Goal: Task Accomplishment & Management: Use online tool/utility

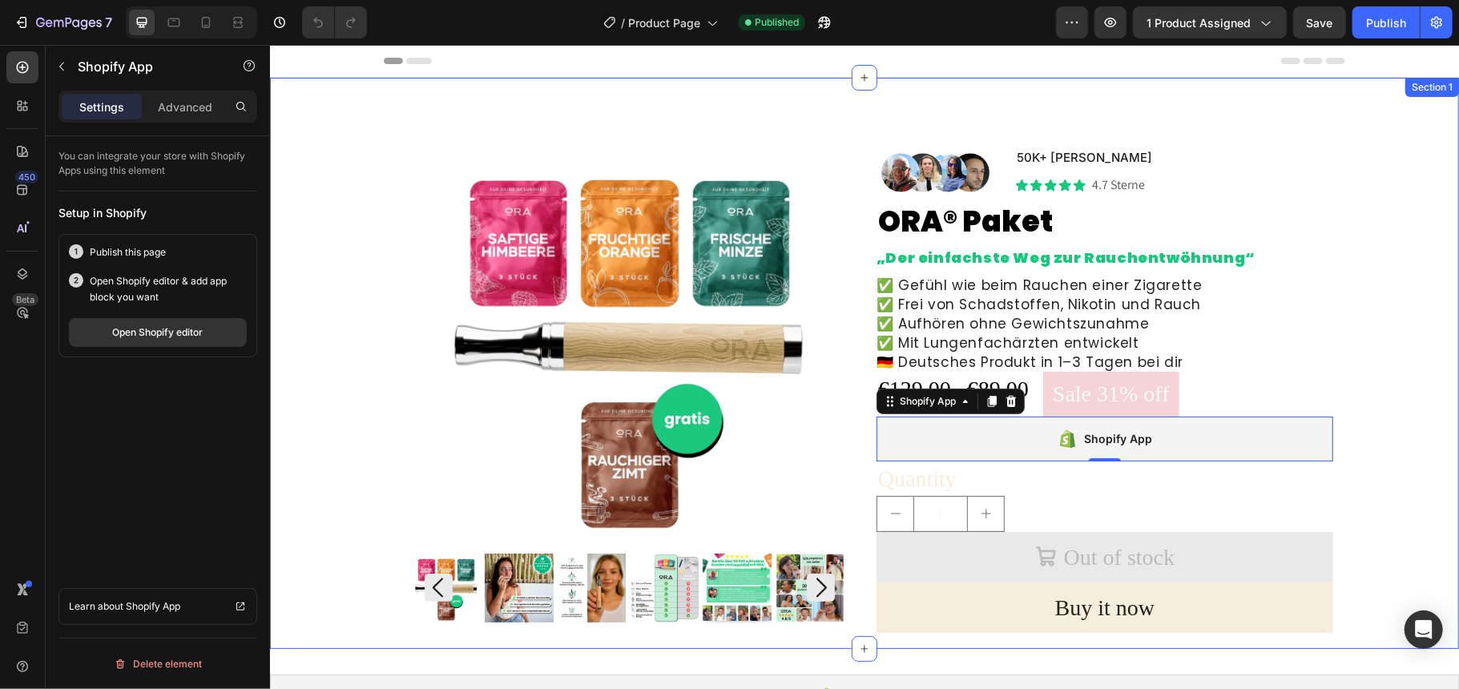
scroll to position [181, 0]
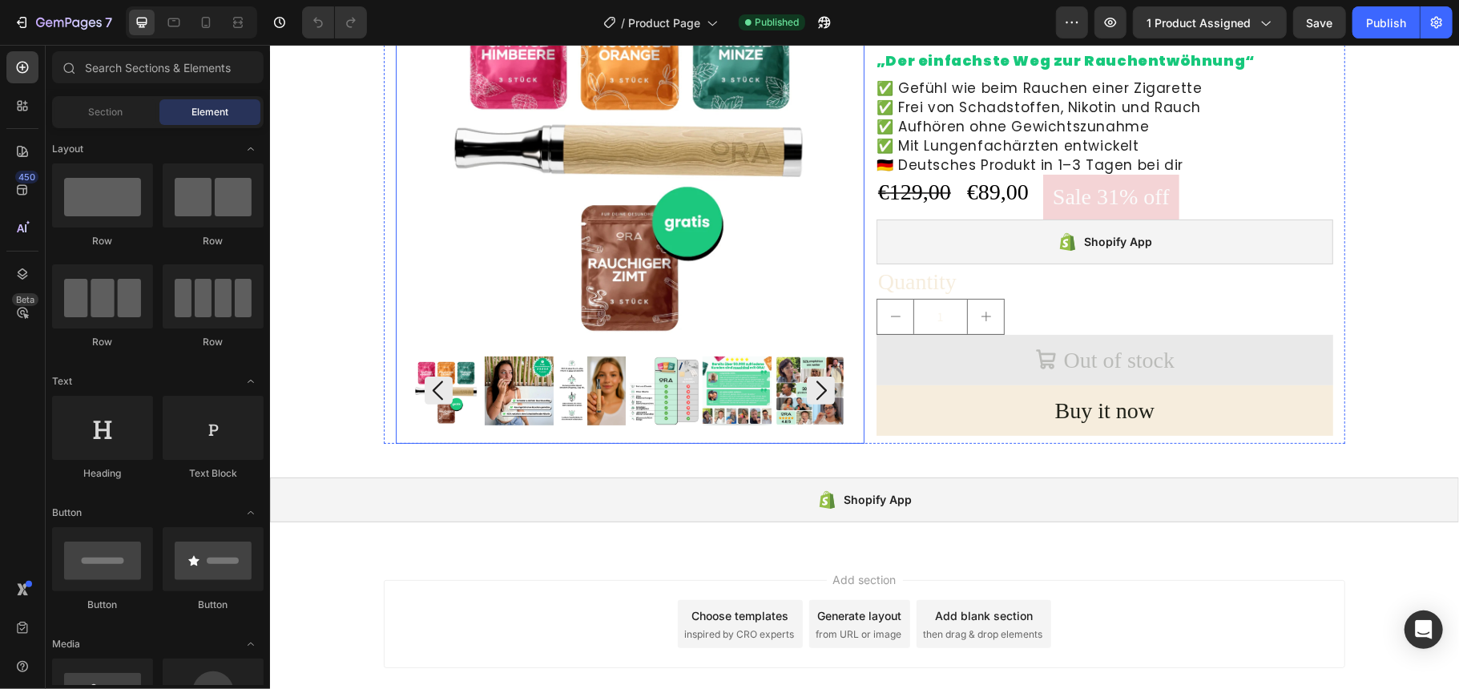
scroll to position [213, 0]
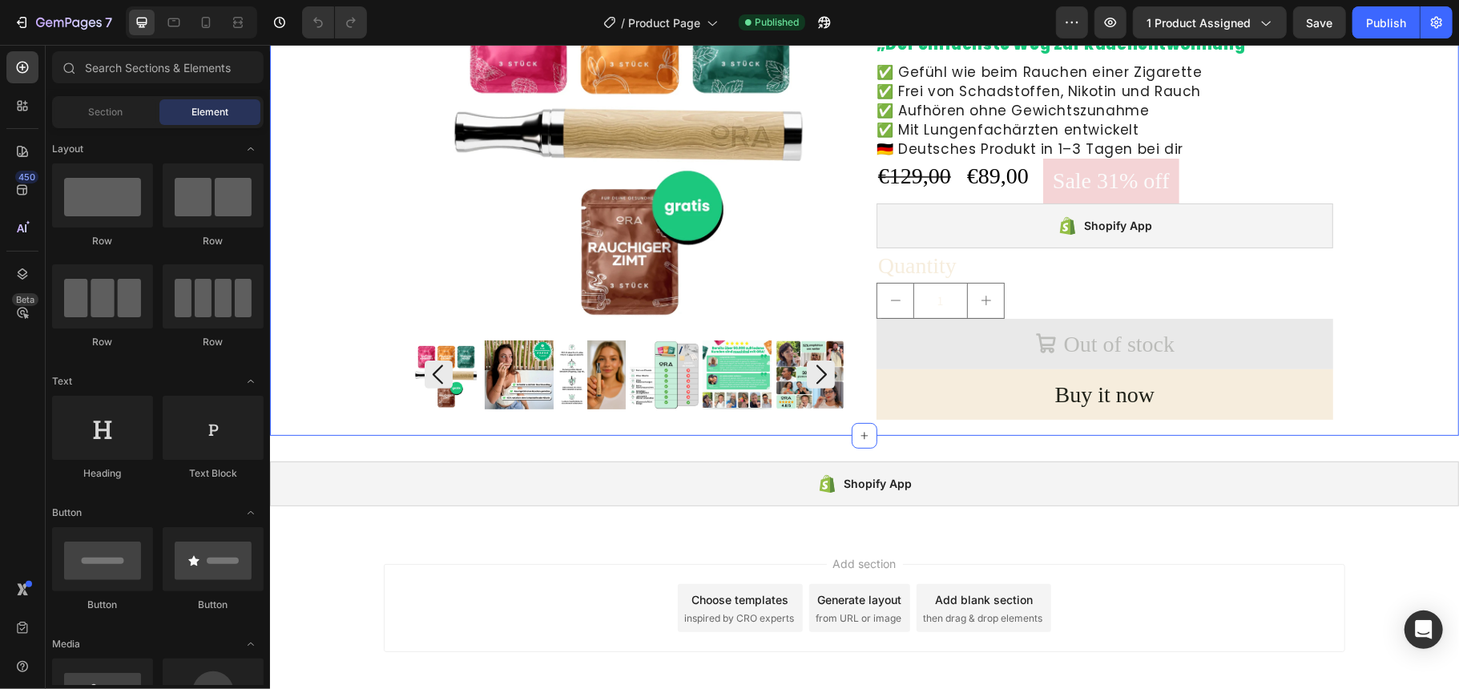
click at [356, 243] on div "Product Images Image 50K+ zufriedene Kunden Text Block Icon Icon Icon Icon Icon…" at bounding box center [863, 181] width 1173 height 491
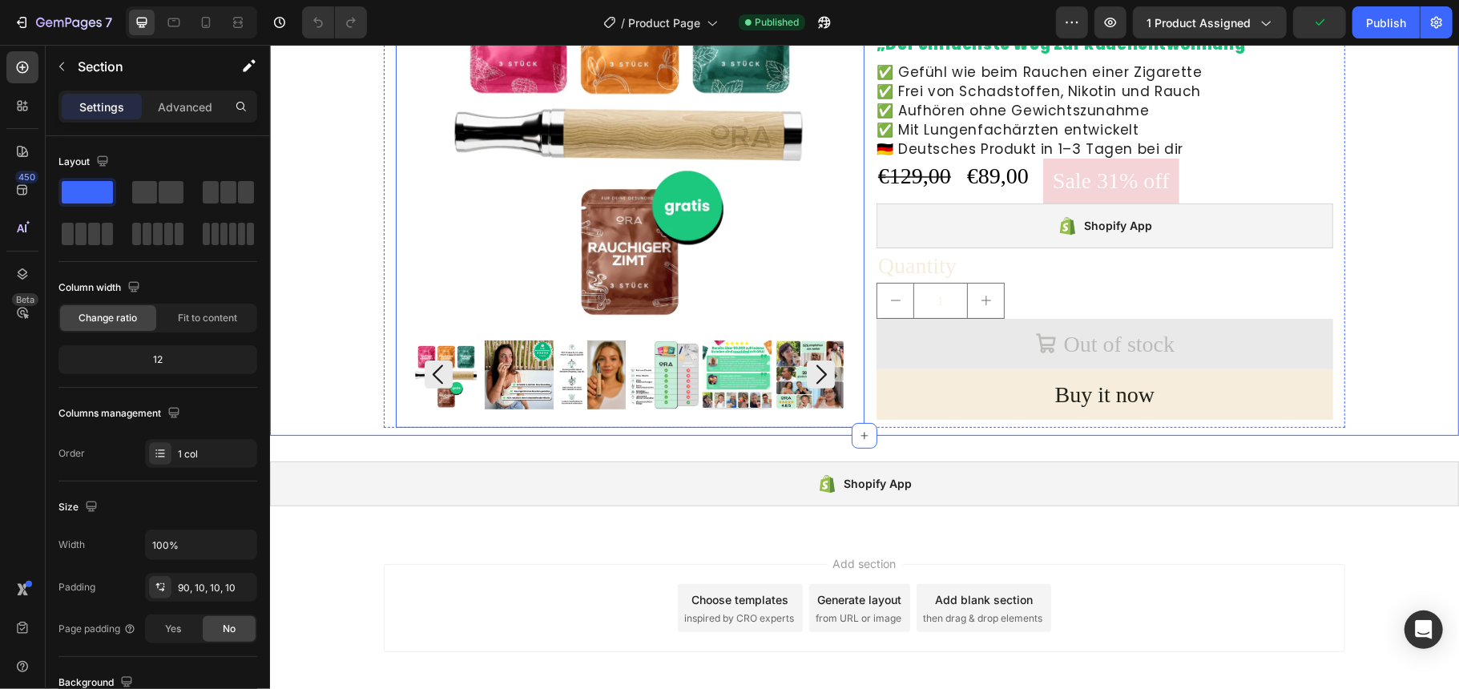
click at [399, 235] on div "Product Images" at bounding box center [629, 172] width 469 height 473
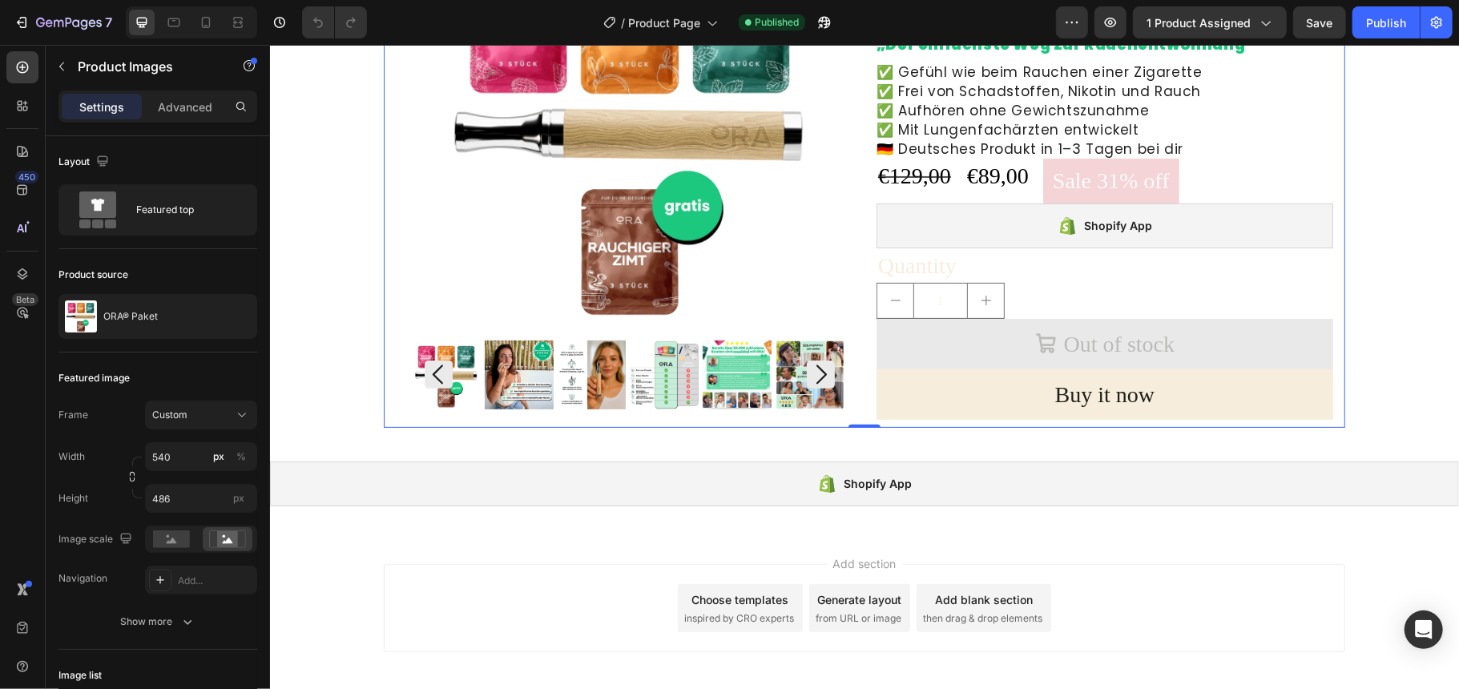
click at [383, 240] on div "Product Images Image 50K+ zufriedene Kunden Text Block Icon Icon Icon Icon Icon…" at bounding box center [864, 181] width 962 height 491
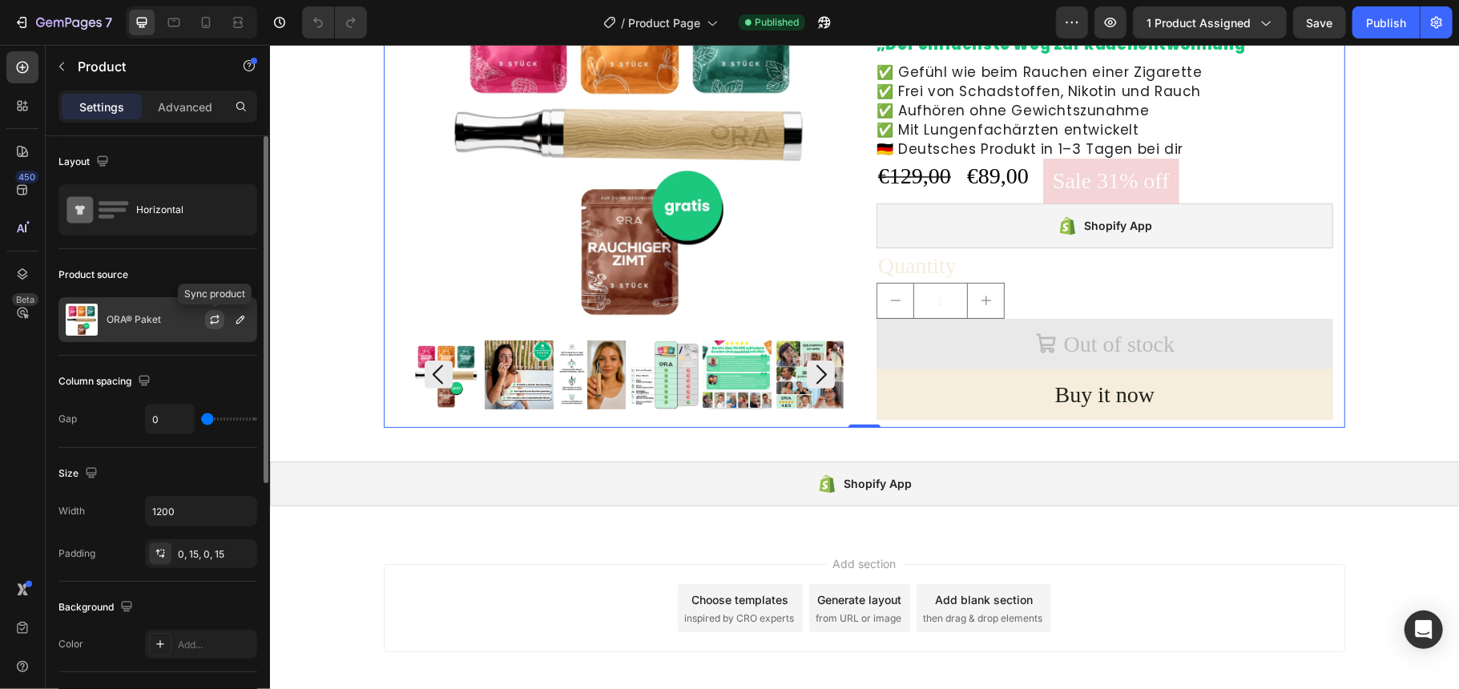
click at [216, 317] on icon "button" at bounding box center [215, 317] width 9 height 5
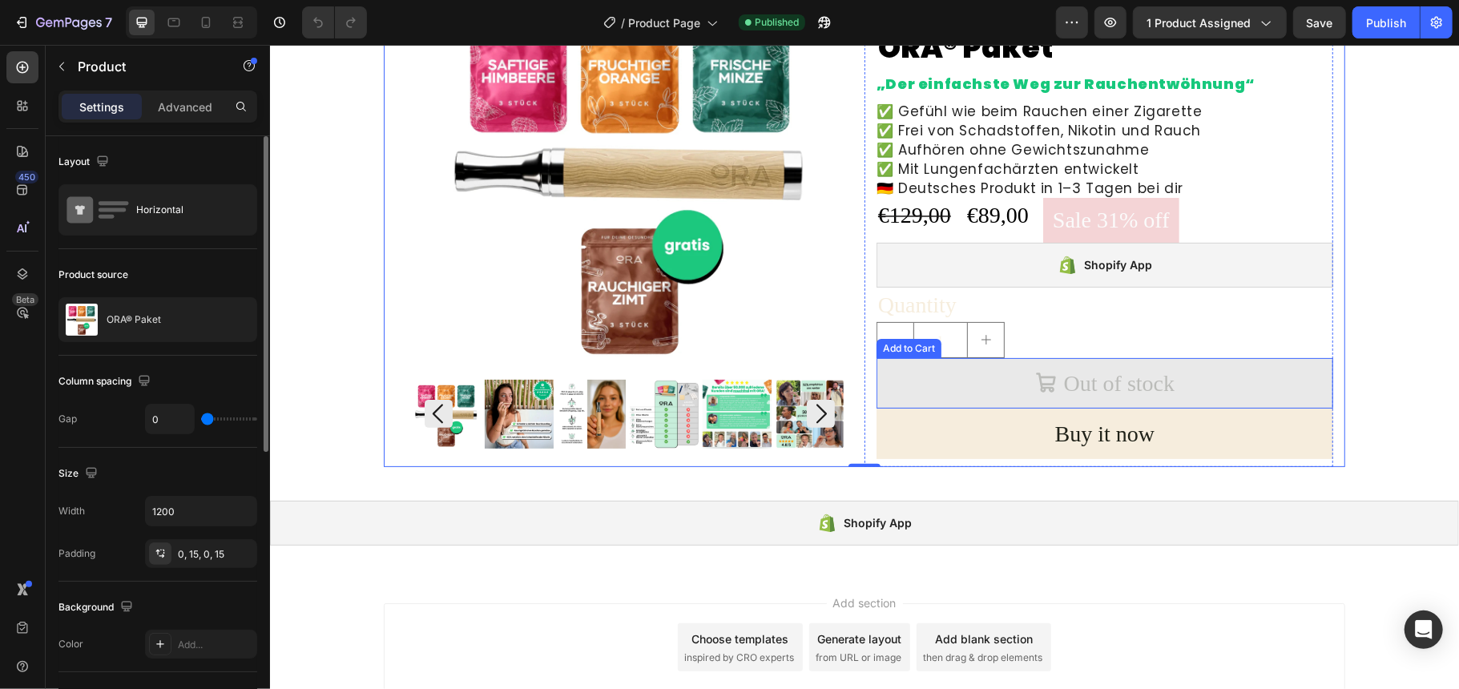
scroll to position [0, 0]
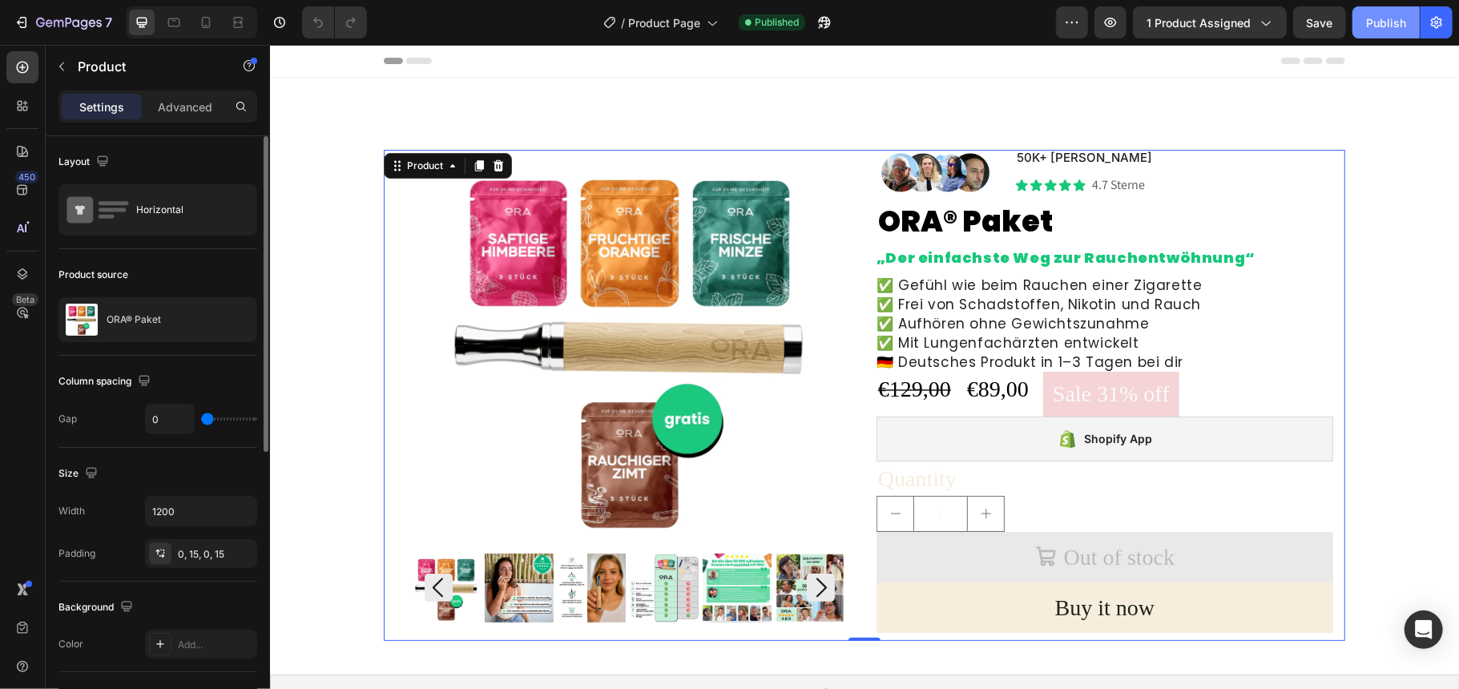
click at [1380, 26] on div "Publish" at bounding box center [1386, 22] width 40 height 17
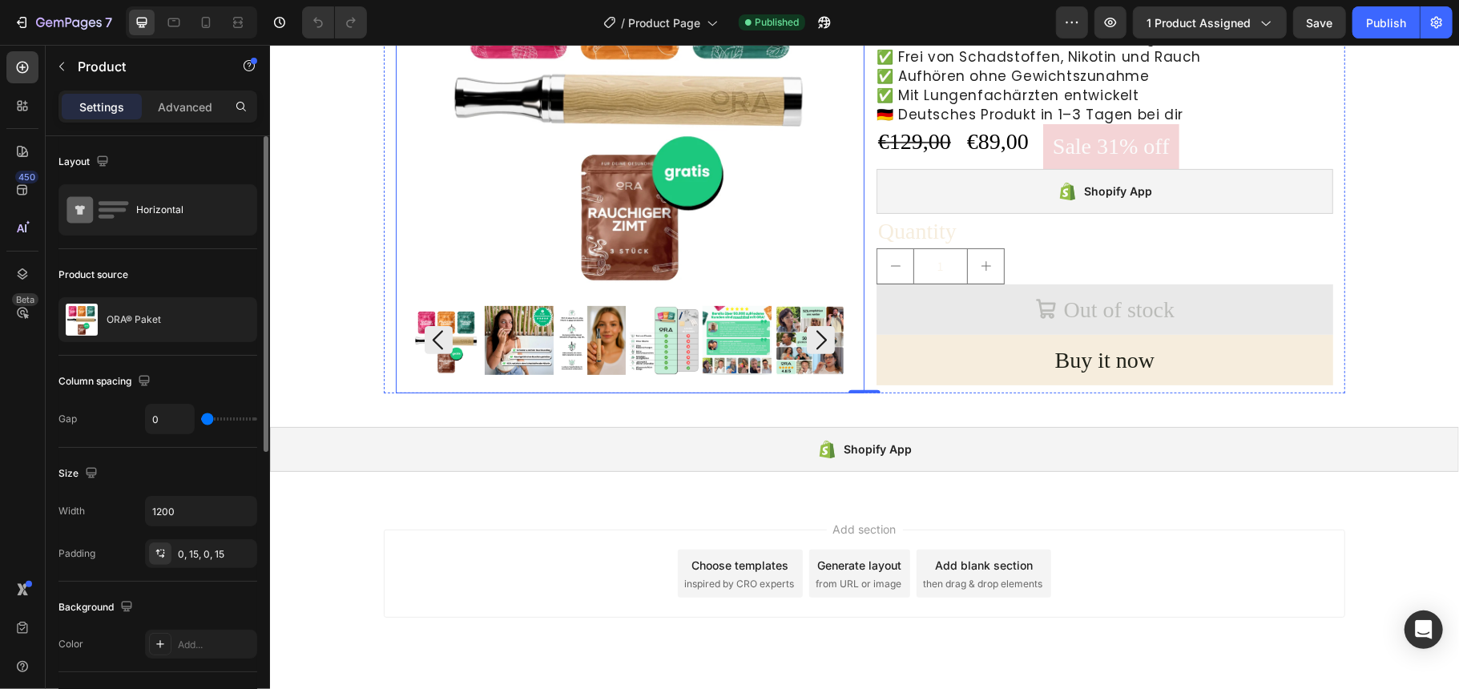
scroll to position [288, 0]
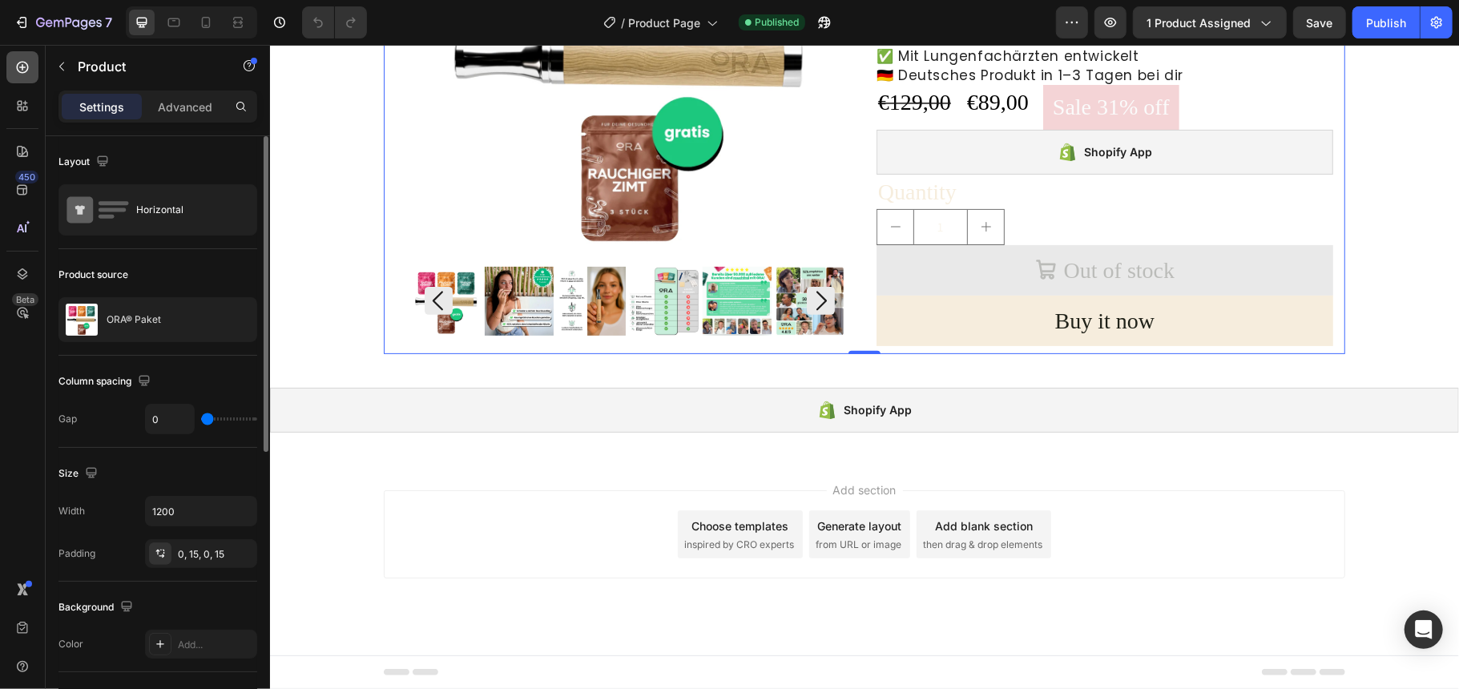
click at [29, 71] on icon at bounding box center [22, 67] width 16 height 16
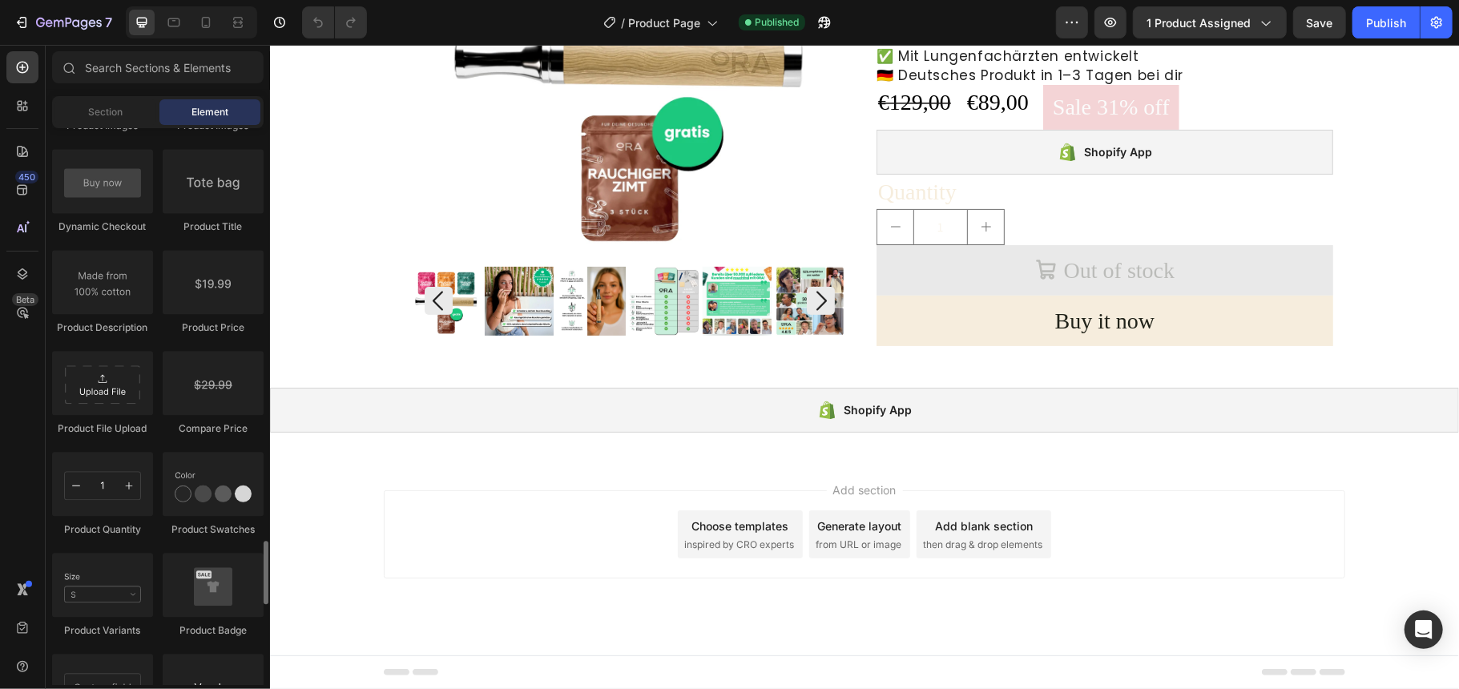
scroll to position [2777, 0]
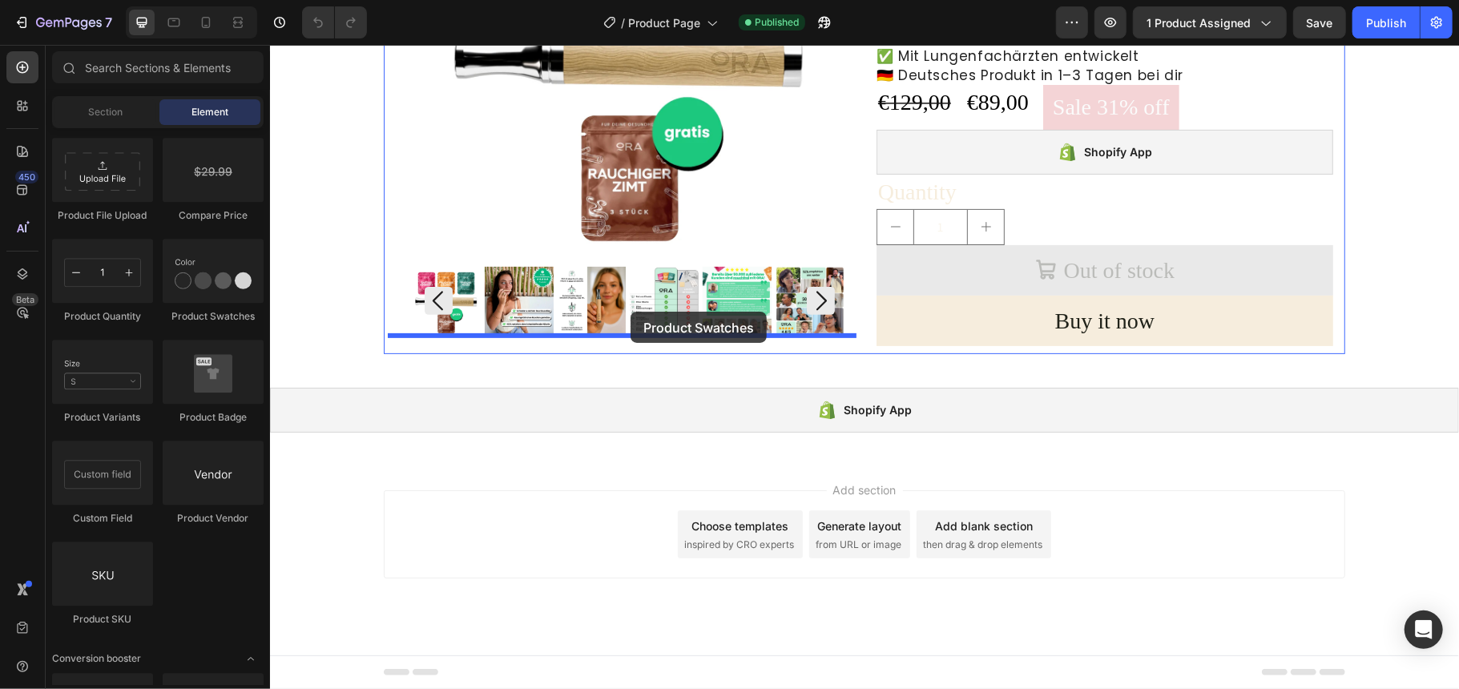
drag, startPoint x: 482, startPoint y: 314, endPoint x: 630, endPoint y: 311, distance: 147.5
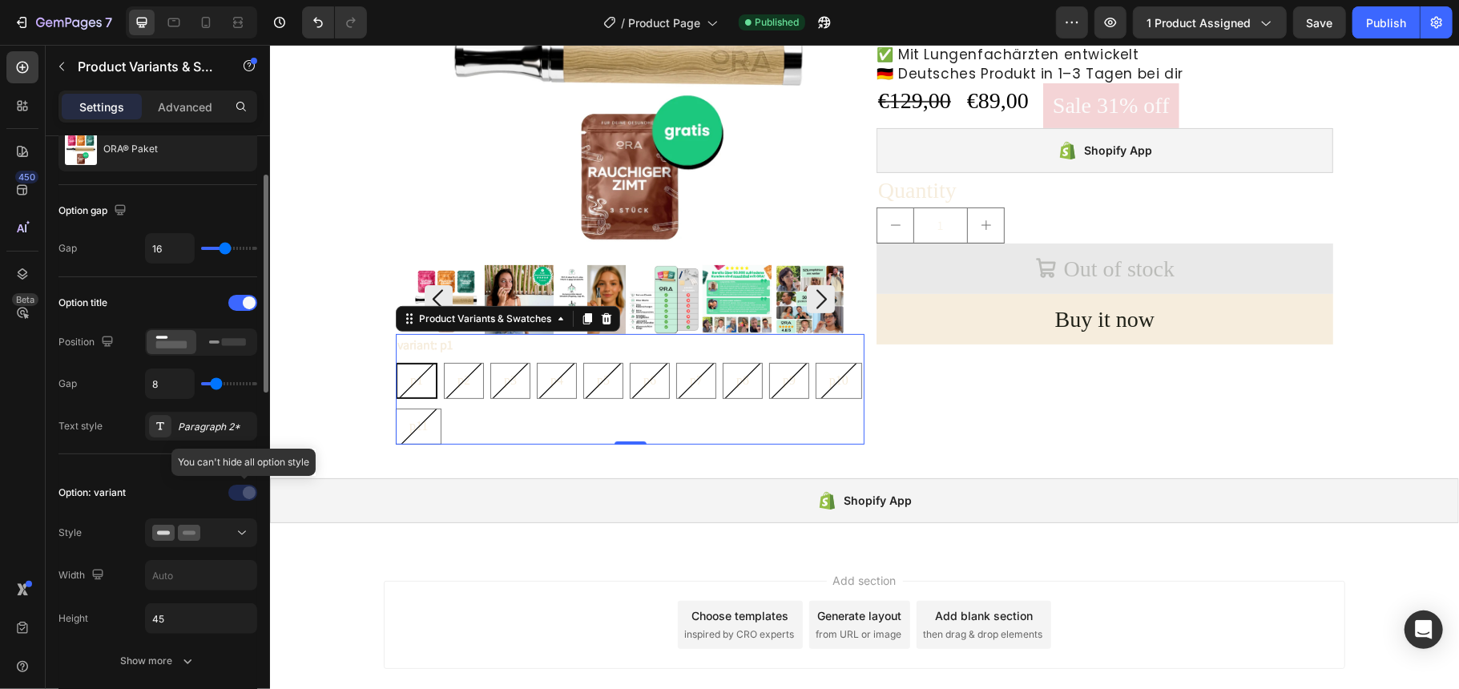
scroll to position [213, 0]
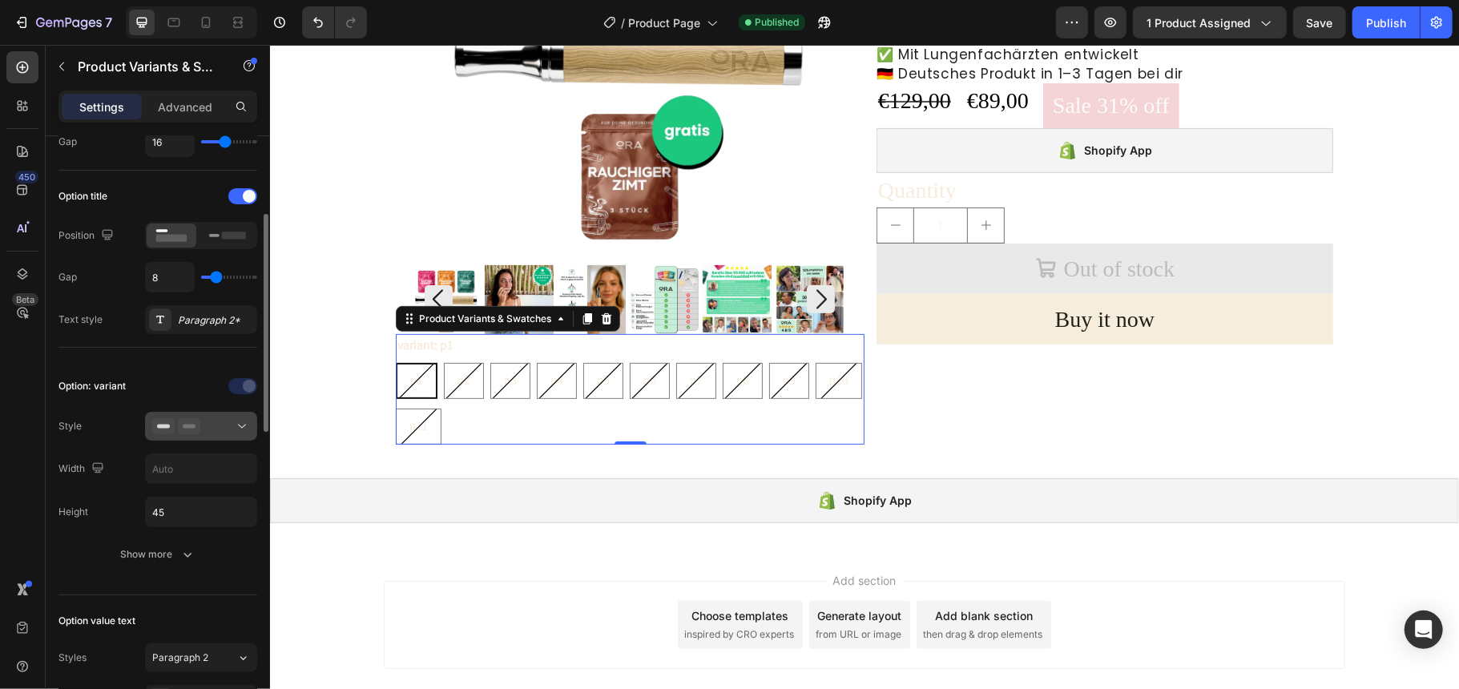
click at [235, 429] on icon at bounding box center [242, 426] width 16 height 16
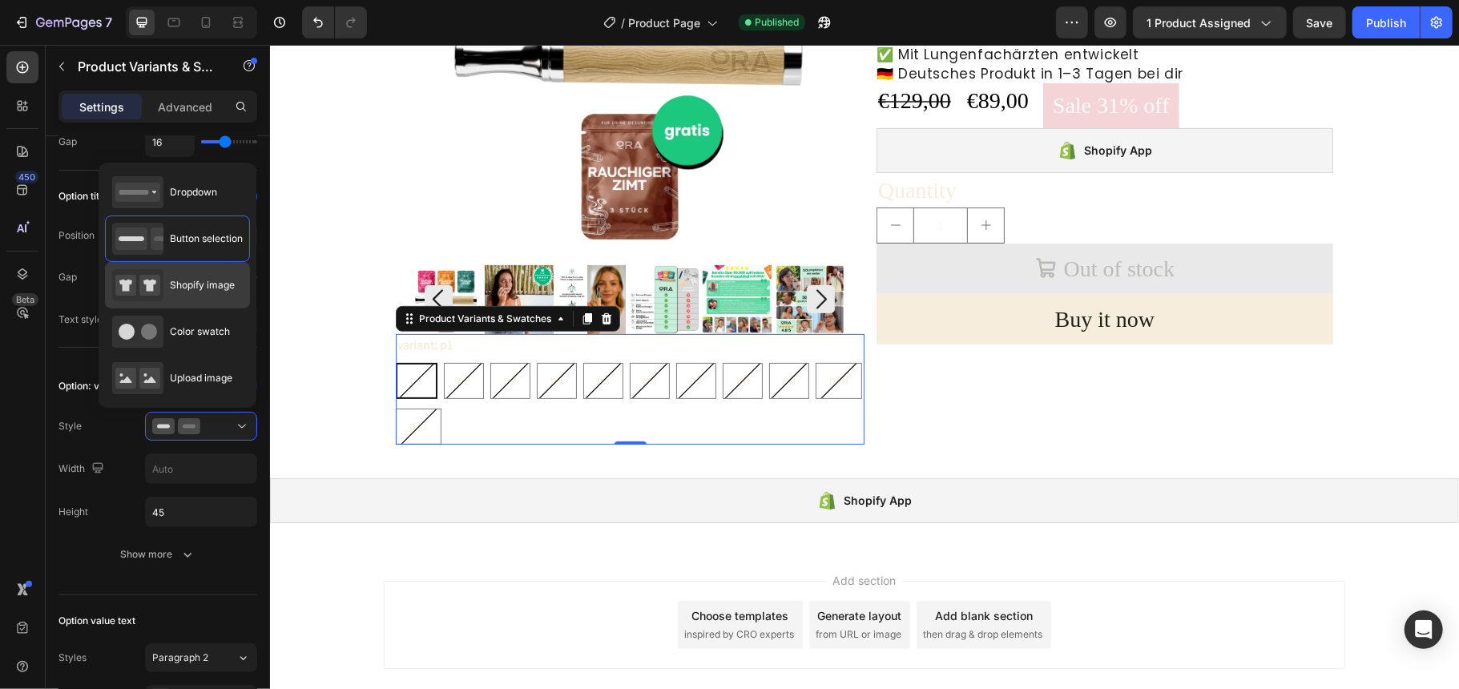
click at [196, 287] on span "Shopify image" at bounding box center [202, 285] width 65 height 14
type input "64"
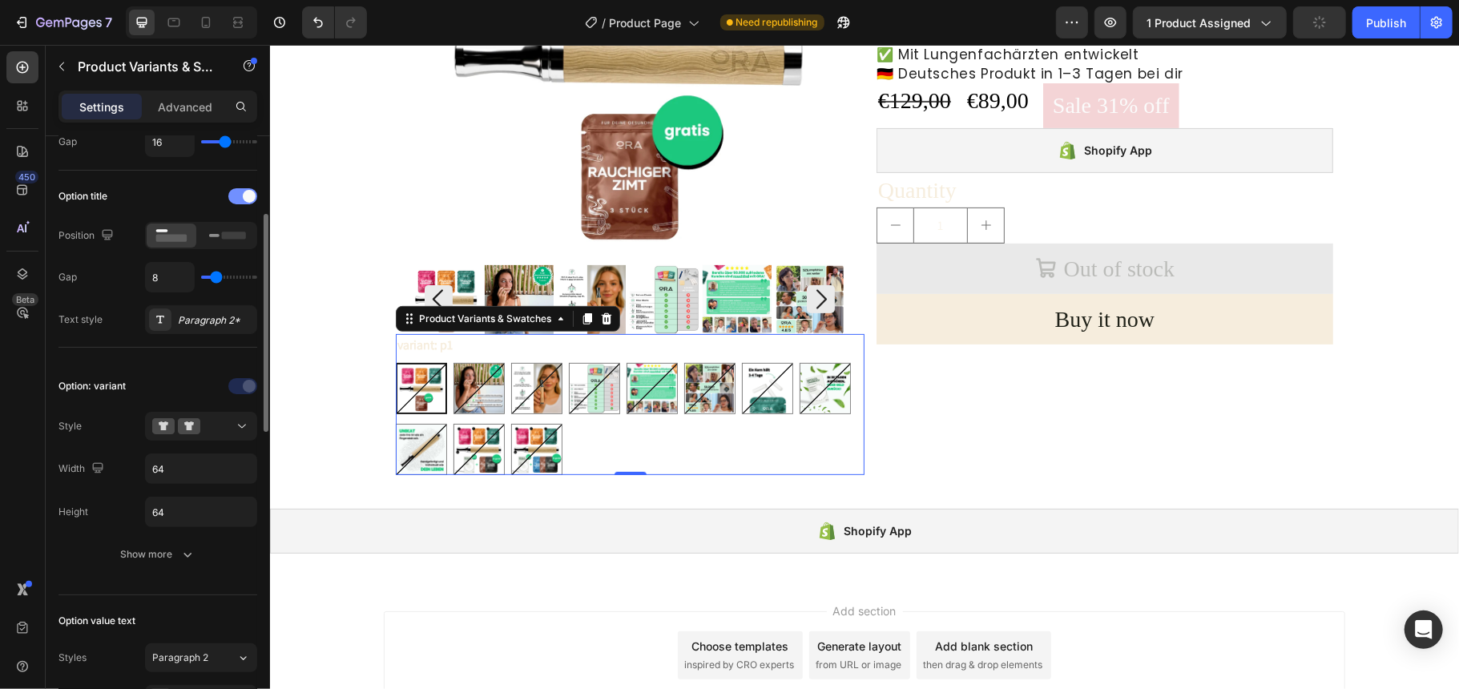
click at [250, 200] on span at bounding box center [249, 196] width 13 height 13
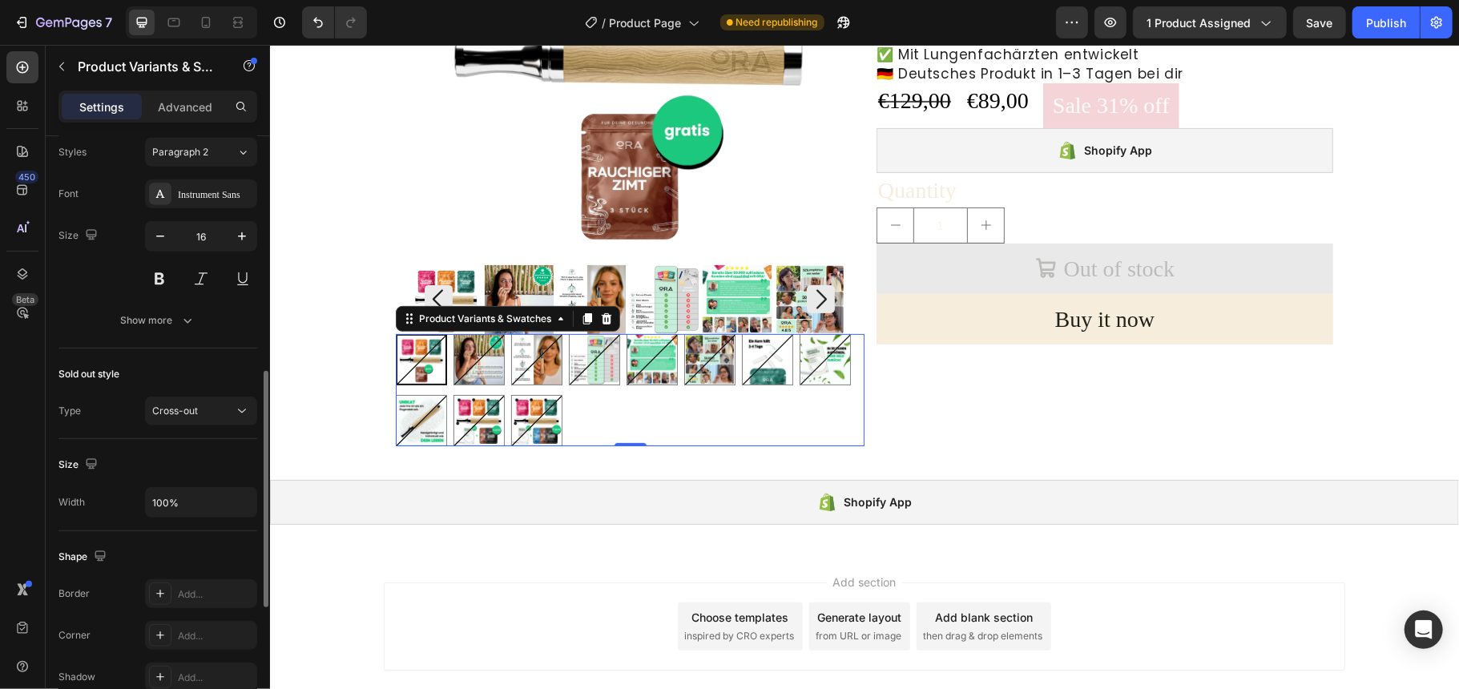
scroll to position [487, 0]
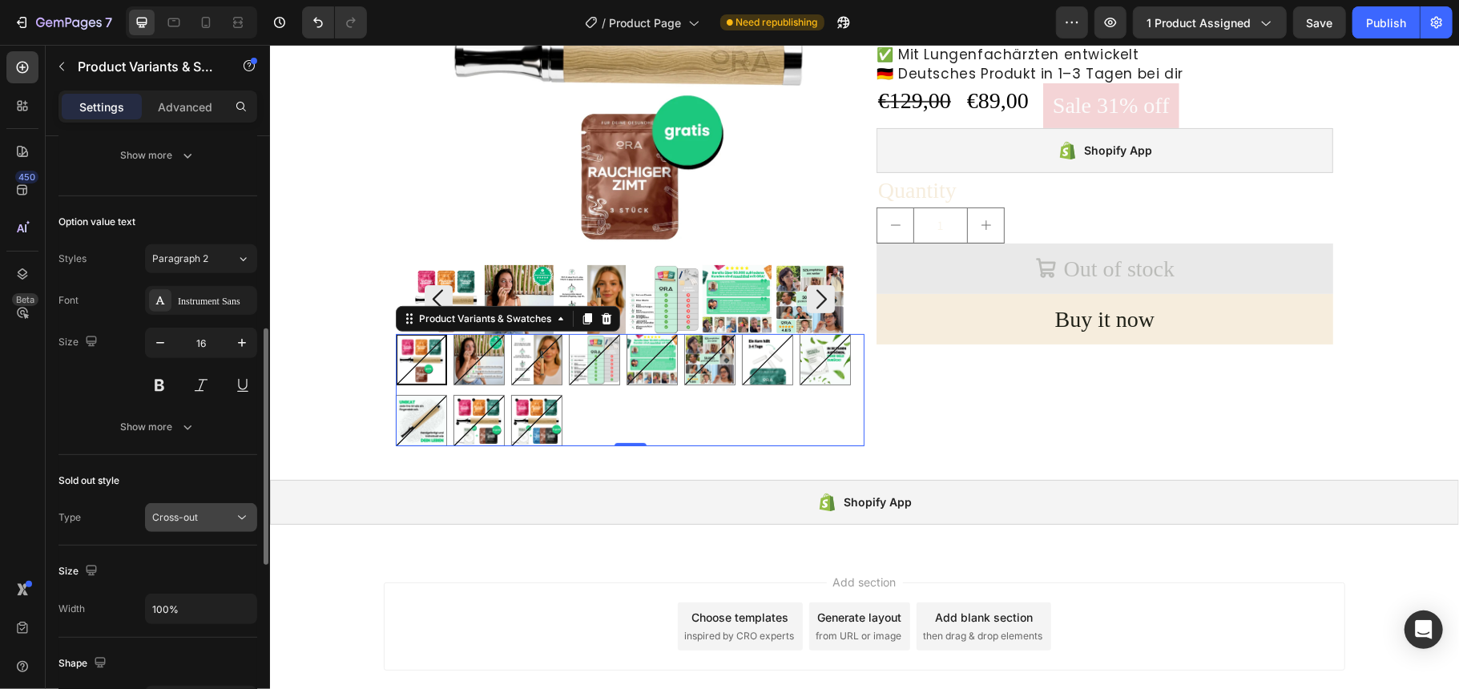
click at [202, 525] on div "Cross-out" at bounding box center [193, 517] width 82 height 14
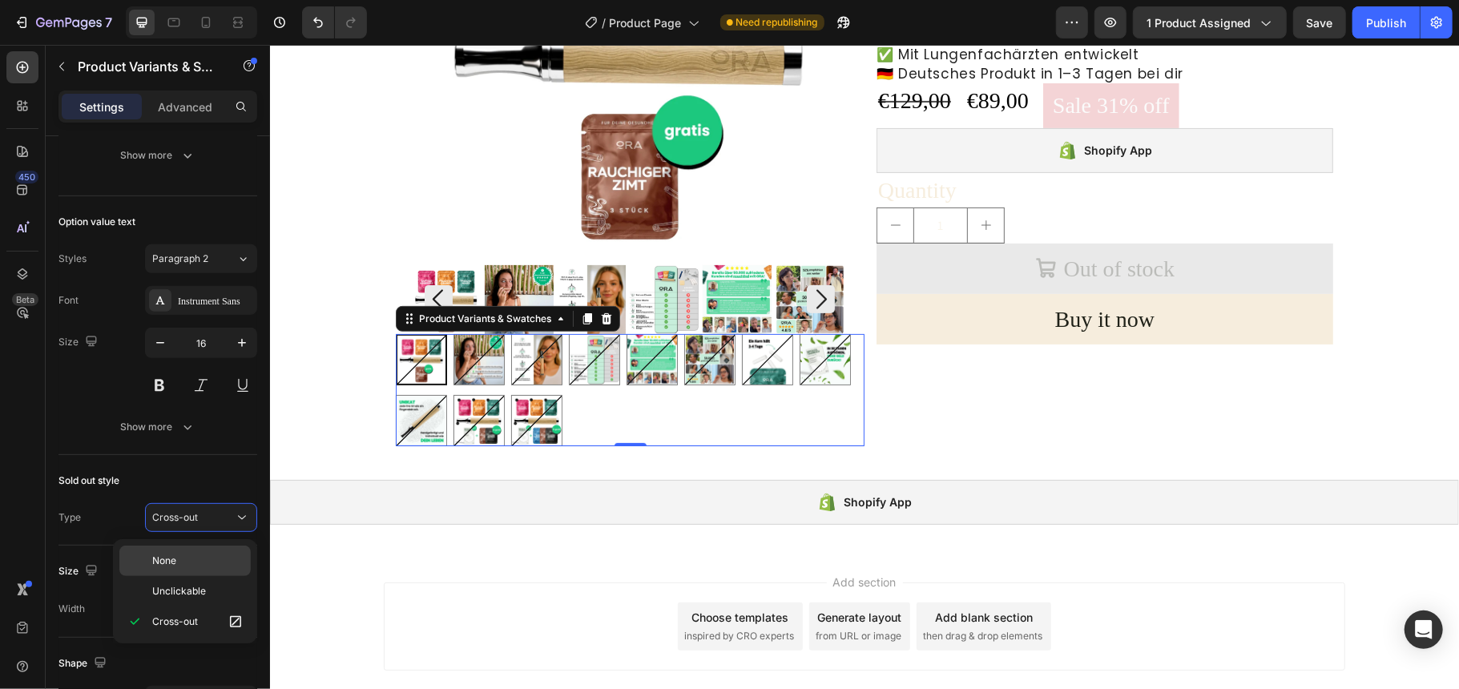
click at [194, 555] on p "None" at bounding box center [197, 561] width 91 height 14
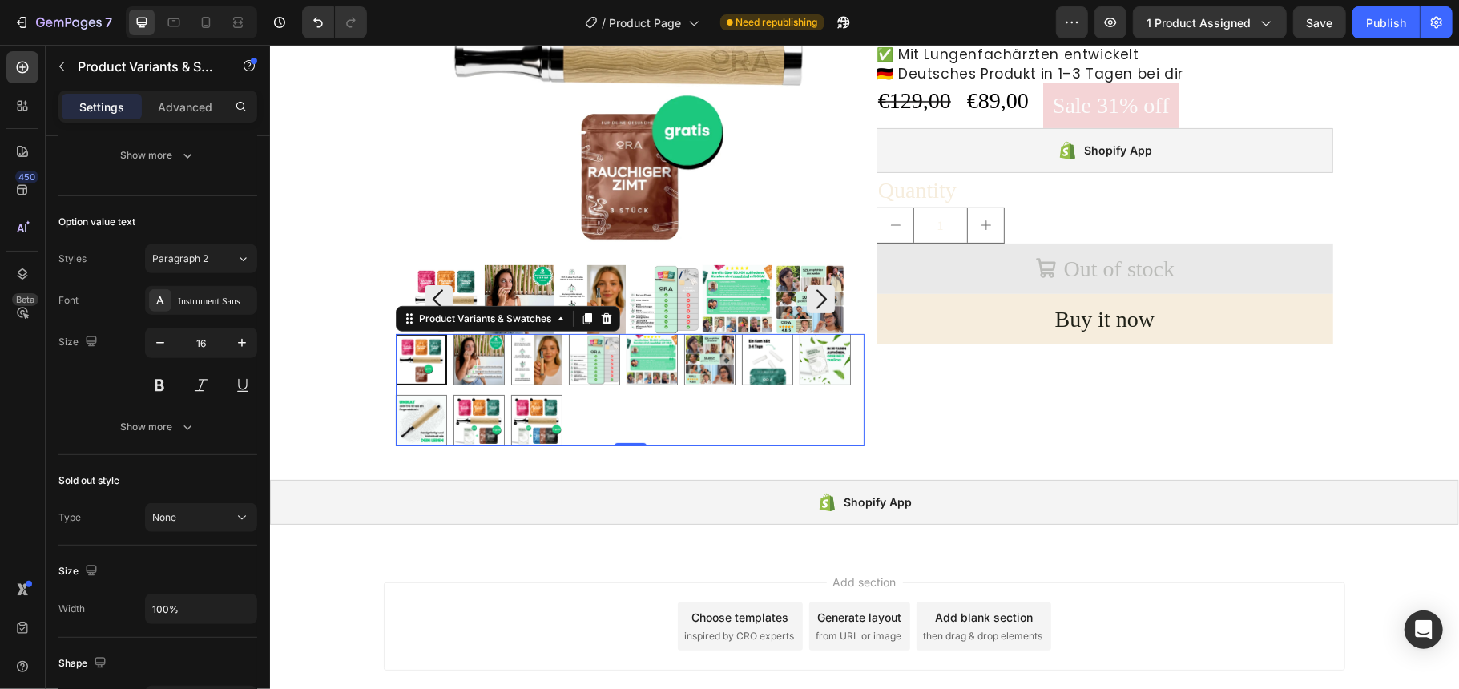
click at [620, 407] on div "p1 p1 p2 p2 p3 p3 p4 p4 p5 p5 p6 p6 p7 p7 p8 p8 p9 p9 p10 p10 p11 p11" at bounding box center [629, 389] width 469 height 112
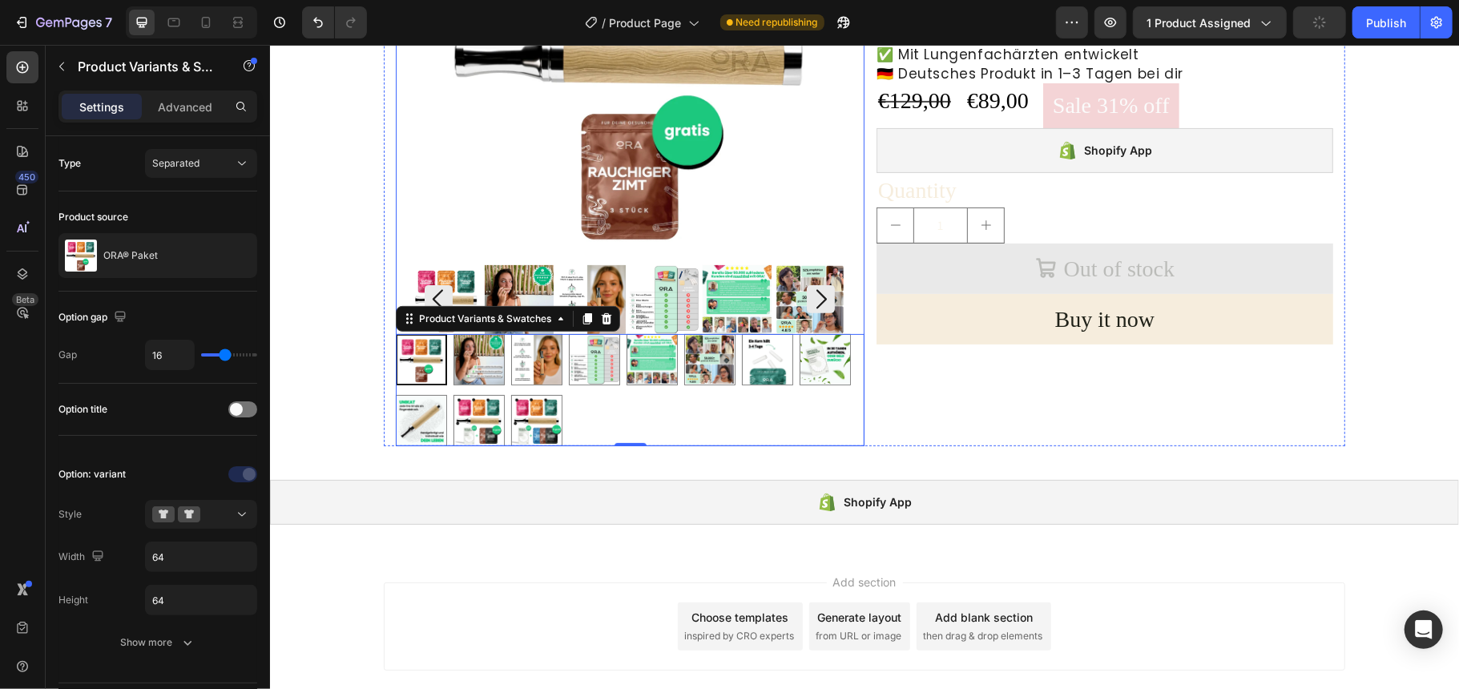
click at [456, 144] on img at bounding box center [629, 55] width 433 height 389
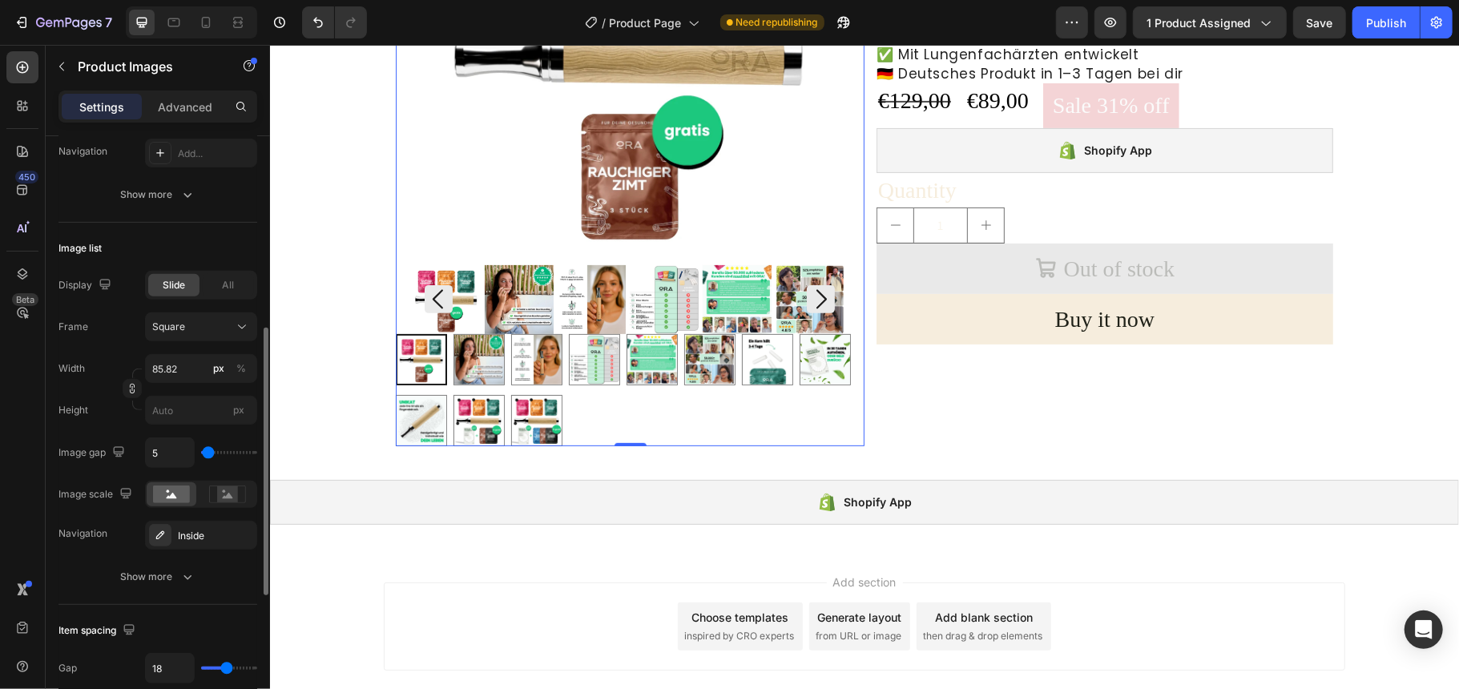
scroll to position [641, 0]
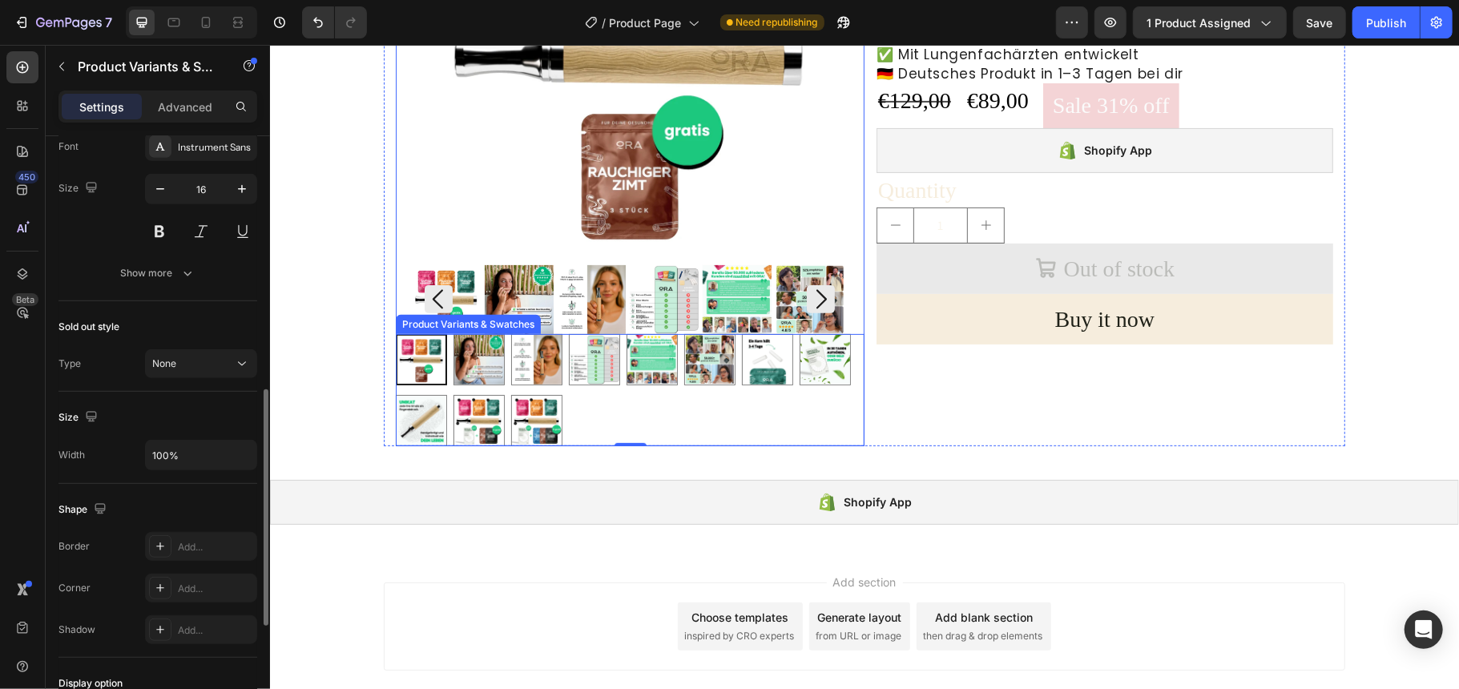
click at [729, 400] on div "p1 p1 p2 p2 p3 p3 p4 p4 p5 p5 p6 p6 p7 p7 p8 p8 p9 p9 p10 p10 p11 p11" at bounding box center [629, 389] width 469 height 112
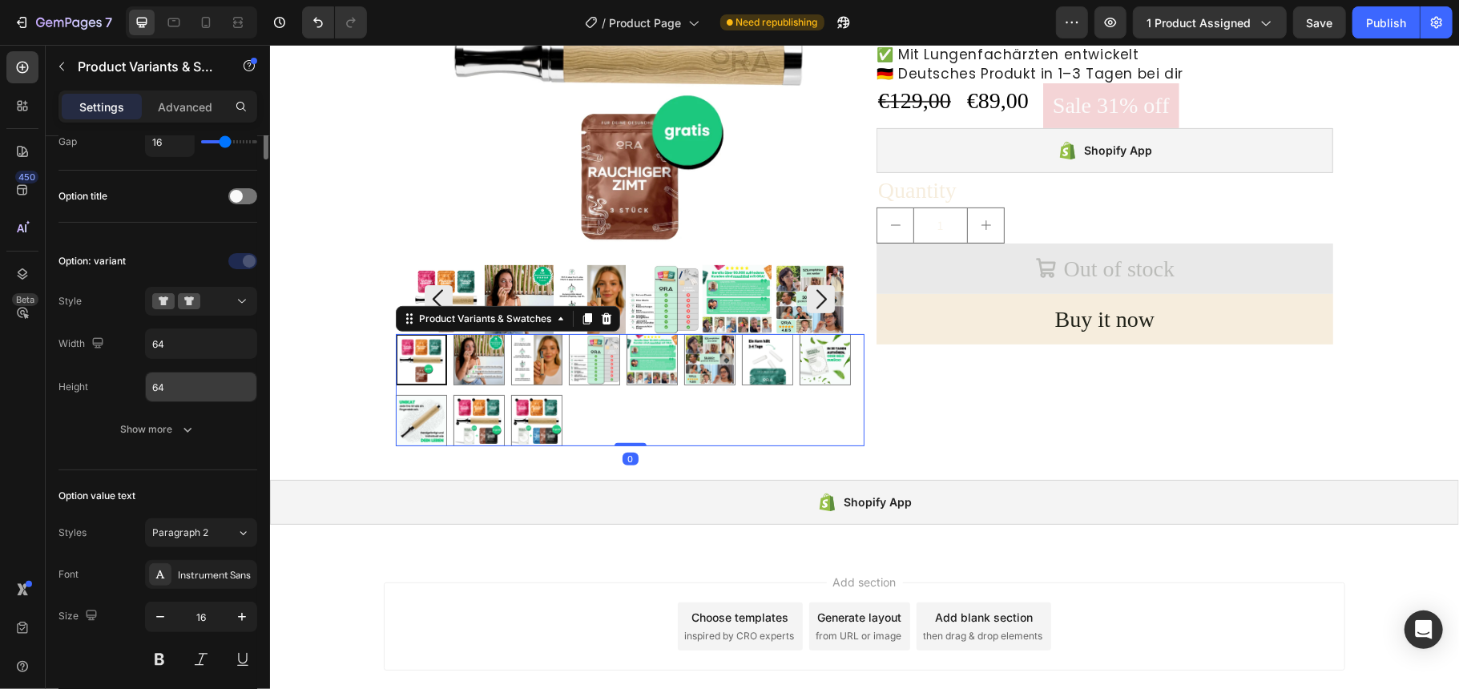
scroll to position [0, 0]
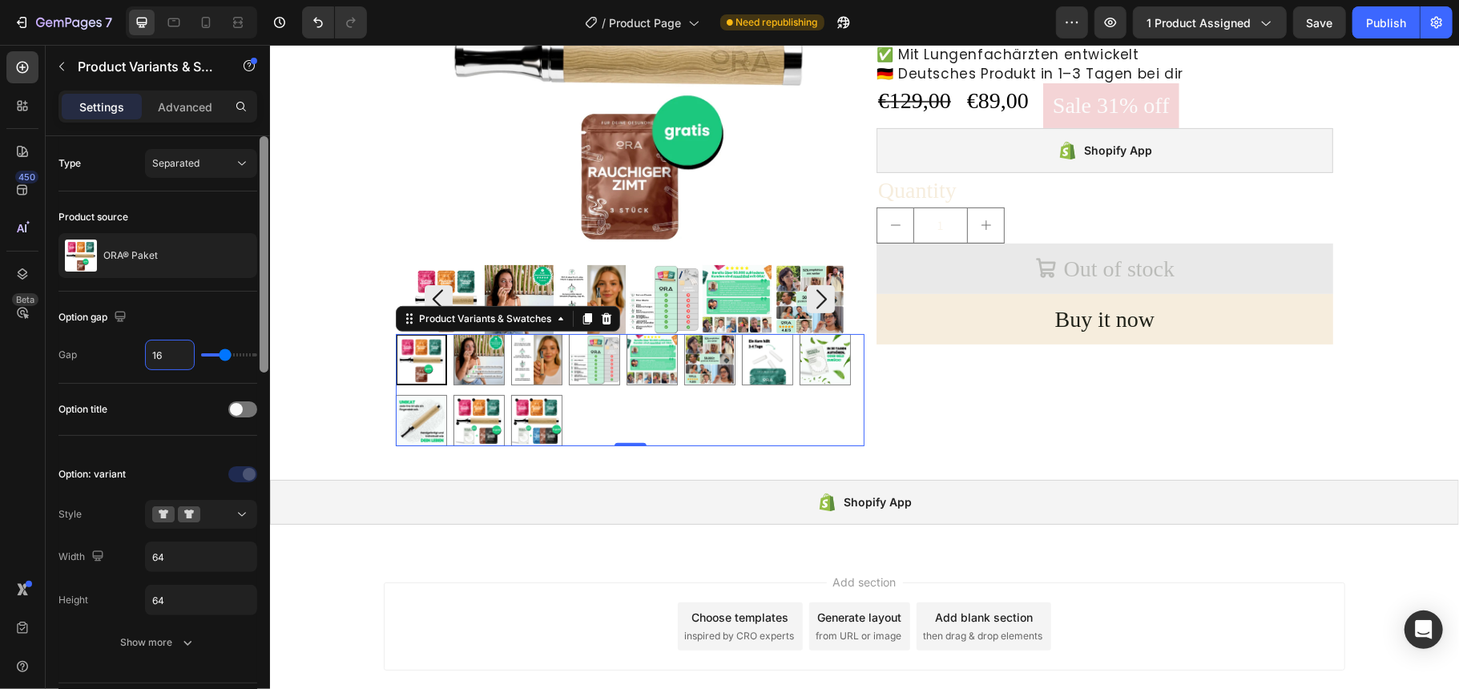
drag, startPoint x: 161, startPoint y: 357, endPoint x: 269, endPoint y: 353, distance: 108.3
click at [164, 357] on input "16" at bounding box center [170, 355] width 48 height 29
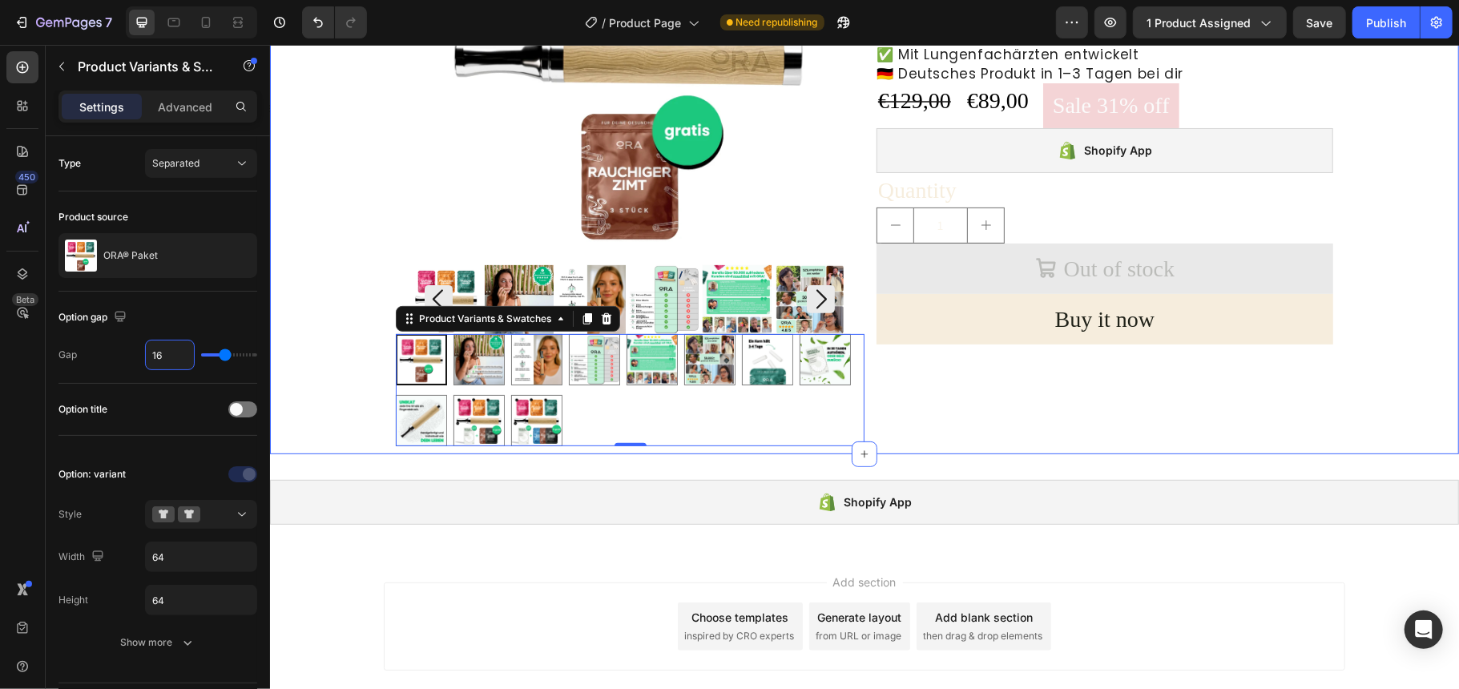
type input "15"
type input "14"
type input "13"
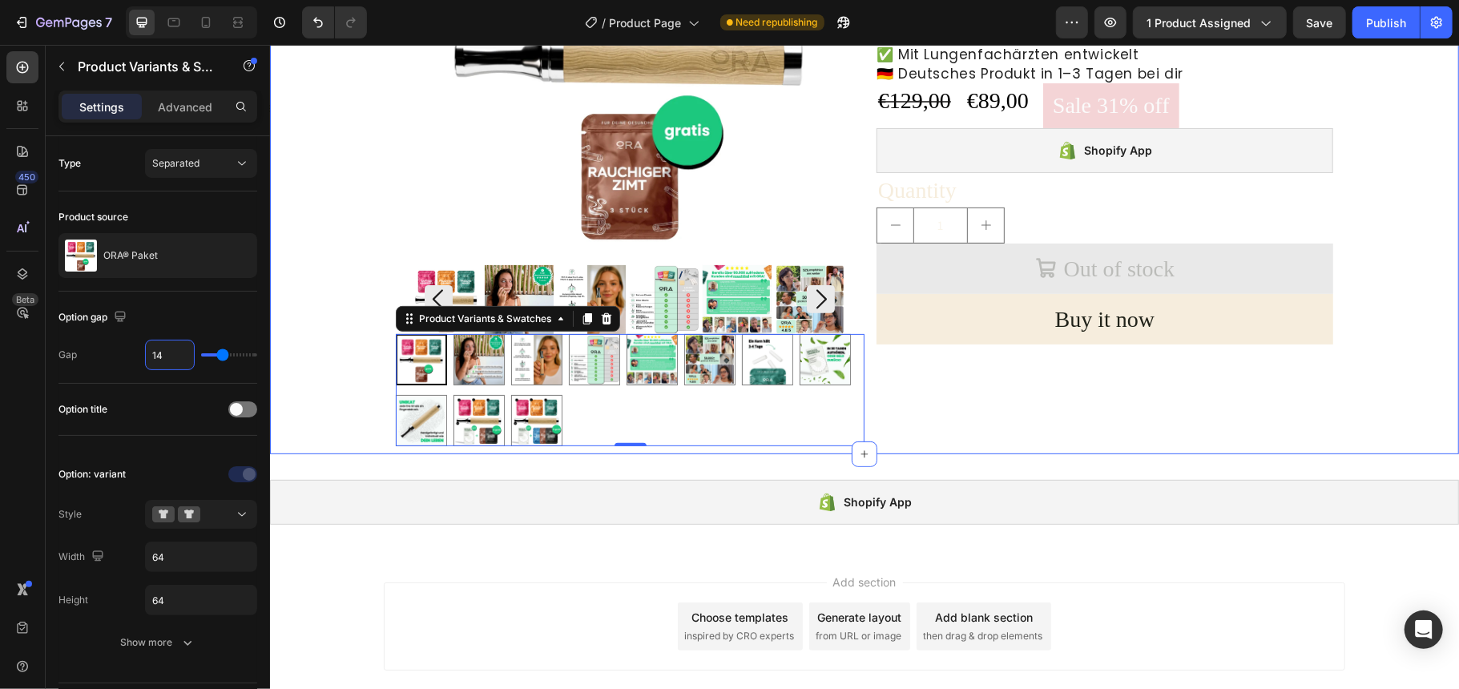
type input "13"
type input "12"
type input "11"
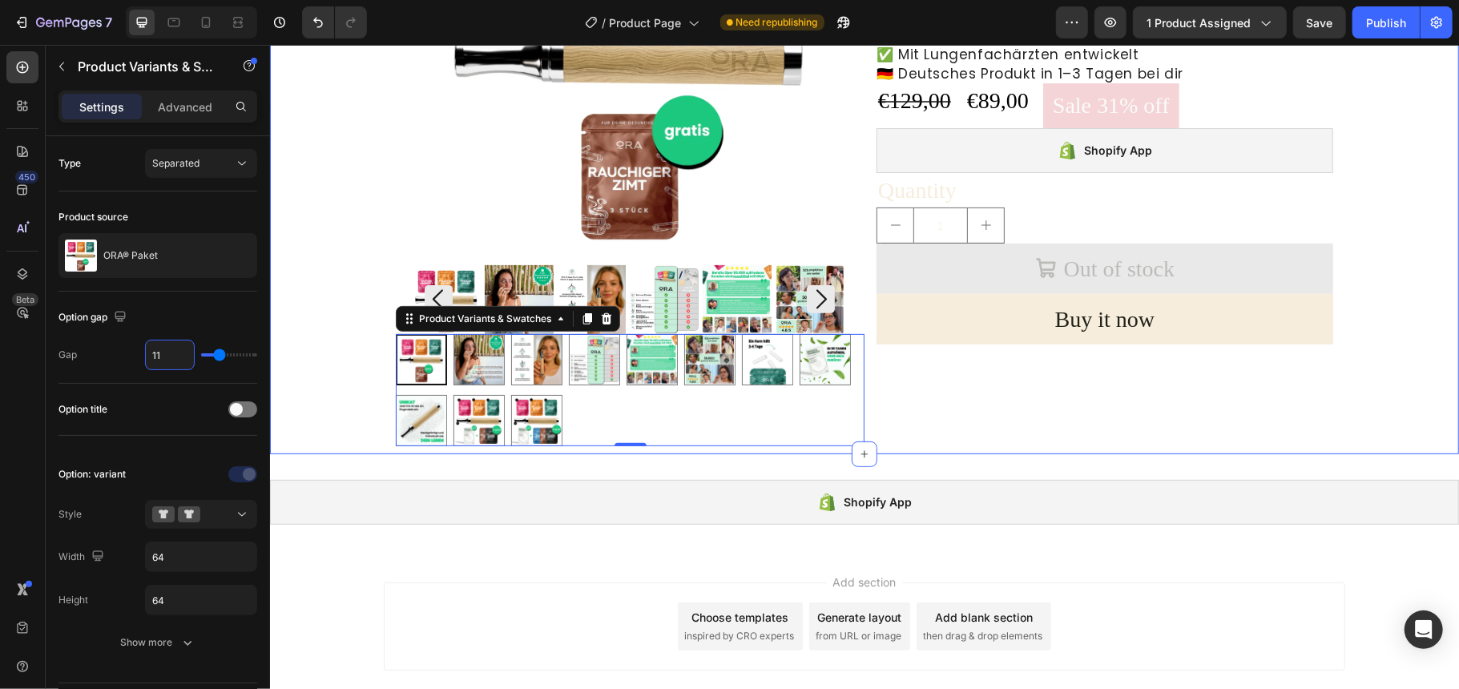
type input "10"
type input "9"
type input "8"
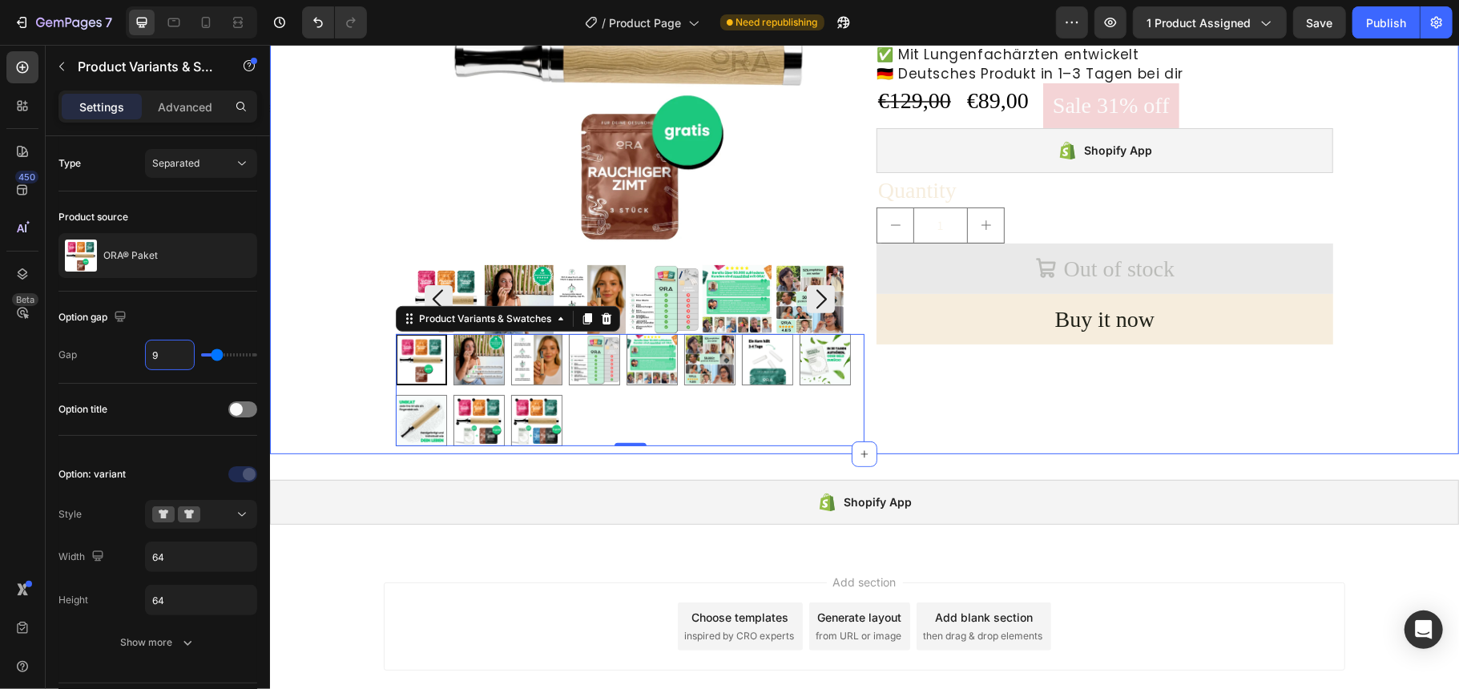
type input "8"
type input "7"
type input "6"
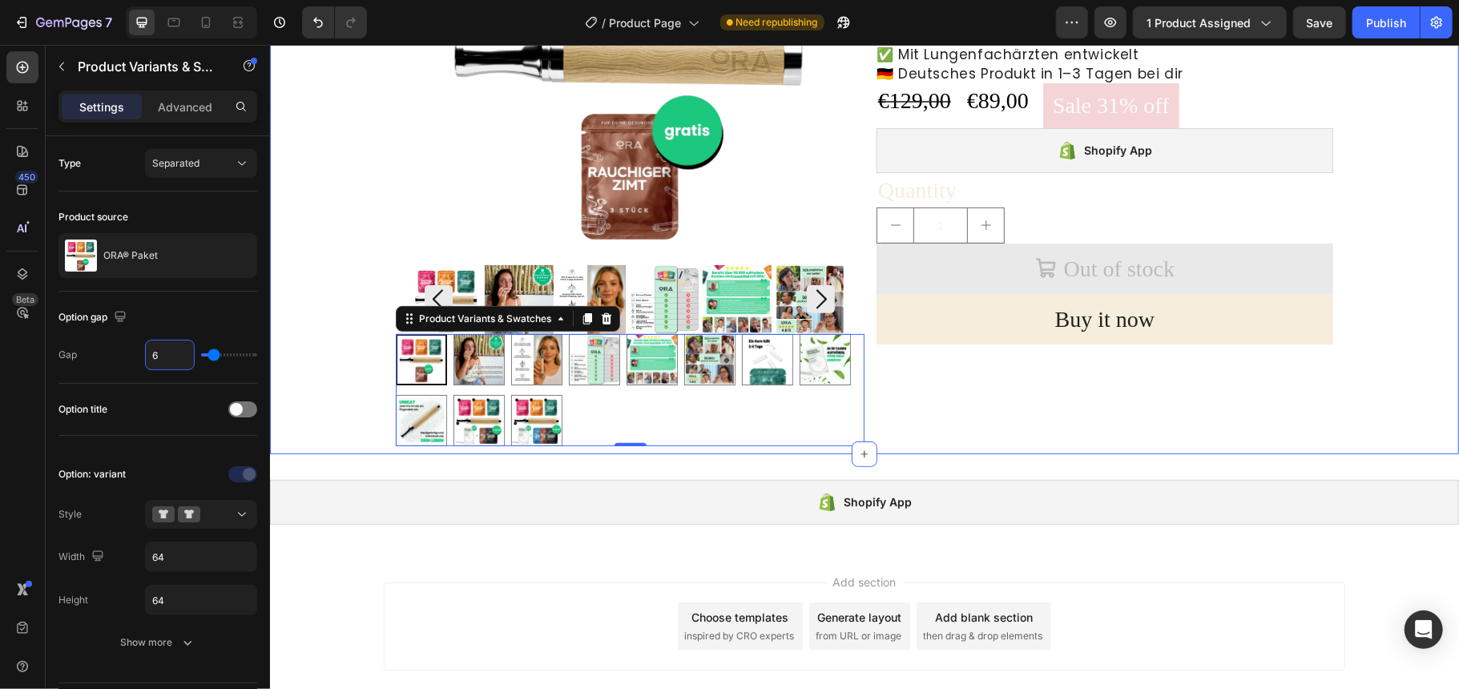
type input "5"
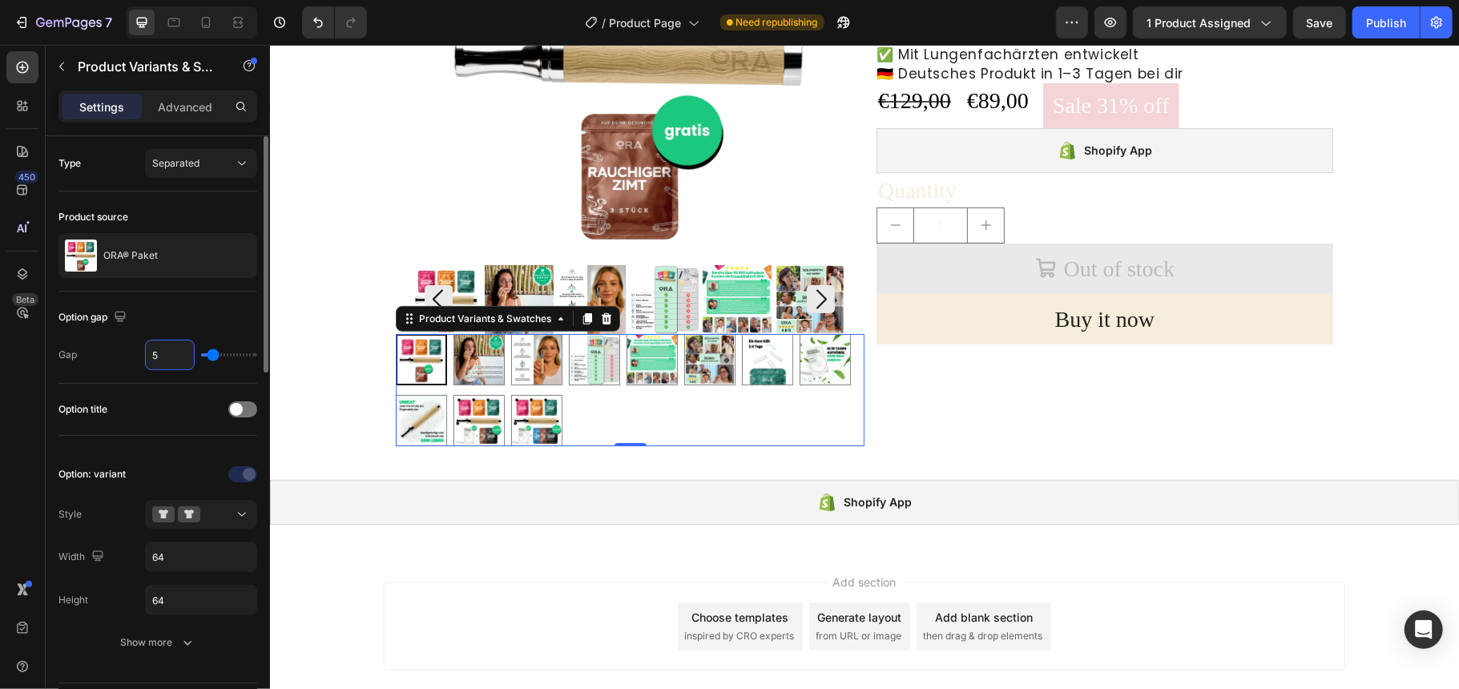
scroll to position [107, 0]
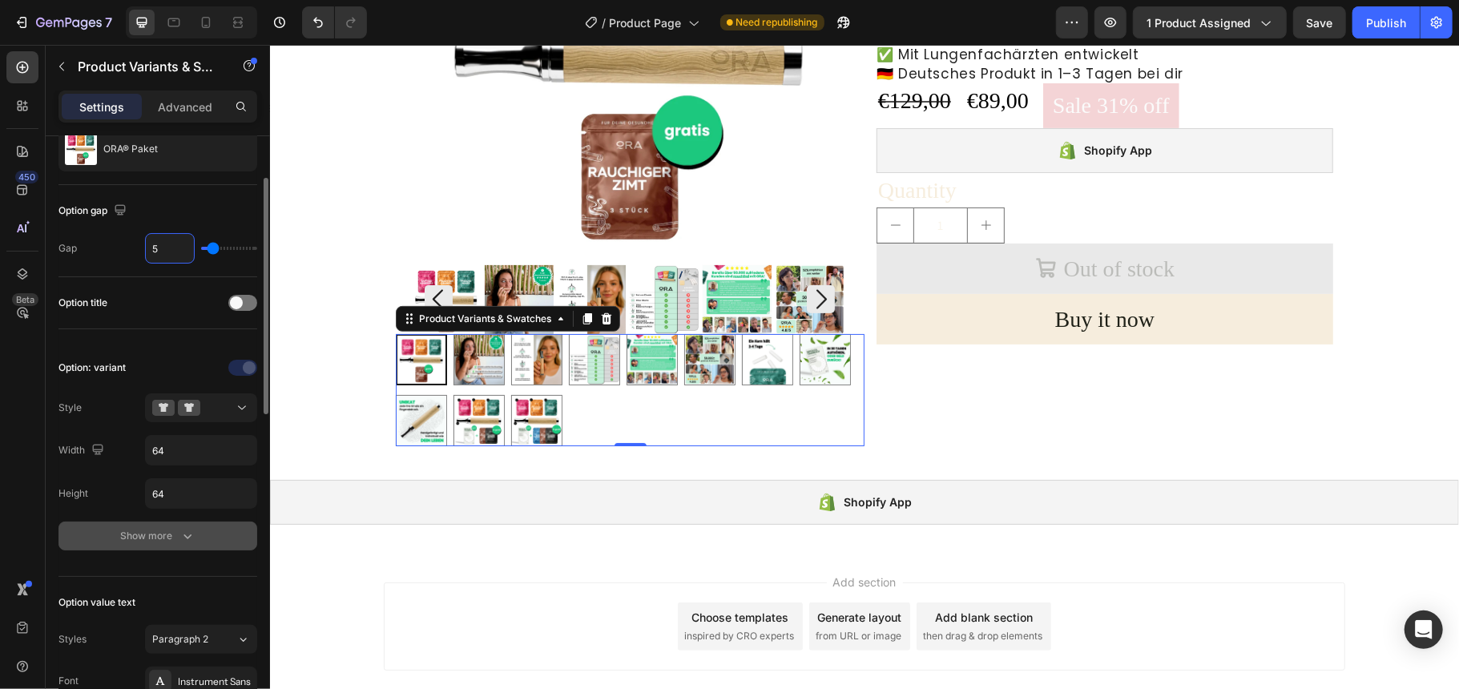
click at [151, 542] on div "Show more" at bounding box center [158, 536] width 75 height 16
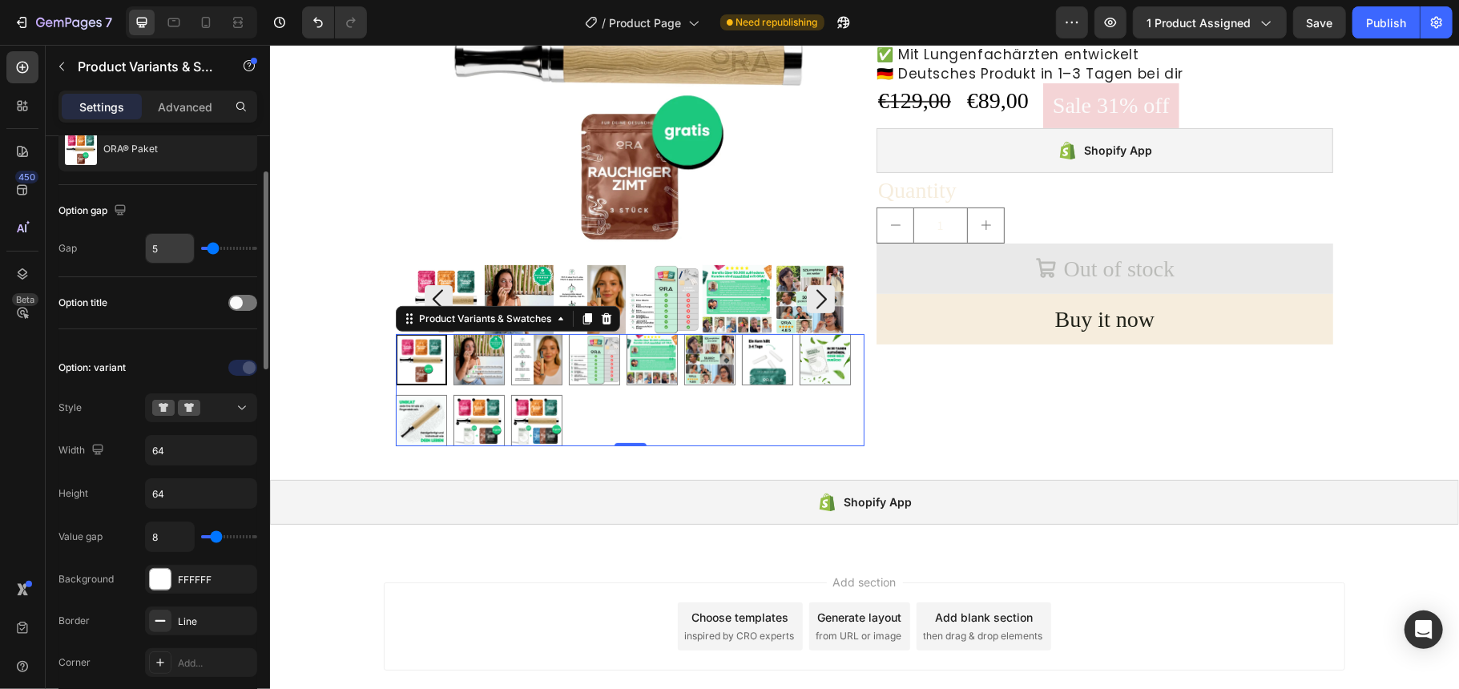
click at [155, 251] on input "5" at bounding box center [170, 248] width 48 height 29
type input "1"
type input "16"
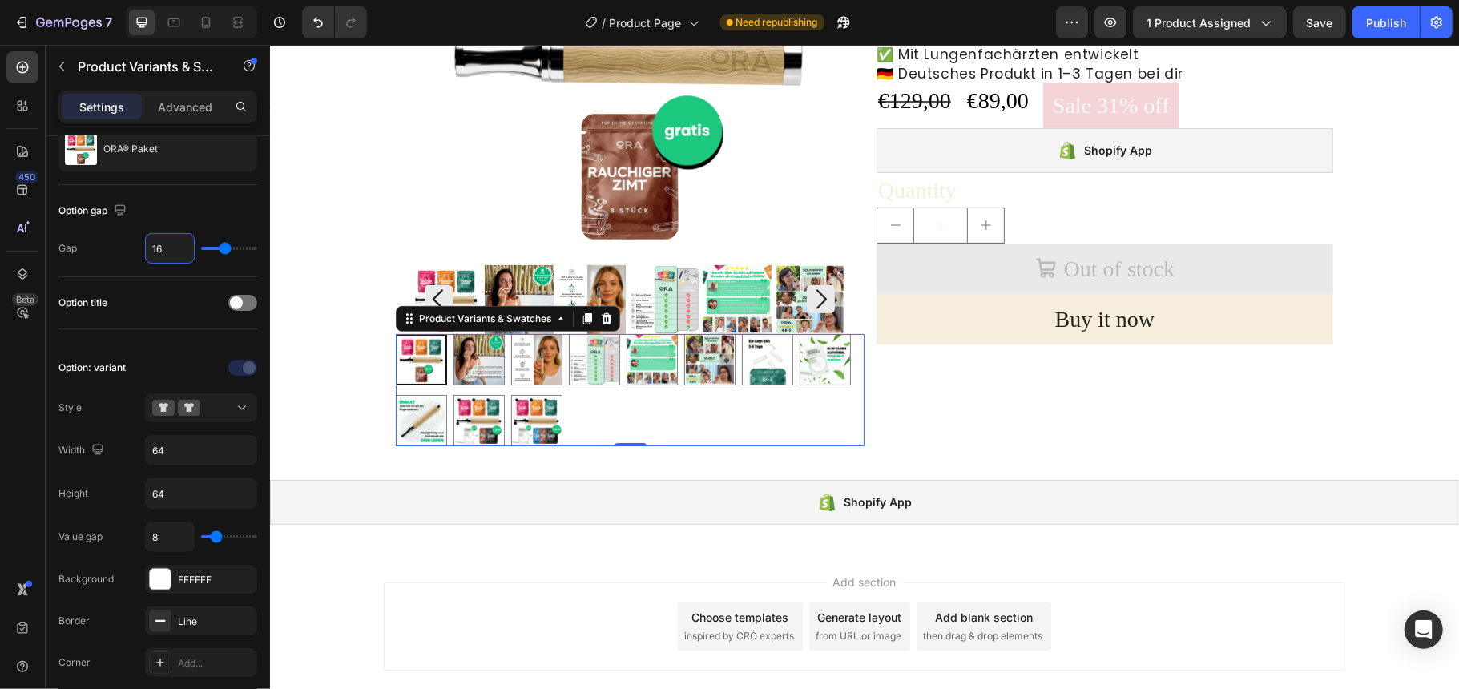
type input "16"
click at [0, 486] on div "450 Beta" at bounding box center [23, 367] width 46 height 644
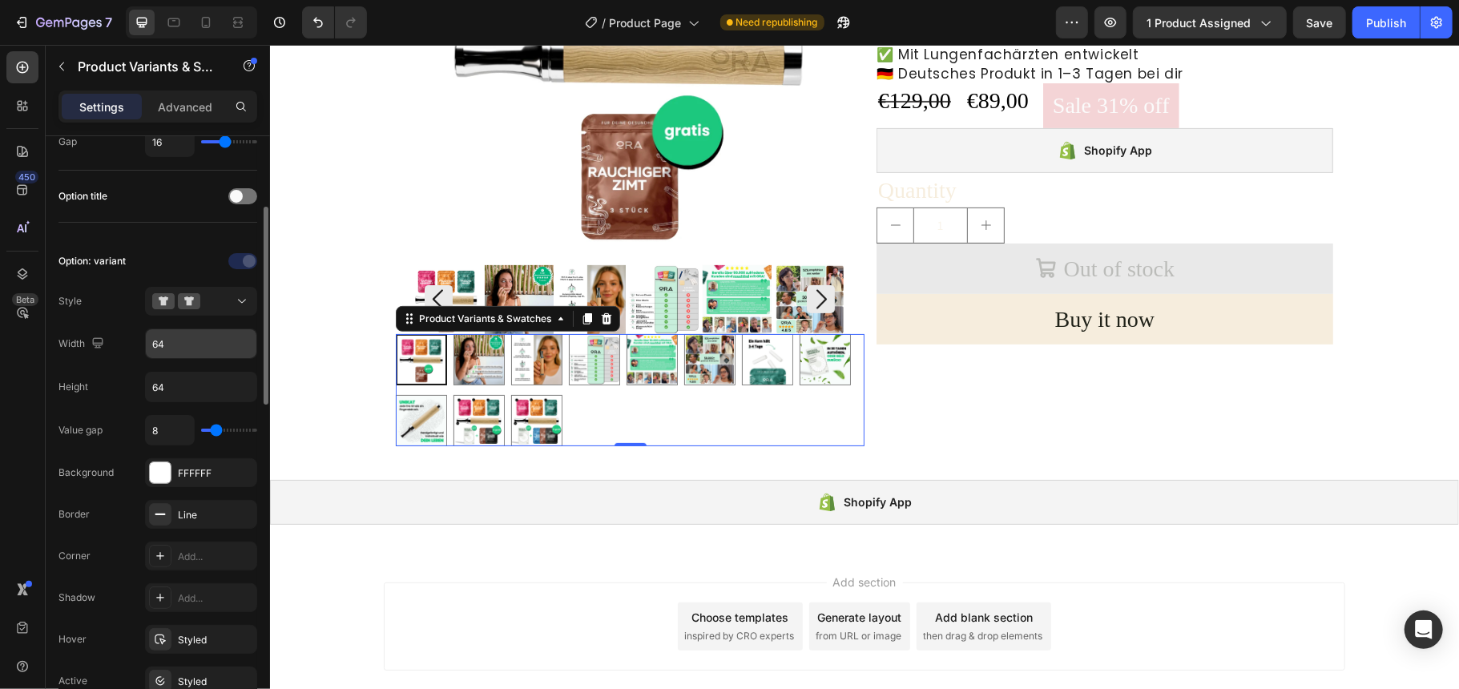
click at [191, 349] on input "64" at bounding box center [201, 343] width 111 height 29
type input "5"
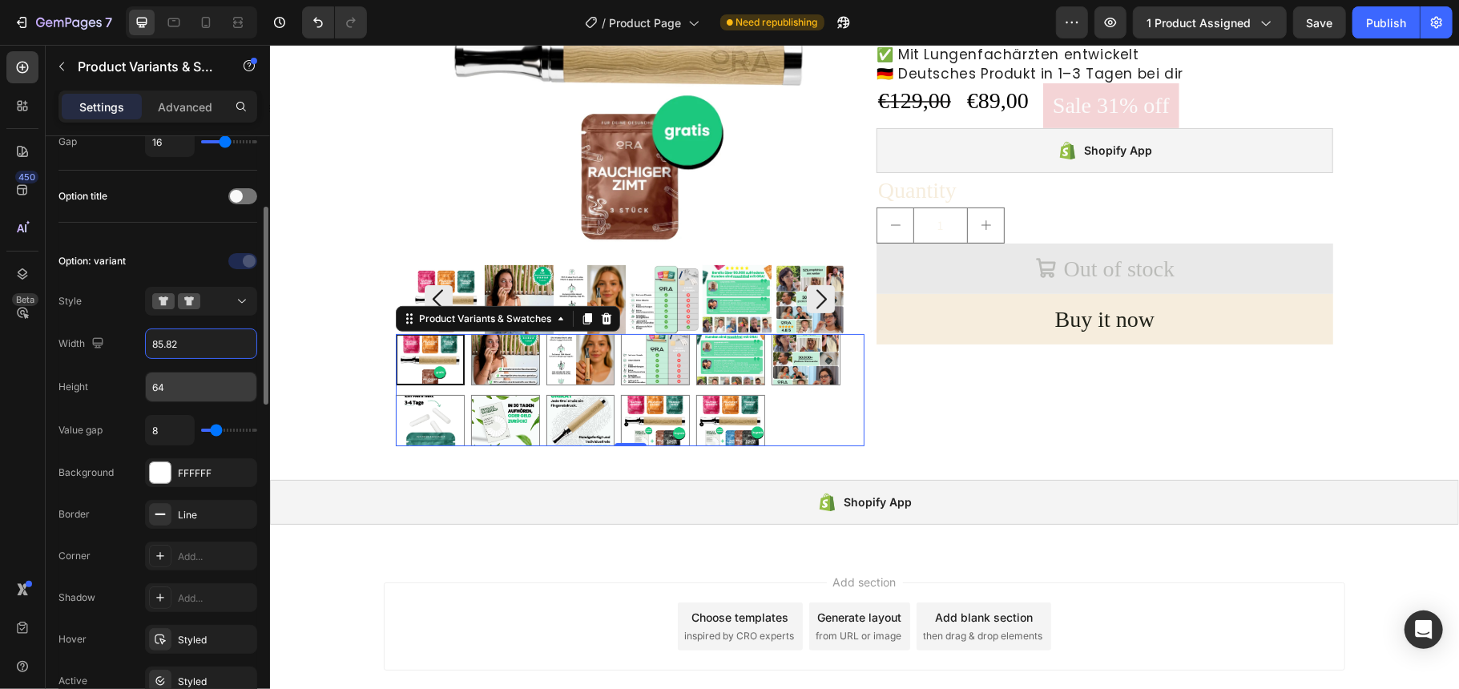
type input "85.82"
click at [199, 382] on input "64" at bounding box center [201, 387] width 111 height 29
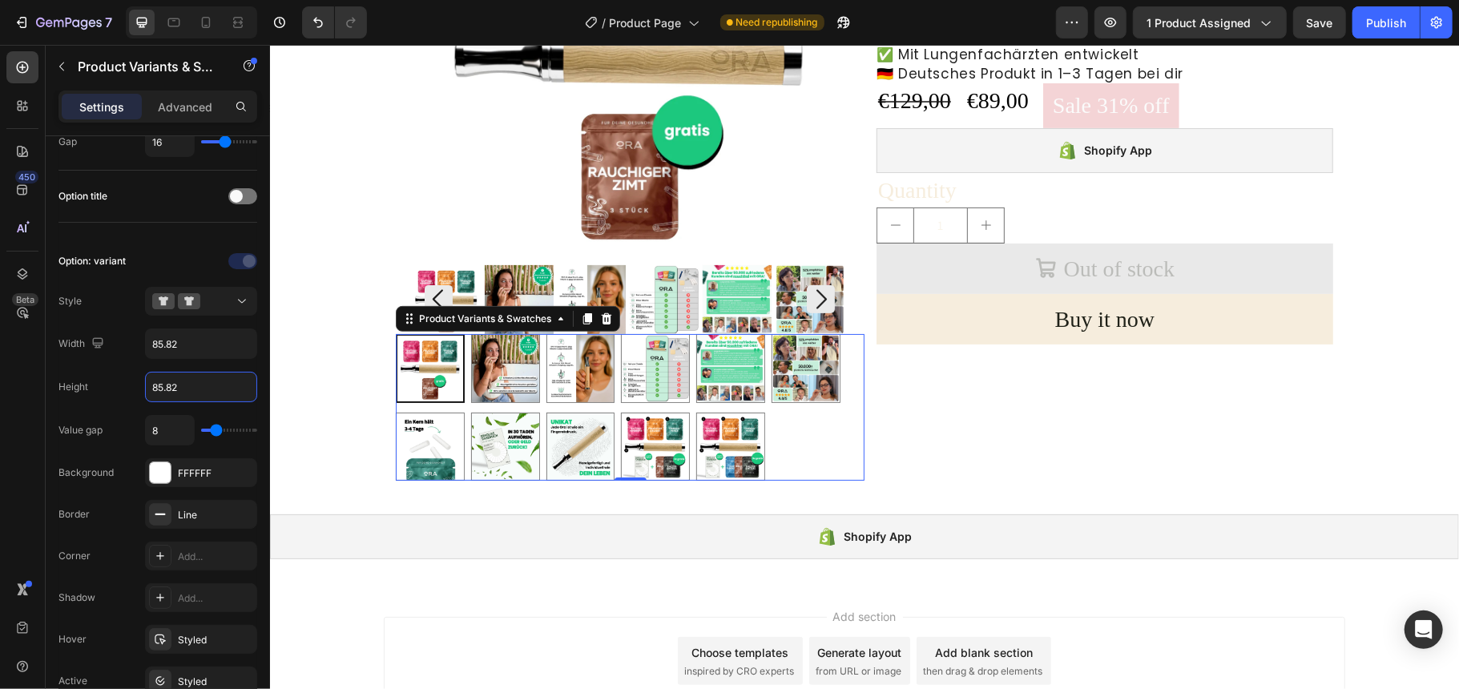
type input "85.82"
click at [0, 423] on div "450 Beta" at bounding box center [23, 367] width 46 height 644
click at [157, 437] on input "8" at bounding box center [170, 430] width 48 height 29
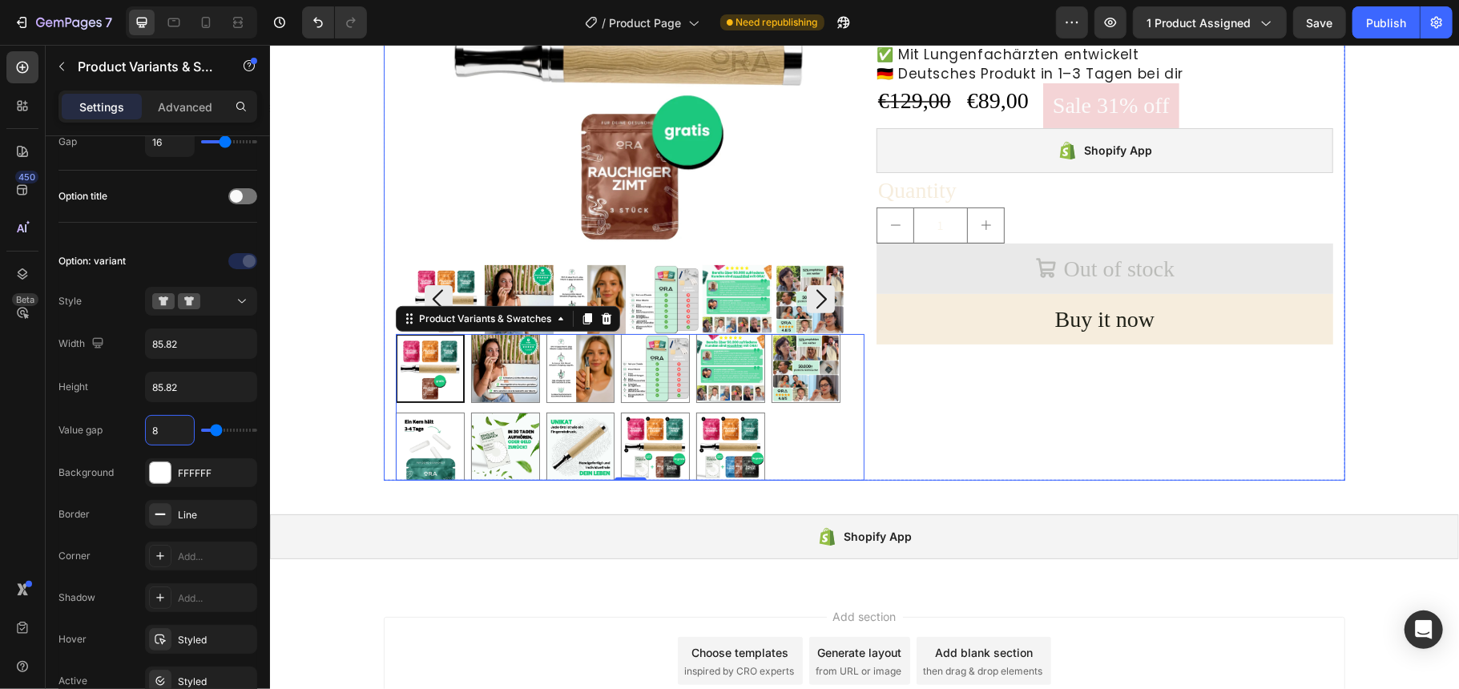
type input "5"
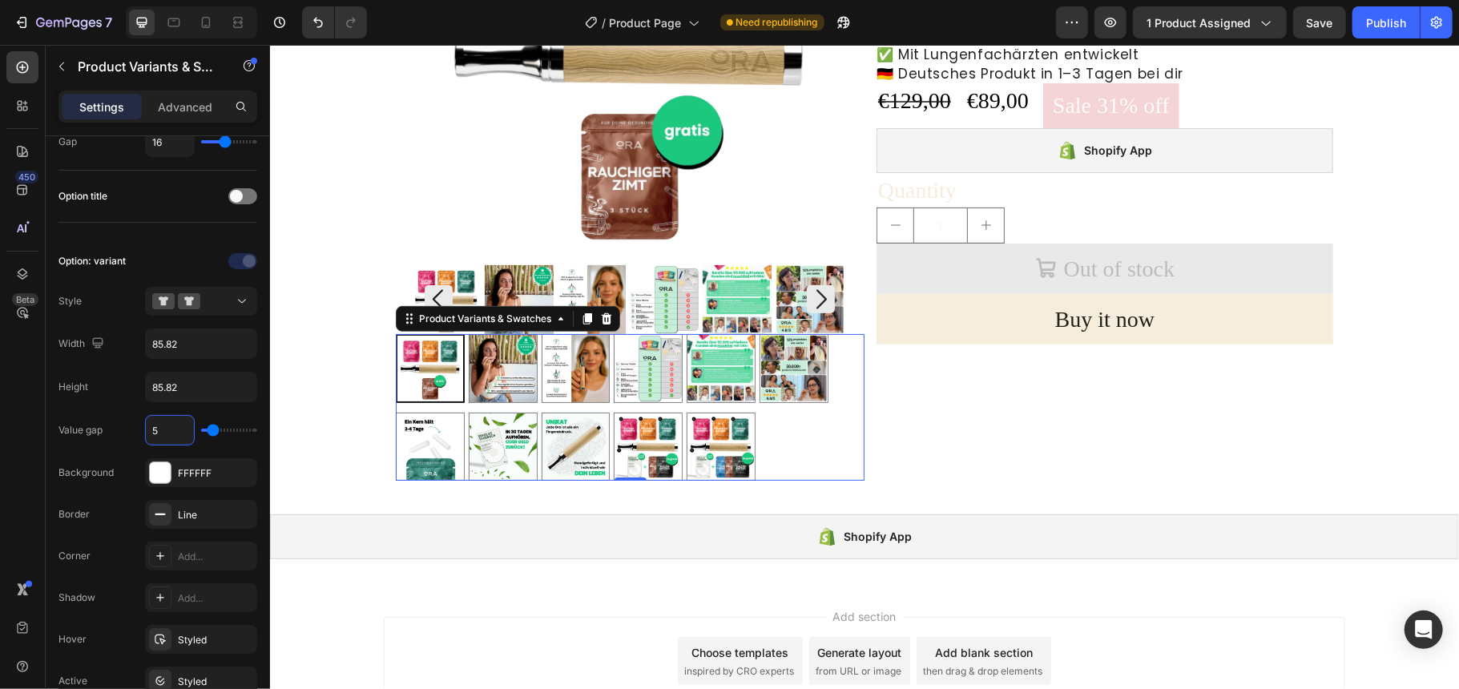
type input "5"
click at [0, 410] on div "450 Beta" at bounding box center [23, 367] width 46 height 644
click at [160, 515] on rect at bounding box center [160, 515] width 10 height 2
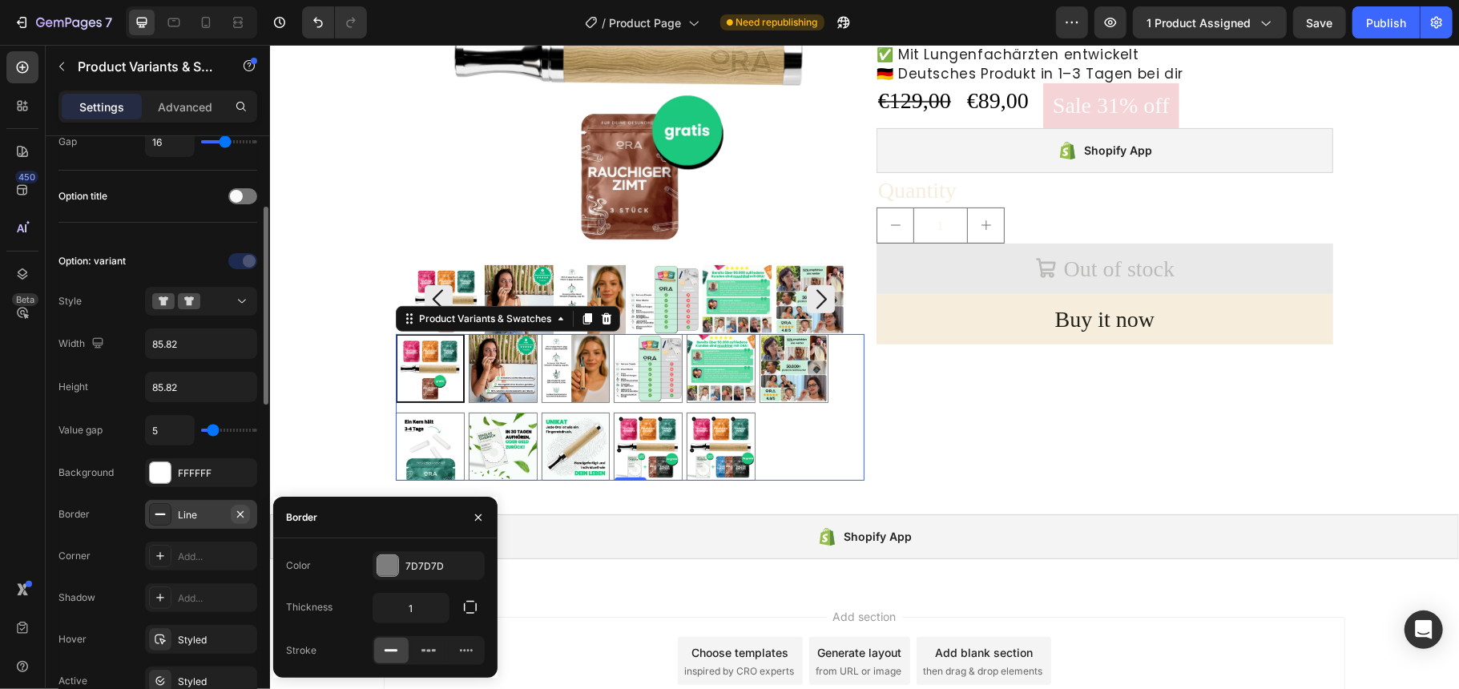
click at [239, 514] on icon "button" at bounding box center [240, 514] width 13 height 13
click at [0, 444] on div "450 Beta" at bounding box center [23, 367] width 46 height 644
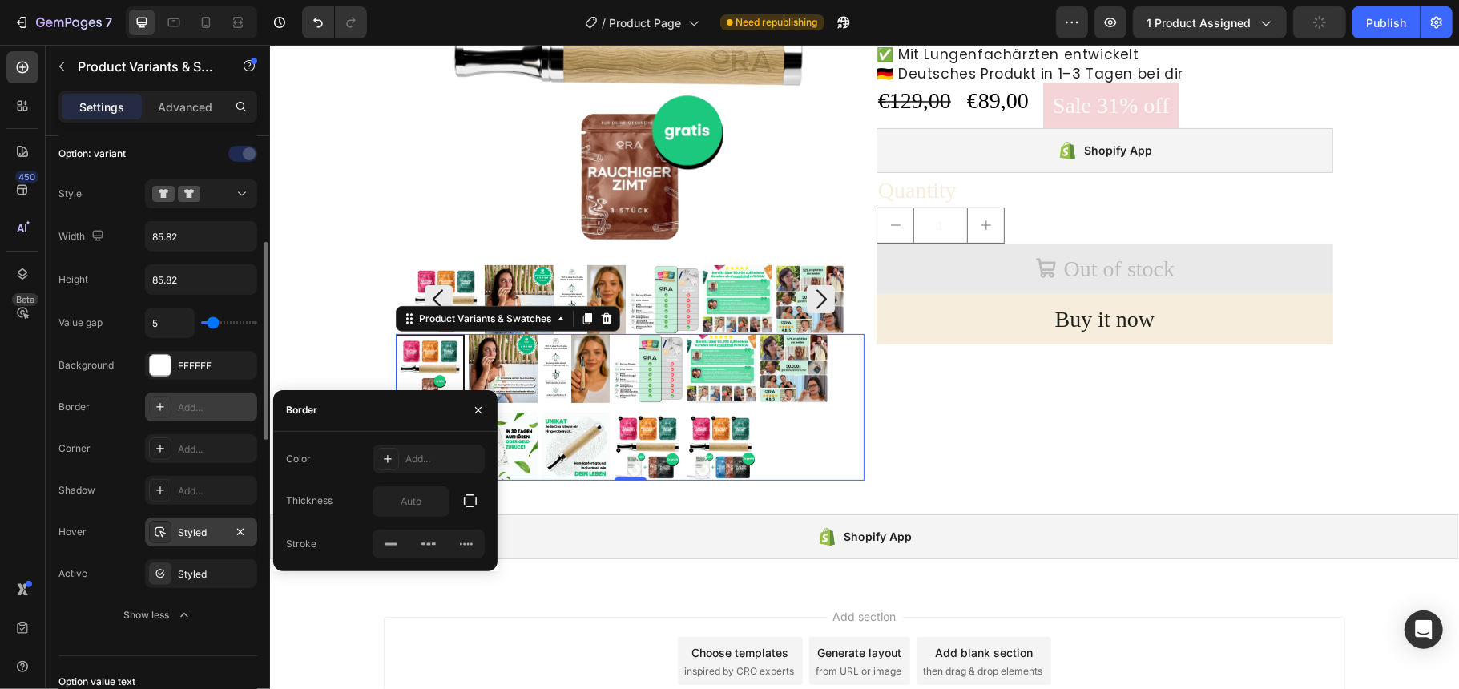
click at [160, 534] on icon at bounding box center [160, 532] width 13 height 13
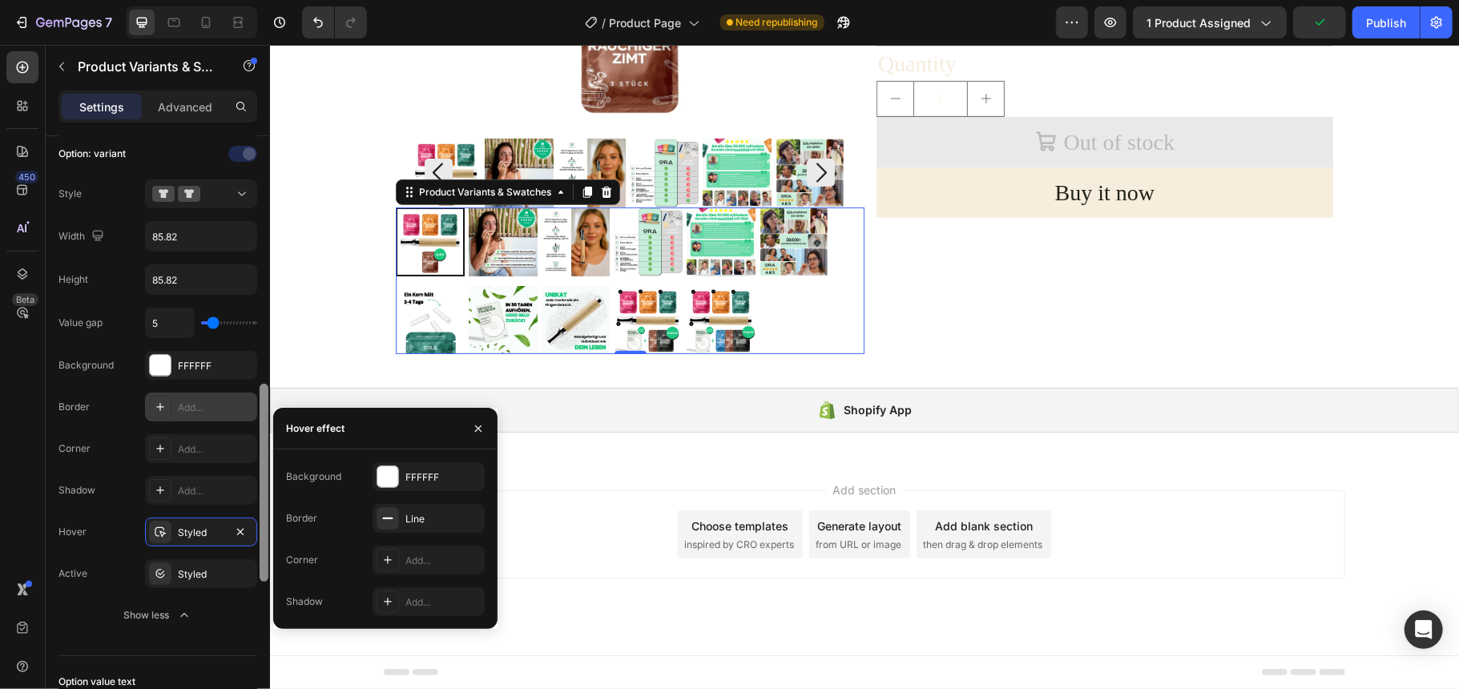
scroll to position [534, 0]
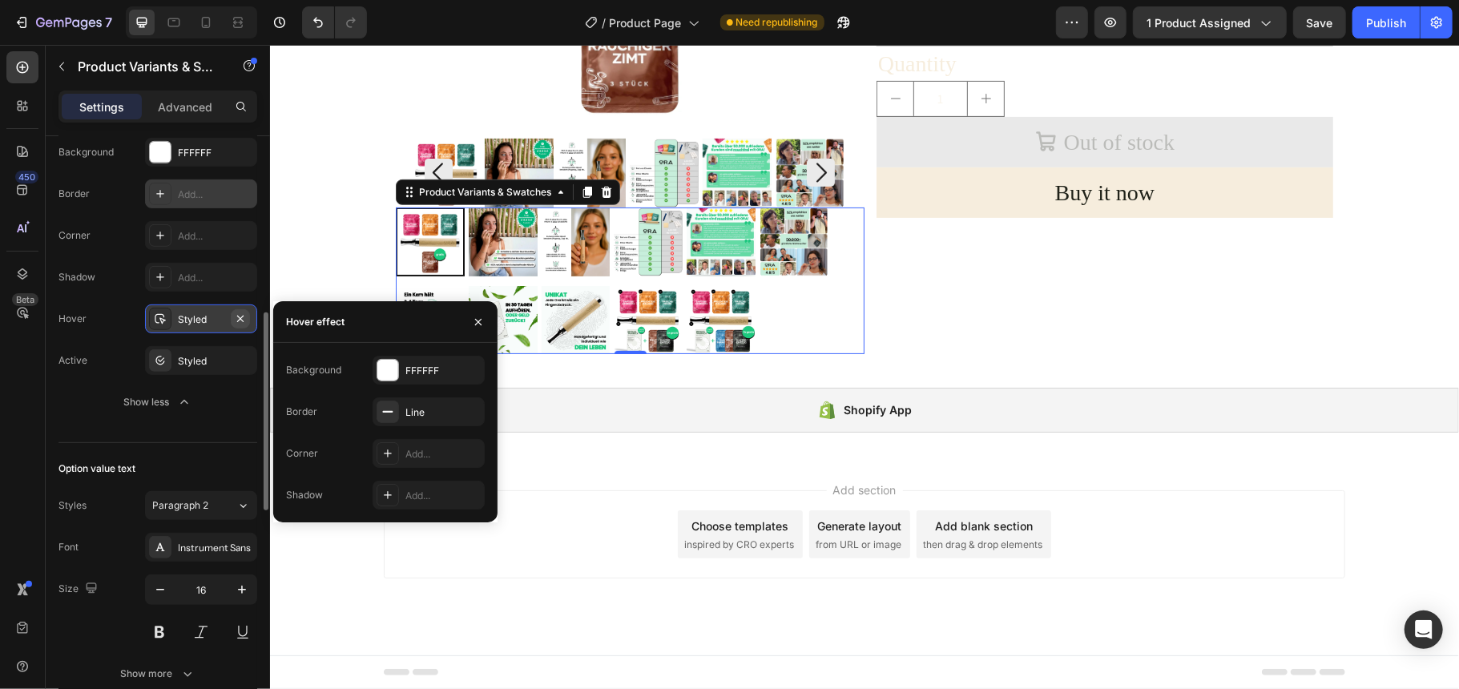
click at [241, 316] on icon "button" at bounding box center [240, 319] width 13 height 13
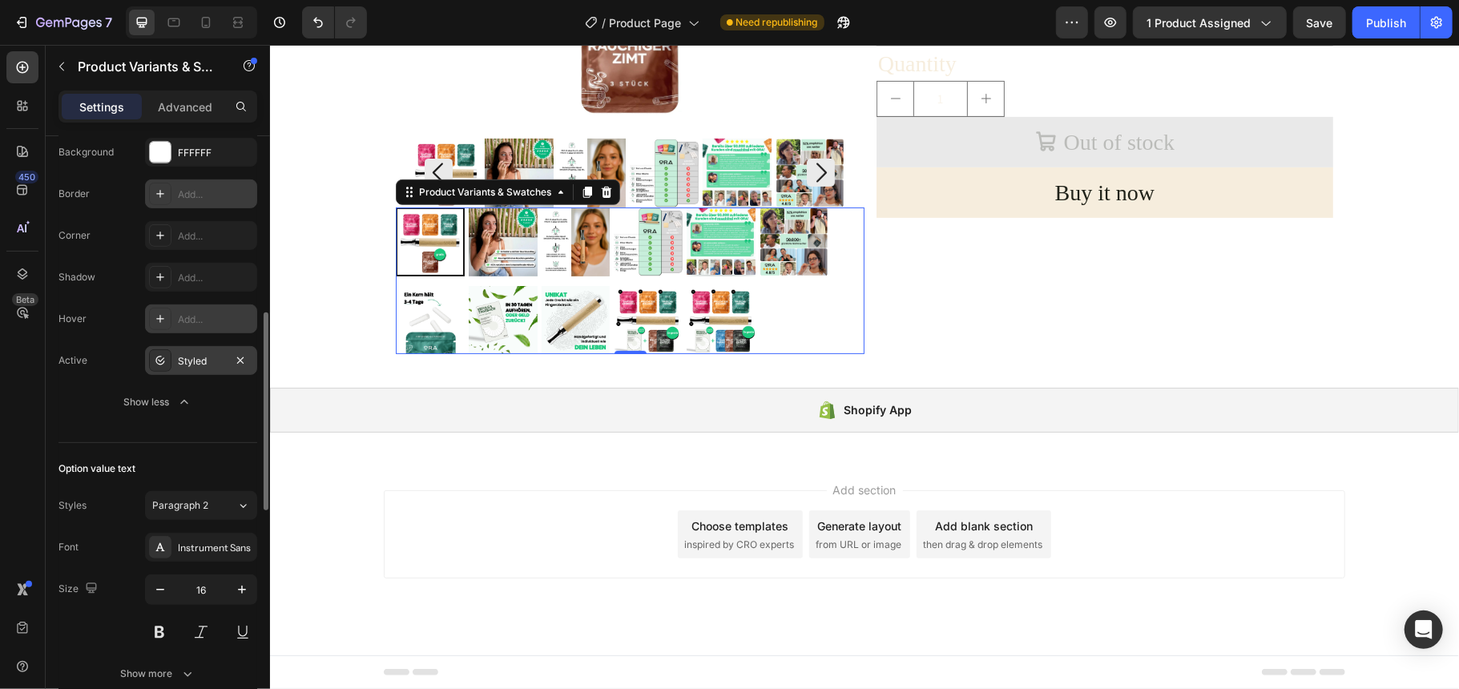
click at [159, 364] on icon at bounding box center [160, 360] width 13 height 13
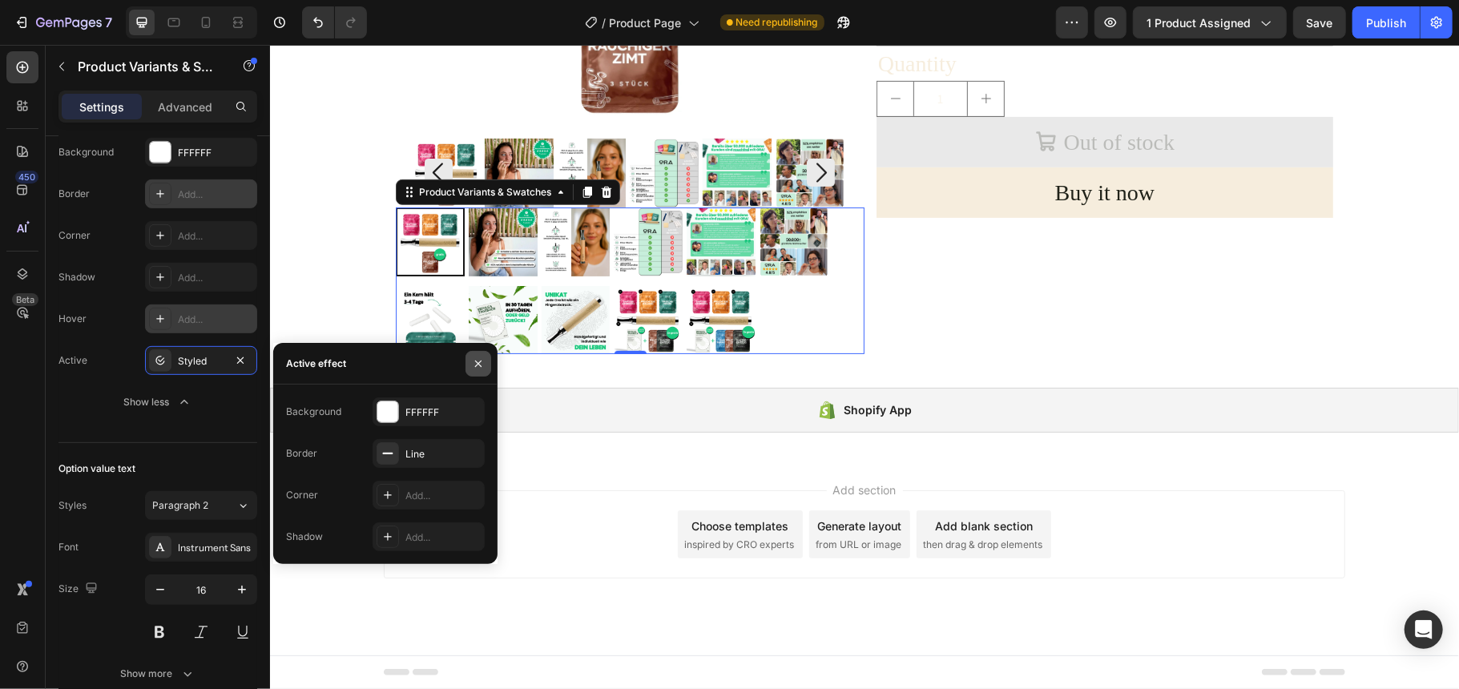
click at [478, 365] on icon "button" at bounding box center [478, 363] width 13 height 13
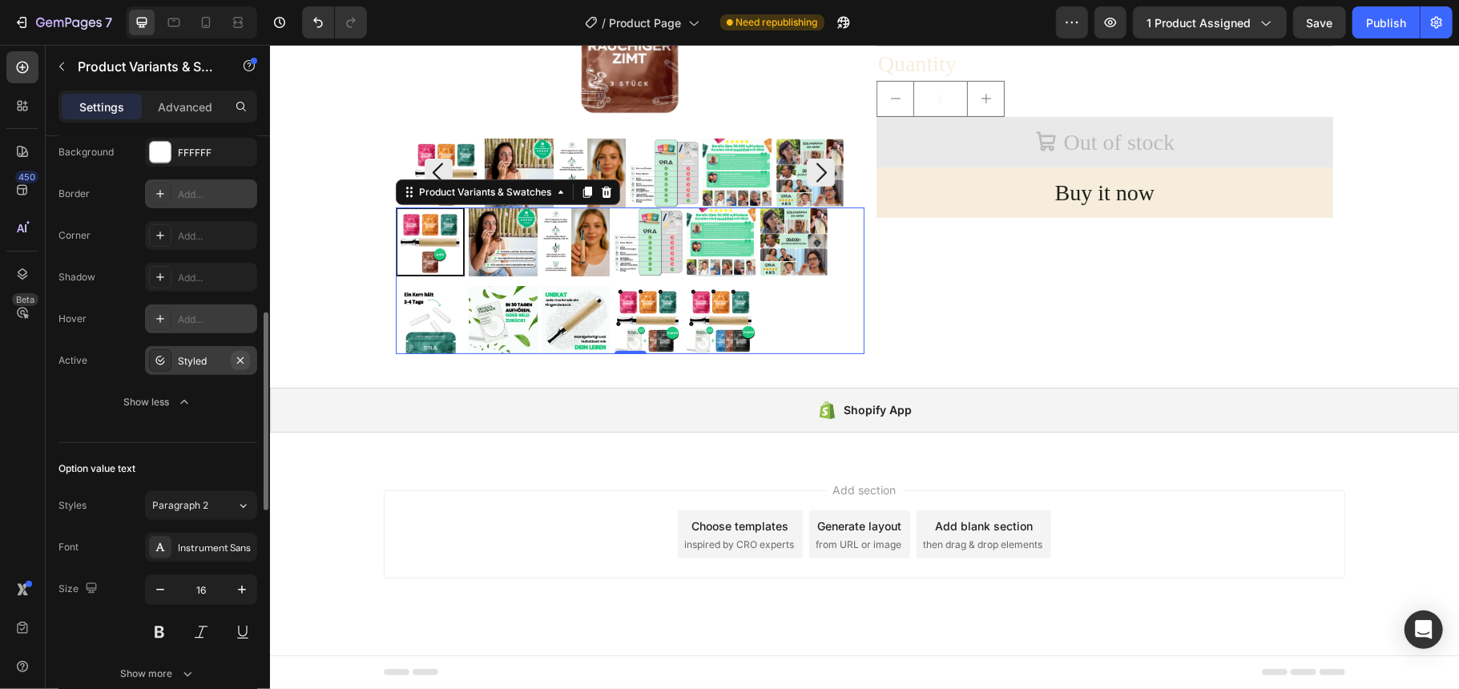
click at [241, 361] on icon "button" at bounding box center [240, 360] width 13 height 13
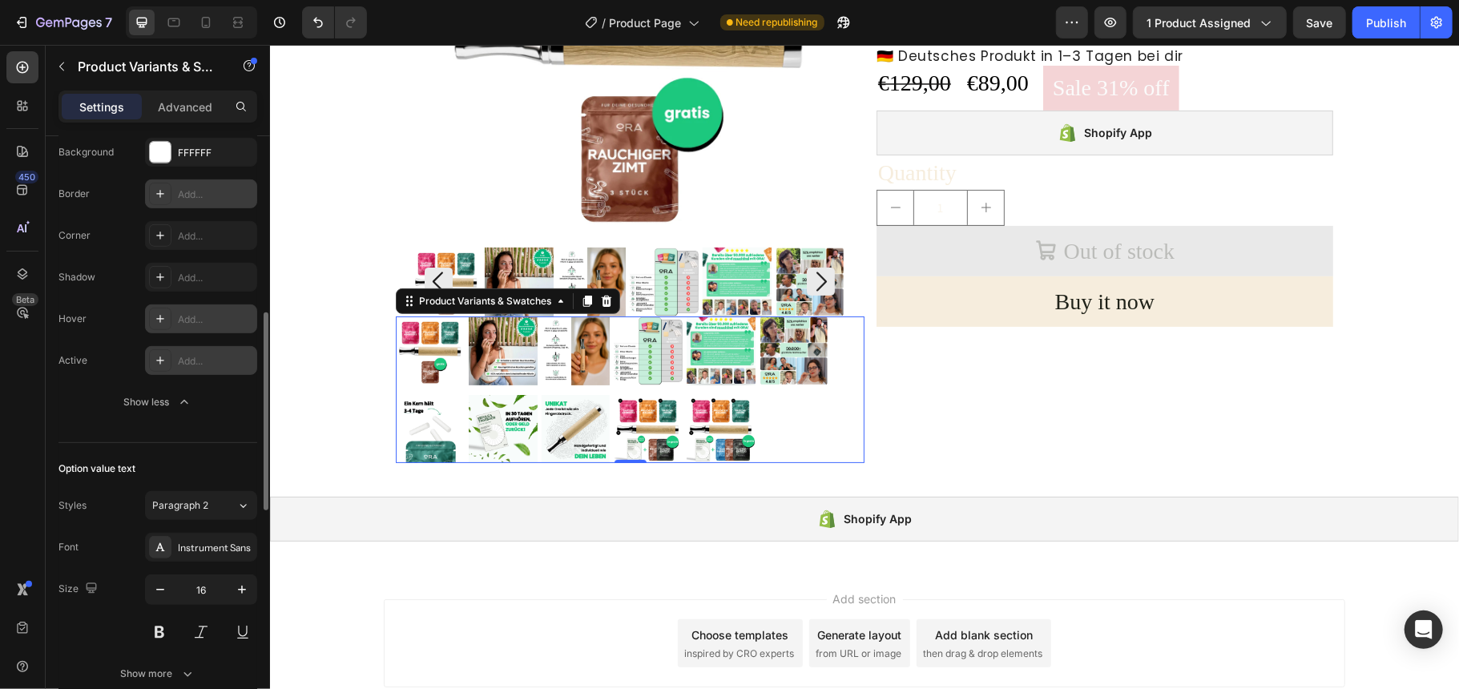
scroll to position [203, 0]
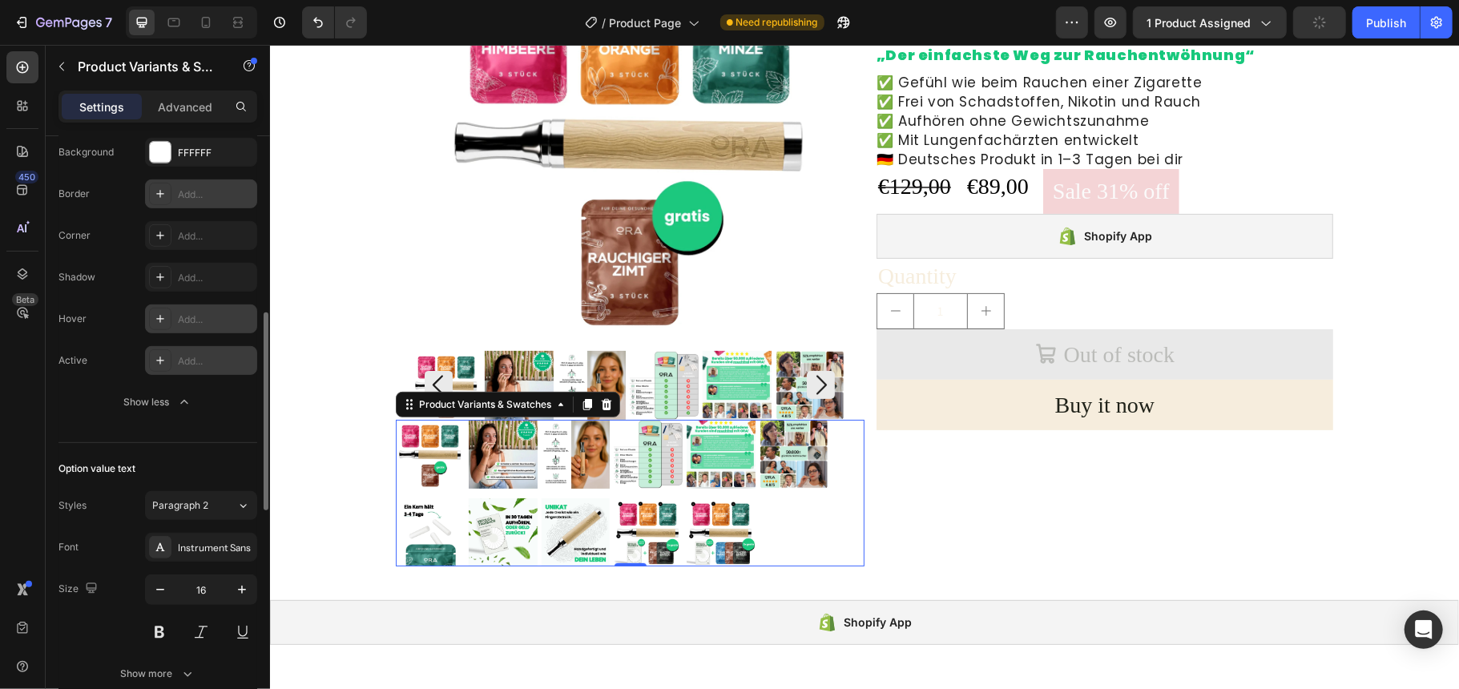
click at [412, 459] on img at bounding box center [429, 453] width 69 height 69
click at [395, 419] on input "p1 p1" at bounding box center [394, 418] width 1 height 1
click at [488, 454] on img at bounding box center [502, 453] width 69 height 69
click at [468, 419] on input "p2 p2" at bounding box center [467, 418] width 1 height 1
radio input "true"
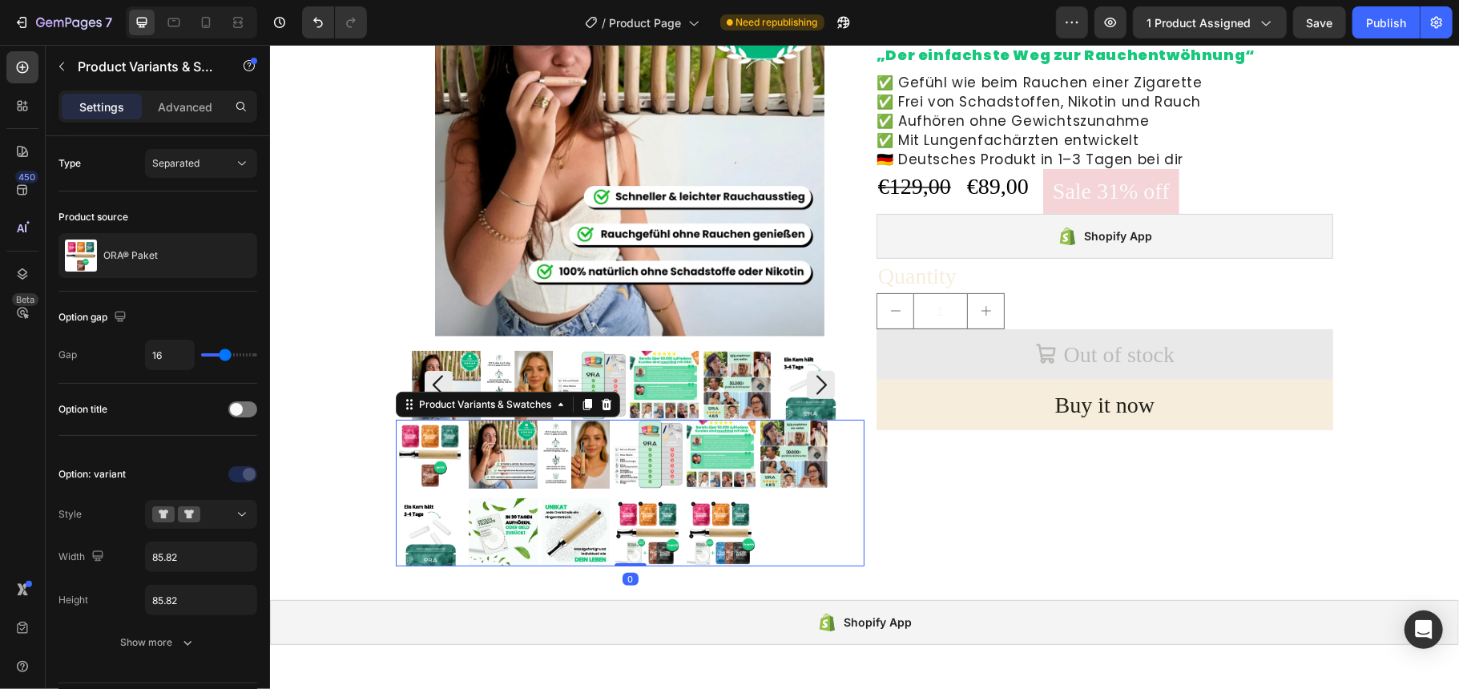
click at [635, 515] on img at bounding box center [647, 532] width 69 height 69
click at [613, 498] on input "p10 p10" at bounding box center [612, 497] width 1 height 1
radio input "true"
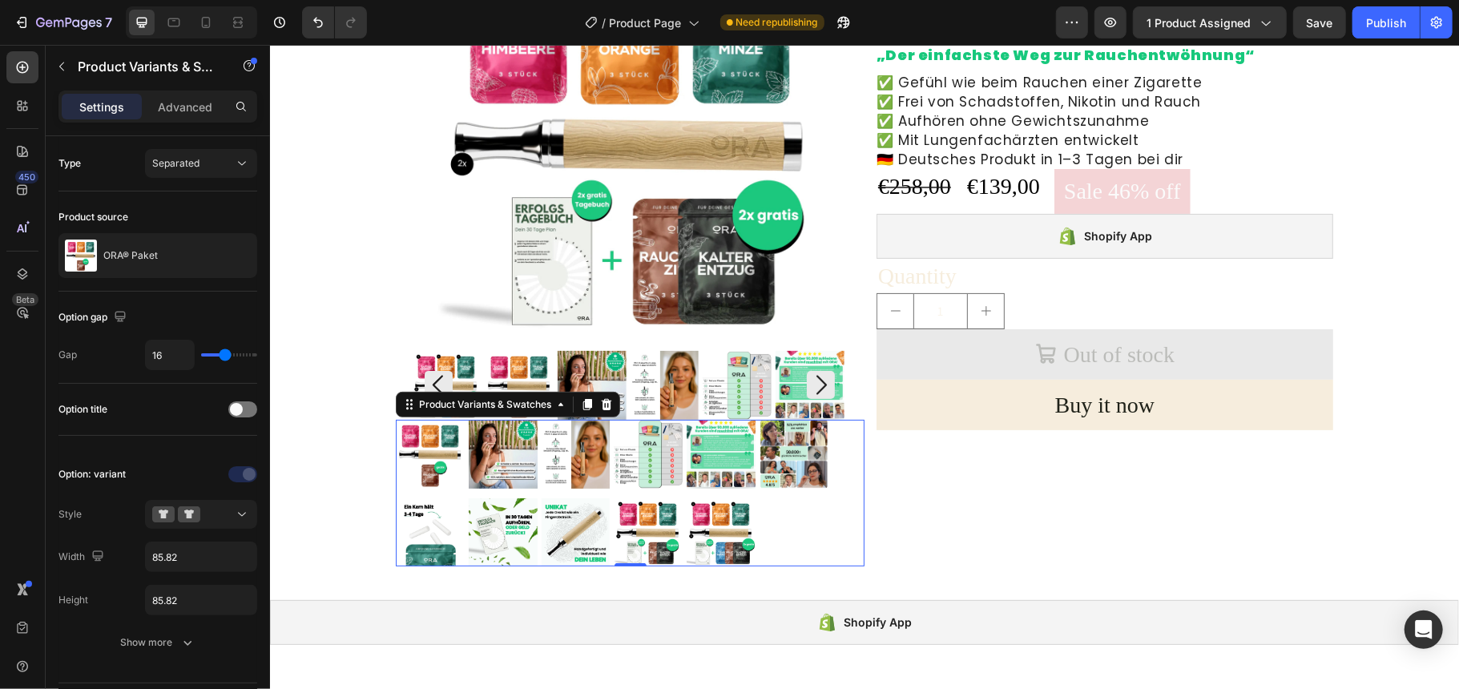
click at [716, 515] on img at bounding box center [720, 532] width 69 height 69
click at [686, 498] on input "p11 p11" at bounding box center [685, 497] width 1 height 1
radio input "true"
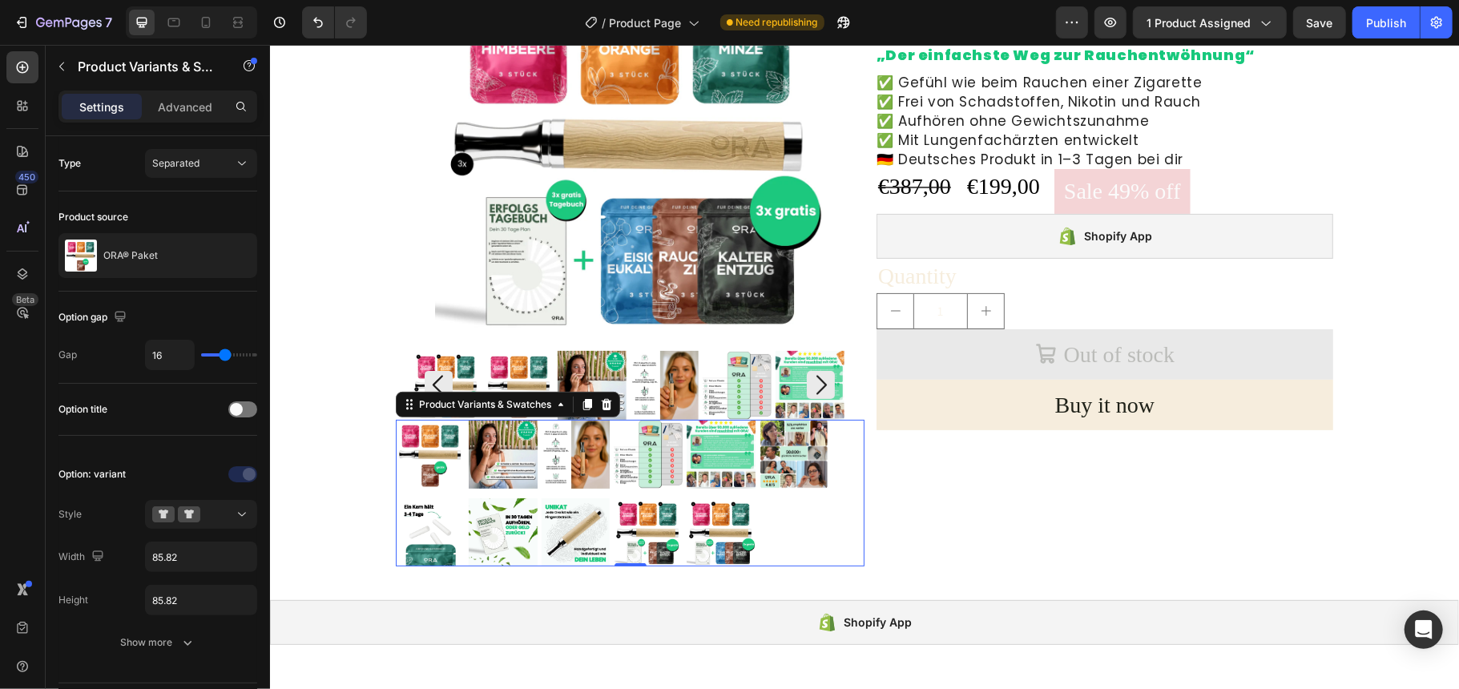
click at [562, 507] on img at bounding box center [575, 532] width 69 height 69
click at [541, 498] on input "p9 p9" at bounding box center [540, 497] width 1 height 1
radio input "true"
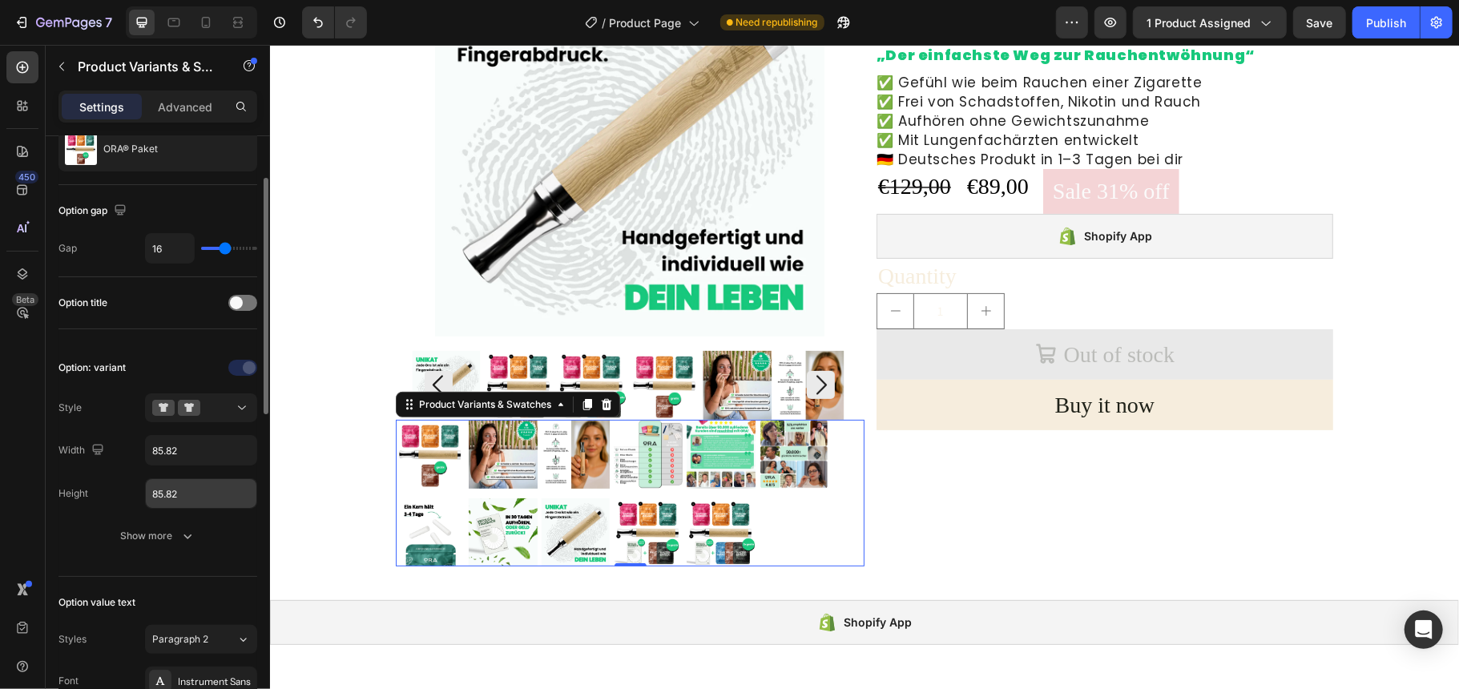
scroll to position [213, 0]
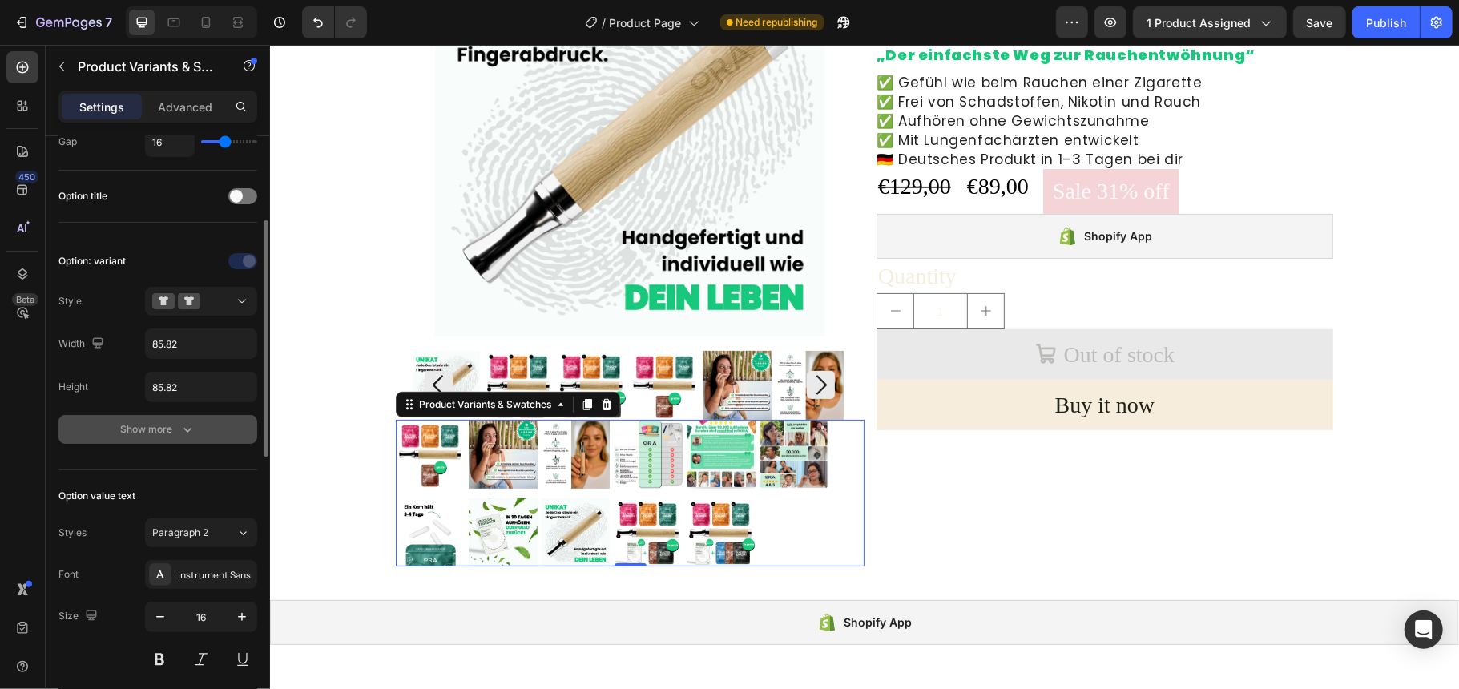
click at [161, 433] on div "Show more" at bounding box center [158, 429] width 75 height 16
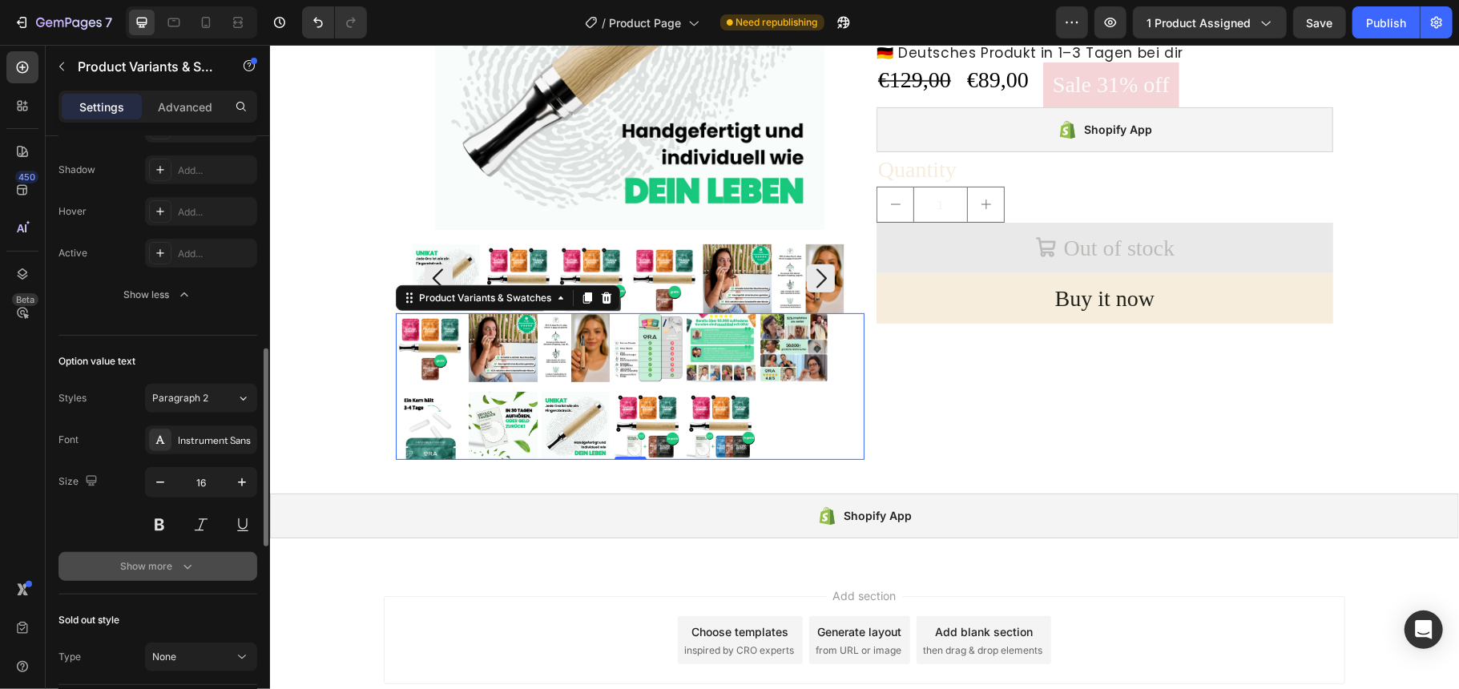
scroll to position [748, 0]
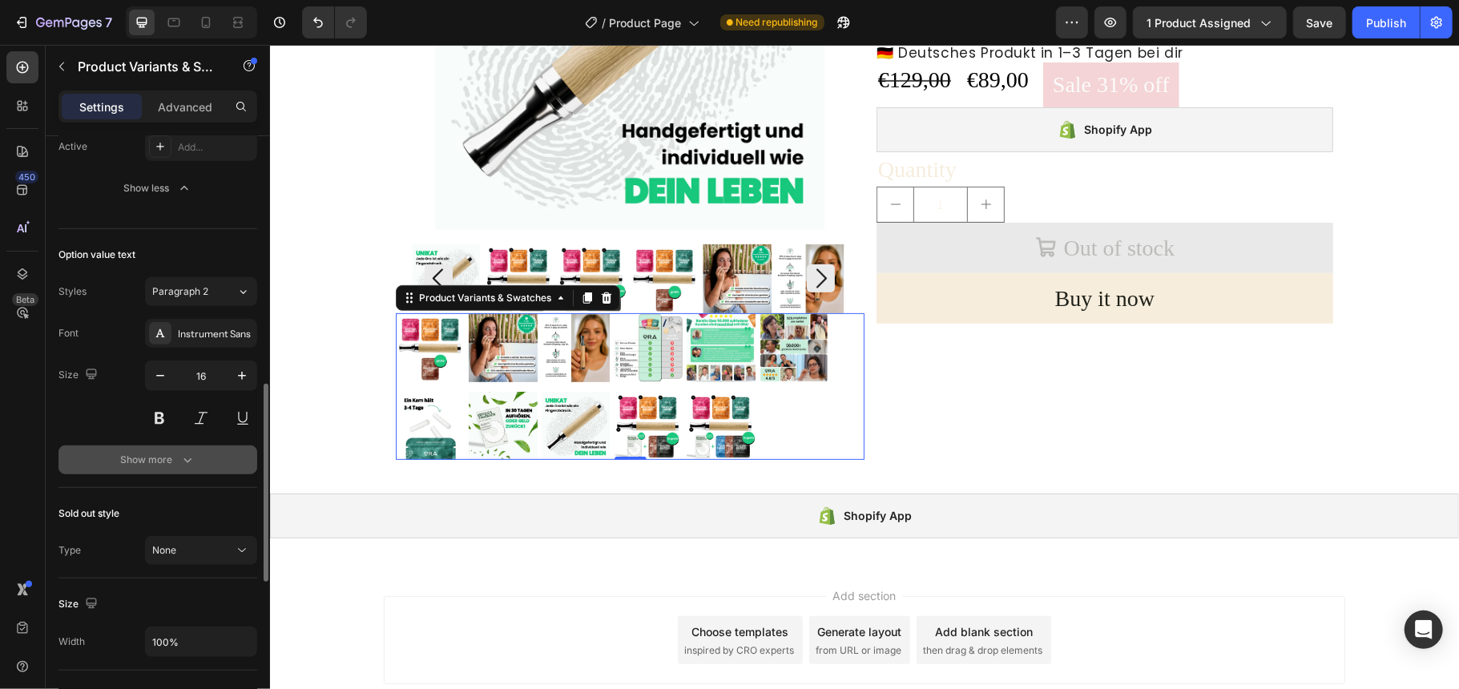
click at [187, 457] on icon "button" at bounding box center [187, 460] width 16 height 16
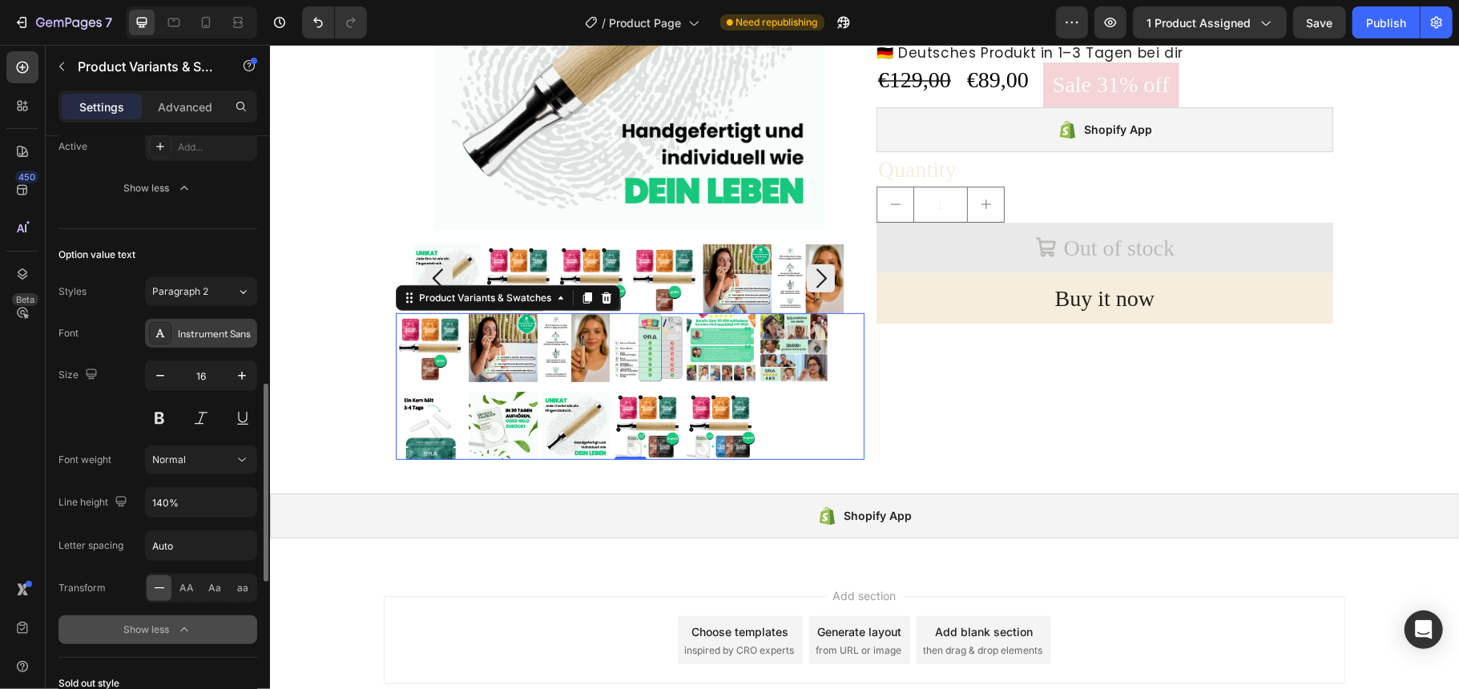
click at [222, 341] on div "Instrument Sans" at bounding box center [215, 334] width 75 height 14
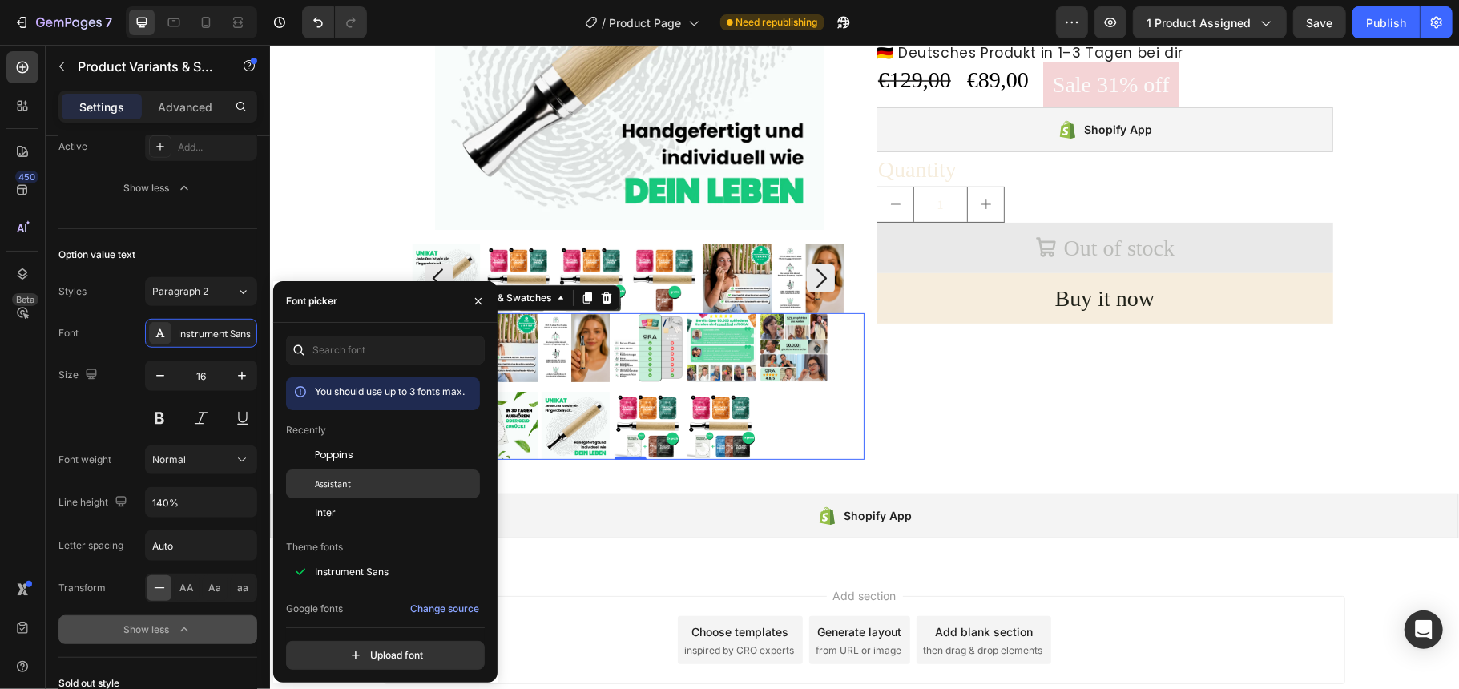
click at [319, 485] on span "Assistant" at bounding box center [333, 484] width 36 height 14
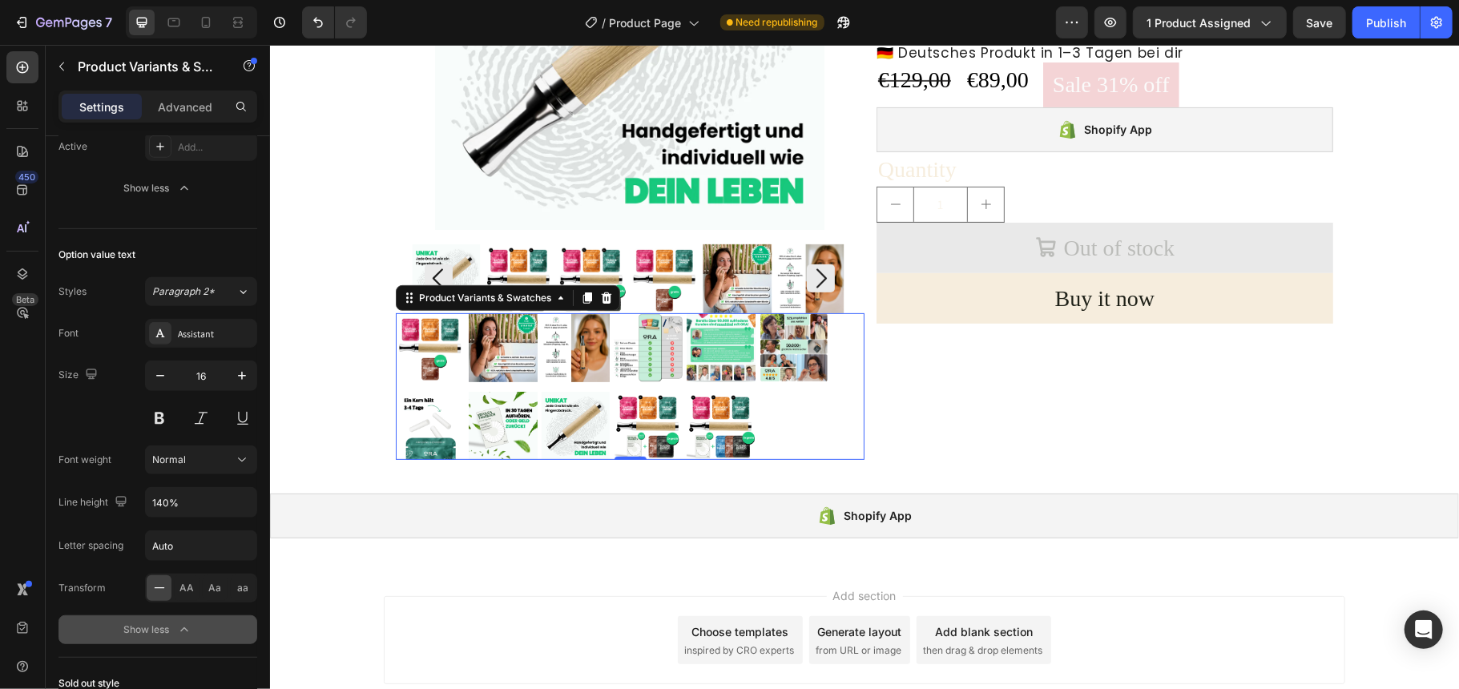
click at [784, 407] on div "p1 p1 p2 p2 p3 p3 p4 p4 p5 p5 p6 p6 p7 p7 p8 p8 p9 p9 p10 p10 p11 p11" at bounding box center [629, 386] width 469 height 147
click at [244, 380] on icon "button" at bounding box center [242, 376] width 8 height 8
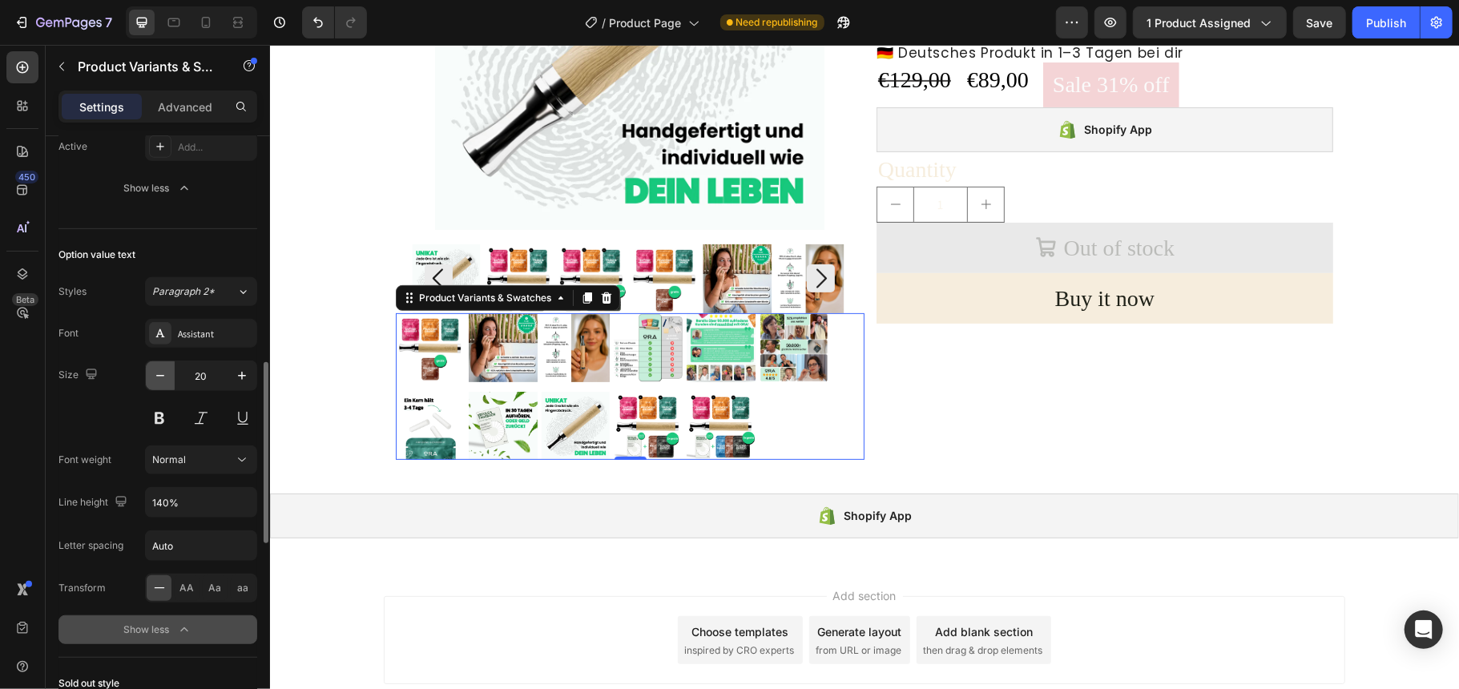
click at [159, 377] on icon "button" at bounding box center [160, 376] width 8 height 2
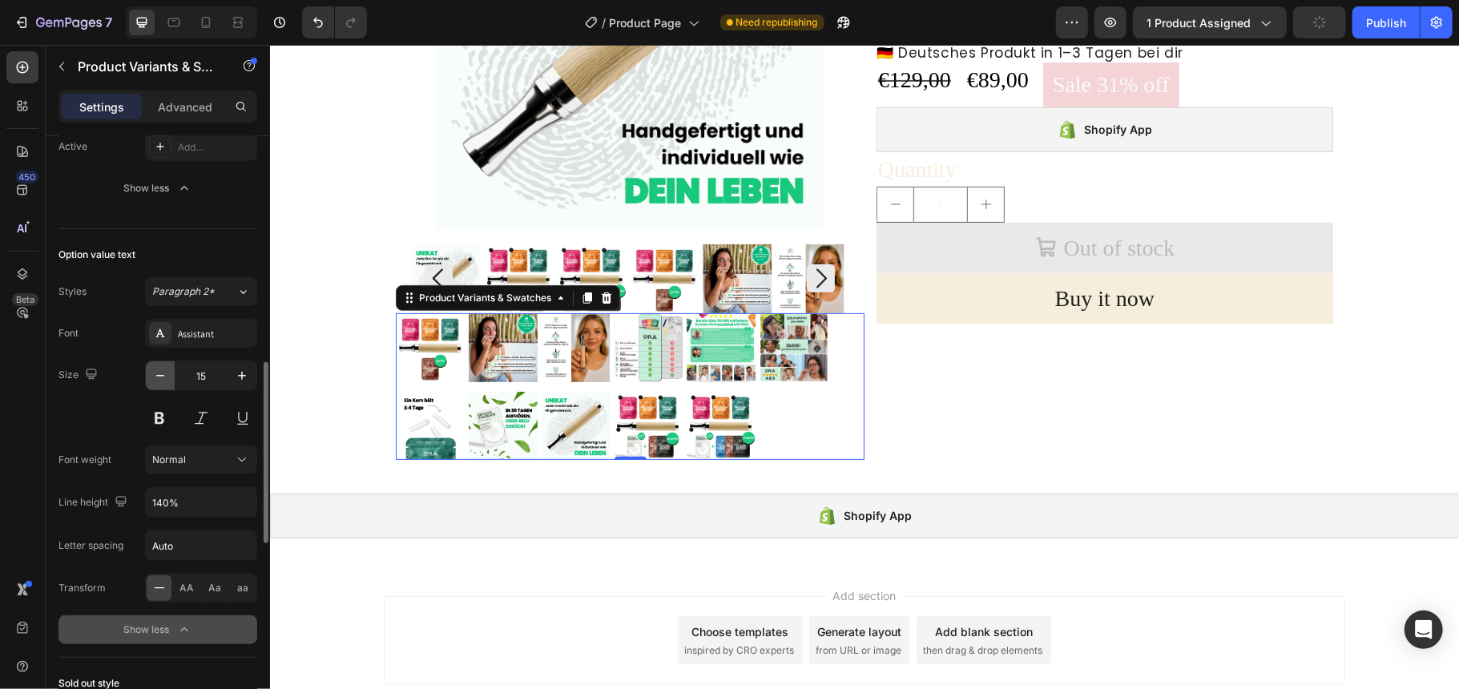
click at [159, 377] on icon "button" at bounding box center [160, 376] width 8 height 2
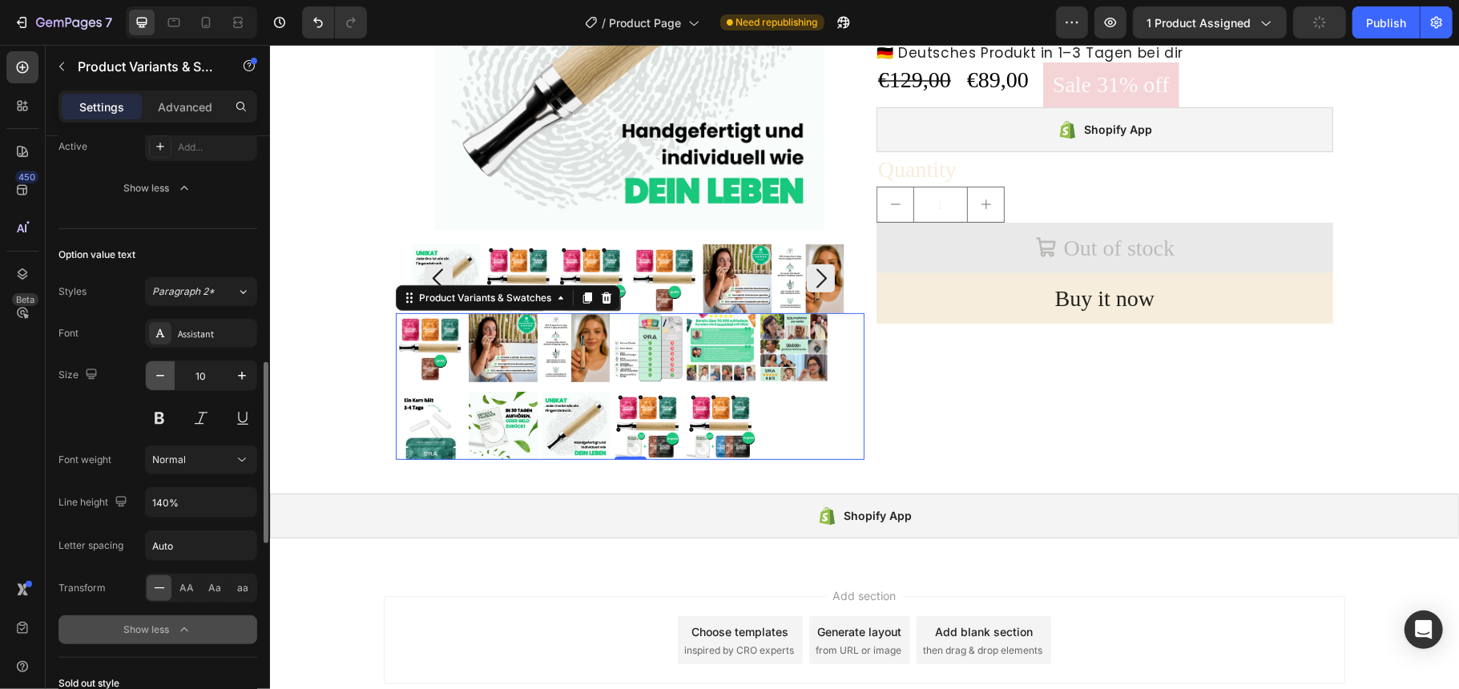
click at [159, 377] on icon "button" at bounding box center [160, 376] width 8 height 2
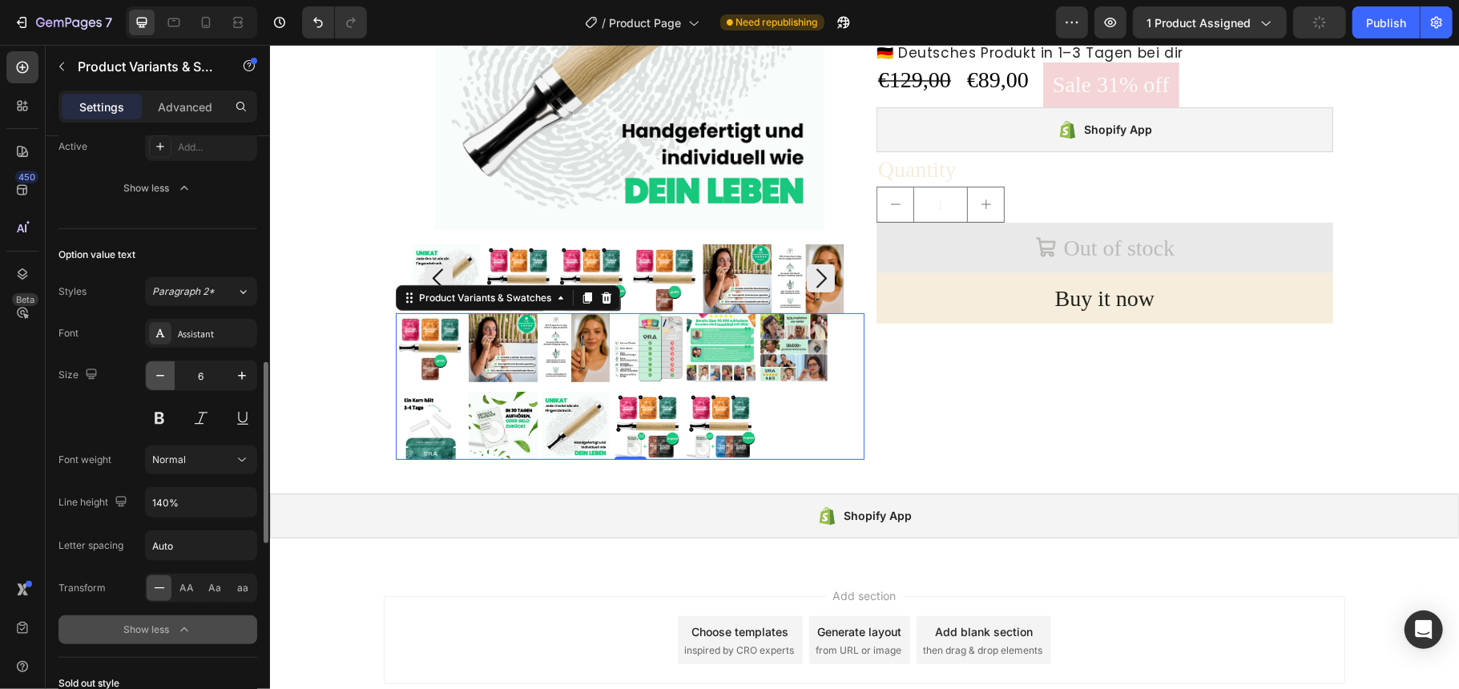
click at [159, 377] on icon "button" at bounding box center [160, 376] width 8 height 2
type input "1"
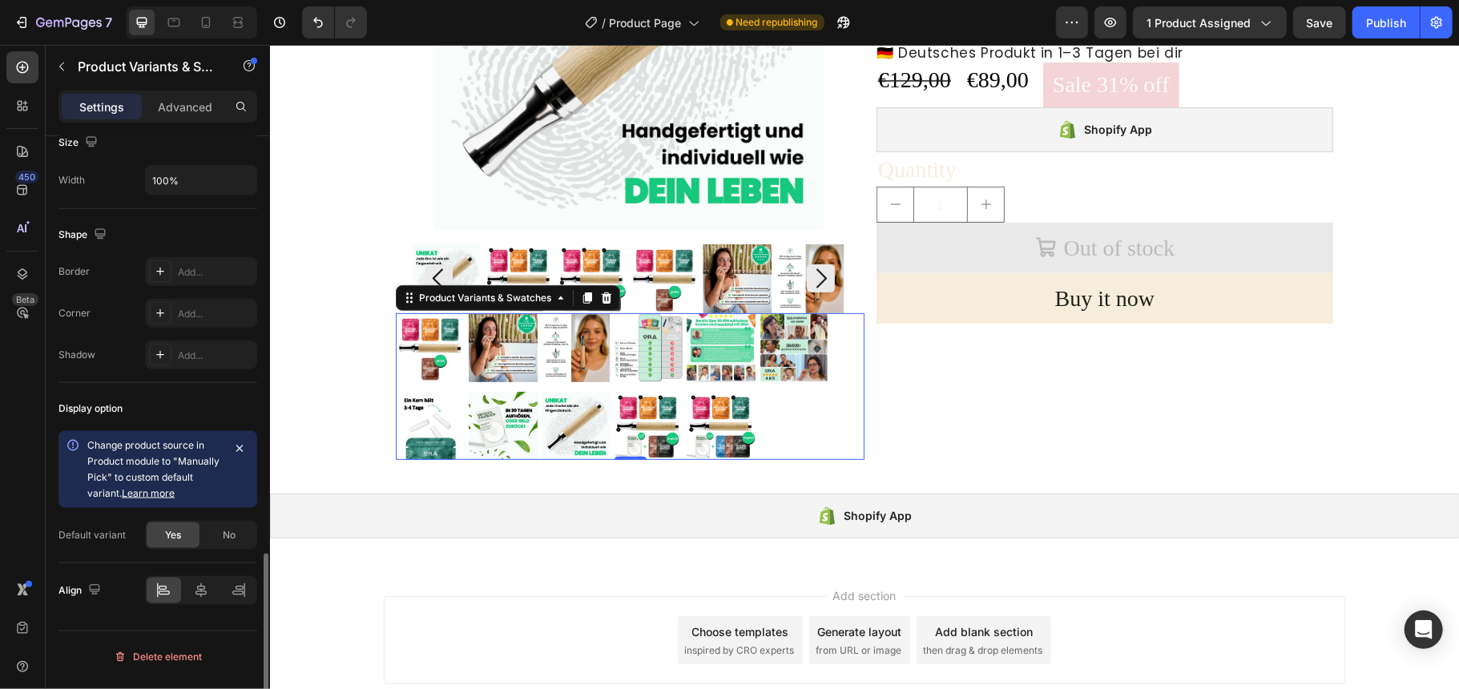
scroll to position [1272, 0]
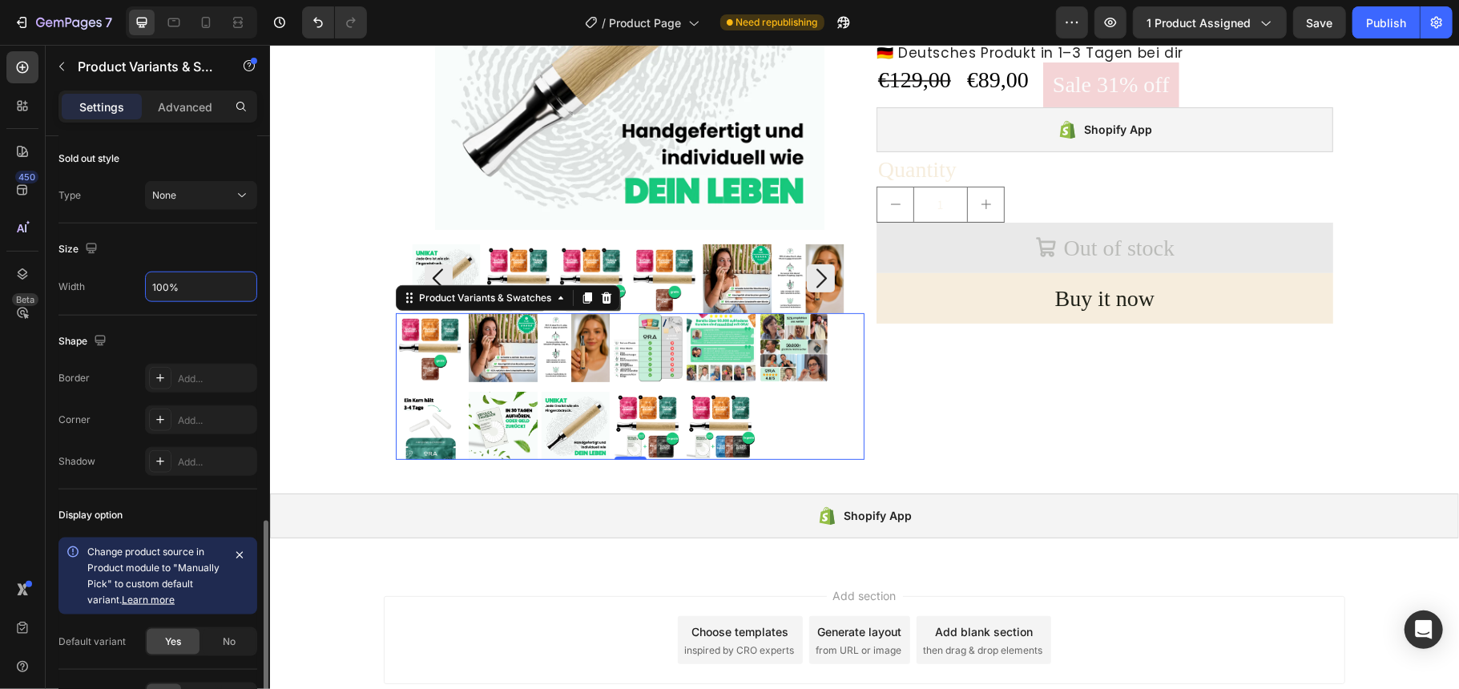
click at [190, 296] on input "100%" at bounding box center [201, 286] width 111 height 29
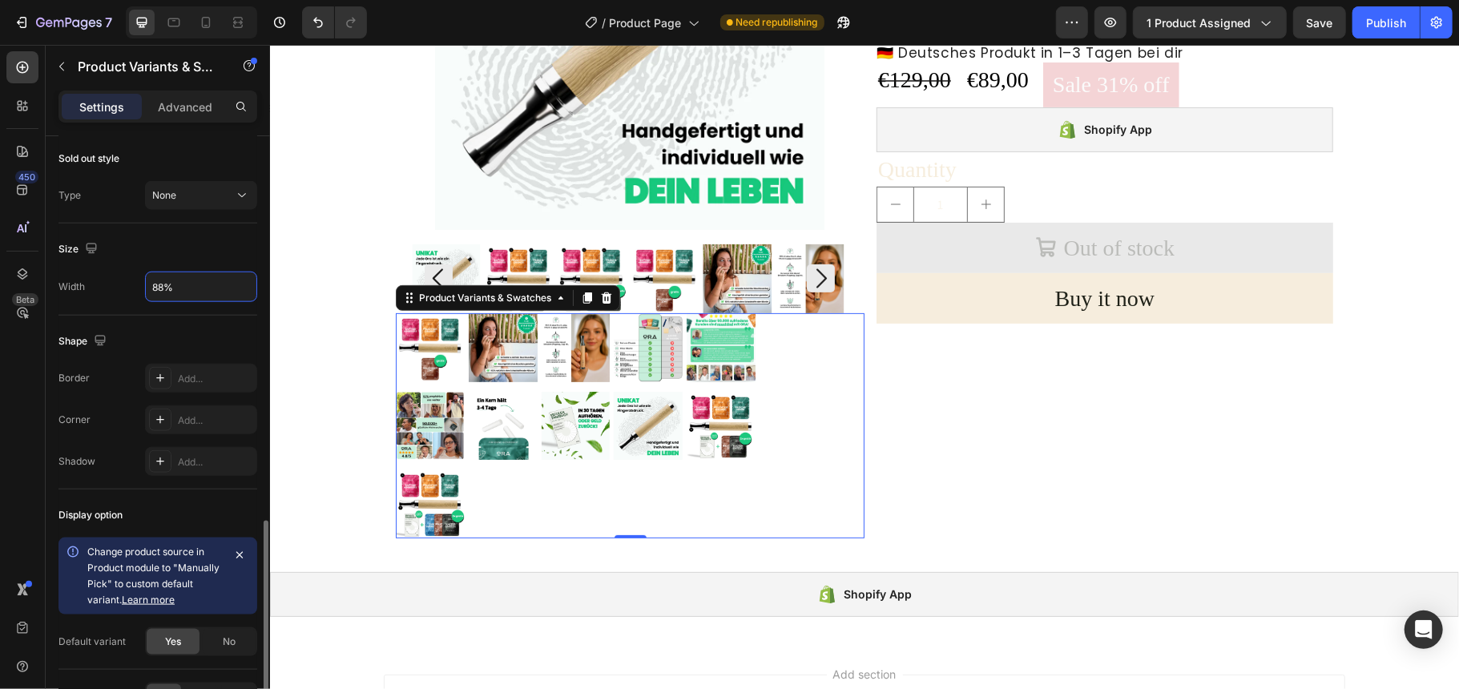
click at [160, 293] on input "88%" at bounding box center [201, 286] width 111 height 29
click at [162, 293] on input "88%" at bounding box center [201, 286] width 111 height 29
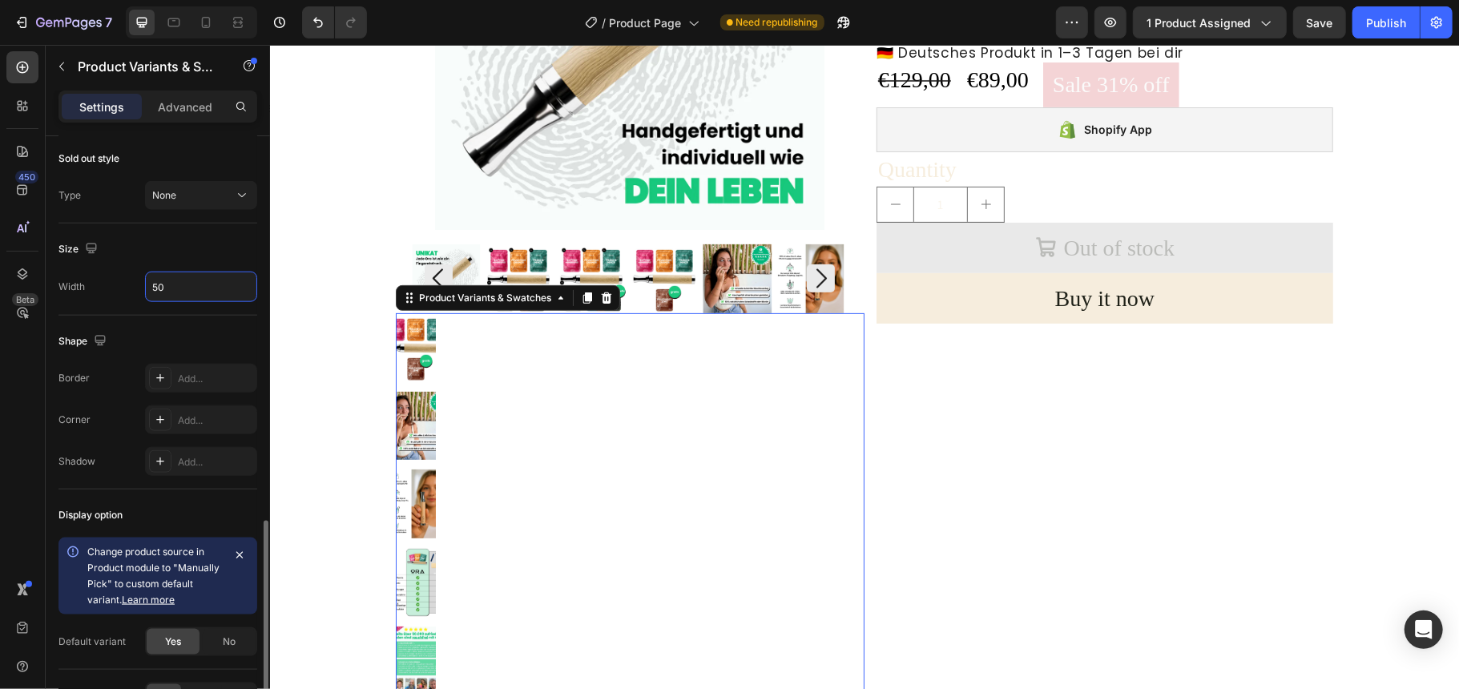
type input "5"
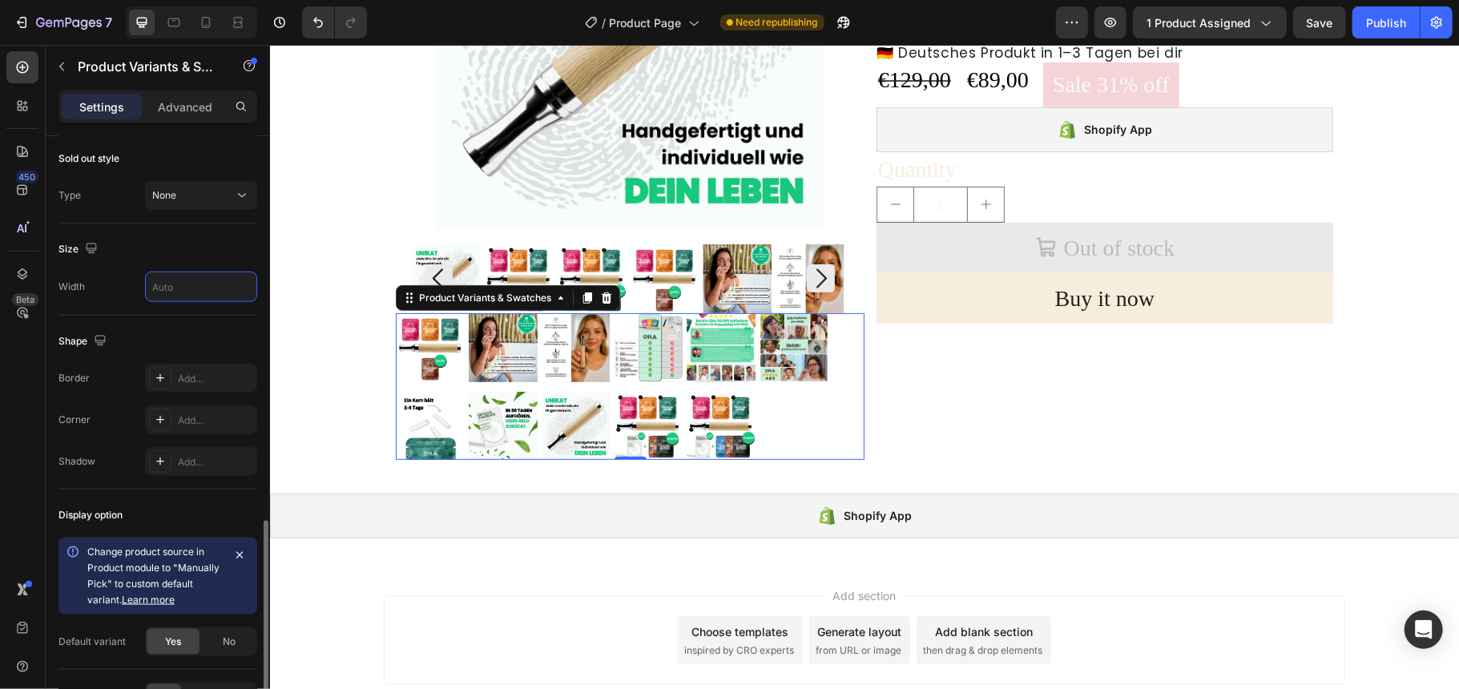
click at [190, 292] on input "text" at bounding box center [201, 286] width 111 height 29
click at [0, 453] on div "450 Beta" at bounding box center [23, 367] width 46 height 644
click at [196, 298] on input "text" at bounding box center [201, 286] width 111 height 29
type input "100%"
click at [0, 444] on div "450 Beta" at bounding box center [23, 367] width 46 height 644
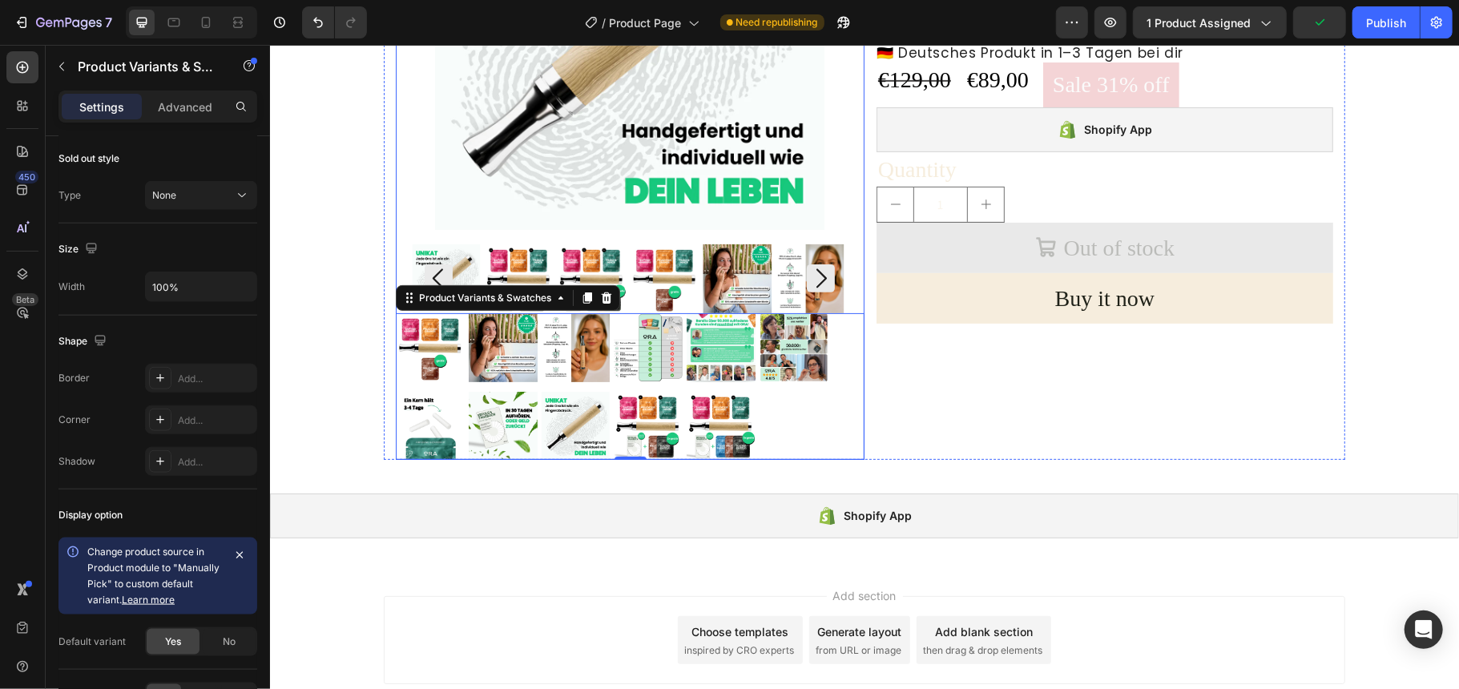
click at [729, 238] on div at bounding box center [629, 76] width 436 height 473
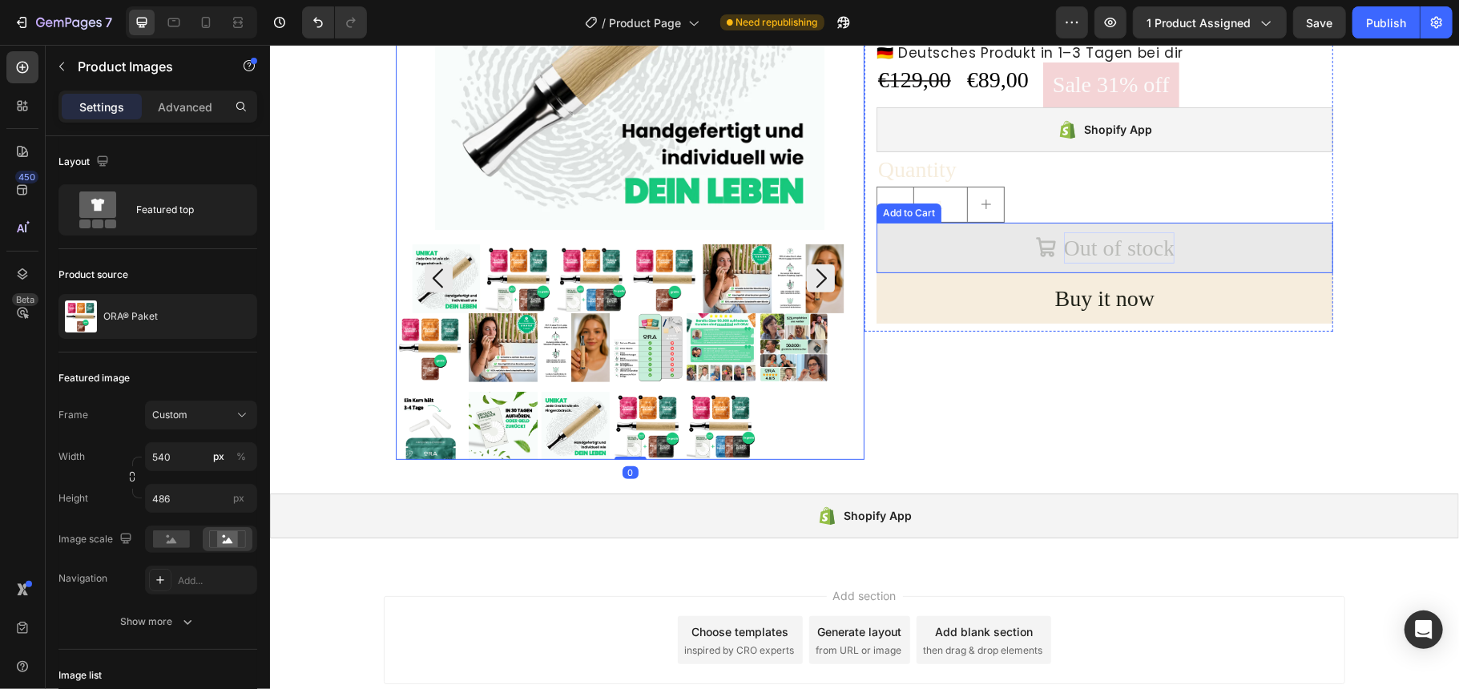
click at [1119, 256] on div "Out of stock" at bounding box center [1118, 247] width 111 height 31
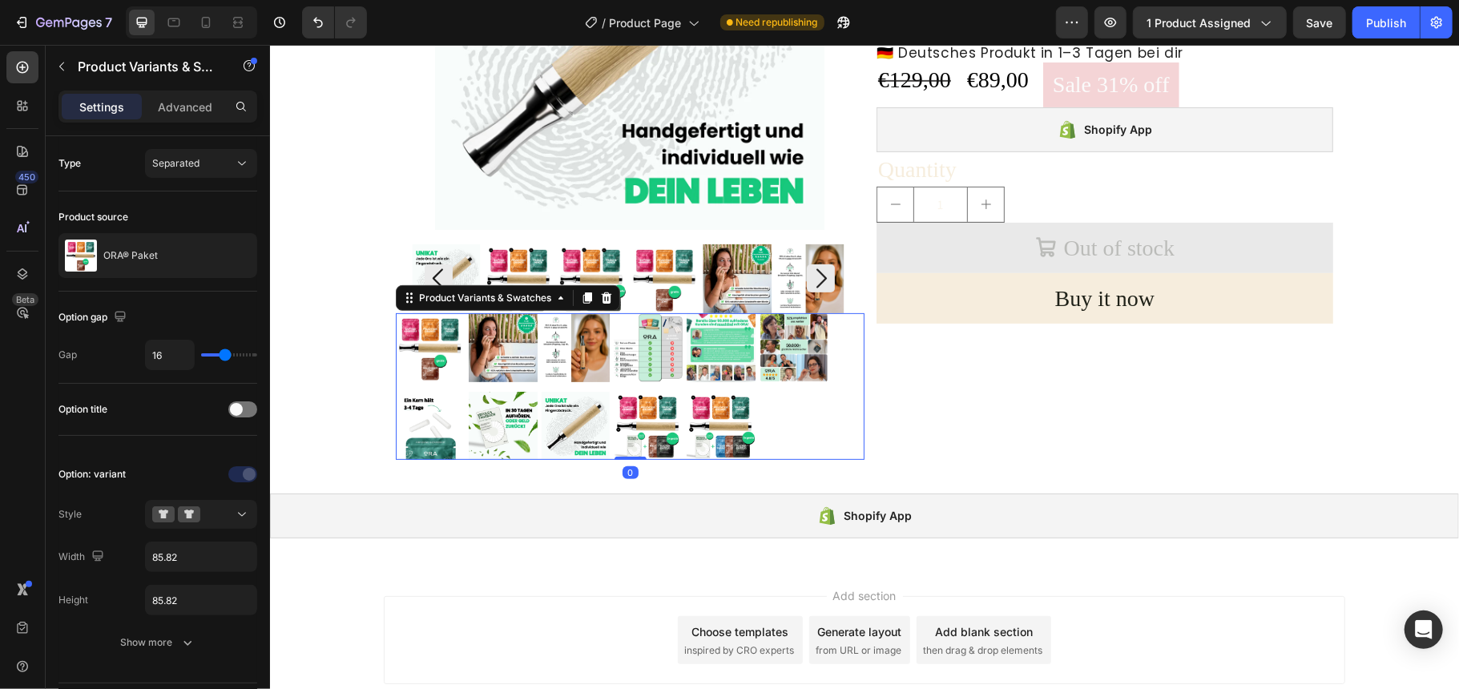
click at [487, 417] on img at bounding box center [502, 425] width 69 height 69
click at [468, 391] on input "p8 p8" at bounding box center [467, 390] width 1 height 1
radio input "true"
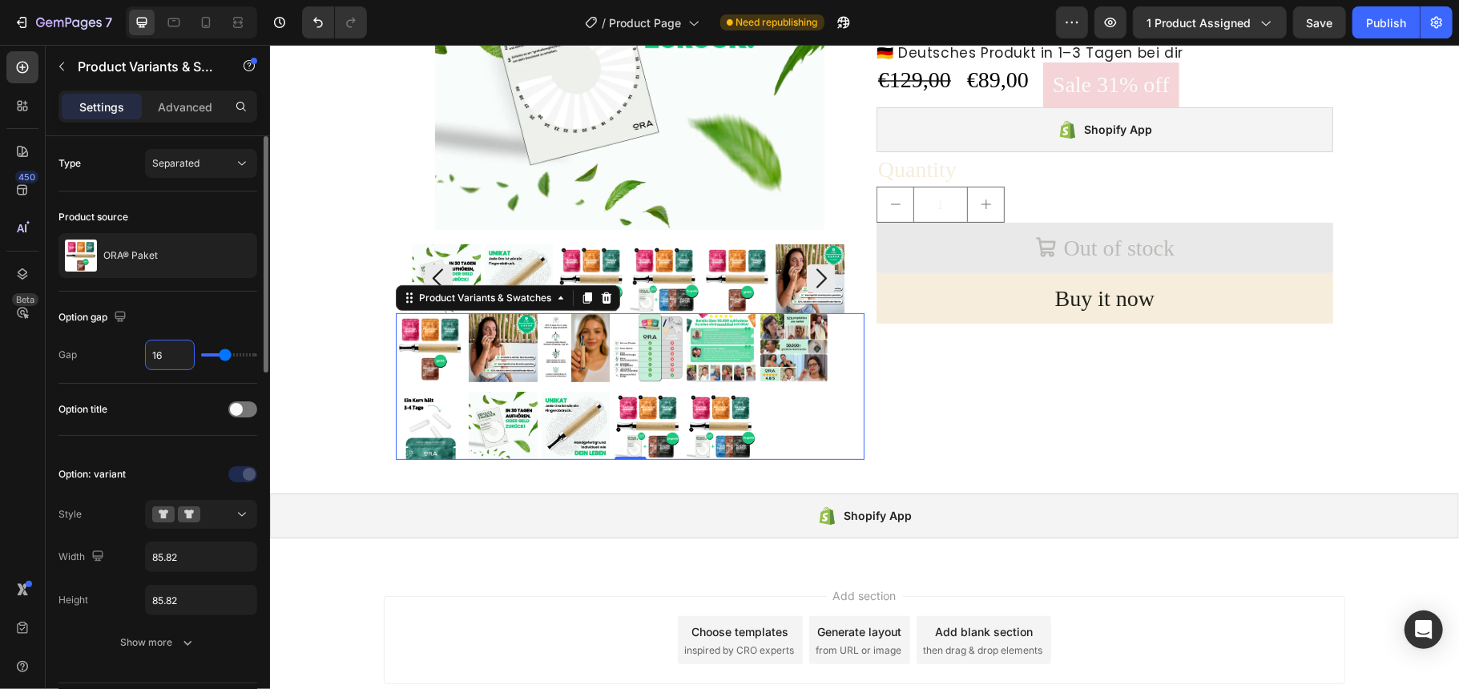
drag, startPoint x: 157, startPoint y: 360, endPoint x: 194, endPoint y: 360, distance: 36.9
click at [158, 360] on input "16" at bounding box center [170, 355] width 48 height 29
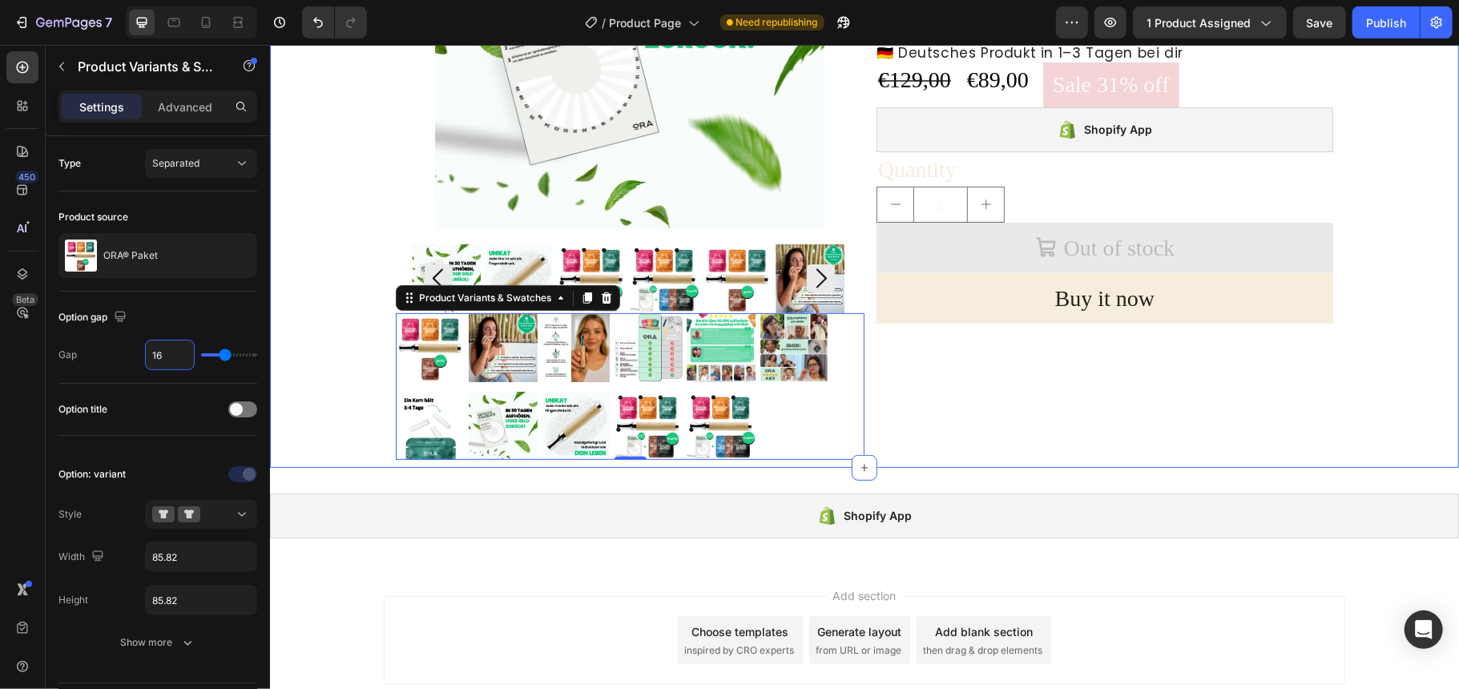
type input "15"
type input "14"
type input "13"
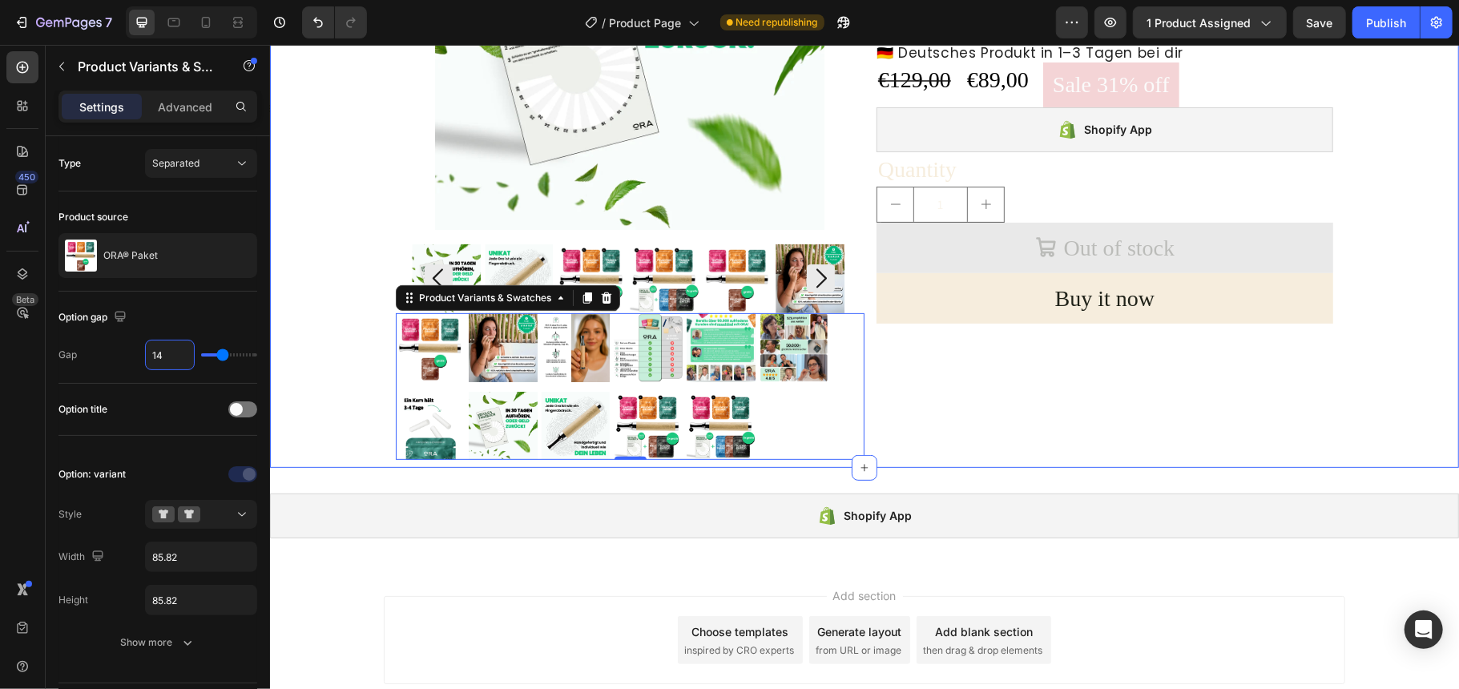
type input "13"
type input "12"
type input "11"
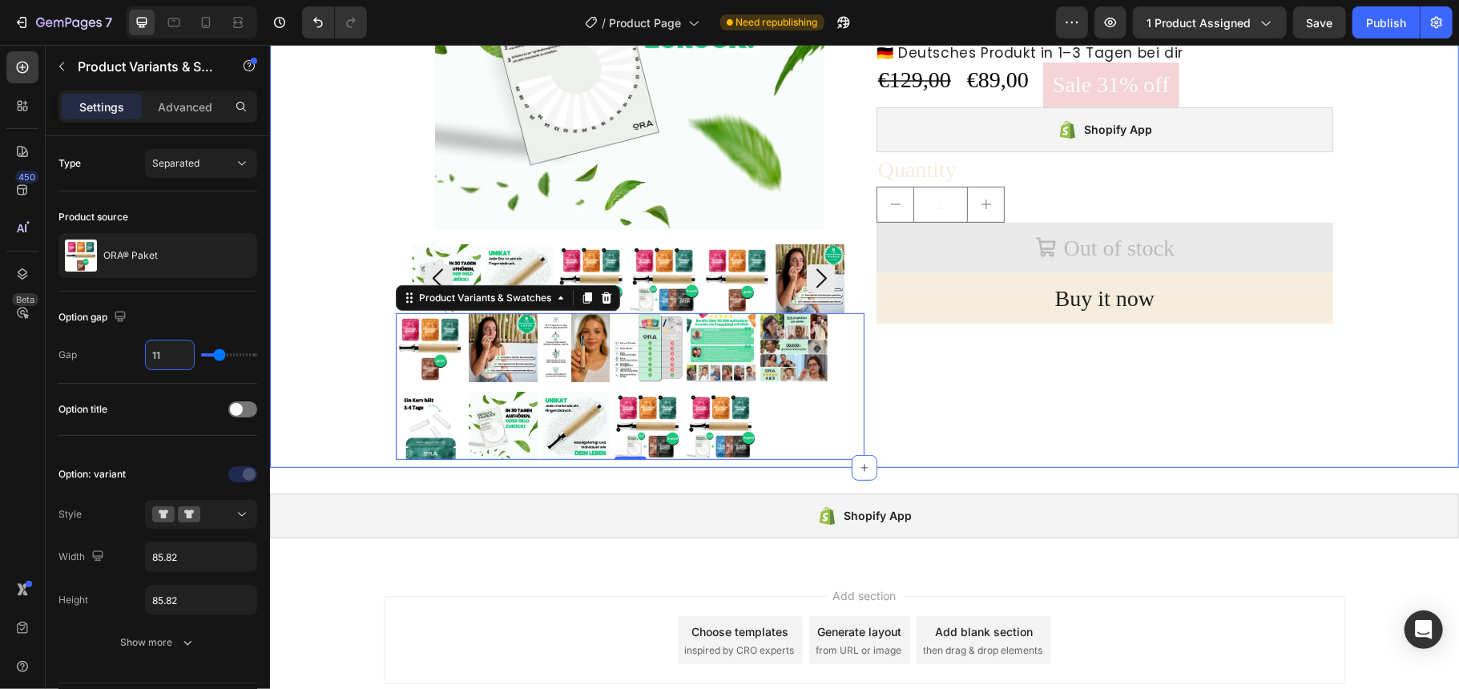
type input "10"
type input "9"
type input "8"
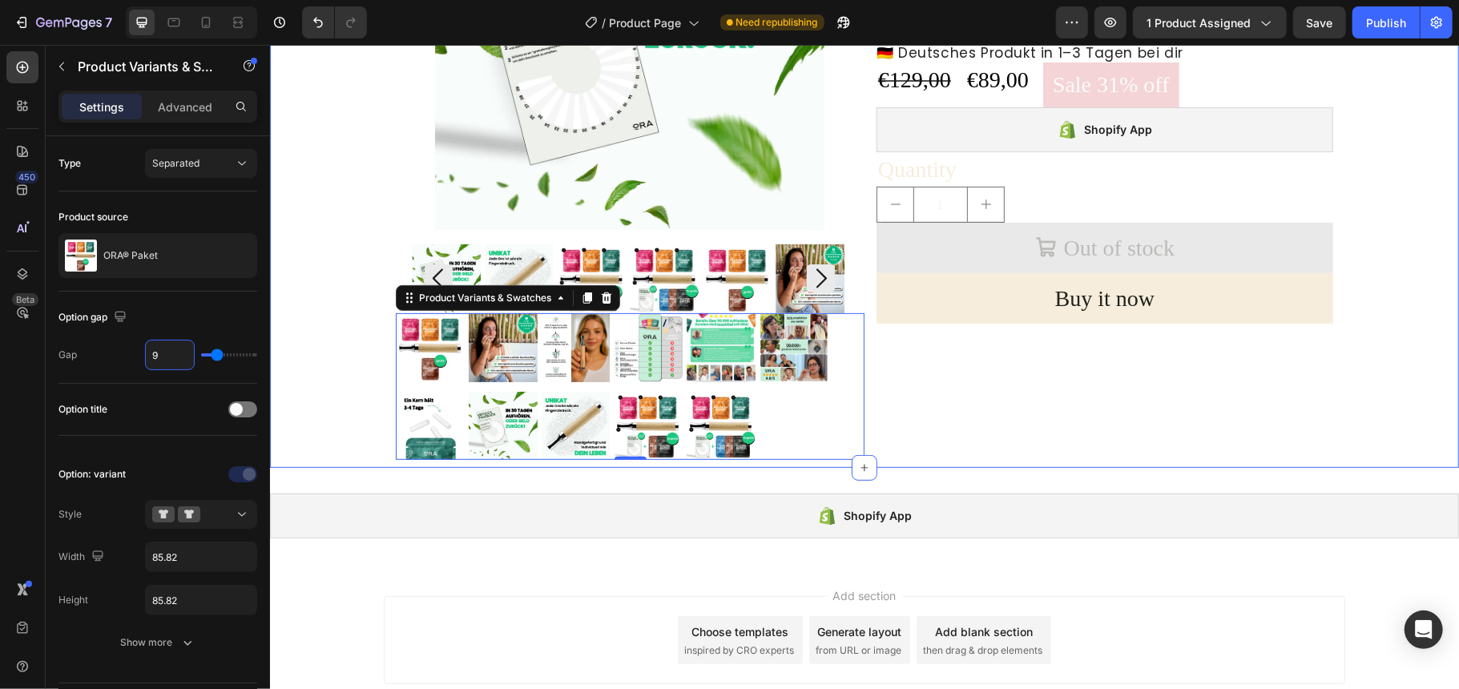
type input "8"
type input "7"
type input "6"
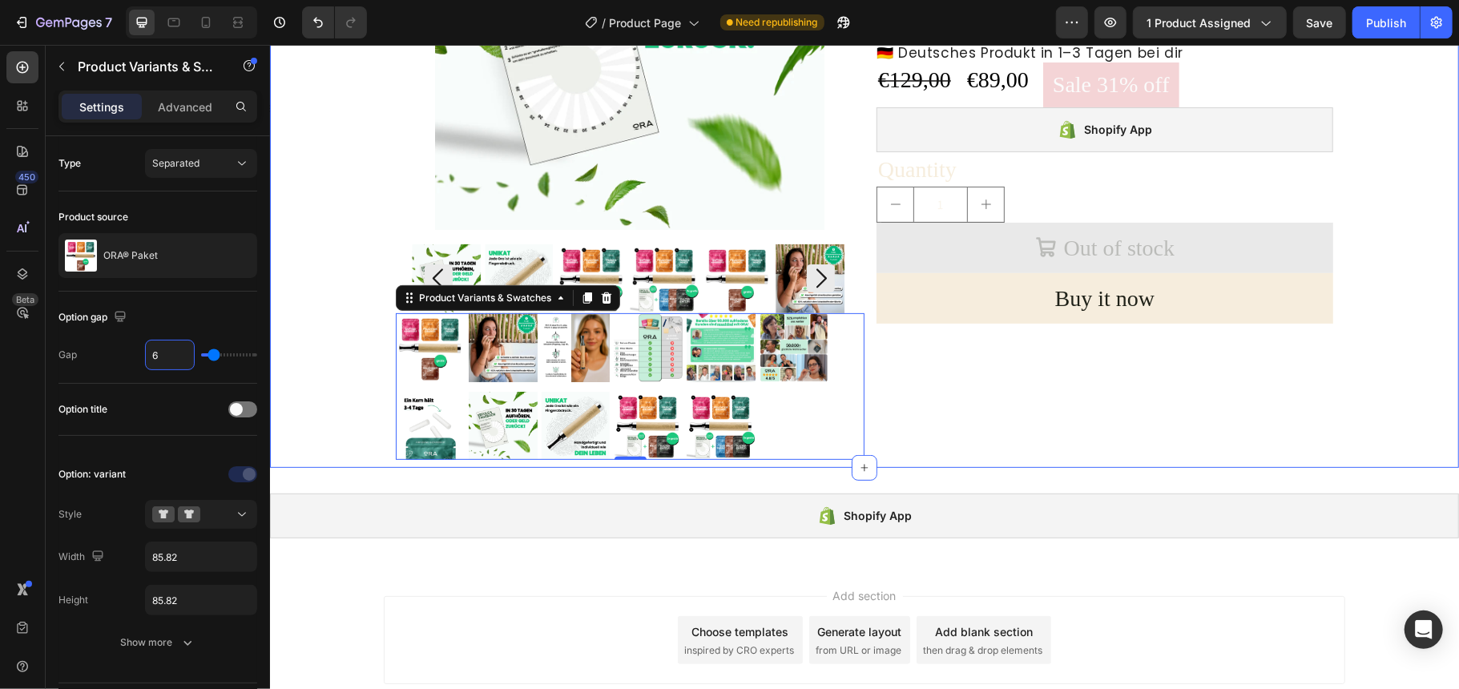
type input "5"
type input "4"
type input "3"
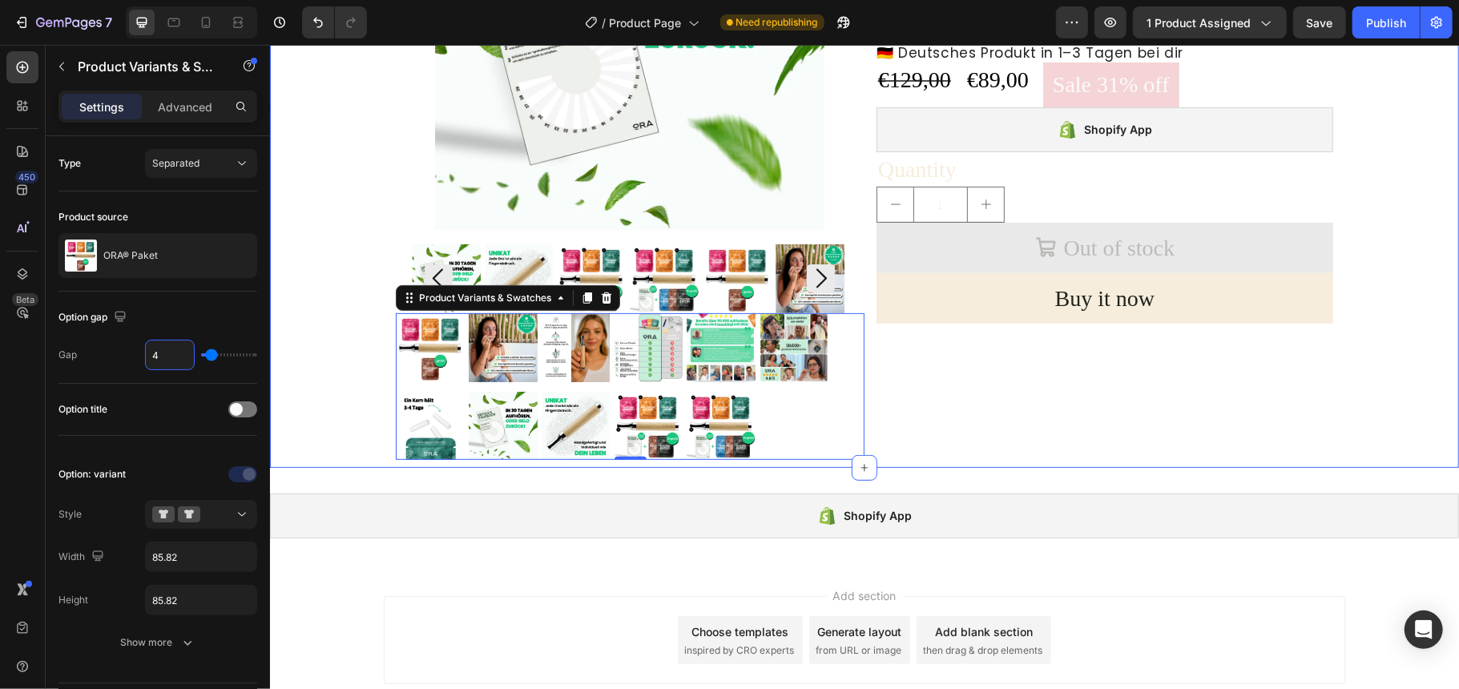
type input "3"
type input "2"
type input "1"
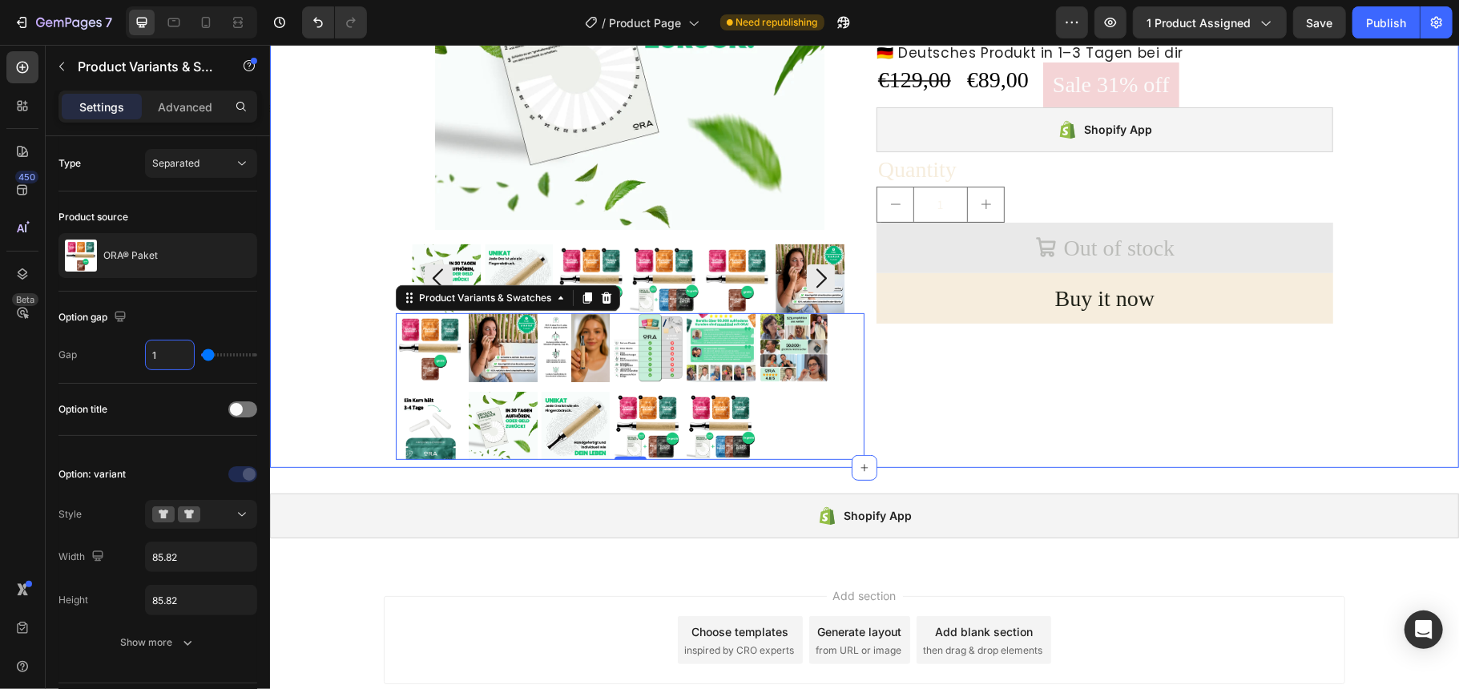
type input "0"
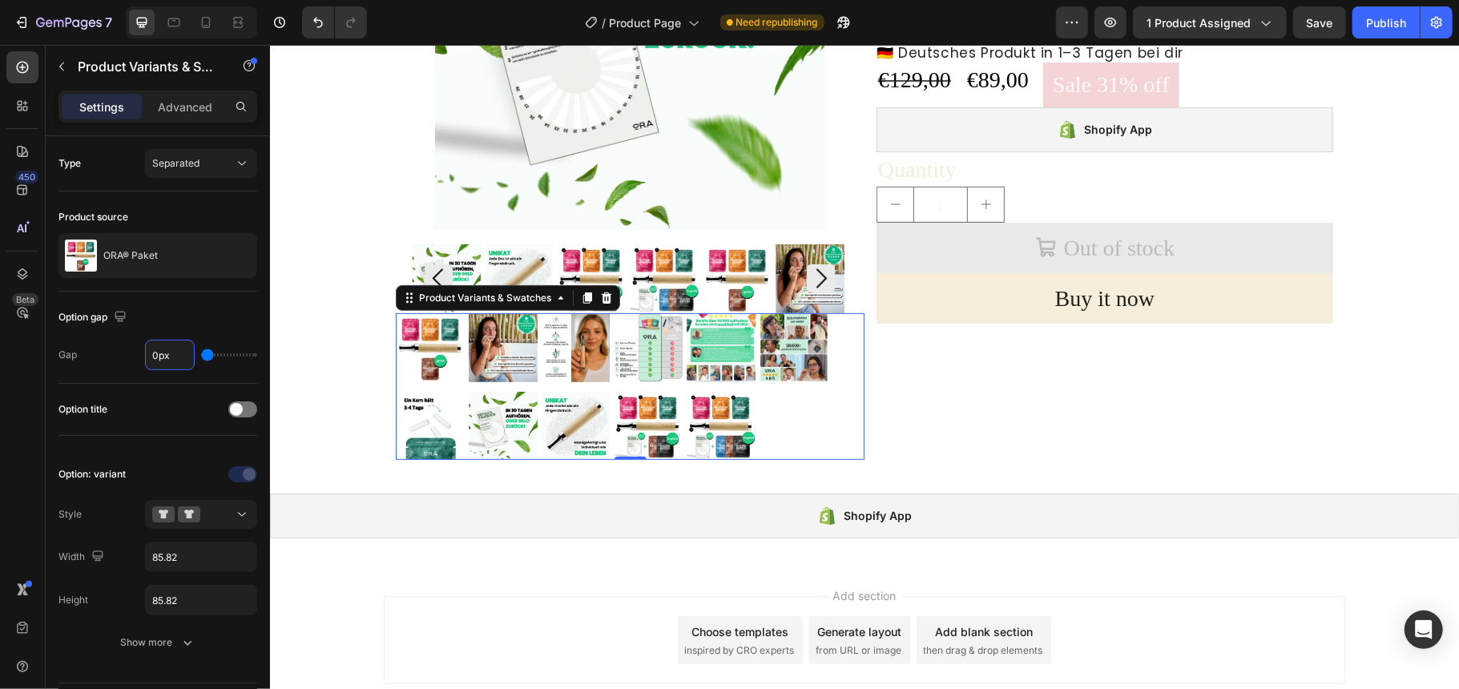
click at [14, 475] on div "450 Beta" at bounding box center [22, 312] width 32 height 522
type input "0"
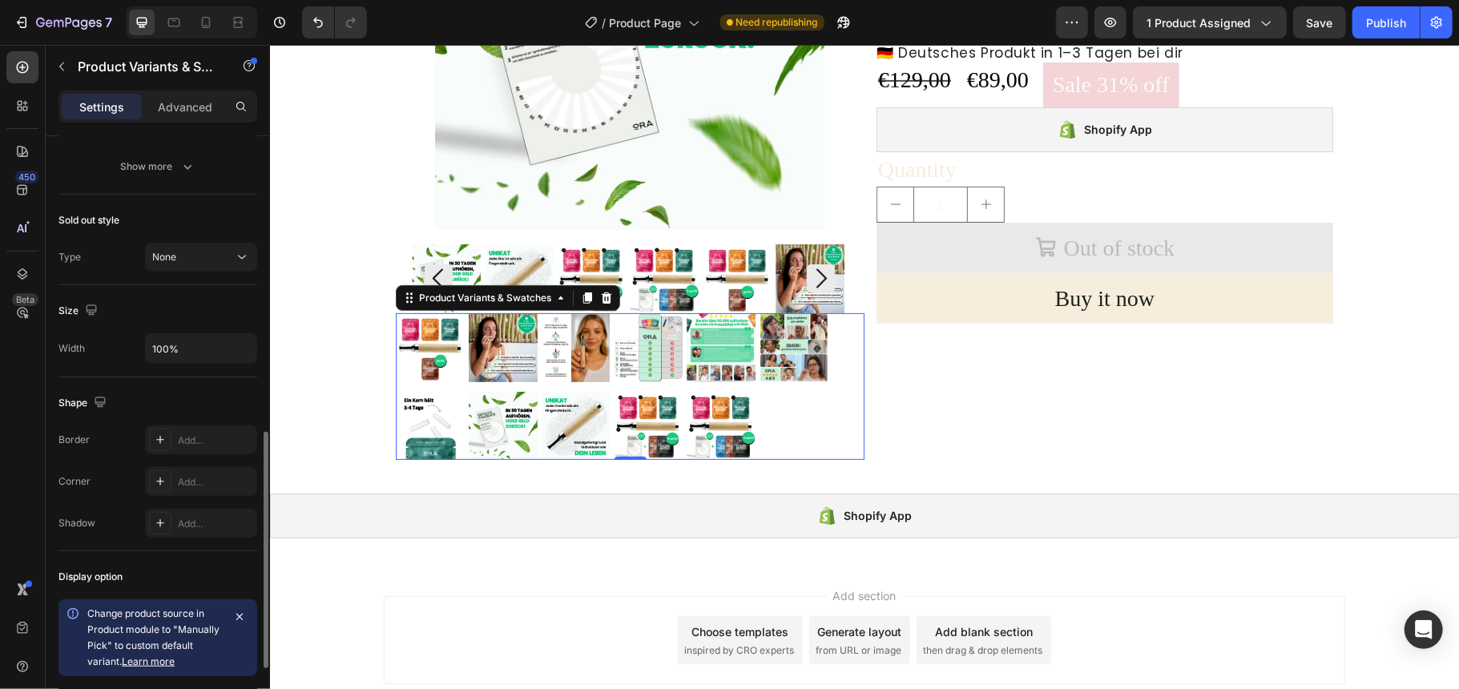
scroll to position [914, 0]
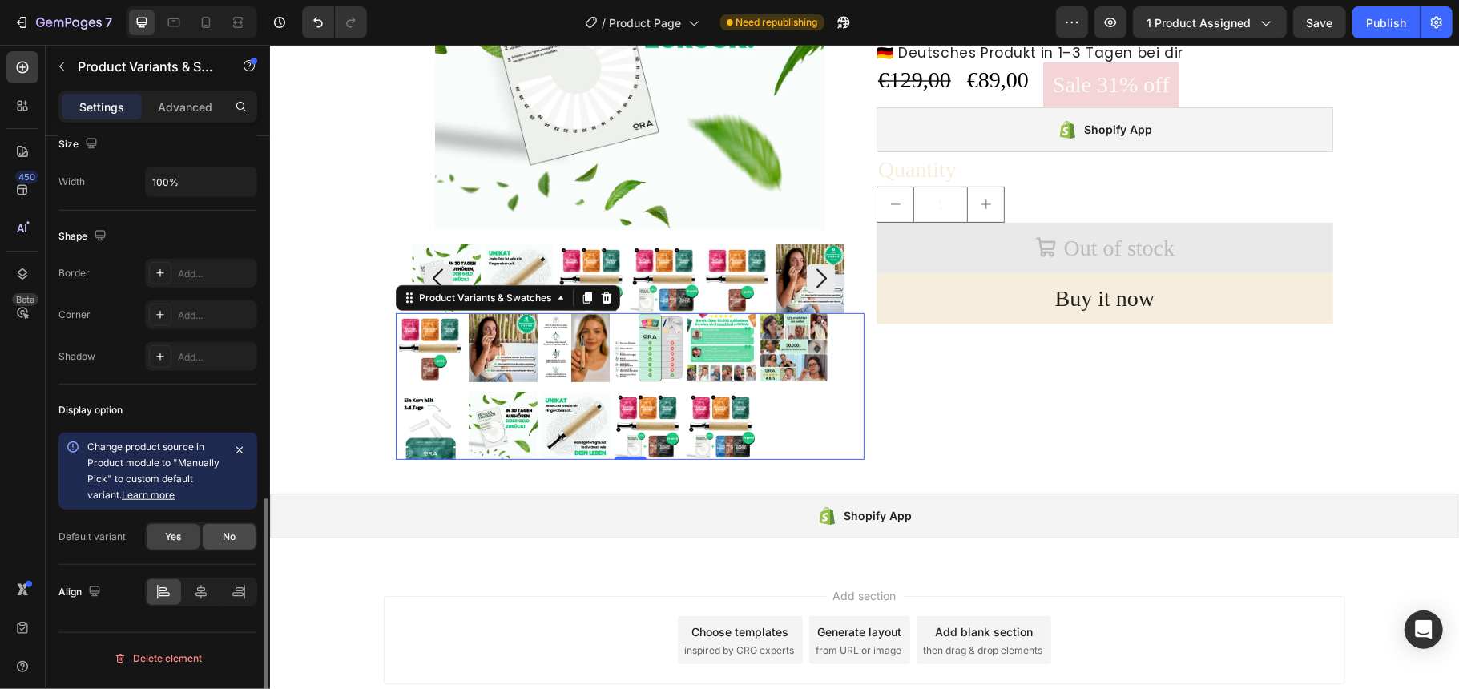
click at [240, 546] on div "No" at bounding box center [229, 537] width 53 height 26
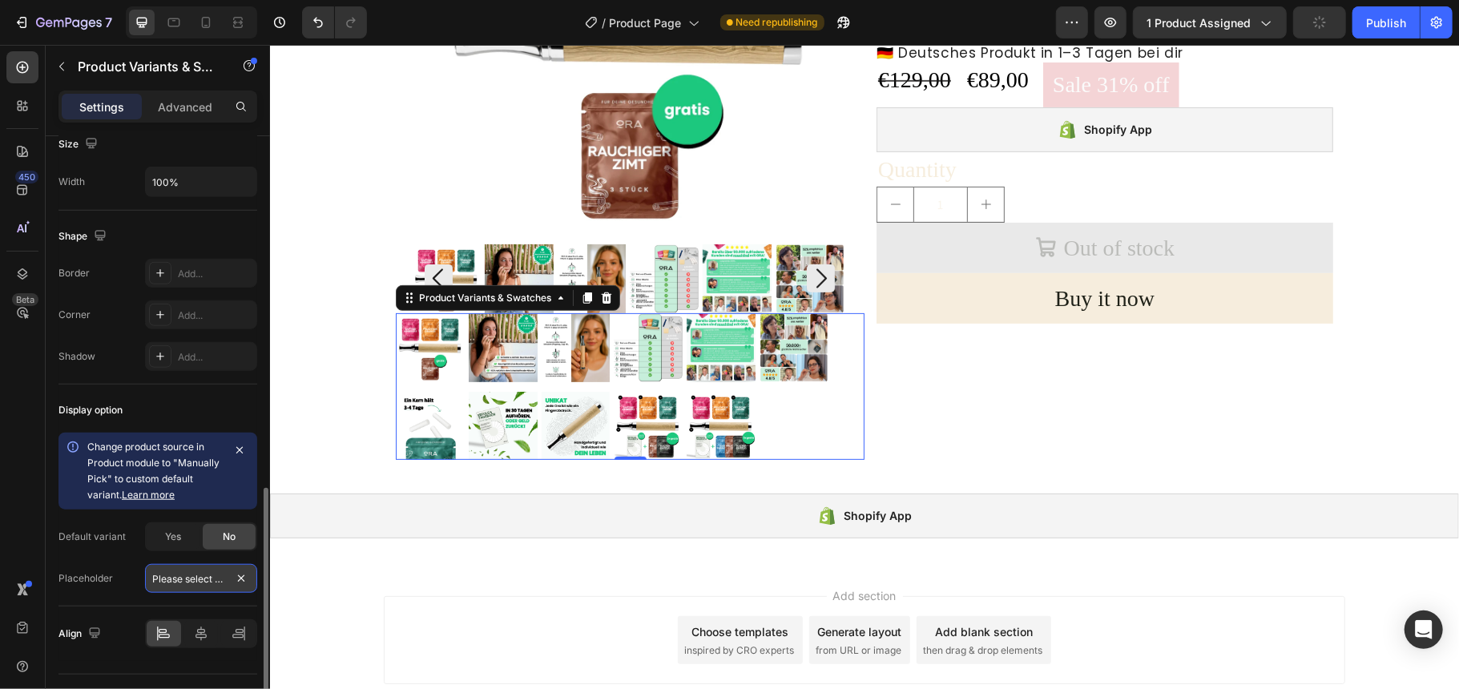
click at [176, 580] on input "Please select an option" at bounding box center [201, 578] width 112 height 29
click at [0, 529] on div "450 Beta" at bounding box center [23, 367] width 46 height 644
click at [170, 542] on span "Yes" at bounding box center [173, 537] width 16 height 14
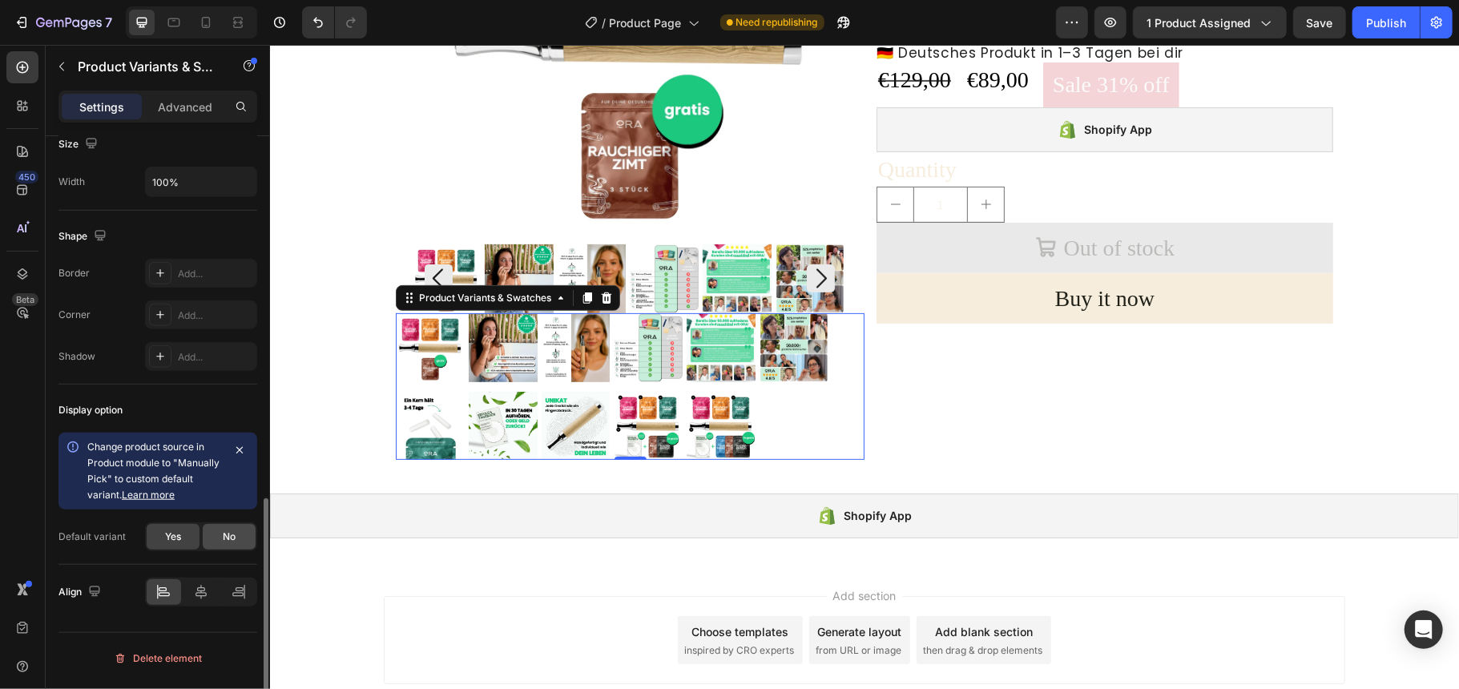
click at [231, 535] on span "No" at bounding box center [229, 537] width 13 height 14
click at [165, 544] on span "Yes" at bounding box center [173, 537] width 16 height 14
click at [223, 535] on span "No" at bounding box center [229, 537] width 13 height 14
radio input "false"
click at [205, 636] on icon at bounding box center [201, 634] width 11 height 14
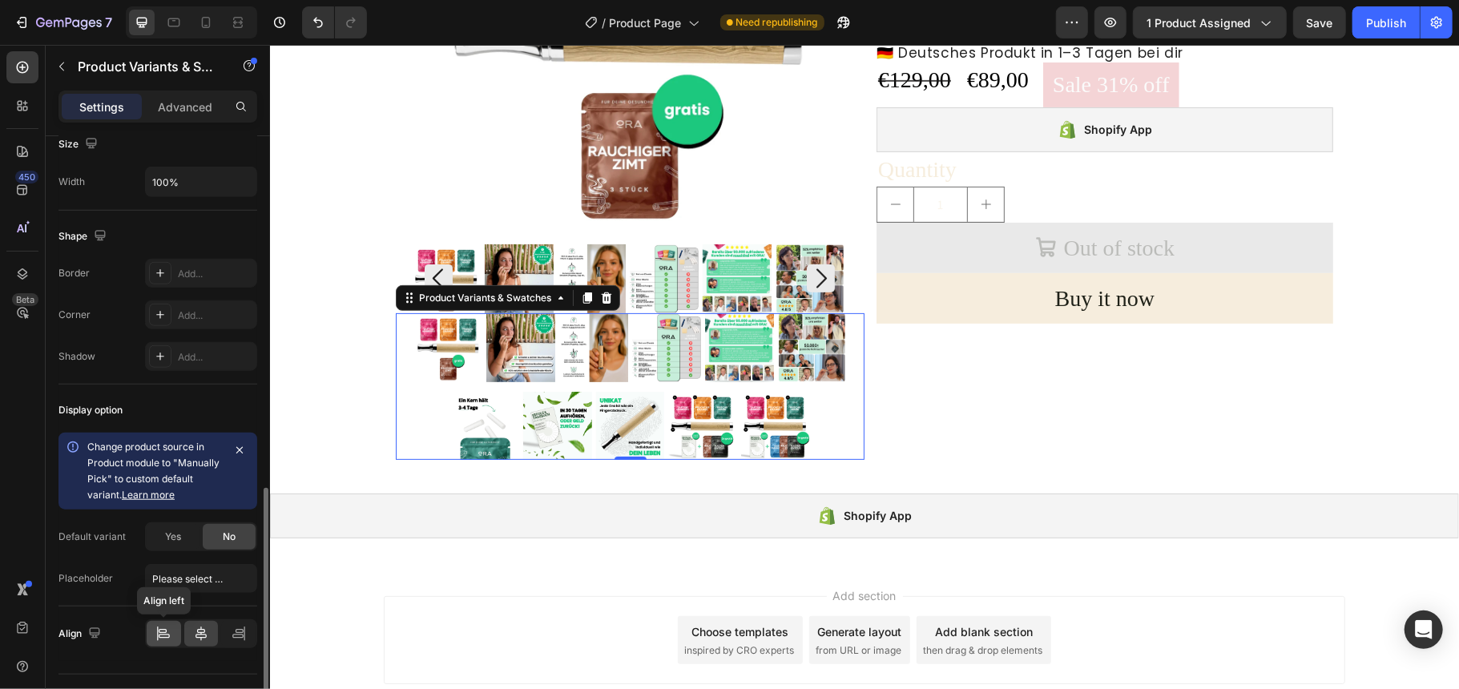
click at [164, 633] on icon at bounding box center [163, 634] width 16 height 16
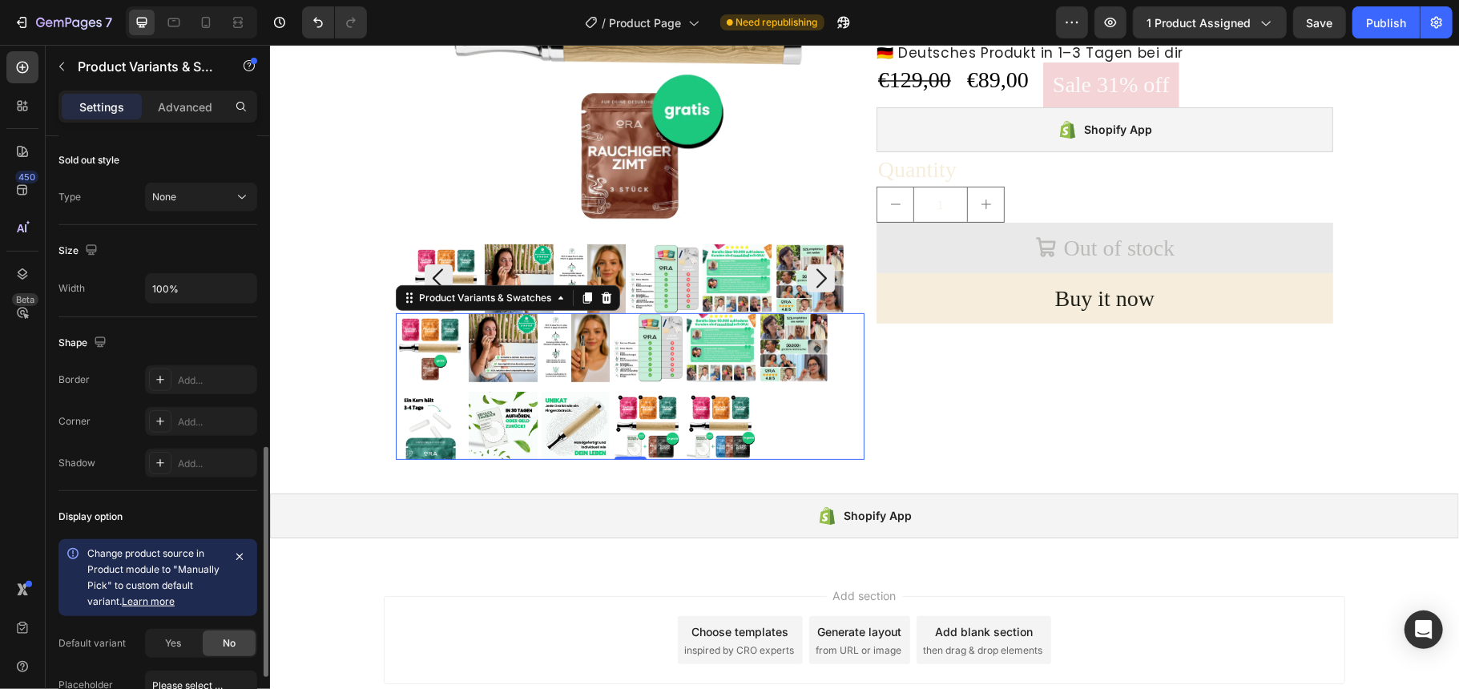
scroll to position [956, 0]
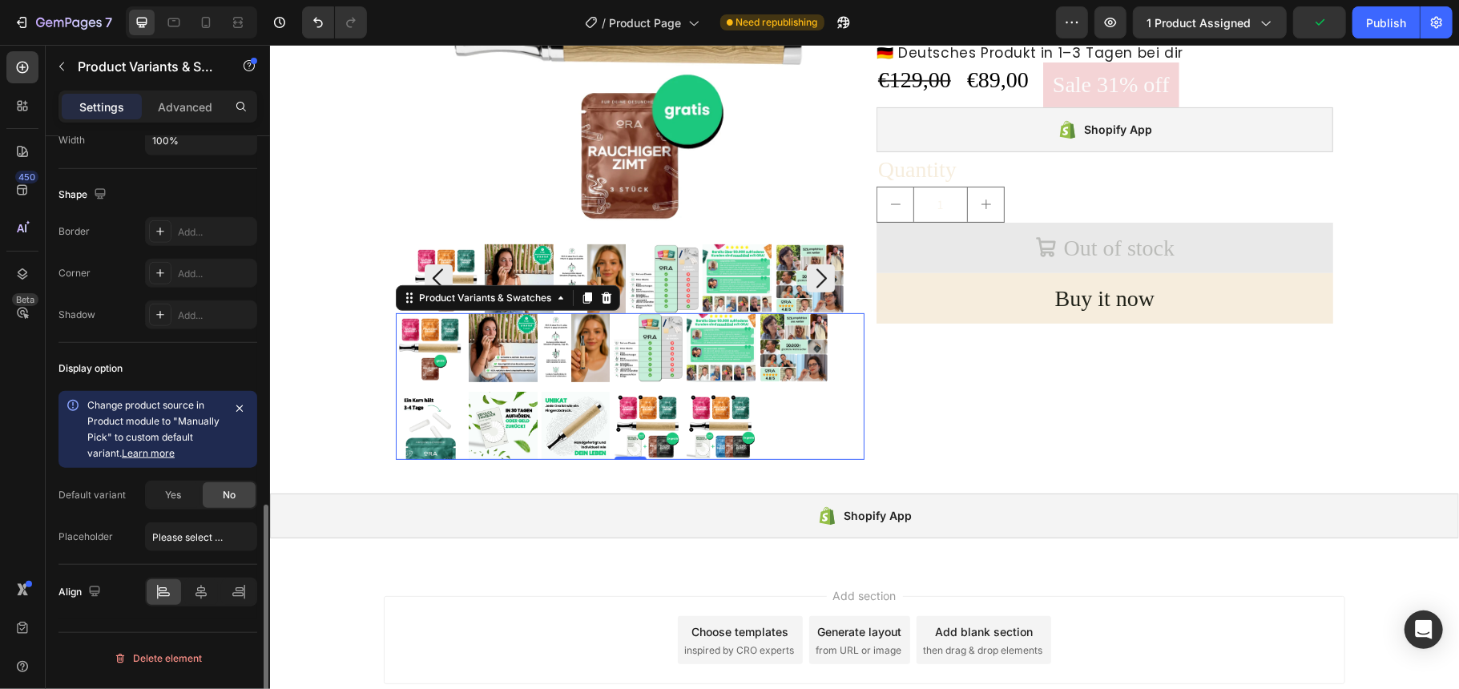
click at [242, 413] on icon "button" at bounding box center [239, 408] width 13 height 13
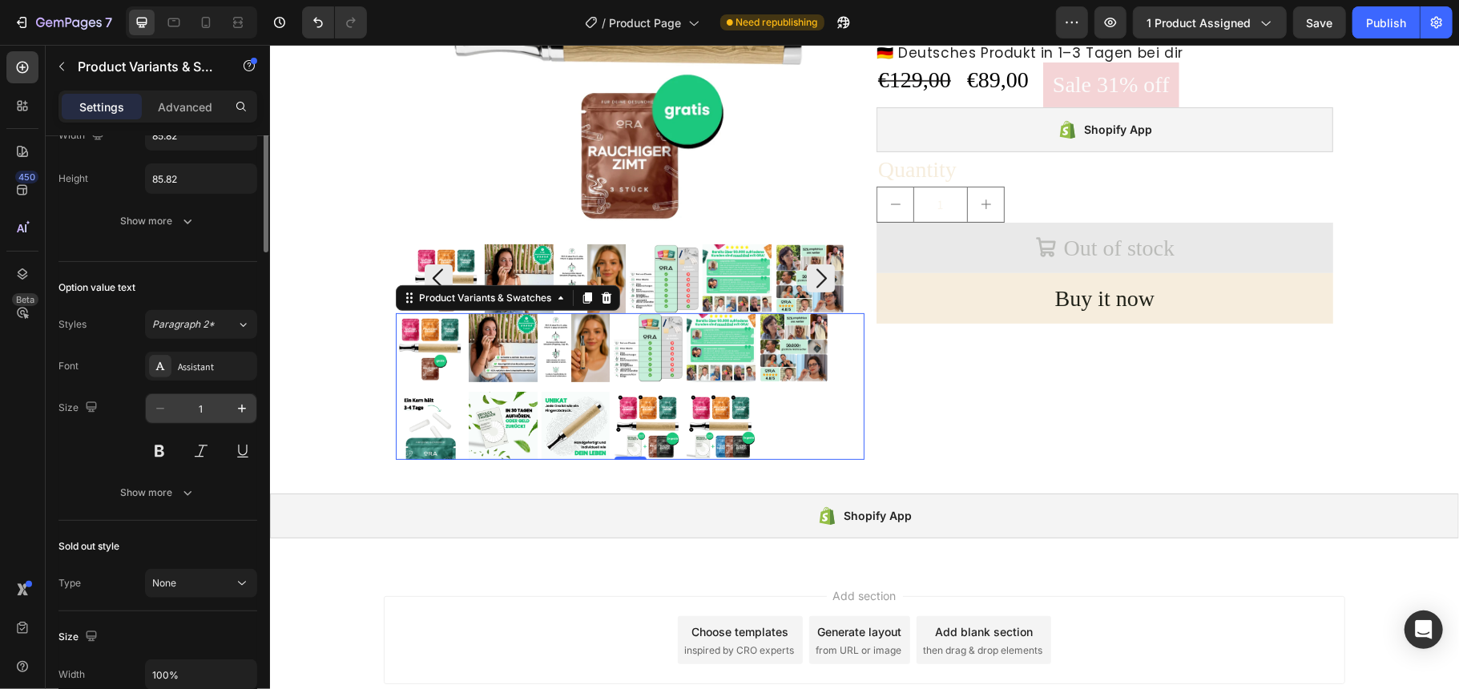
scroll to position [0, 0]
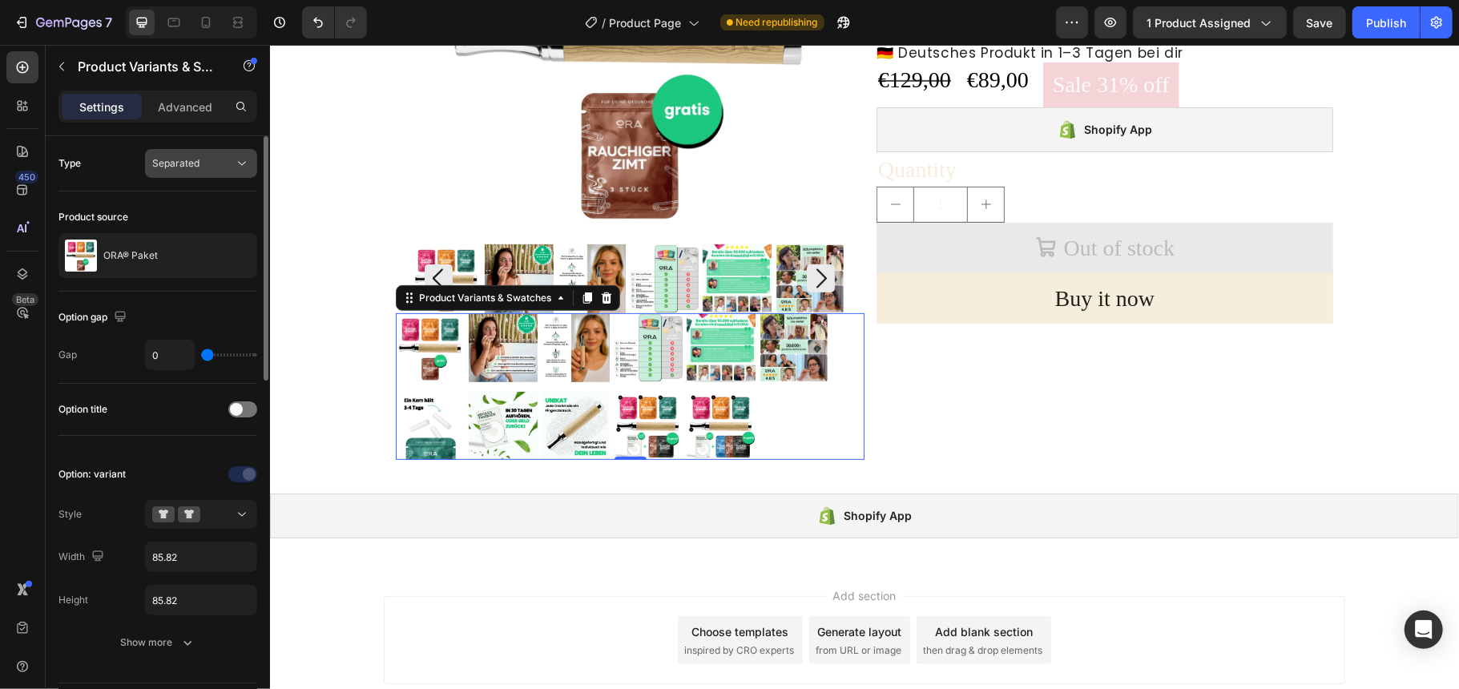
click at [173, 174] on button "Separated" at bounding box center [201, 163] width 112 height 29
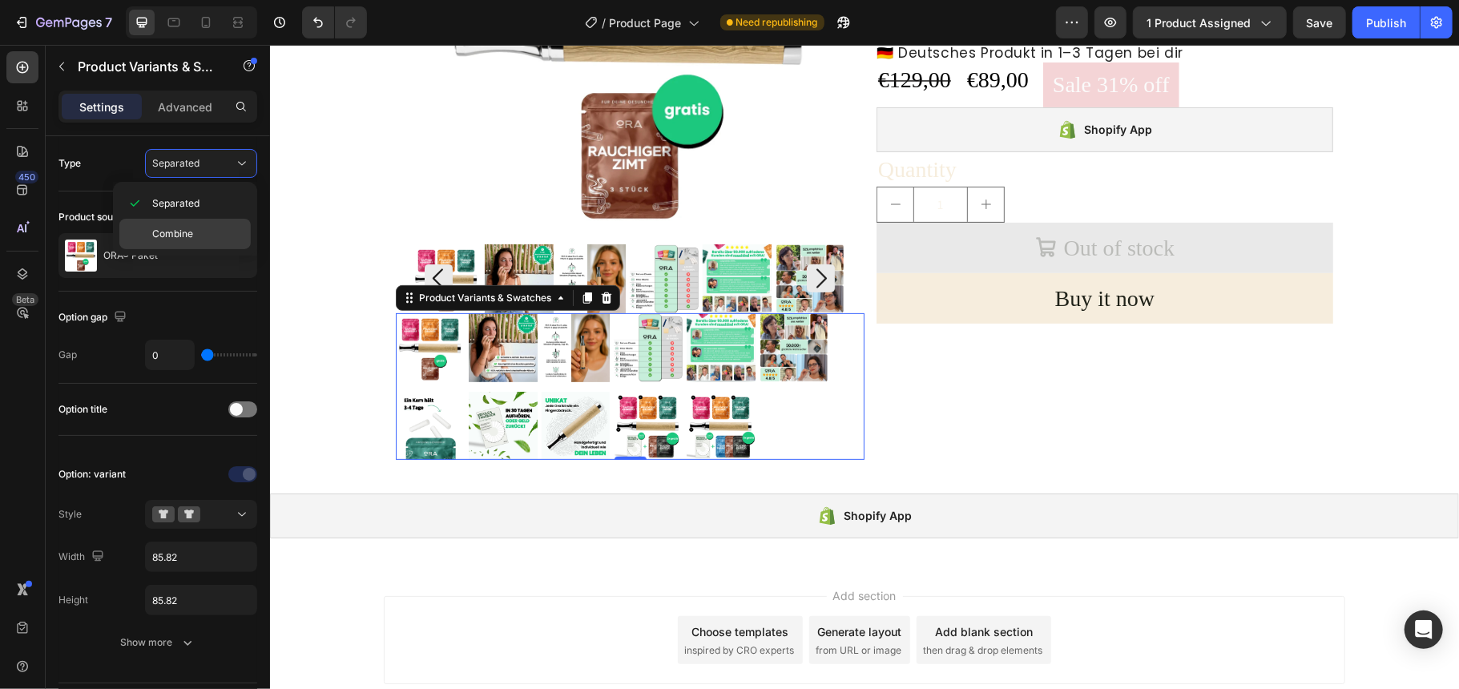
click at [192, 228] on span "Combine" at bounding box center [172, 234] width 41 height 14
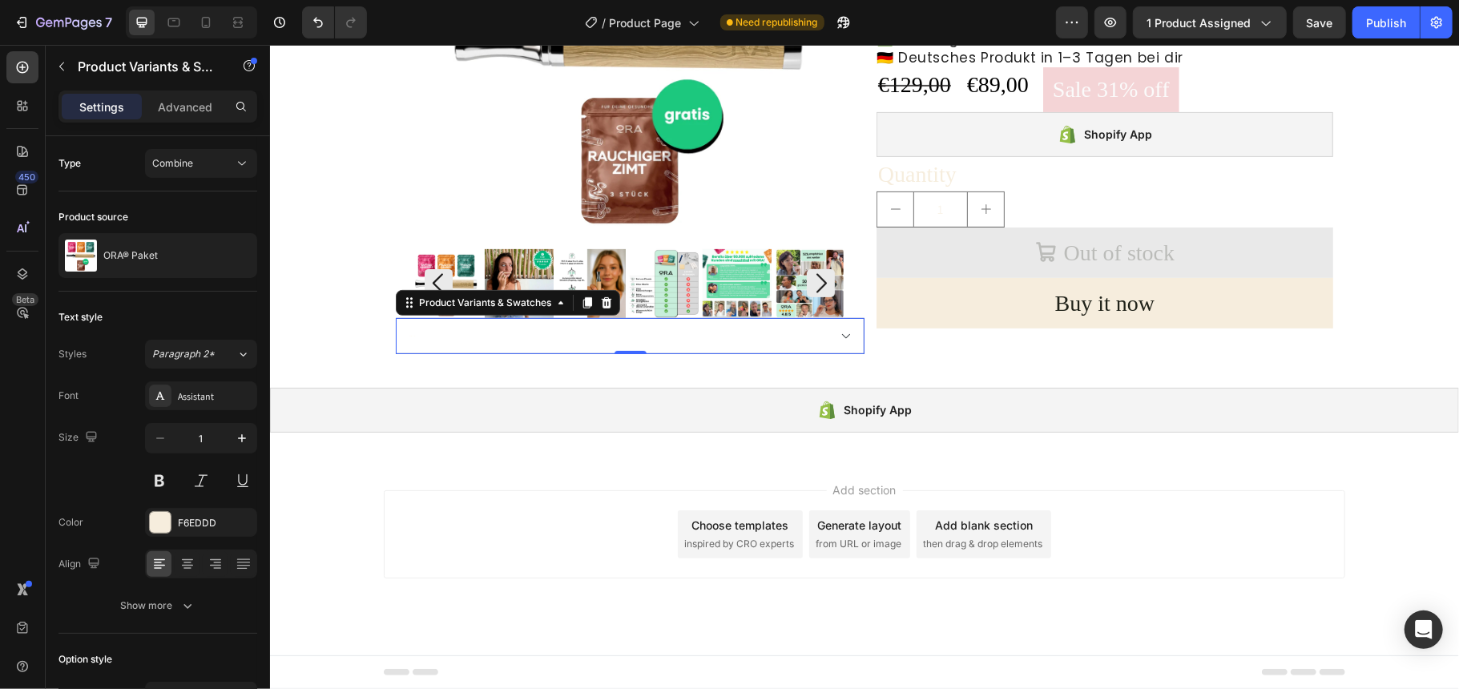
scroll to position [305, 0]
click at [840, 333] on select "Please select an option p1 - €89,00 p2 - €89,00 p3 - €89,00 p4 - €89,00 p5 - €8…" at bounding box center [629, 335] width 469 height 36
click at [833, 333] on select "Please select an option p1 - €89,00 p2 - €89,00 p3 - €89,00 p4 - €89,00 p5 - €8…" at bounding box center [629, 335] width 469 height 36
click at [192, 160] on span "Combine" at bounding box center [172, 163] width 41 height 12
click at [200, 205] on p "Separated" at bounding box center [197, 203] width 91 height 14
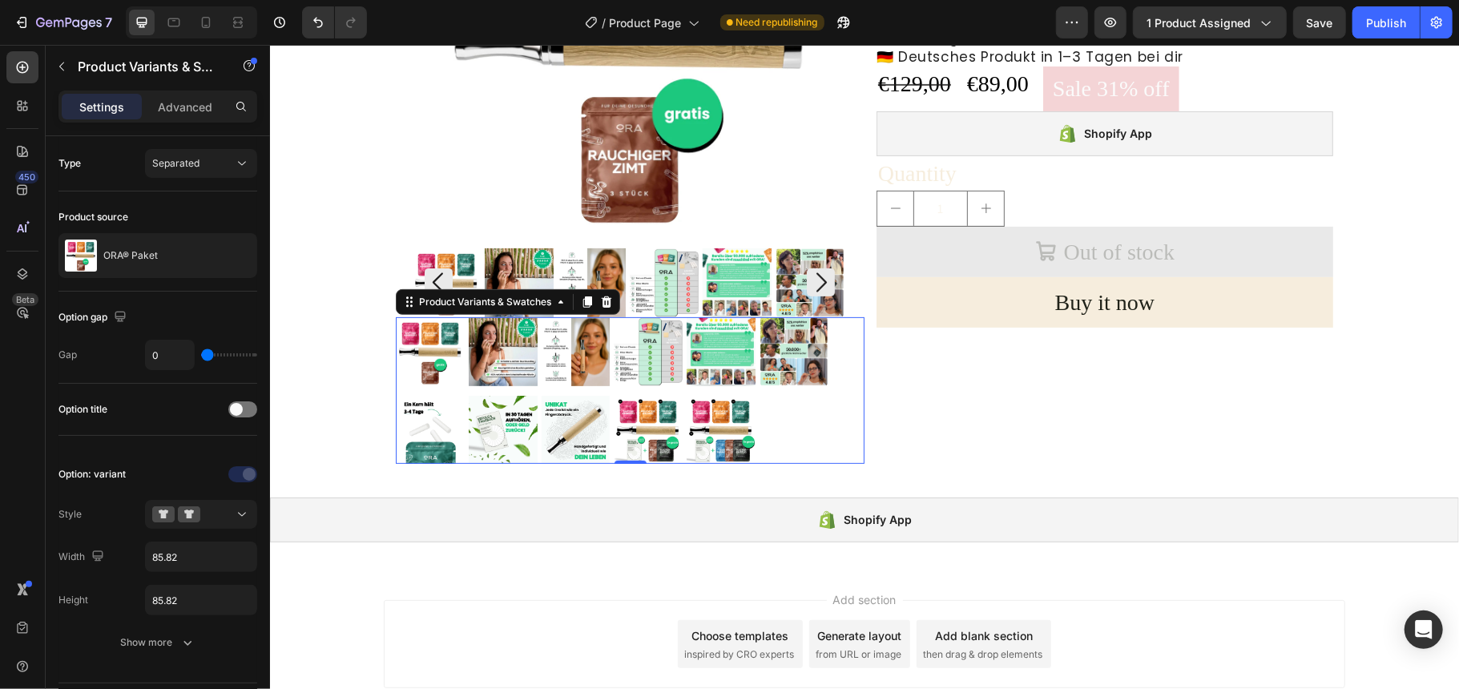
click at [699, 443] on img at bounding box center [720, 429] width 69 height 69
click at [686, 395] on input "p11 p11" at bounding box center [685, 394] width 1 height 1
radio input "true"
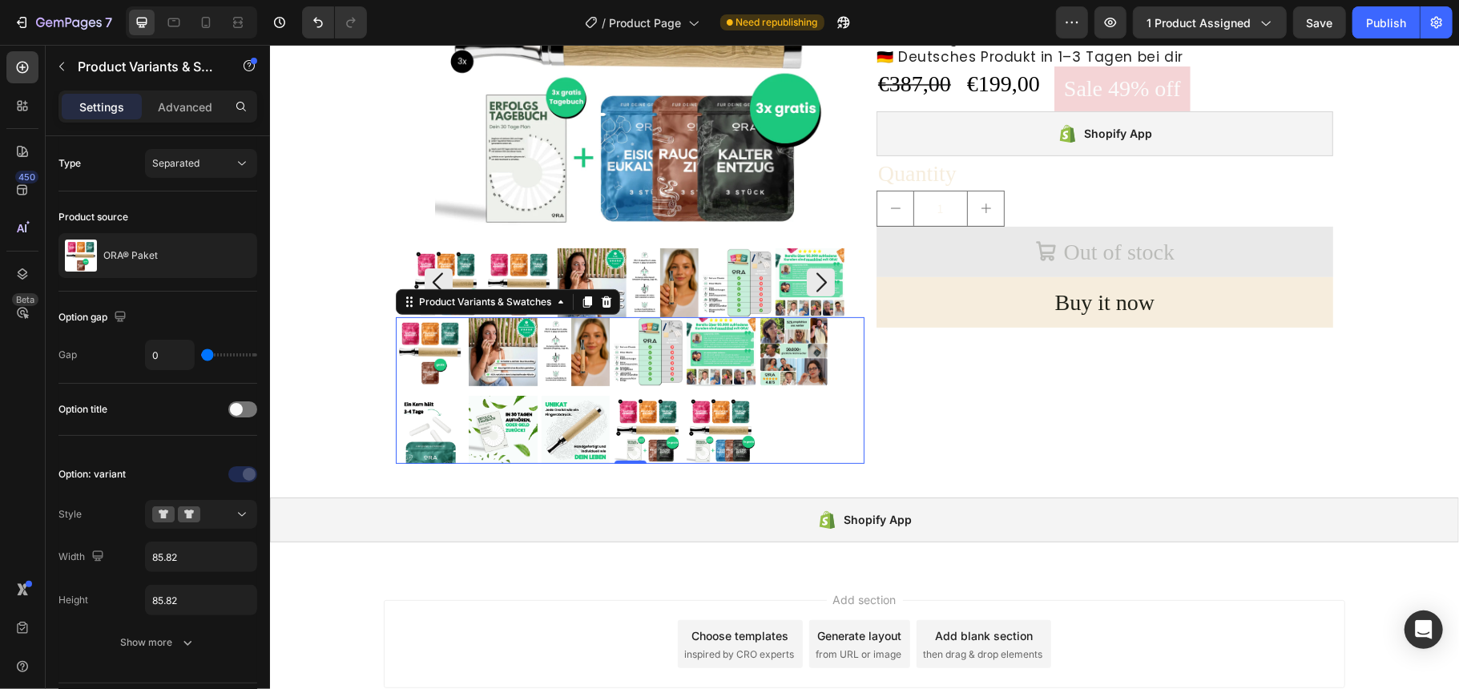
click at [625, 422] on img at bounding box center [647, 429] width 69 height 69
click at [613, 395] on input "p10 p10" at bounding box center [612, 394] width 1 height 1
radio input "true"
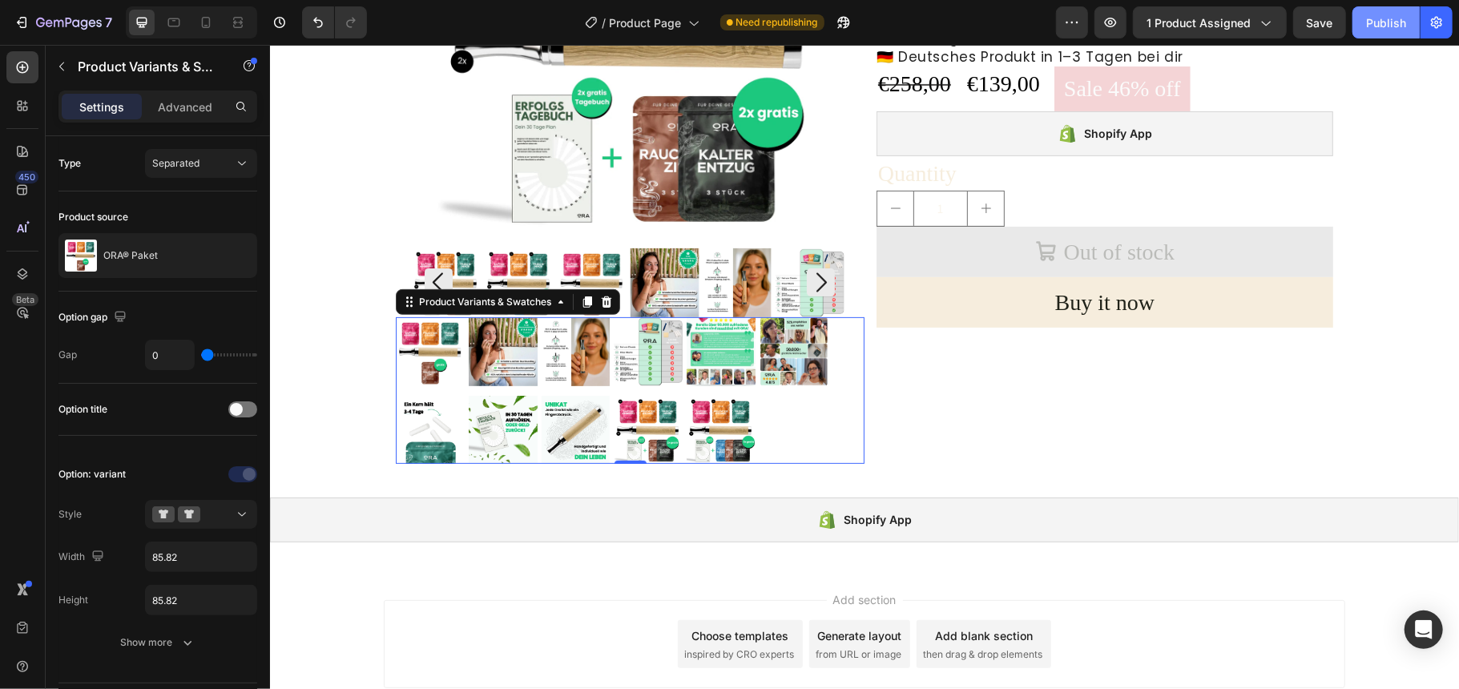
click at [1381, 21] on div "Publish" at bounding box center [1386, 22] width 40 height 17
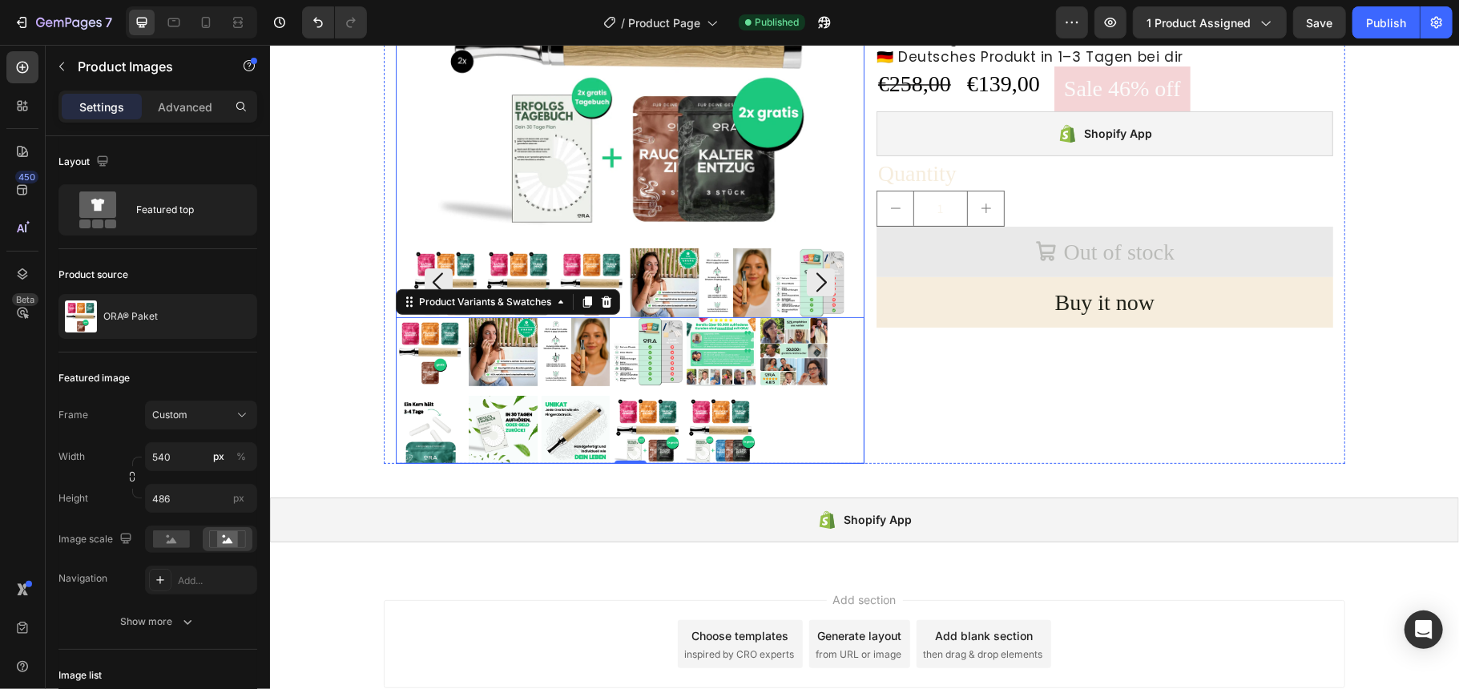
click at [789, 200] on img at bounding box center [629, 38] width 433 height 389
click at [790, 200] on img at bounding box center [629, 38] width 433 height 389
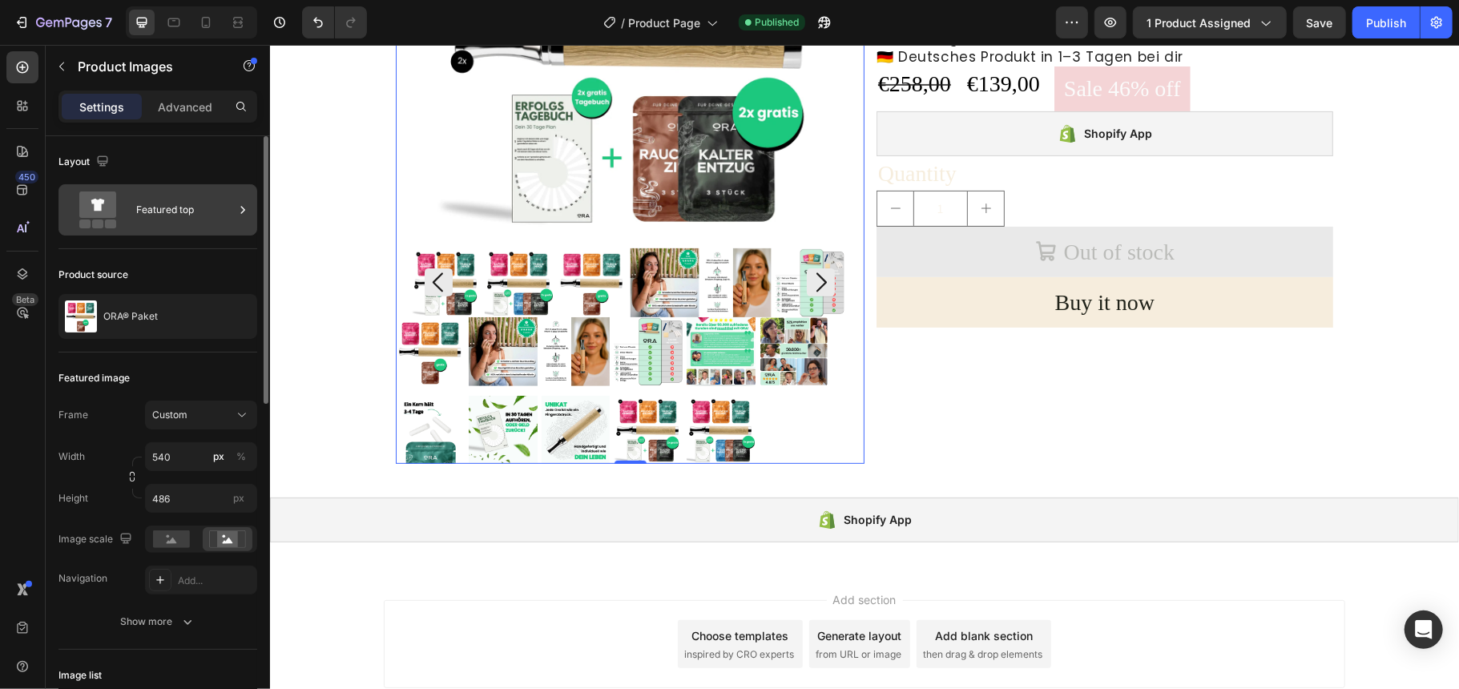
click at [147, 207] on div "Featured top" at bounding box center [185, 210] width 98 height 37
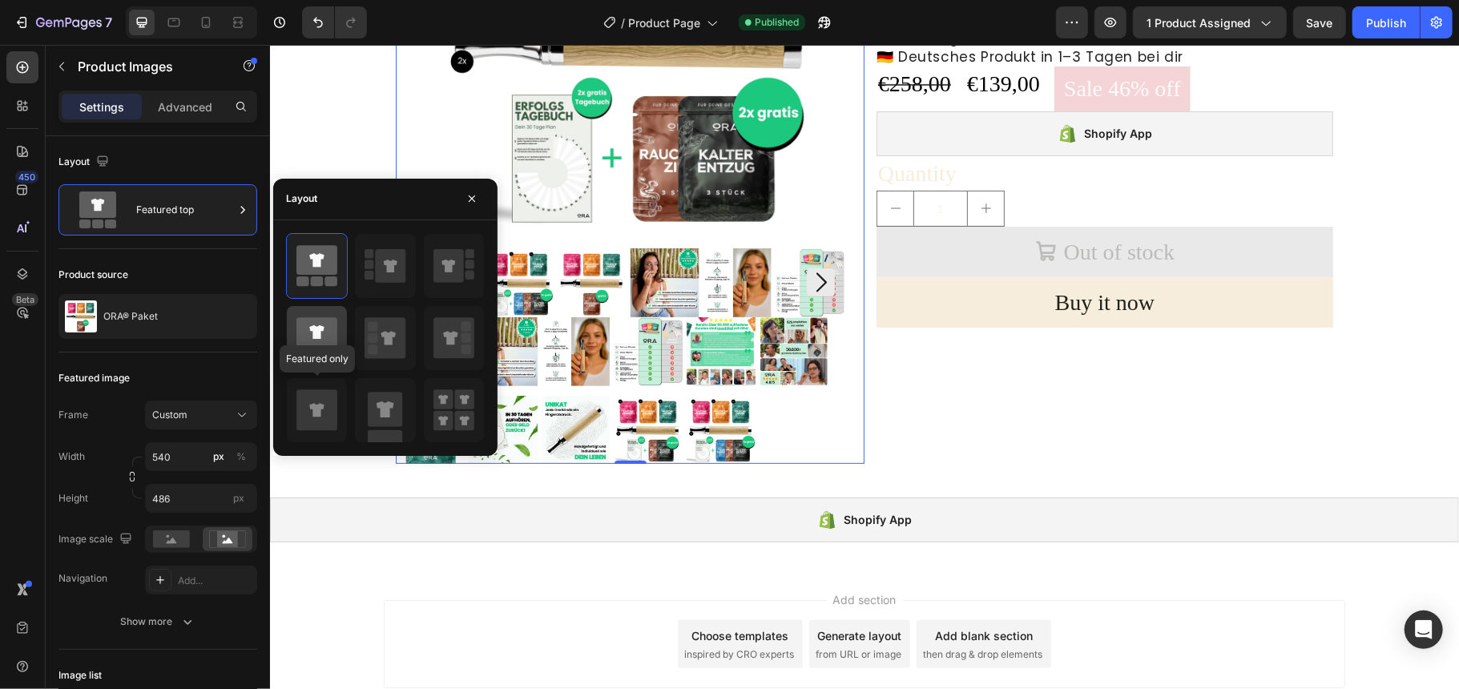
click at [313, 399] on icon at bounding box center [316, 409] width 41 height 41
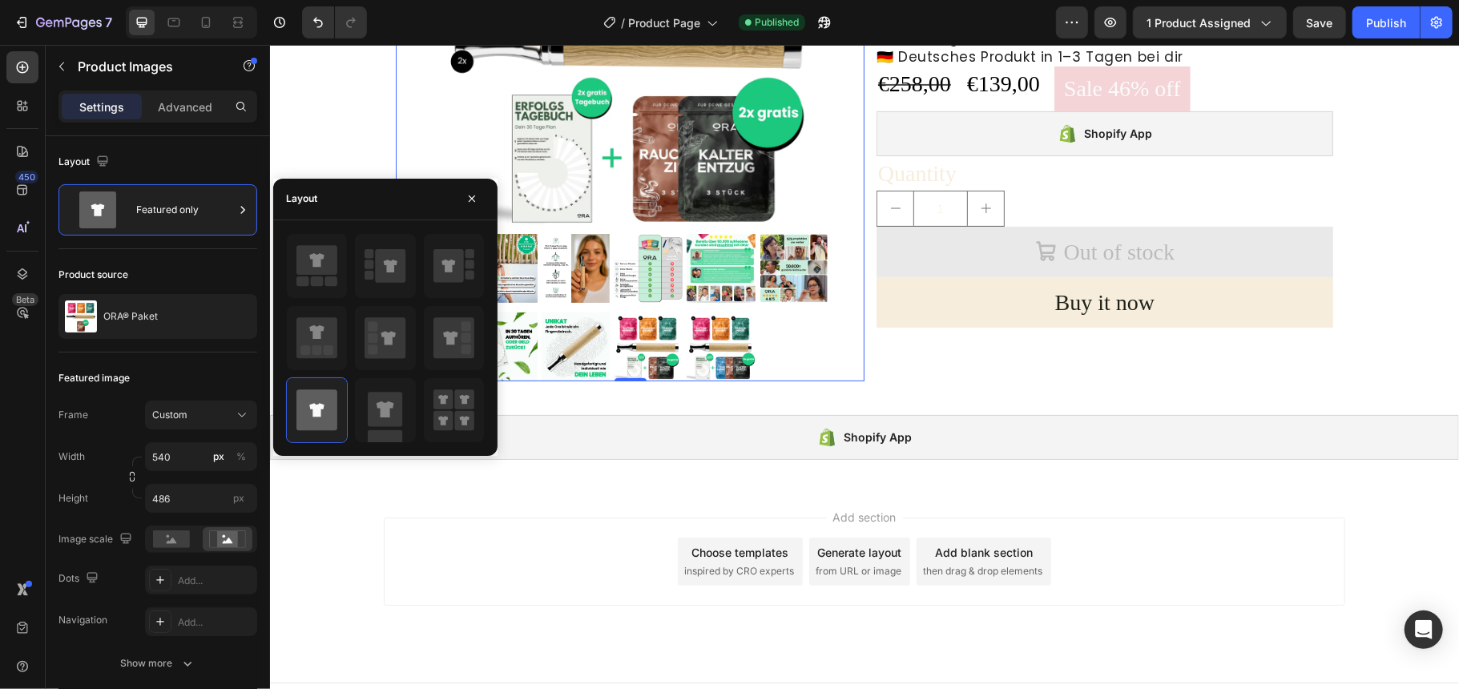
click at [800, 174] on img at bounding box center [629, 38] width 433 height 389
click at [526, 539] on div "Add section Choose templates inspired by CRO experts Generate layout from URL o…" at bounding box center [864, 561] width 962 height 88
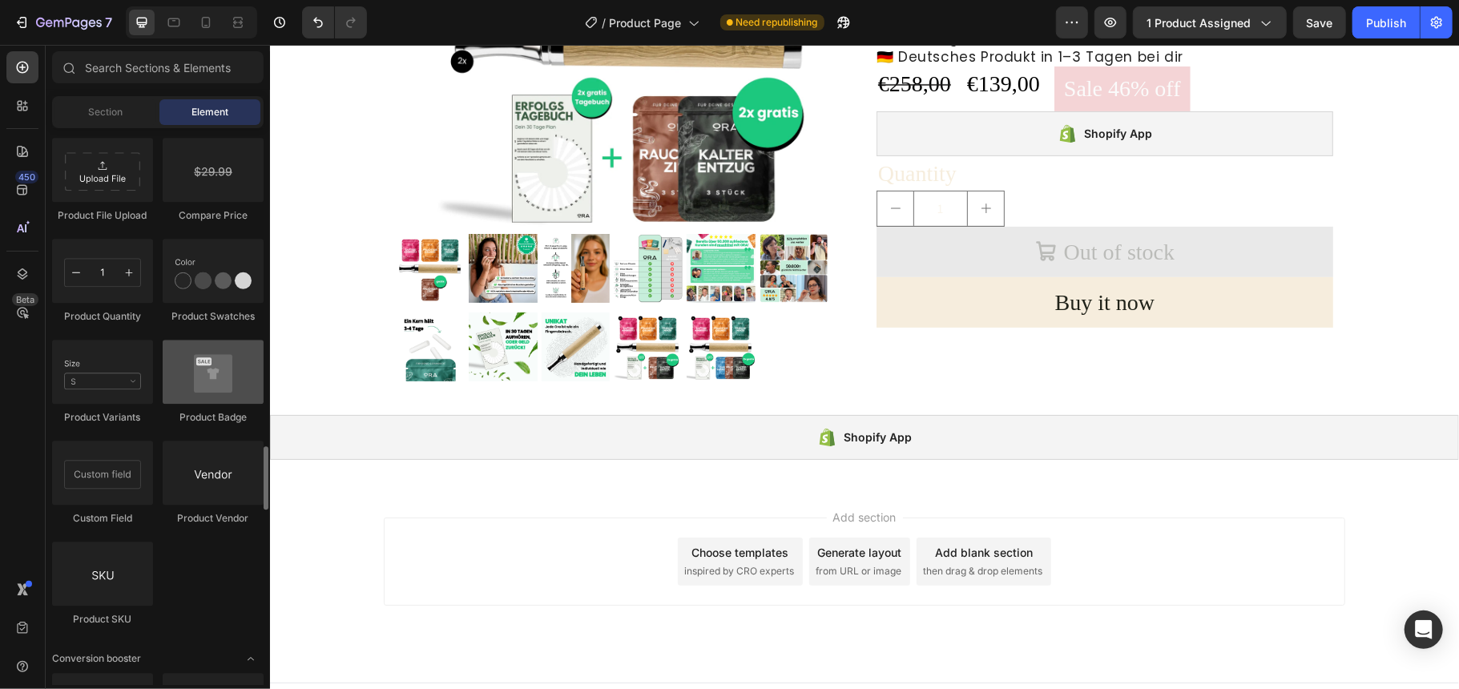
scroll to position [2885, 0]
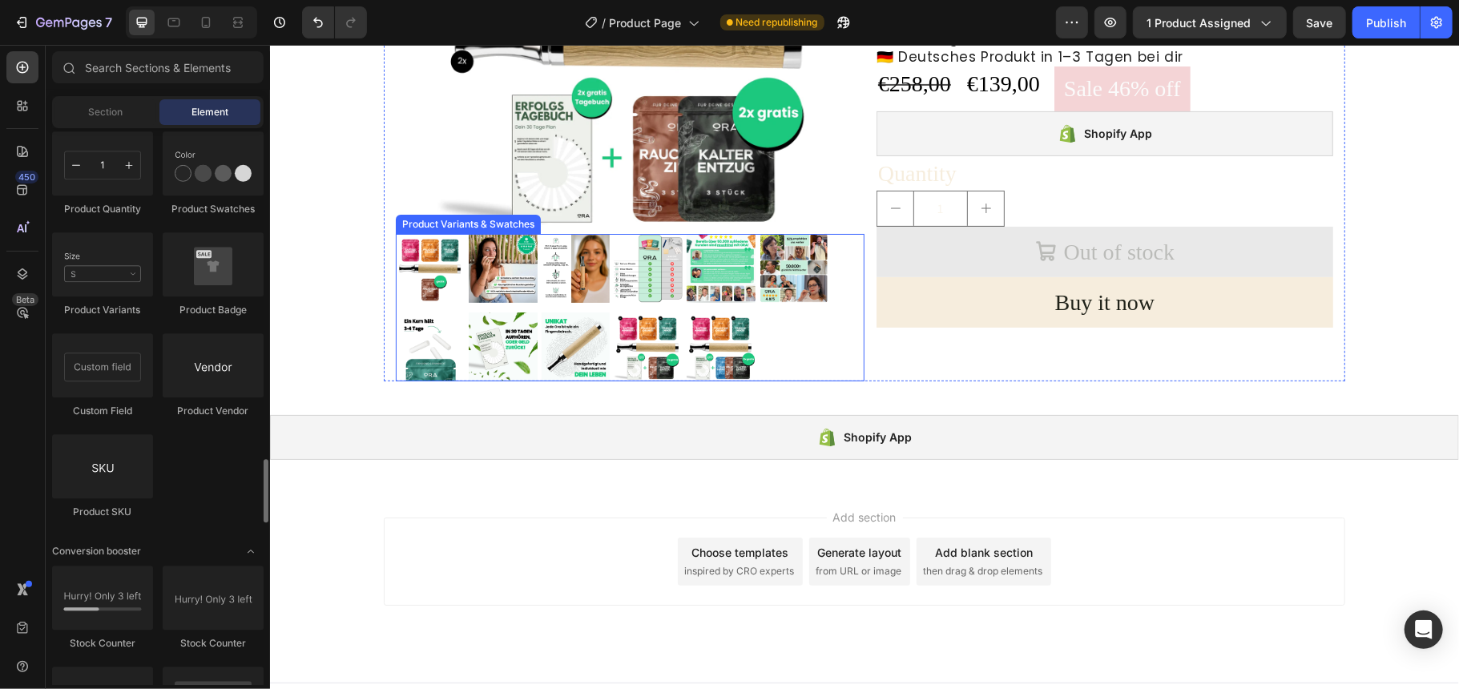
click at [558, 294] on img at bounding box center [575, 267] width 69 height 69
click at [541, 233] on input "p3 p3" at bounding box center [540, 232] width 1 height 1
radio input "true"
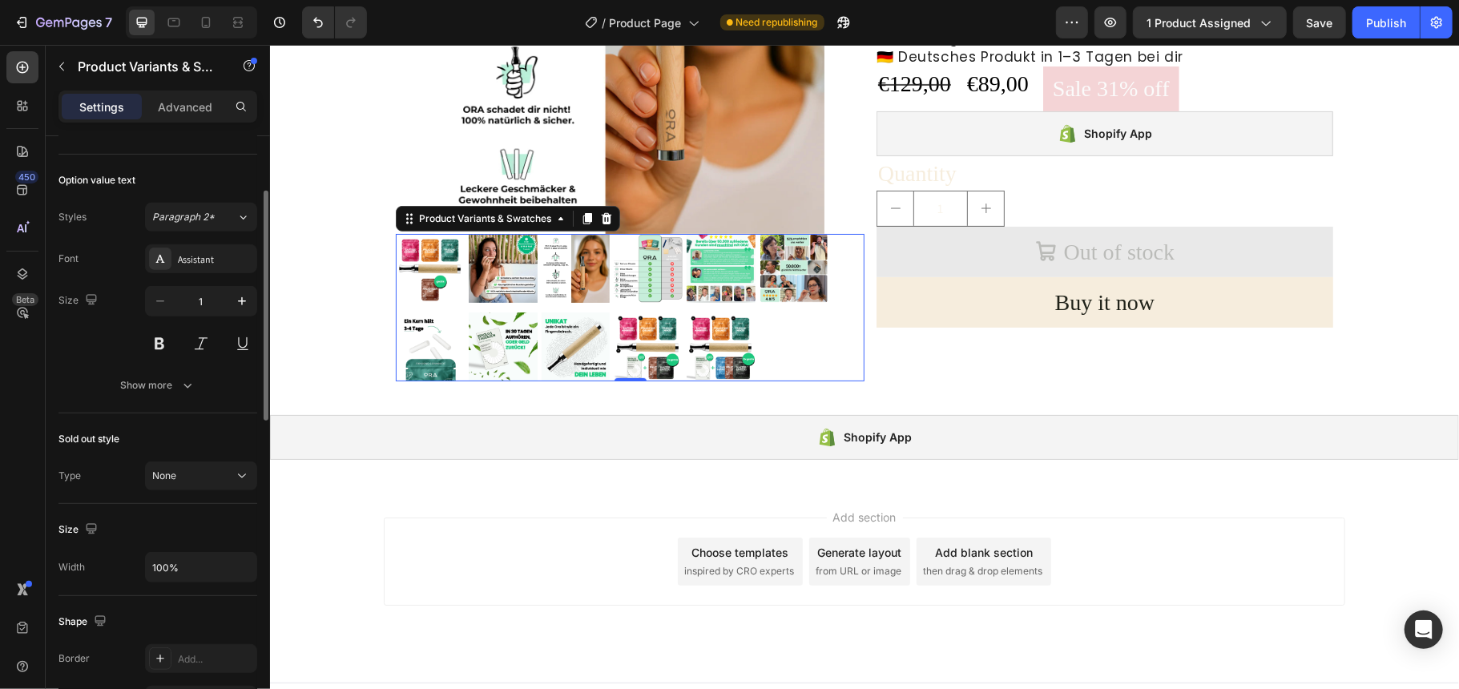
scroll to position [421, 0]
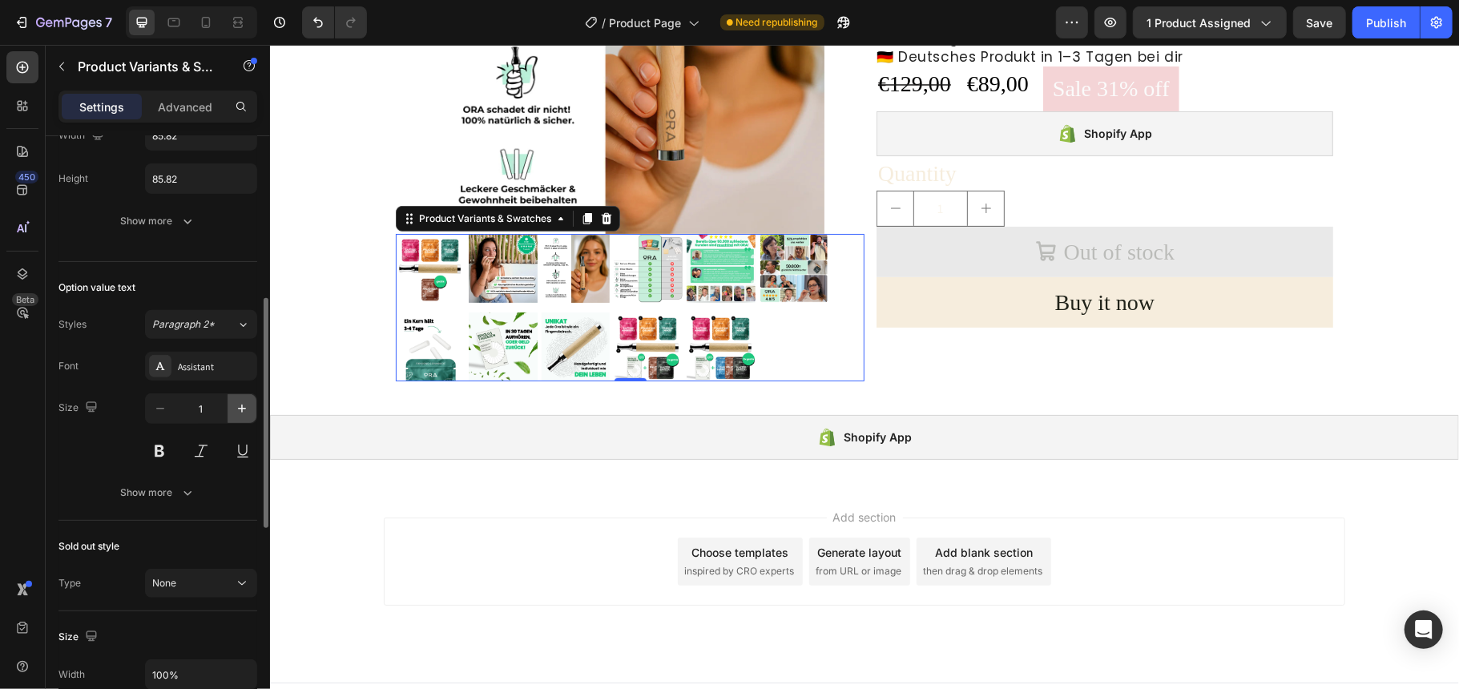
click at [238, 410] on icon "button" at bounding box center [242, 409] width 16 height 16
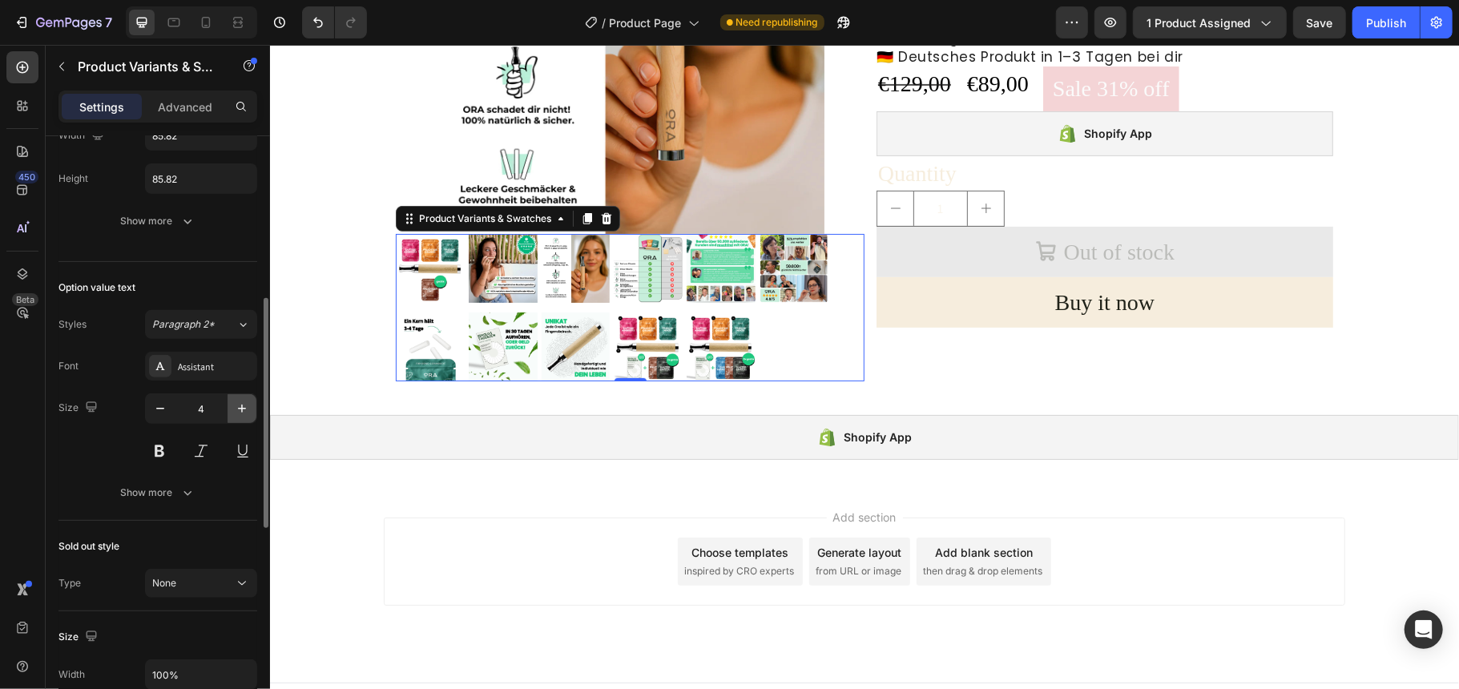
click at [238, 410] on icon "button" at bounding box center [242, 409] width 16 height 16
click at [208, 412] on input "6" at bounding box center [201, 408] width 53 height 29
click at [0, 462] on div "450 Beta" at bounding box center [23, 367] width 46 height 644
click at [157, 454] on button at bounding box center [159, 451] width 29 height 29
click at [205, 412] on input "20" at bounding box center [201, 408] width 53 height 29
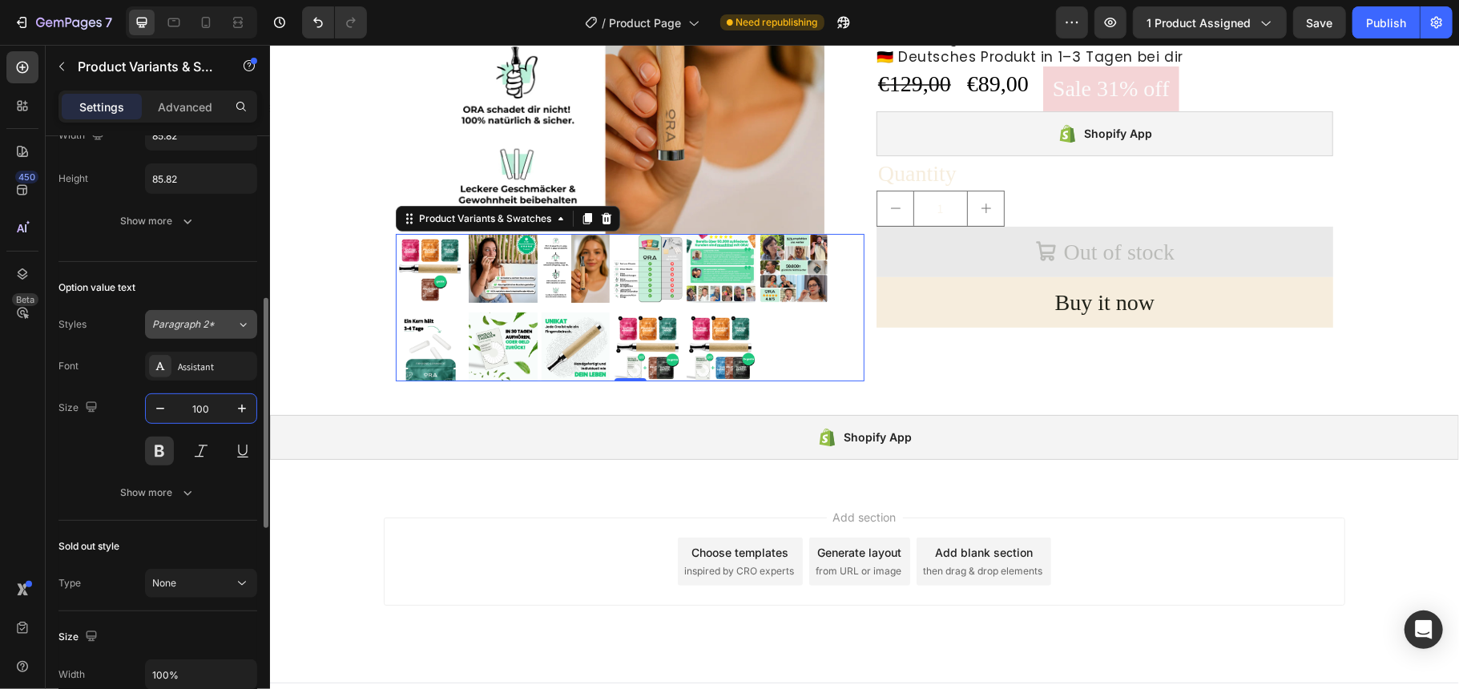
type input "100"
click at [224, 330] on div "Paragraph 2*" at bounding box center [194, 324] width 84 height 14
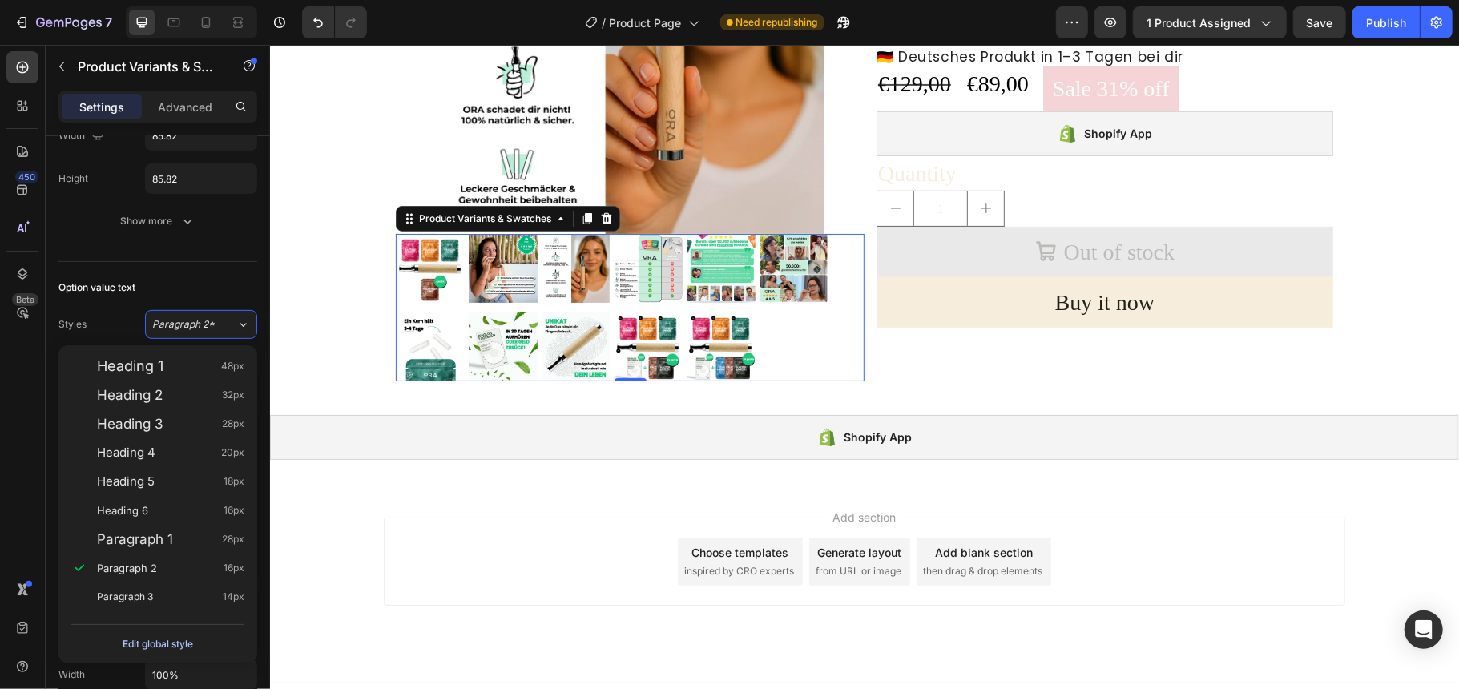
click at [170, 642] on div "Edit global style" at bounding box center [158, 644] width 71 height 19
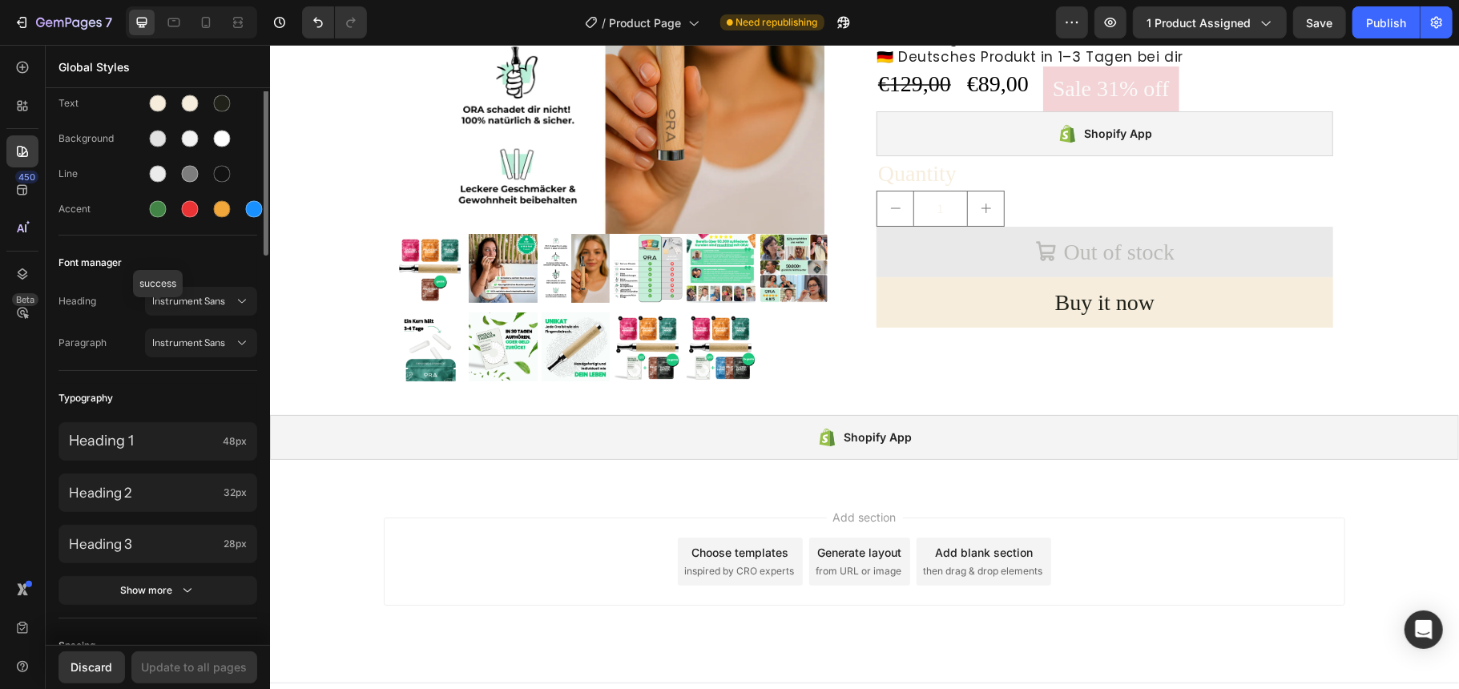
scroll to position [0, 0]
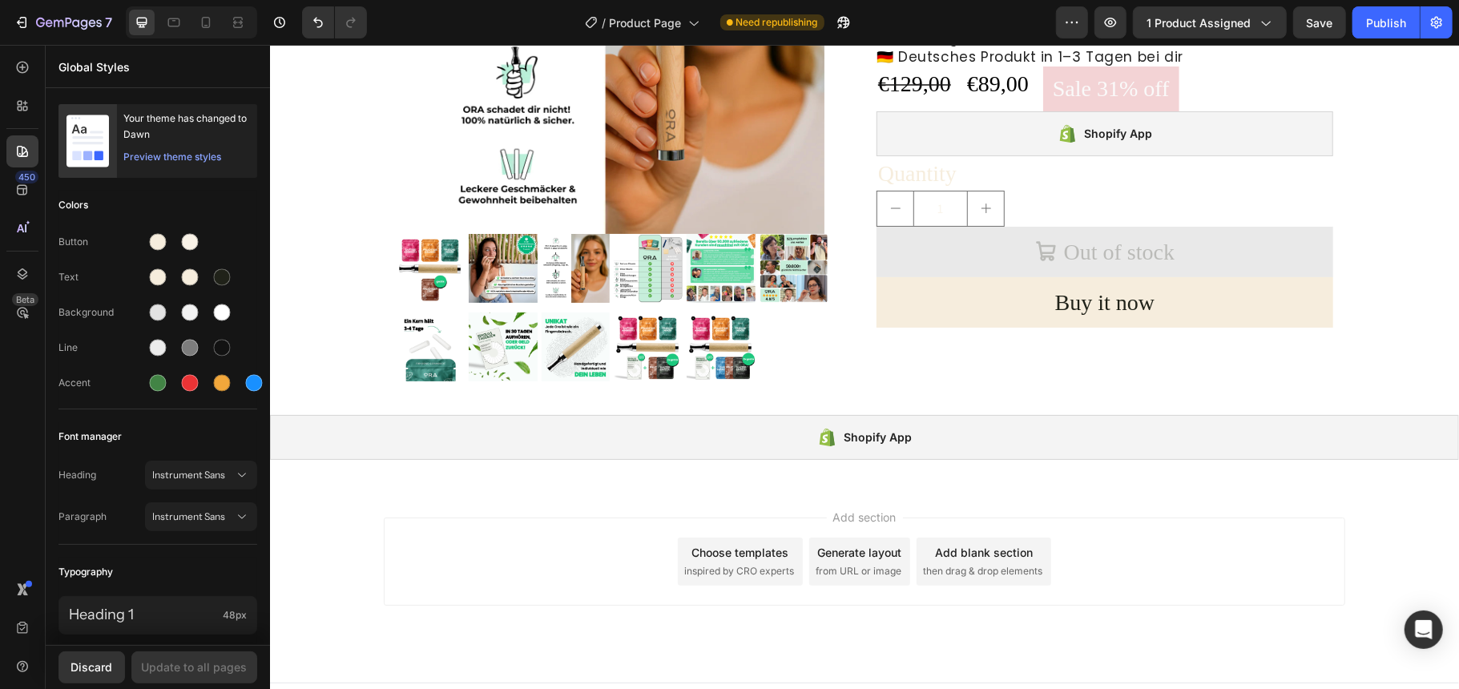
click at [5, 456] on div "450 Beta" at bounding box center [23, 367] width 46 height 644
drag, startPoint x: 7, startPoint y: 456, endPoint x: 193, endPoint y: 391, distance: 196.9
click at [10, 456] on div "450 Beta" at bounding box center [22, 312] width 32 height 522
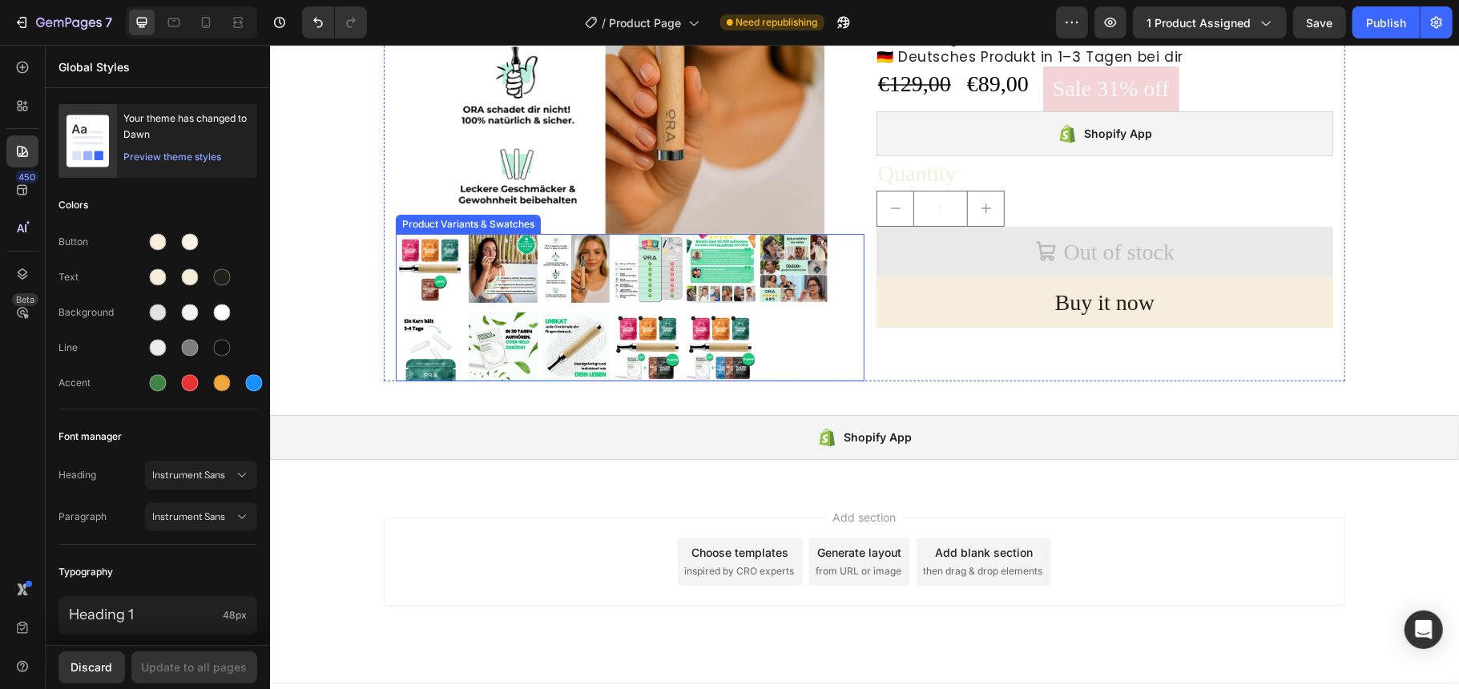
click at [520, 334] on img at bounding box center [502, 346] width 69 height 69
click at [468, 312] on input "p8 p8" at bounding box center [467, 311] width 1 height 1
radio input "true"
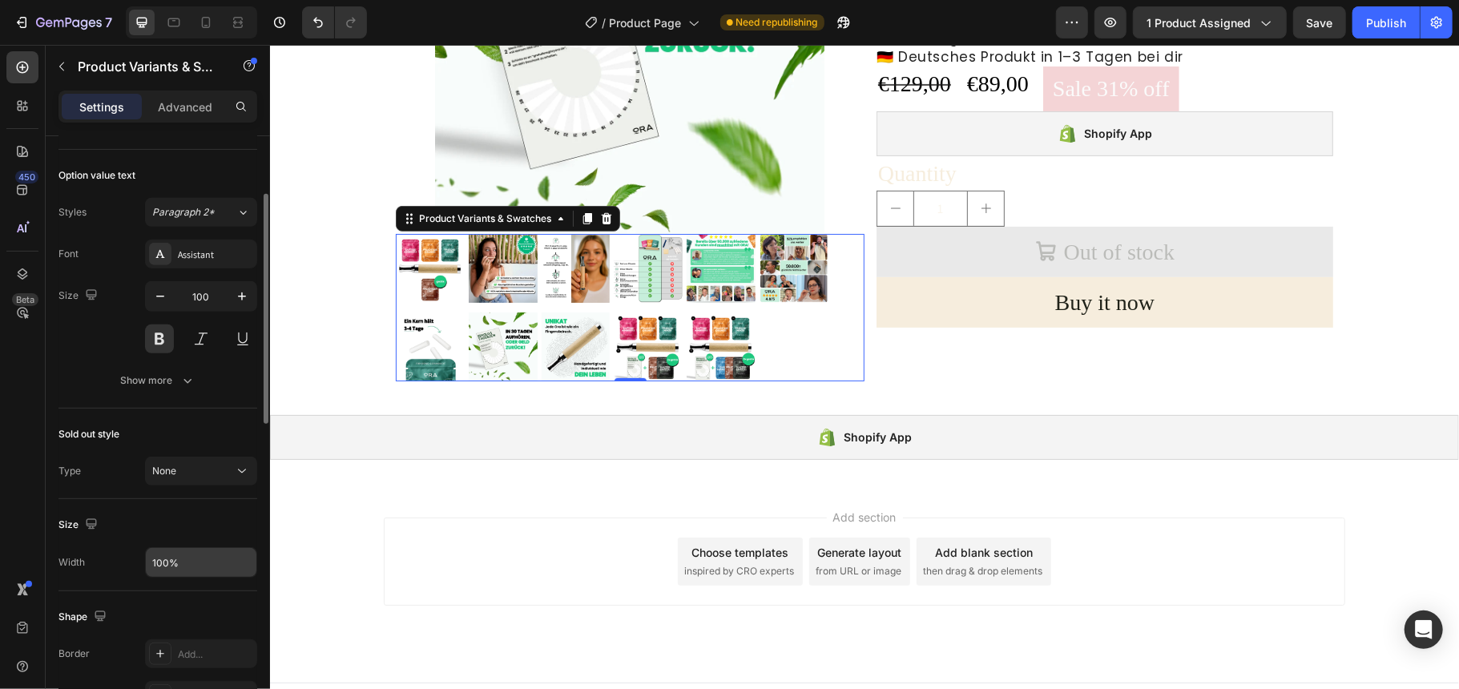
scroll to position [641, 0]
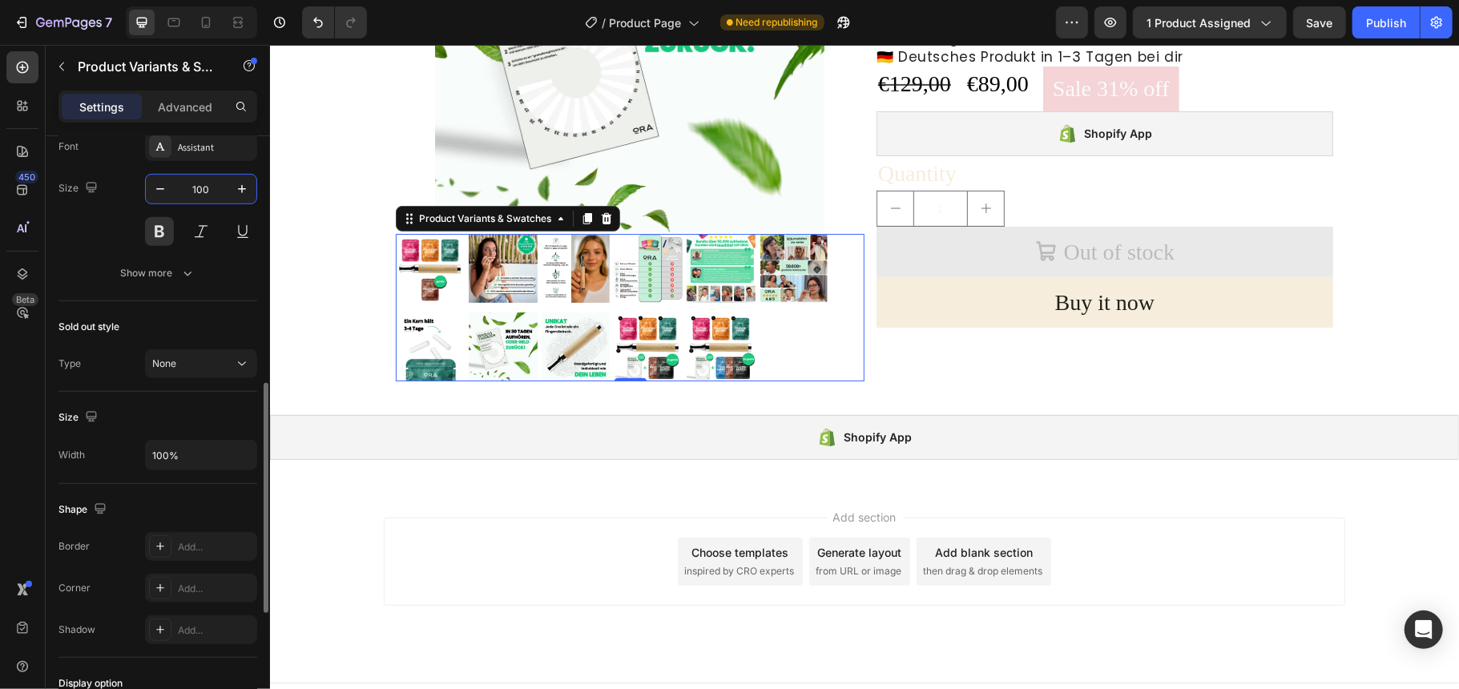
click at [200, 189] on input "100" at bounding box center [201, 189] width 53 height 29
type input "1"
click at [0, 506] on div "450 Beta" at bounding box center [23, 367] width 46 height 644
click at [216, 194] on input "1" at bounding box center [201, 189] width 53 height 29
type input "1"
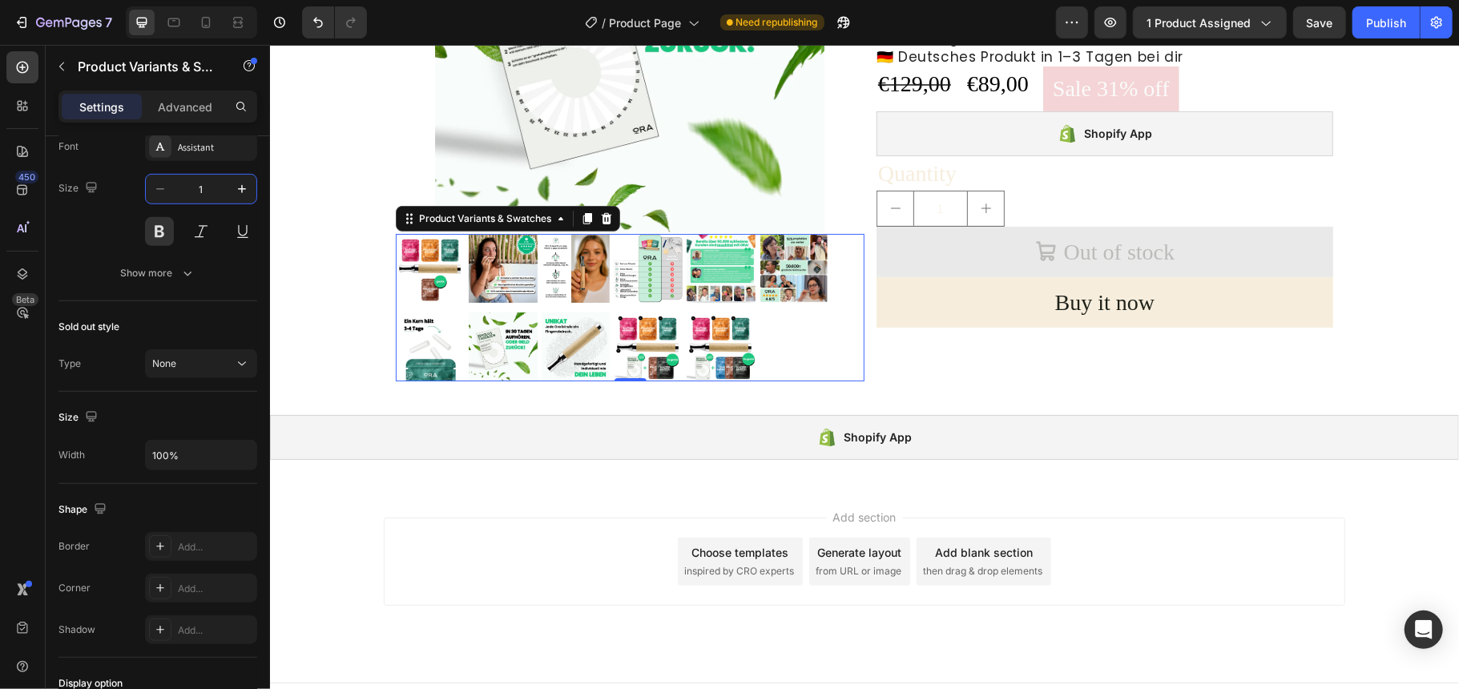
click at [1, 455] on div "450 Beta" at bounding box center [23, 367] width 46 height 644
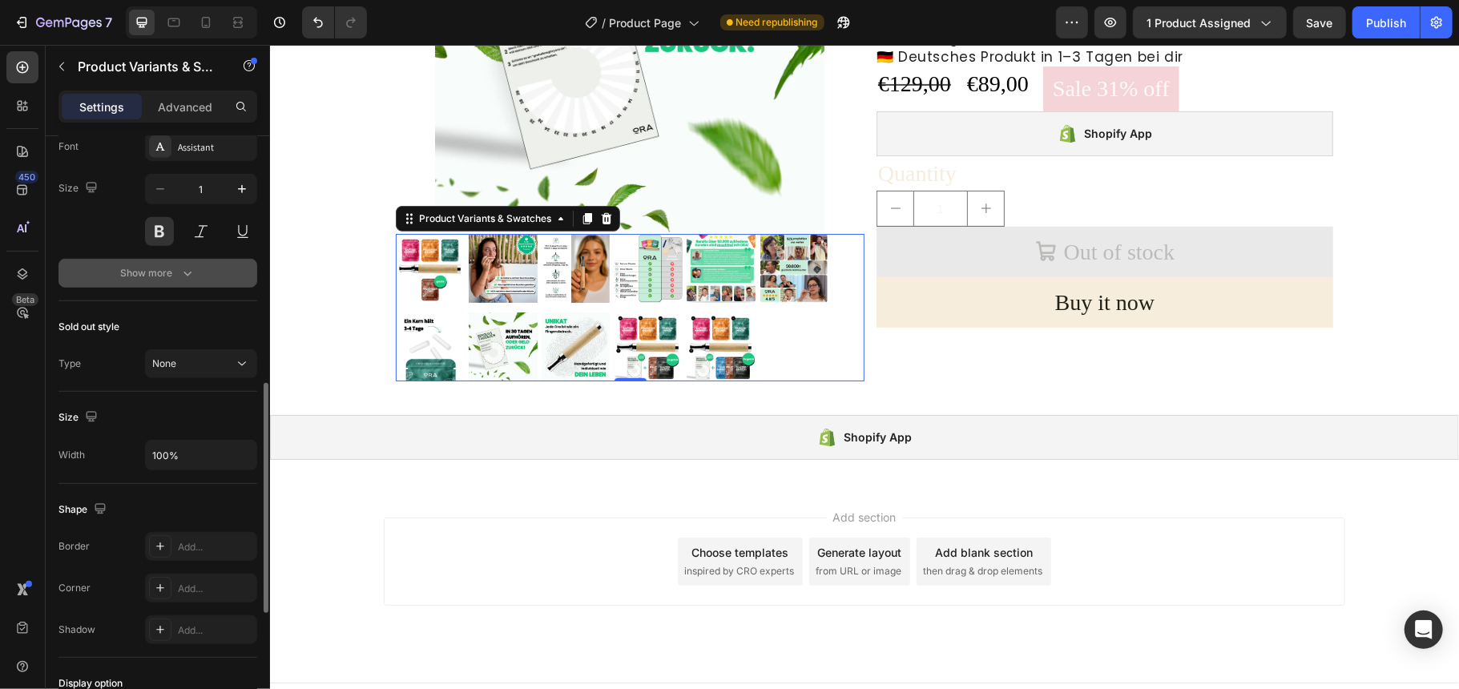
click at [179, 273] on icon "button" at bounding box center [187, 273] width 16 height 16
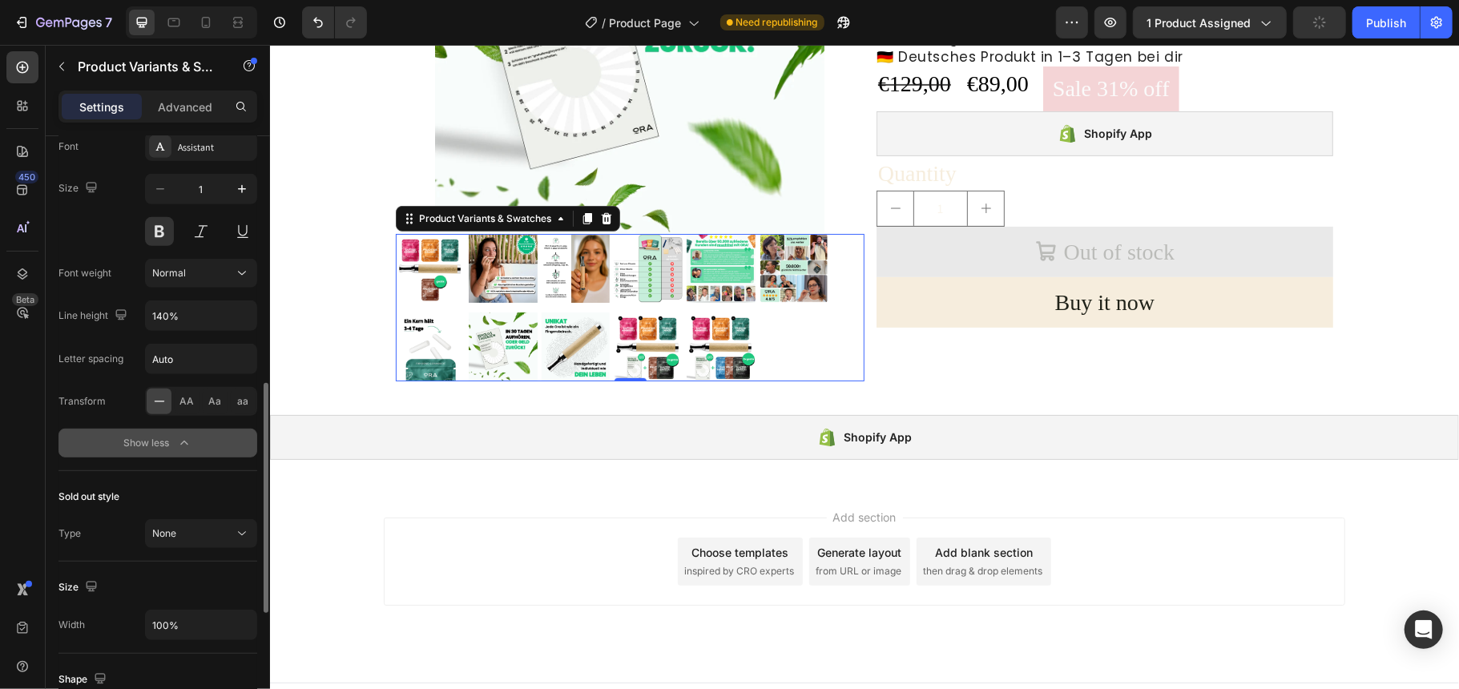
click at [161, 405] on icon at bounding box center [159, 401] width 16 height 16
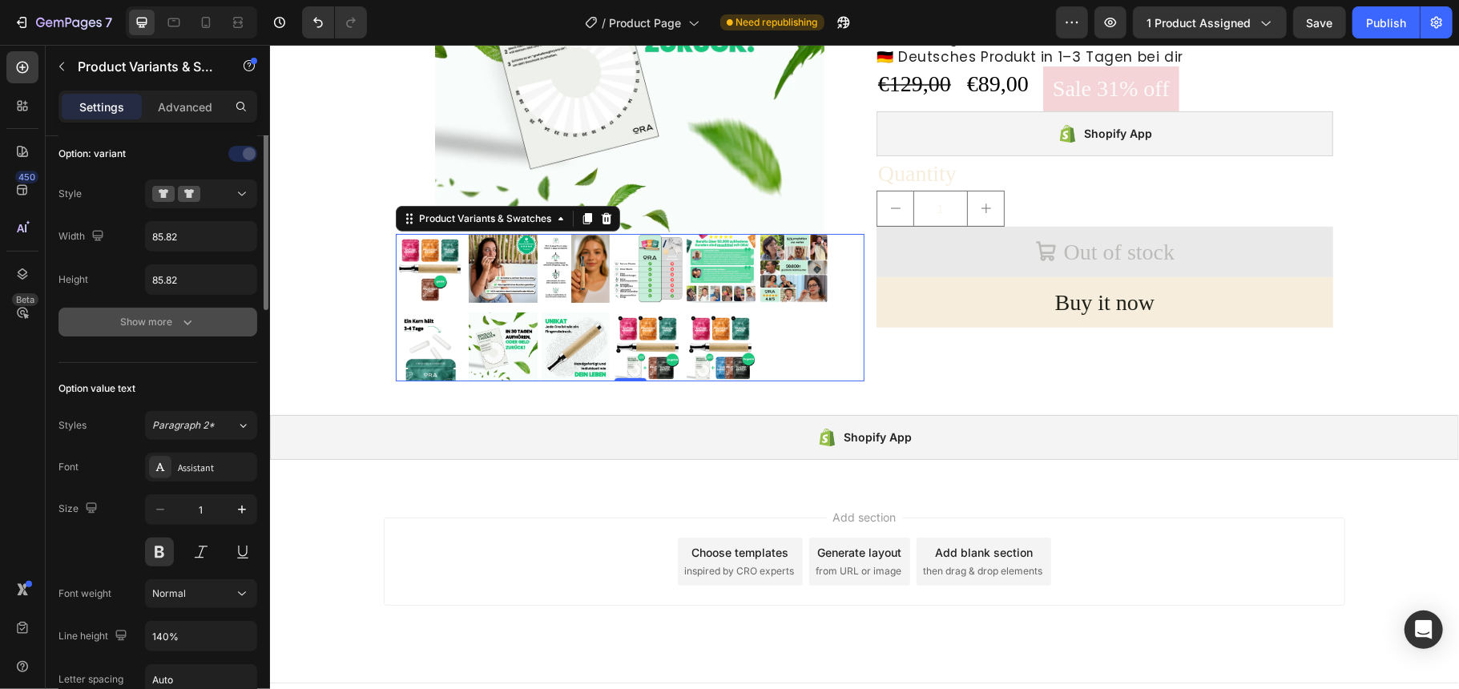
scroll to position [213, 0]
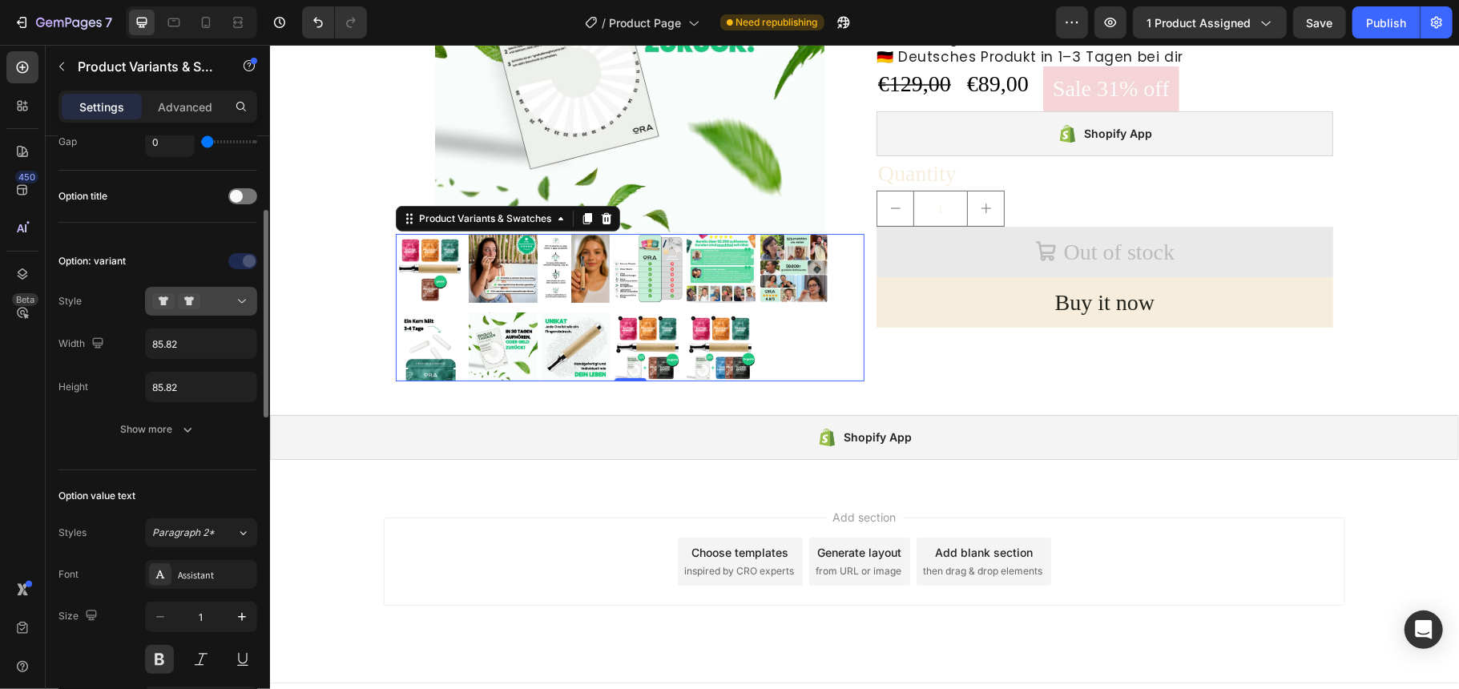
click at [220, 299] on div at bounding box center [201, 301] width 98 height 16
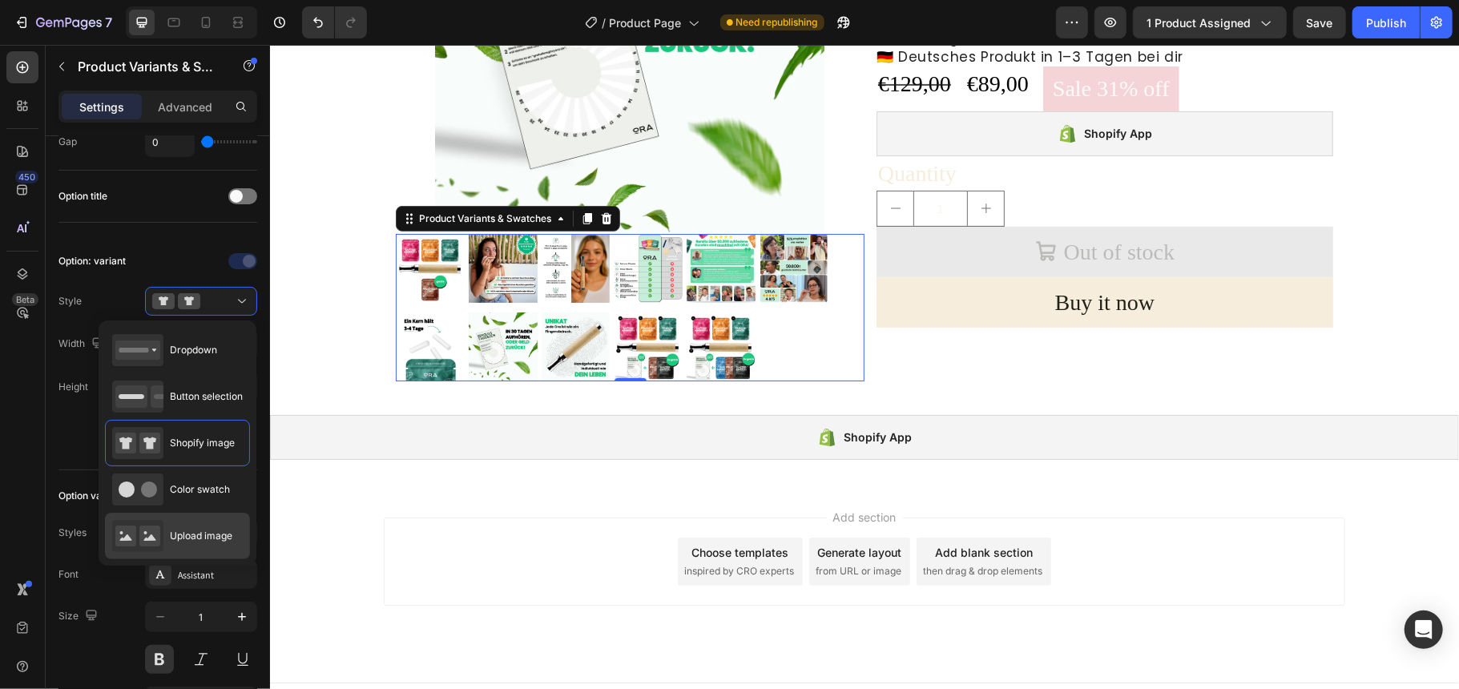
click at [219, 538] on span "Upload image" at bounding box center [201, 536] width 63 height 14
type input "64"
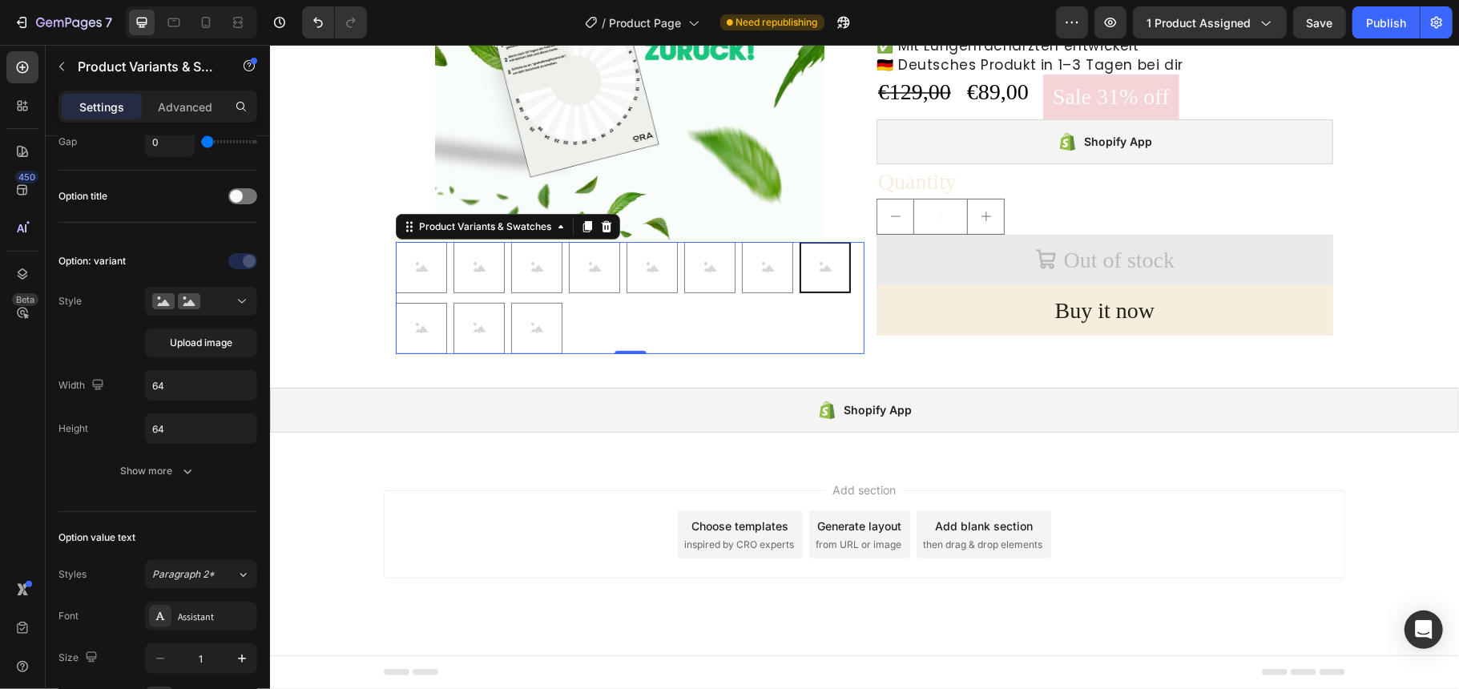
scroll to position [299, 0]
click at [219, 304] on div at bounding box center [201, 301] width 98 height 16
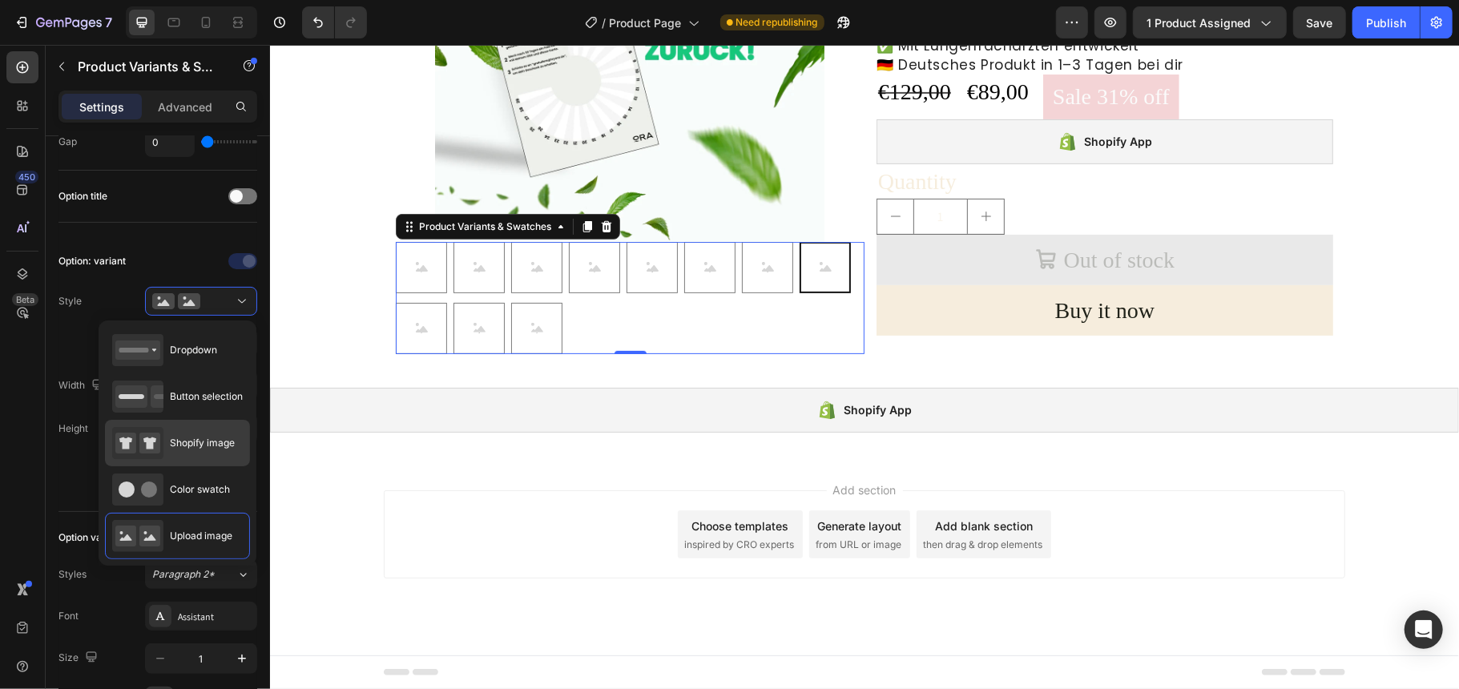
click at [189, 434] on div "Shopify image" at bounding box center [173, 443] width 123 height 32
type input "85.82"
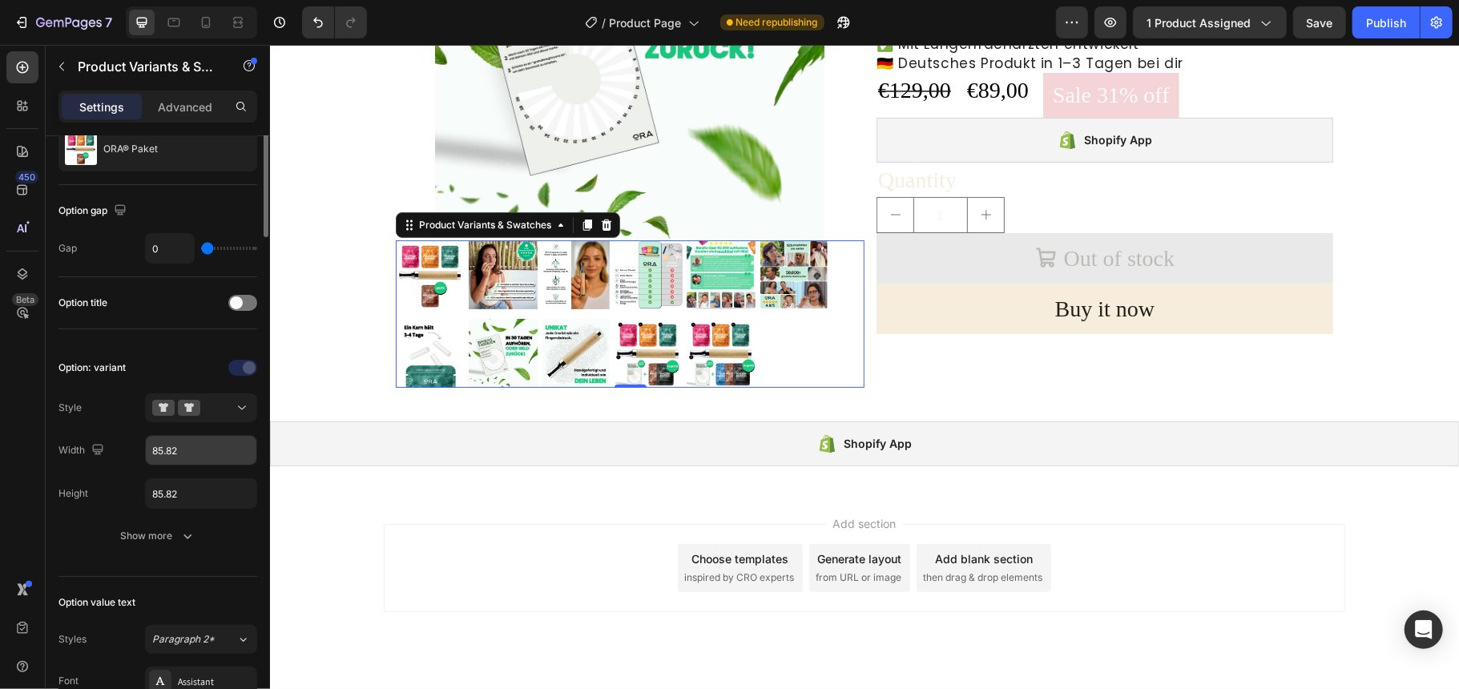
scroll to position [0, 0]
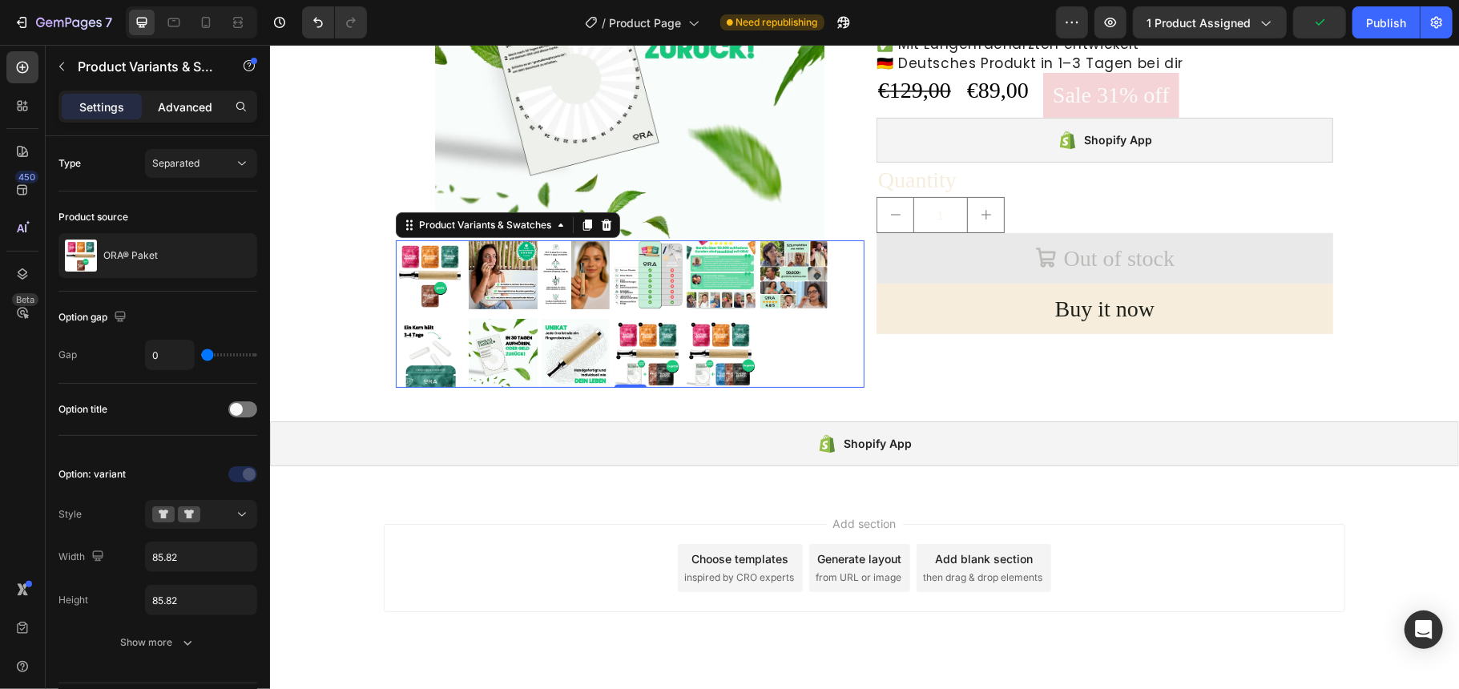
click at [203, 109] on p "Advanced" at bounding box center [185, 107] width 54 height 17
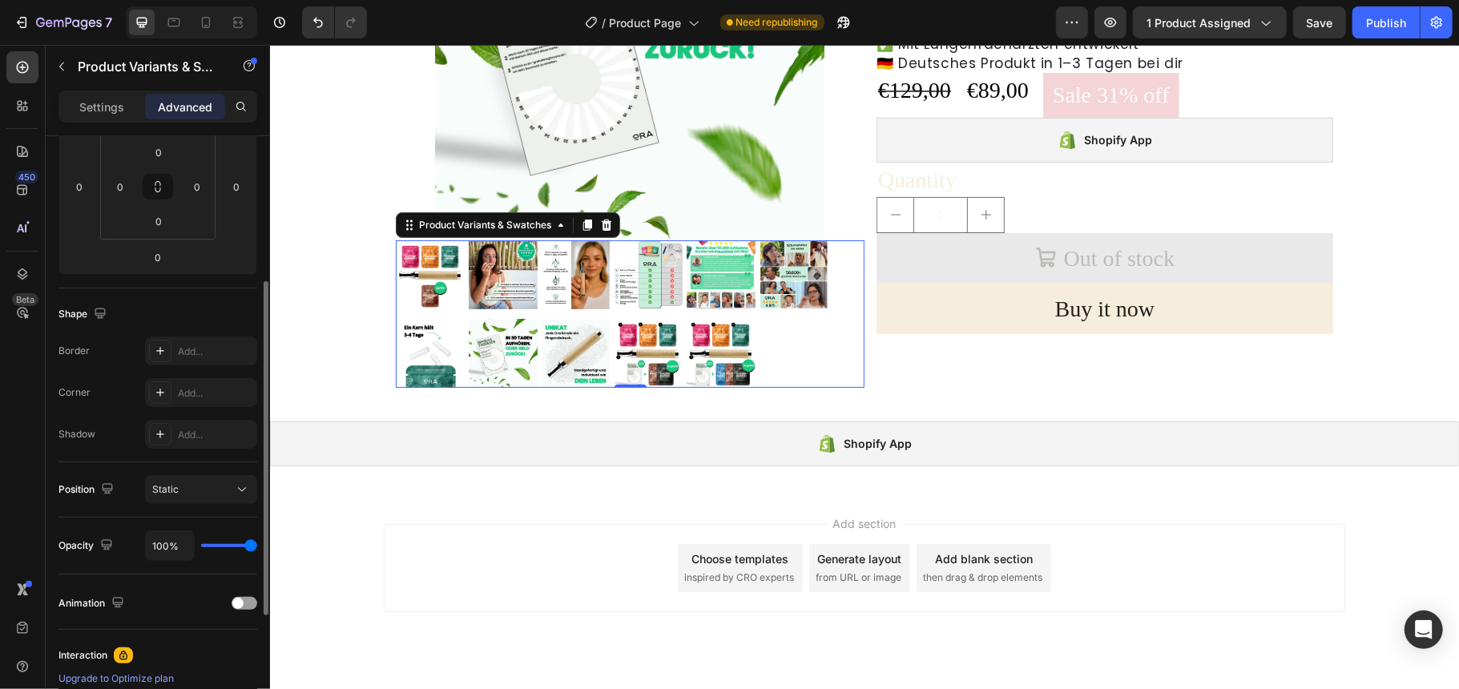
scroll to position [366, 0]
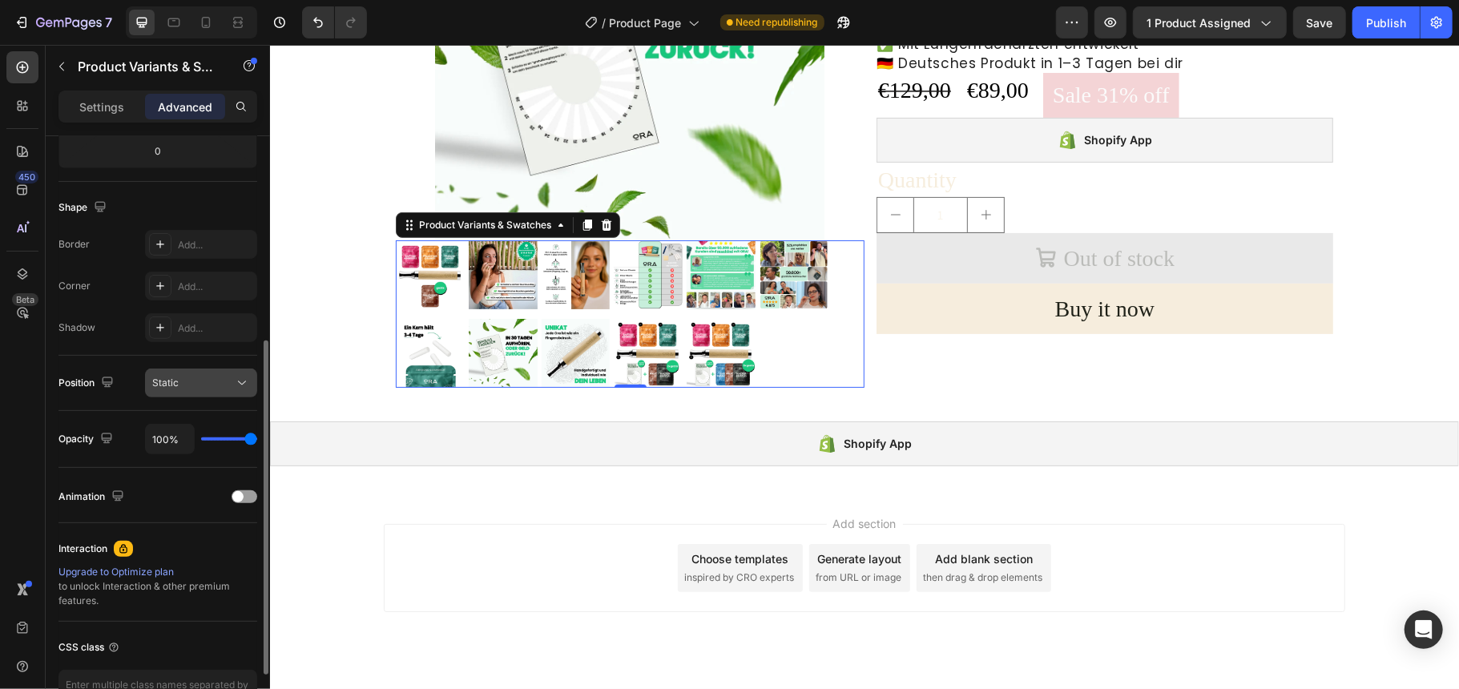
click at [188, 386] on div "Static" at bounding box center [193, 383] width 82 height 14
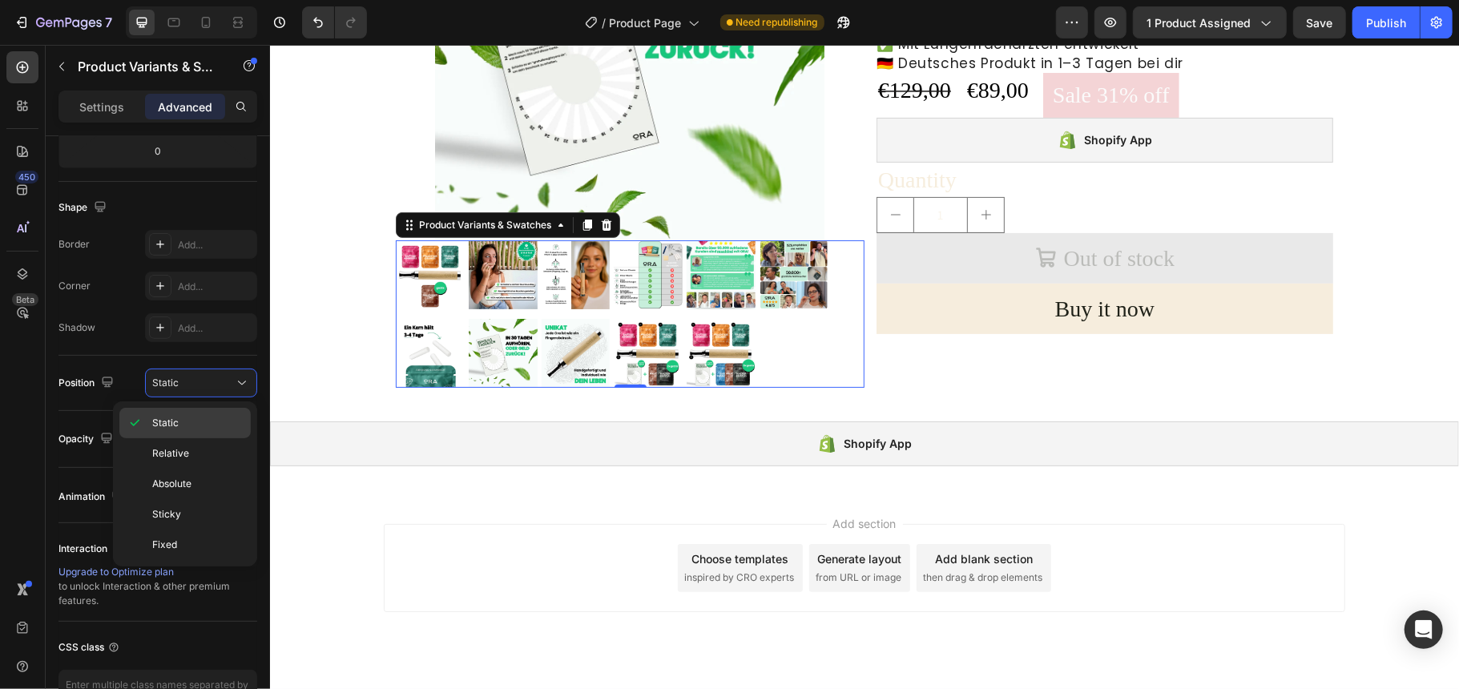
click at [189, 421] on p "Static" at bounding box center [197, 423] width 91 height 14
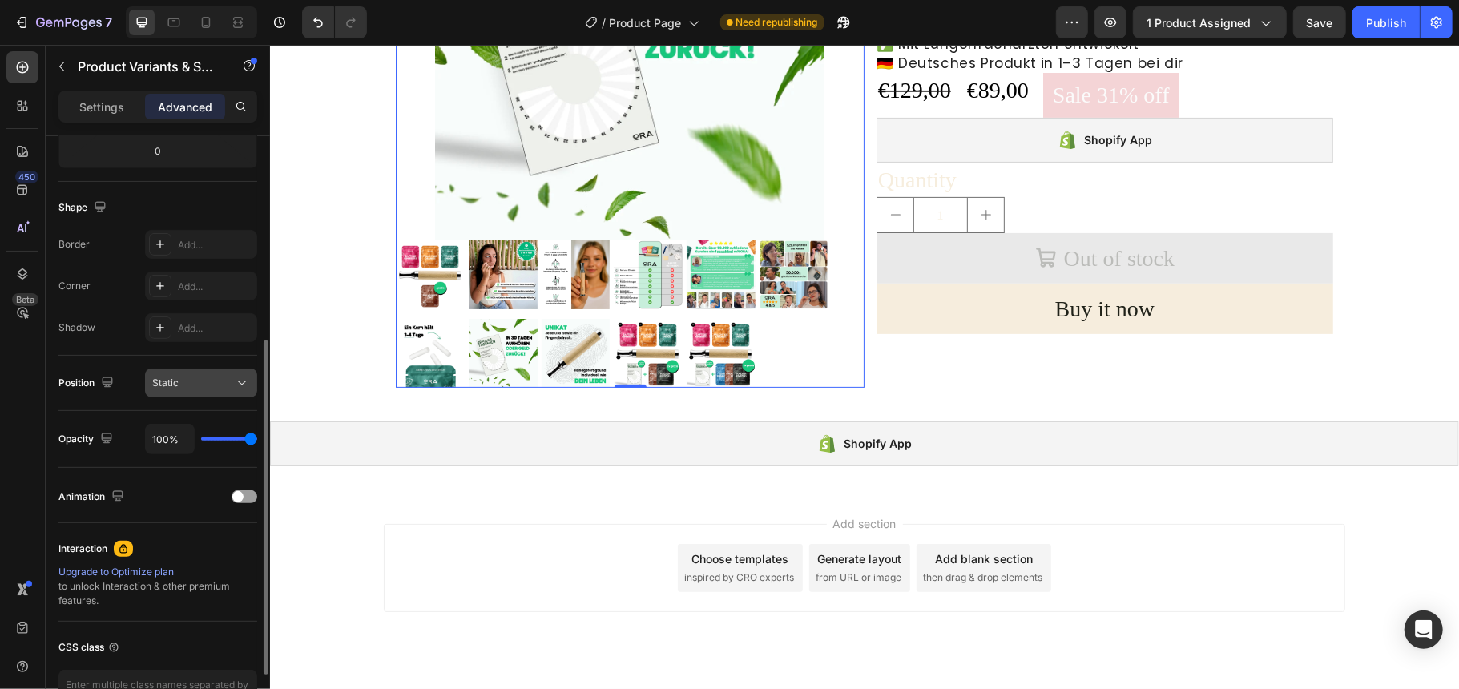
click at [199, 393] on button "Static" at bounding box center [201, 383] width 112 height 29
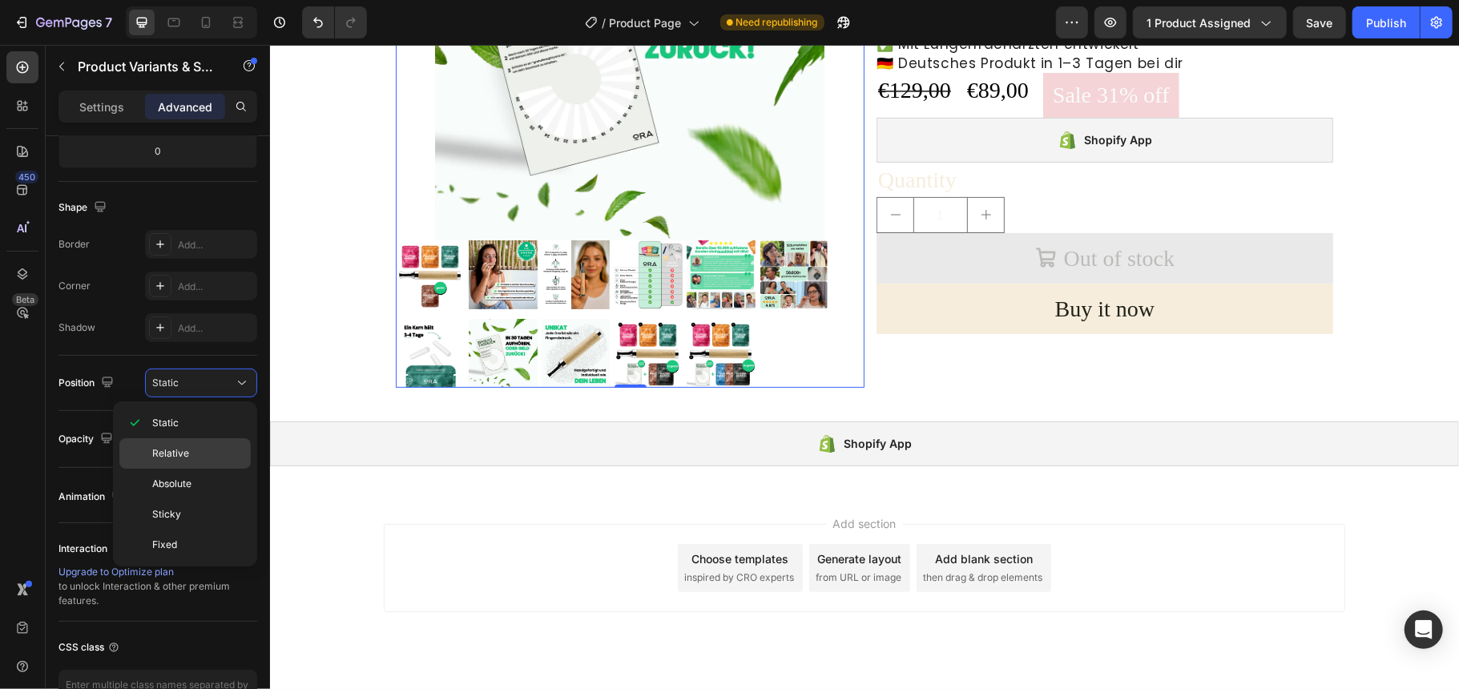
click at [193, 457] on p "Relative" at bounding box center [197, 453] width 91 height 14
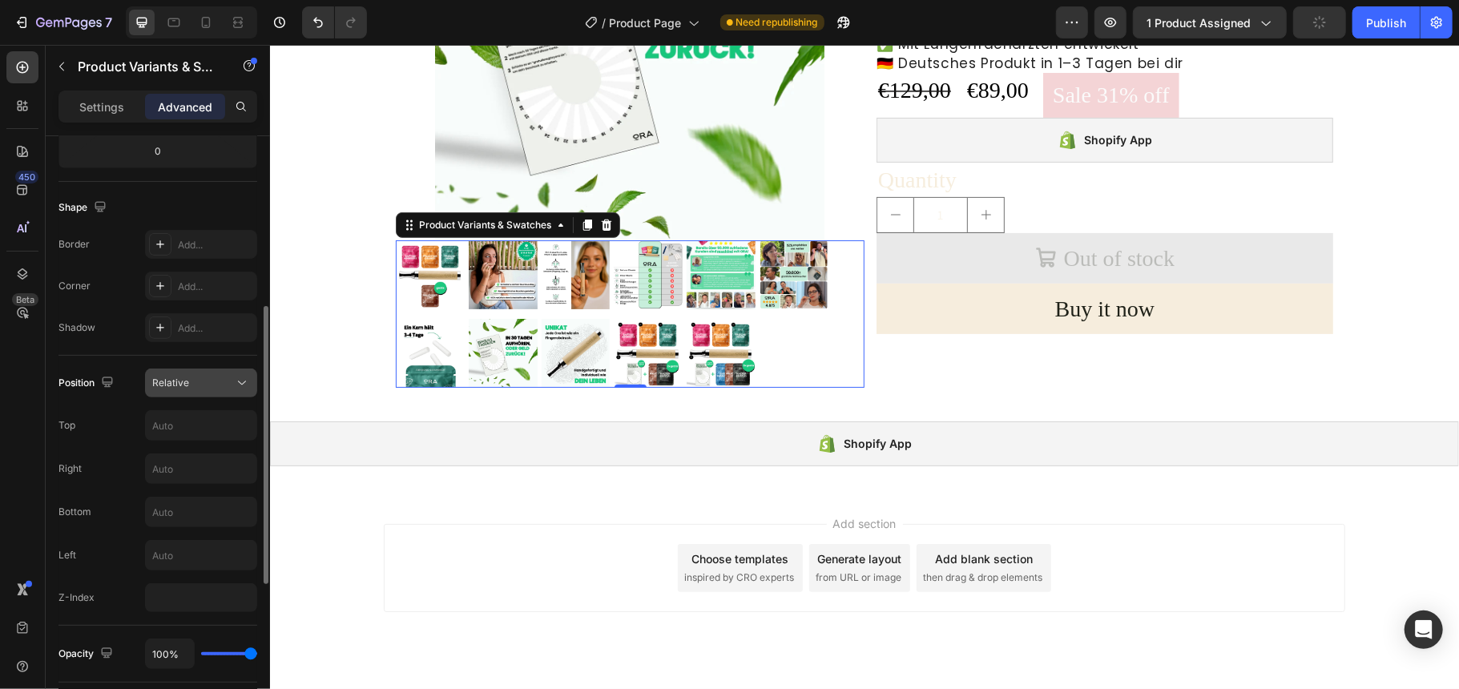
click at [190, 385] on div "Relative" at bounding box center [193, 383] width 82 height 14
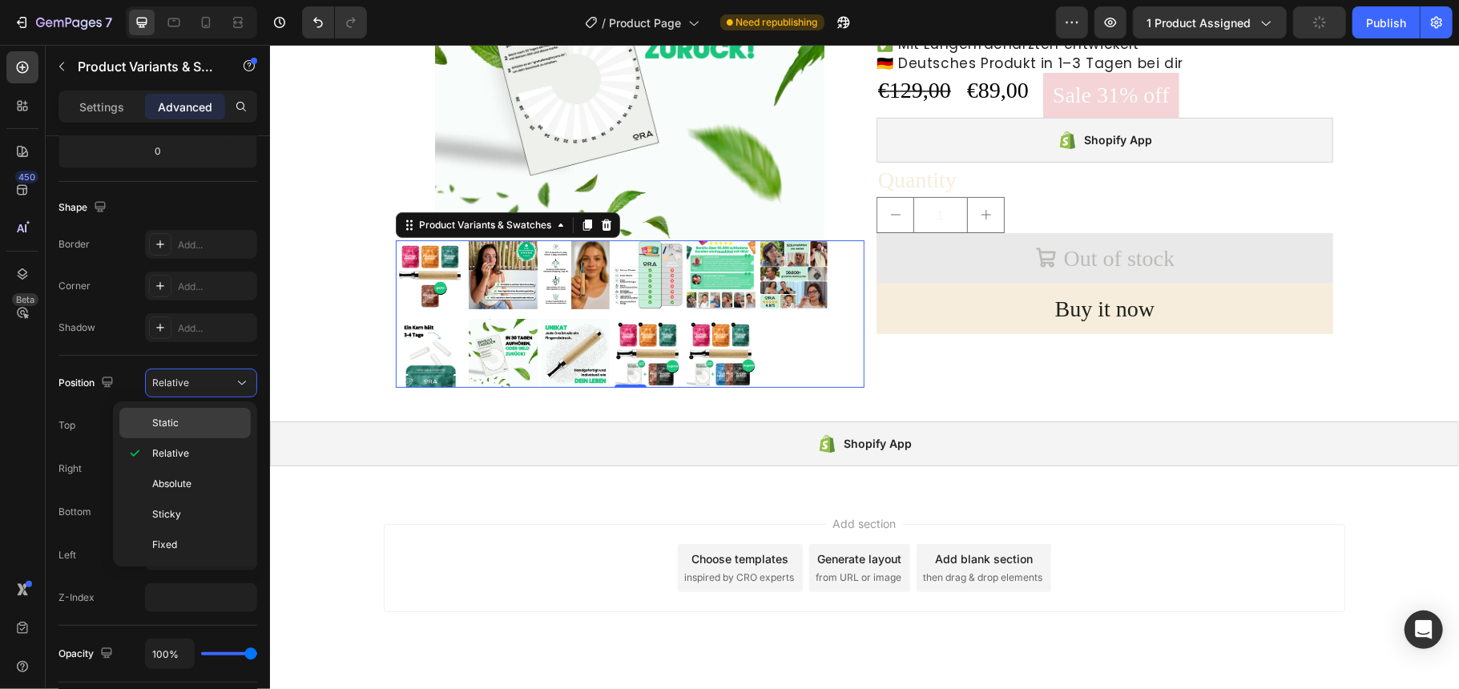
click at [191, 420] on p "Static" at bounding box center [197, 423] width 91 height 14
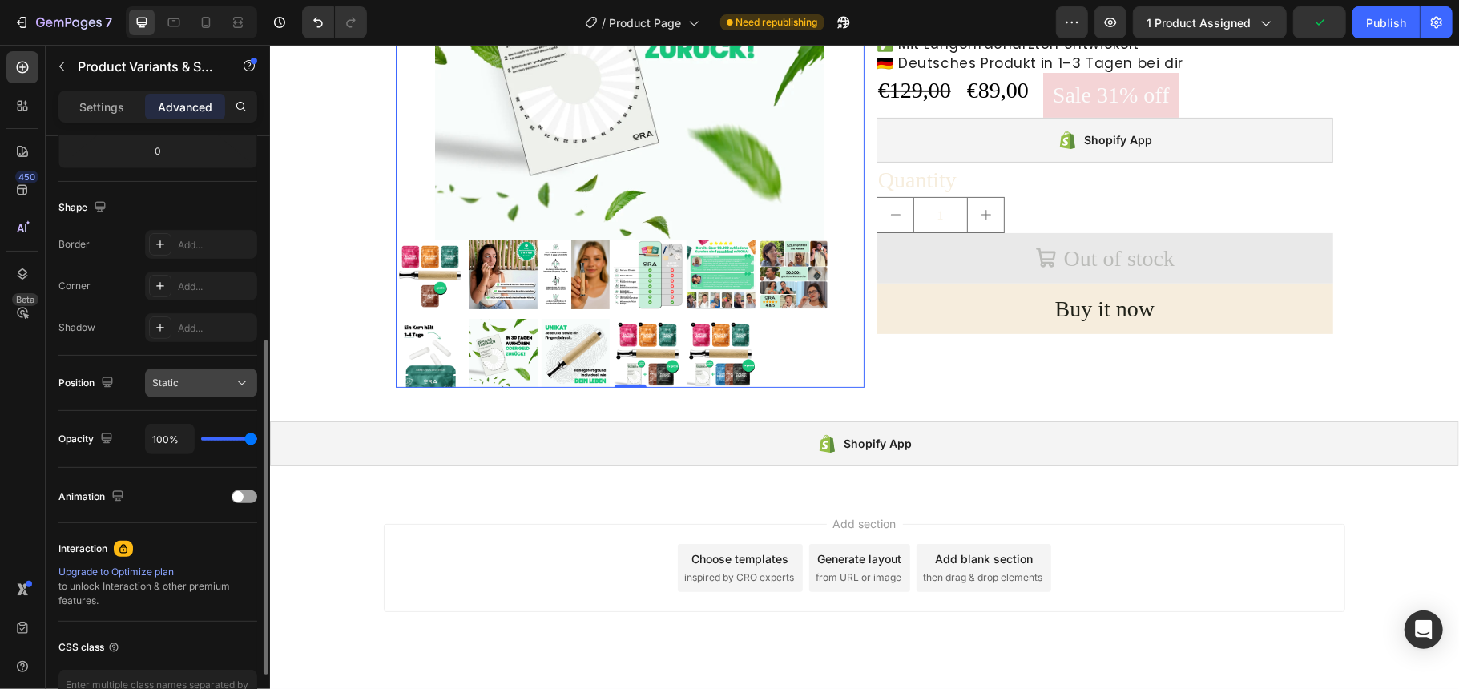
click at [194, 377] on div "Static" at bounding box center [193, 383] width 82 height 14
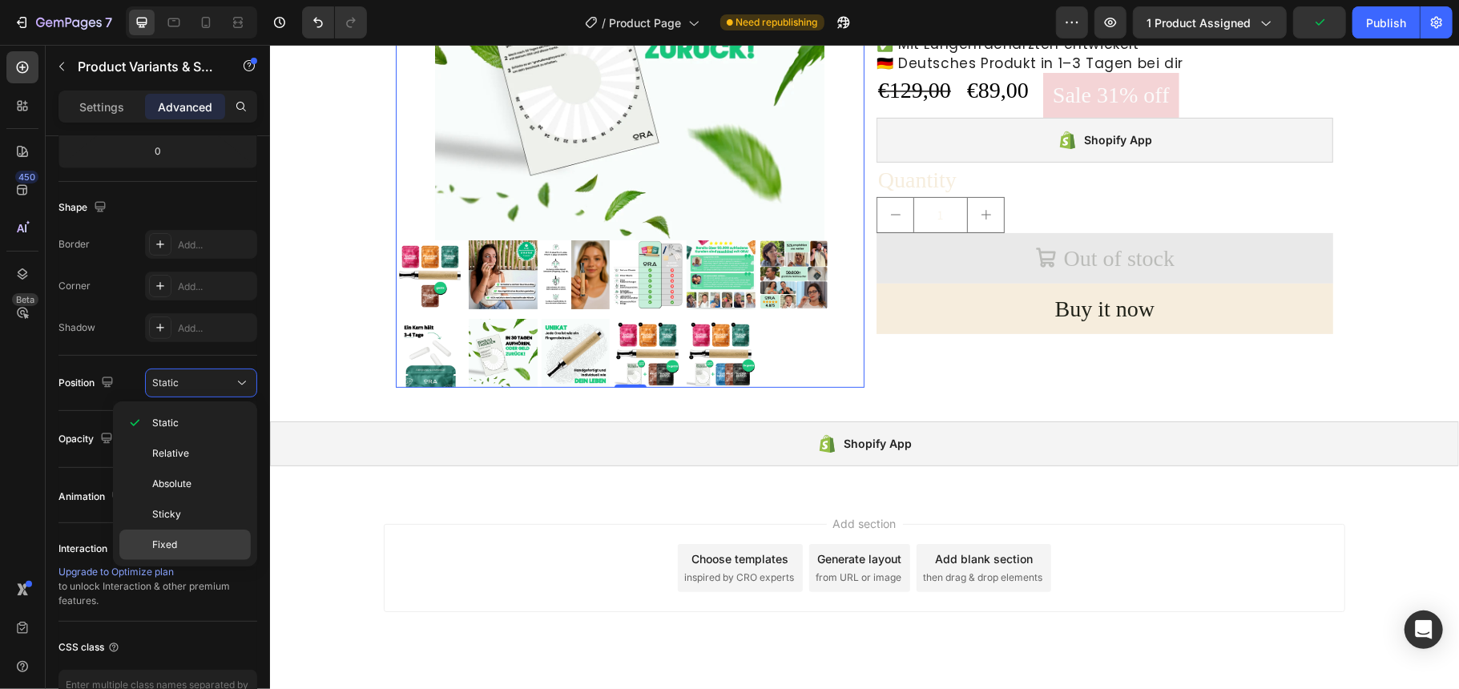
click at [183, 540] on p "Fixed" at bounding box center [197, 545] width 91 height 14
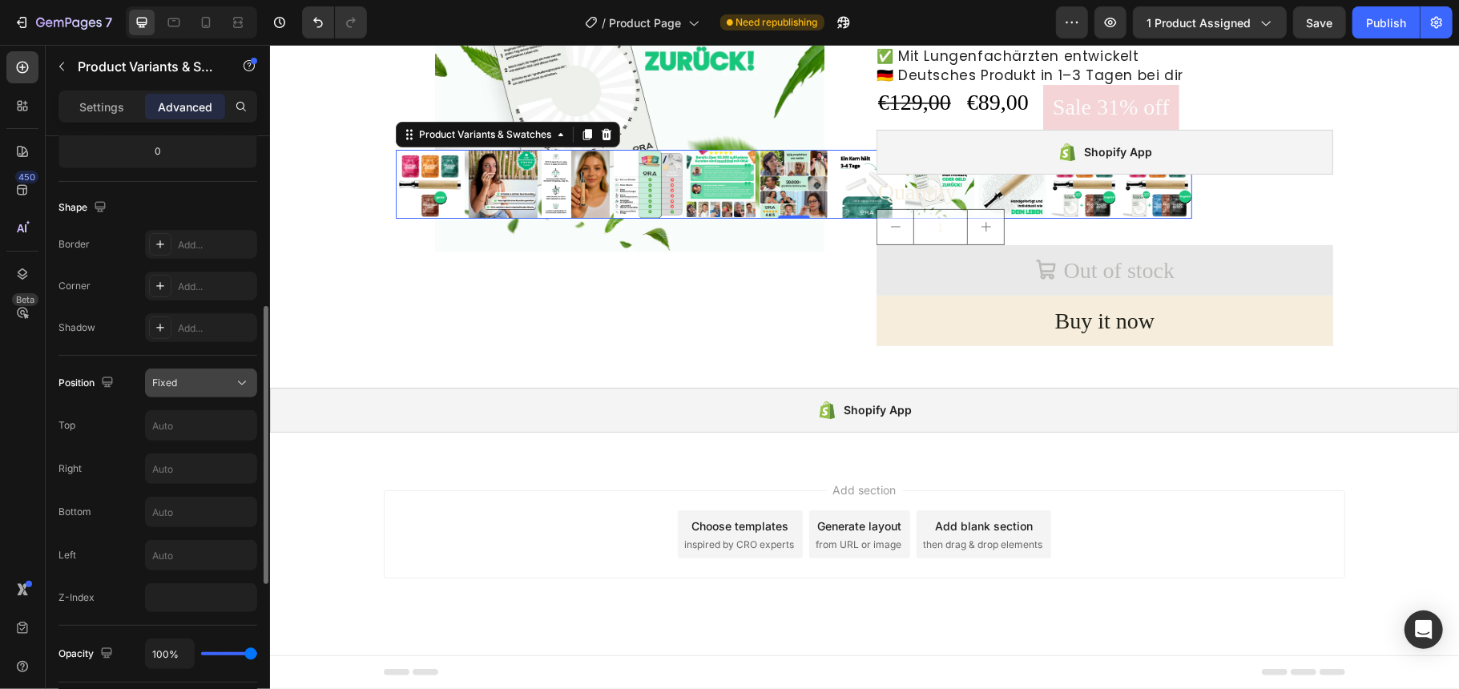
click at [183, 379] on div "Fixed" at bounding box center [193, 383] width 82 height 14
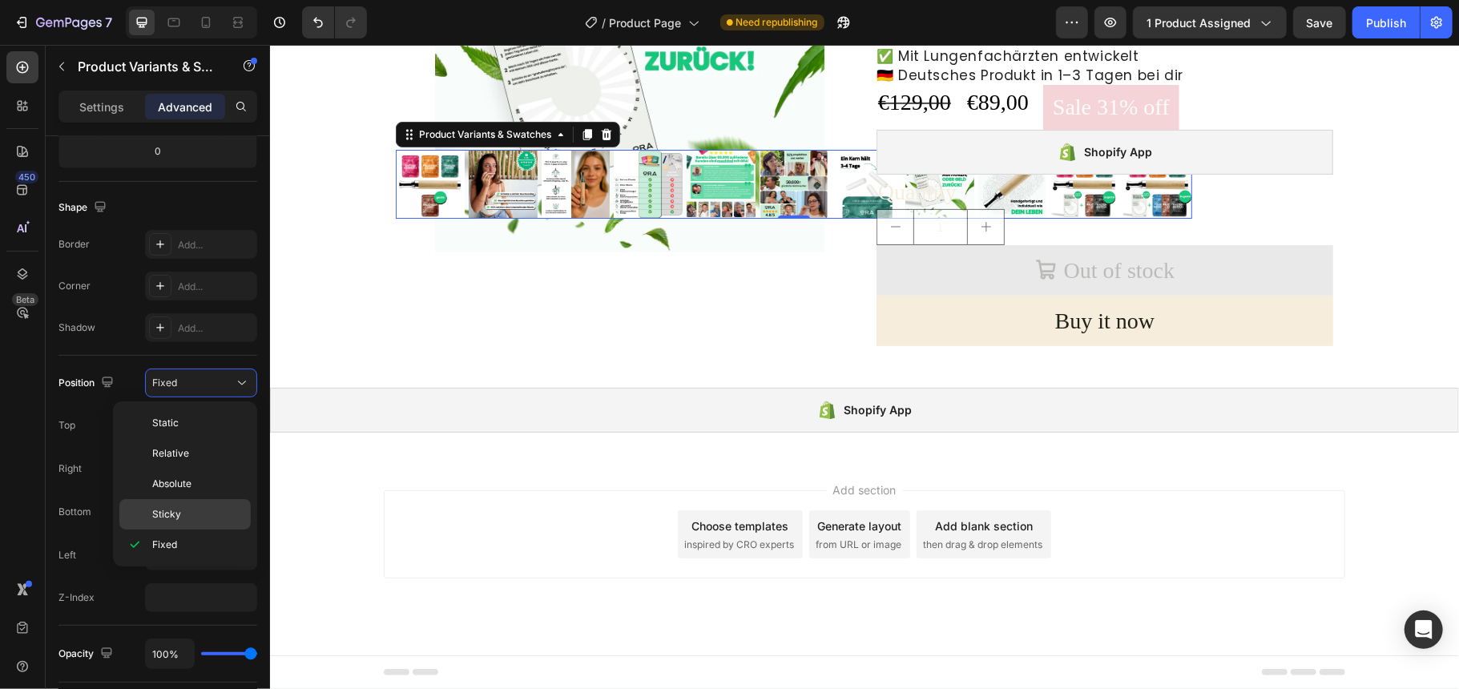
click at [202, 516] on p "Sticky" at bounding box center [197, 514] width 91 height 14
type input "0"
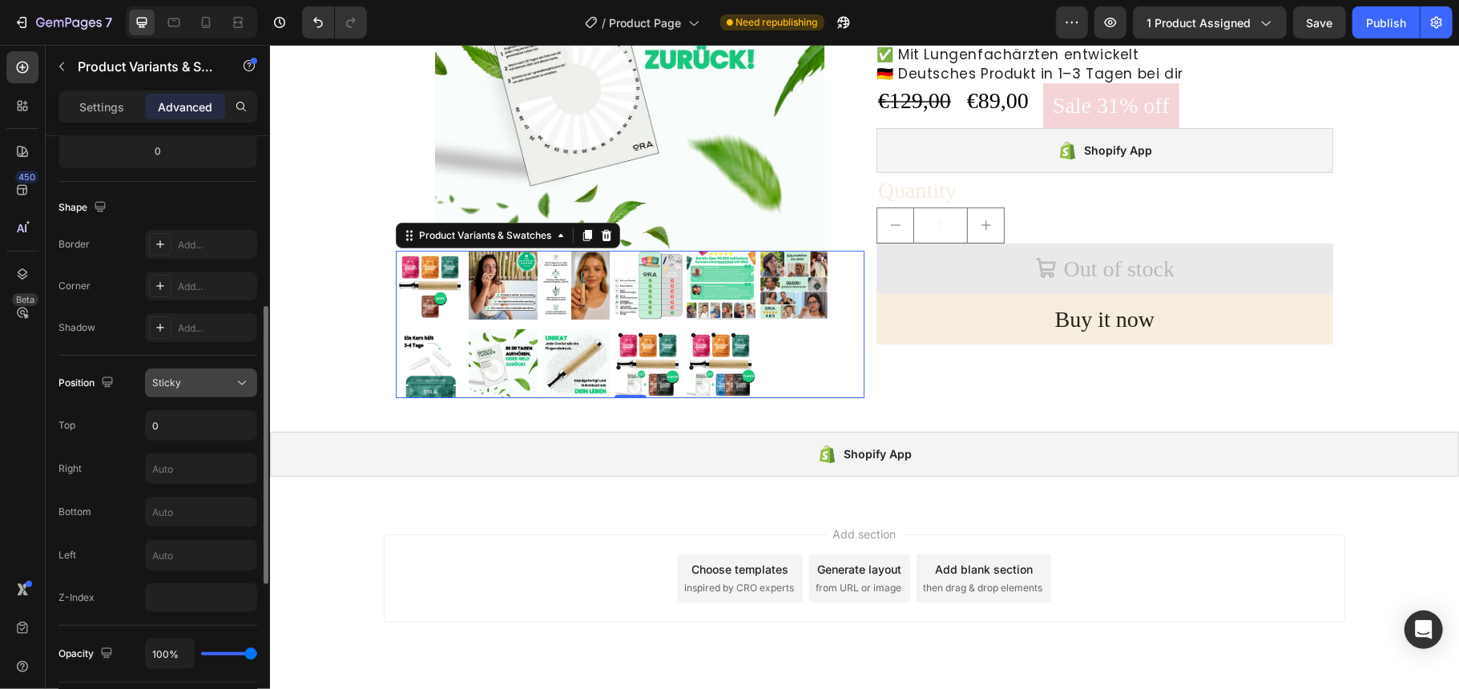
click at [193, 380] on div "Sticky" at bounding box center [193, 383] width 82 height 14
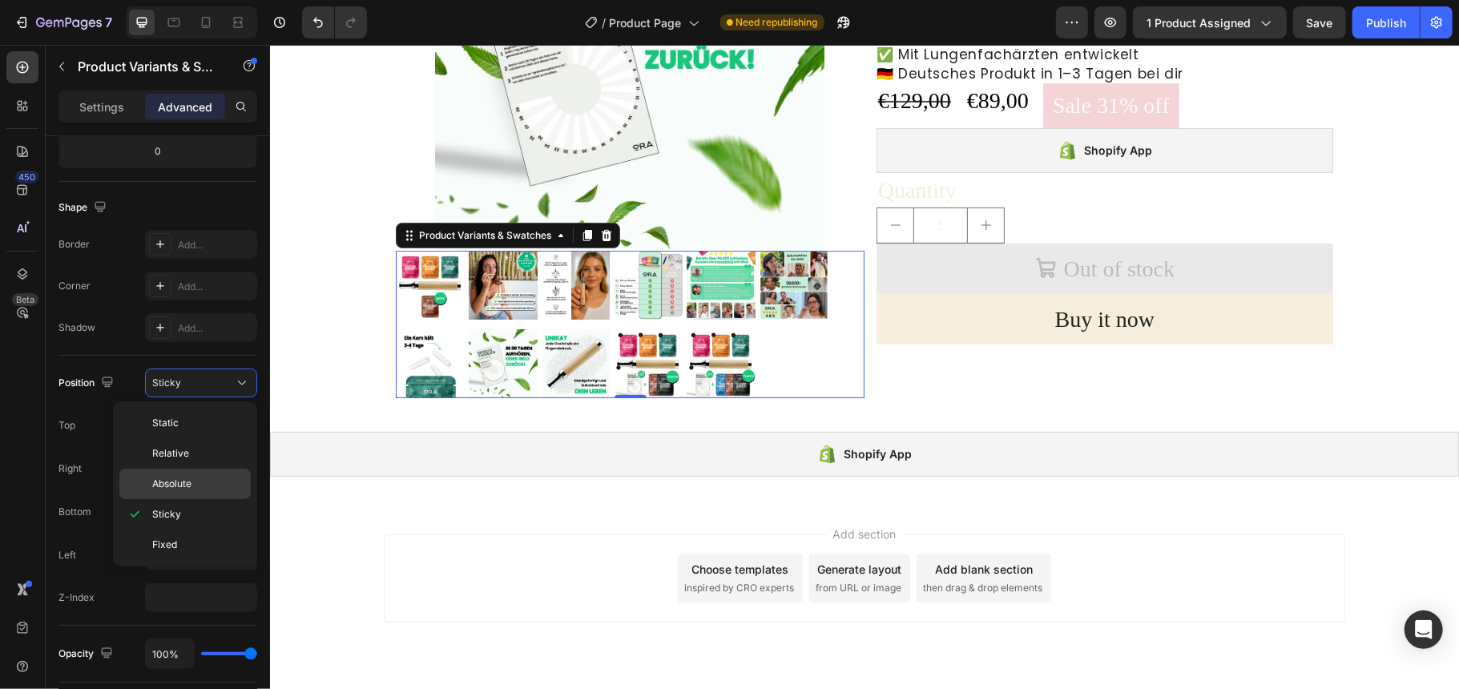
click at [167, 488] on span "Absolute" at bounding box center [171, 484] width 39 height 14
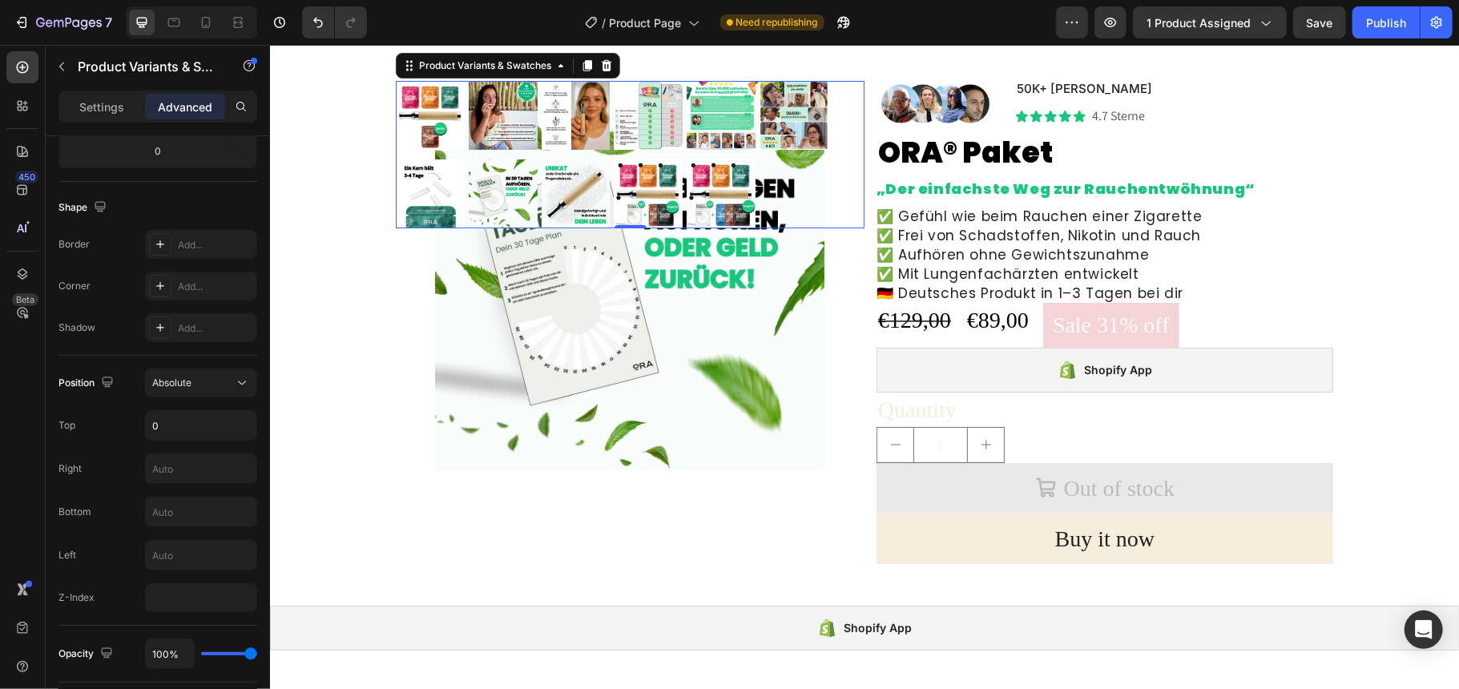
scroll to position [107, 0]
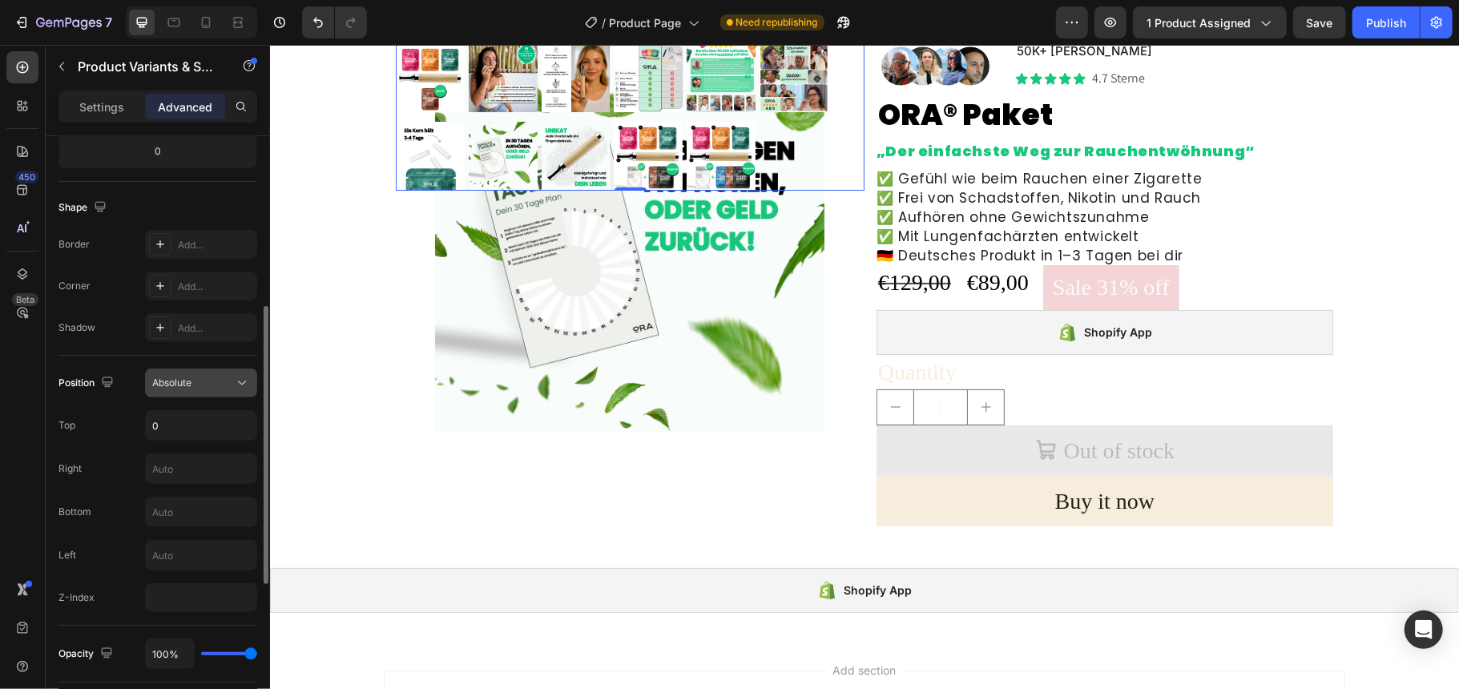
click at [194, 389] on div "Absolute" at bounding box center [193, 383] width 82 height 14
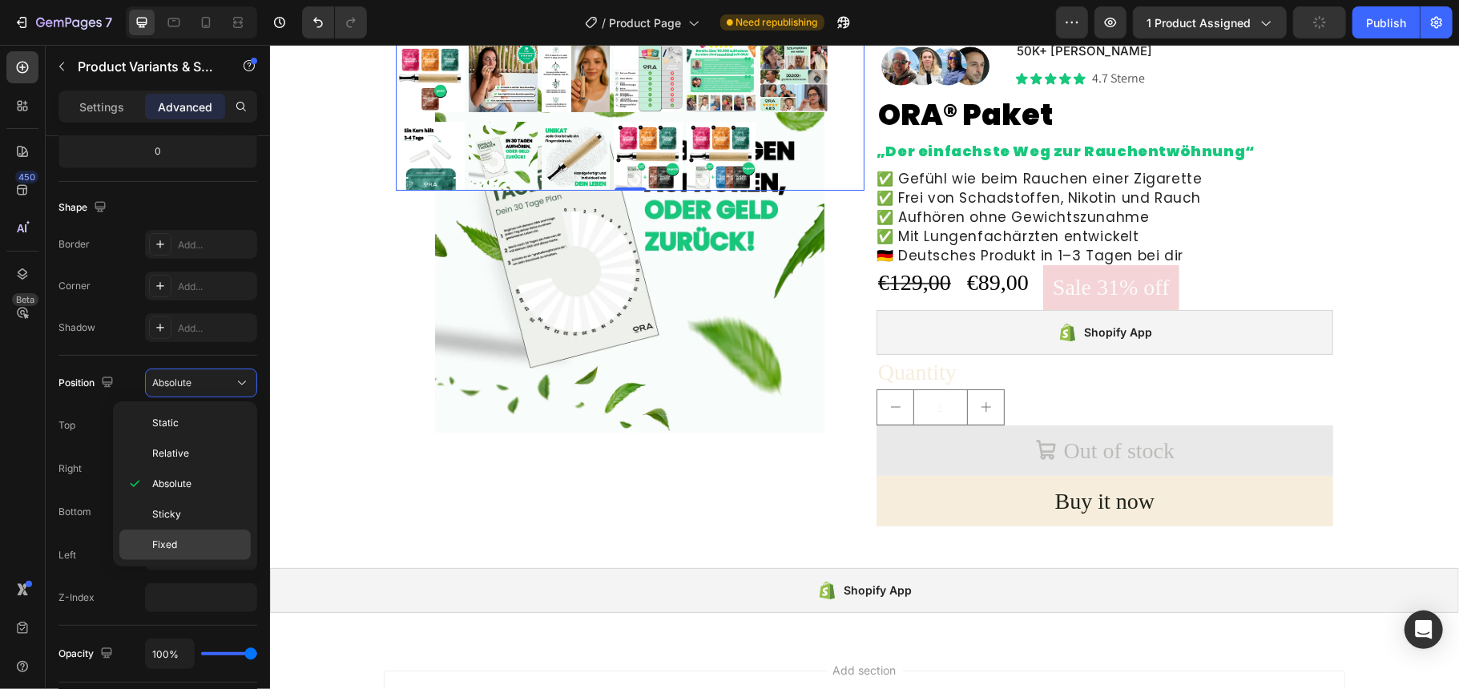
click at [186, 543] on p "Fixed" at bounding box center [197, 545] width 91 height 14
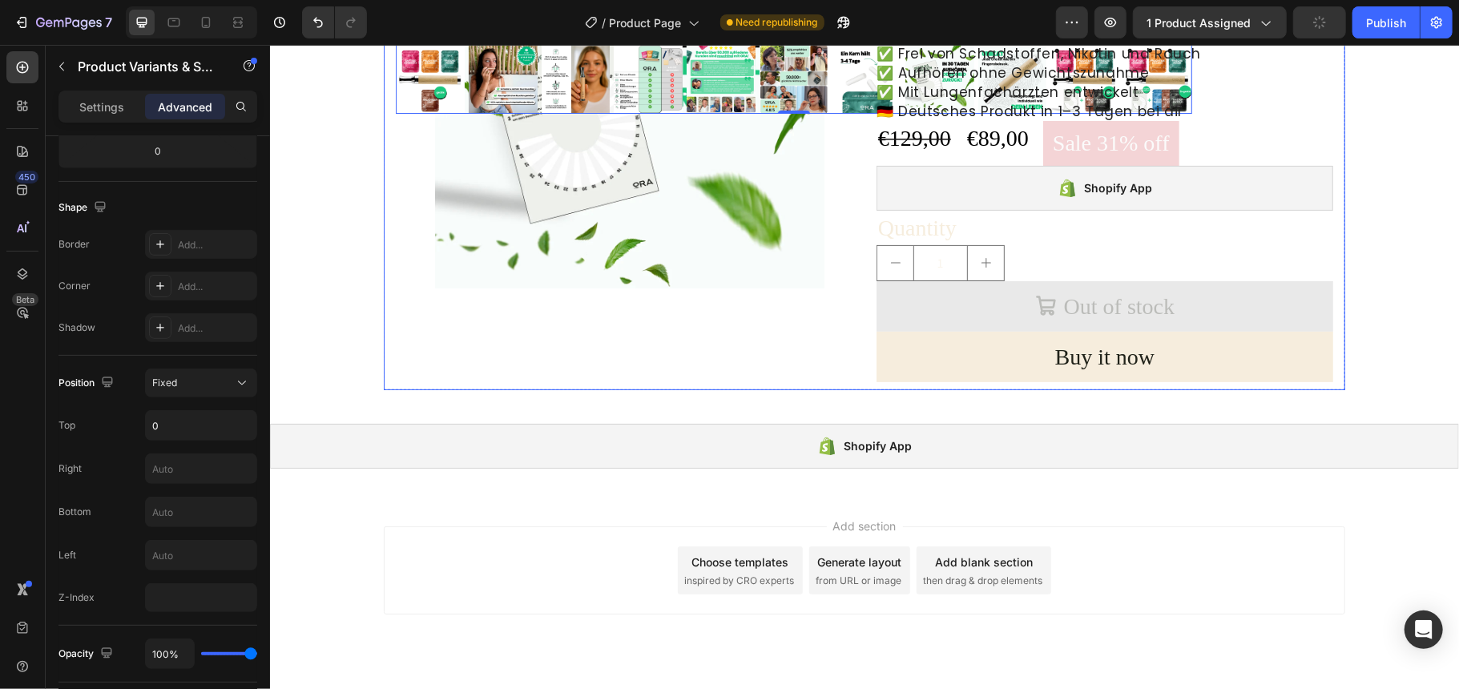
scroll to position [288, 0]
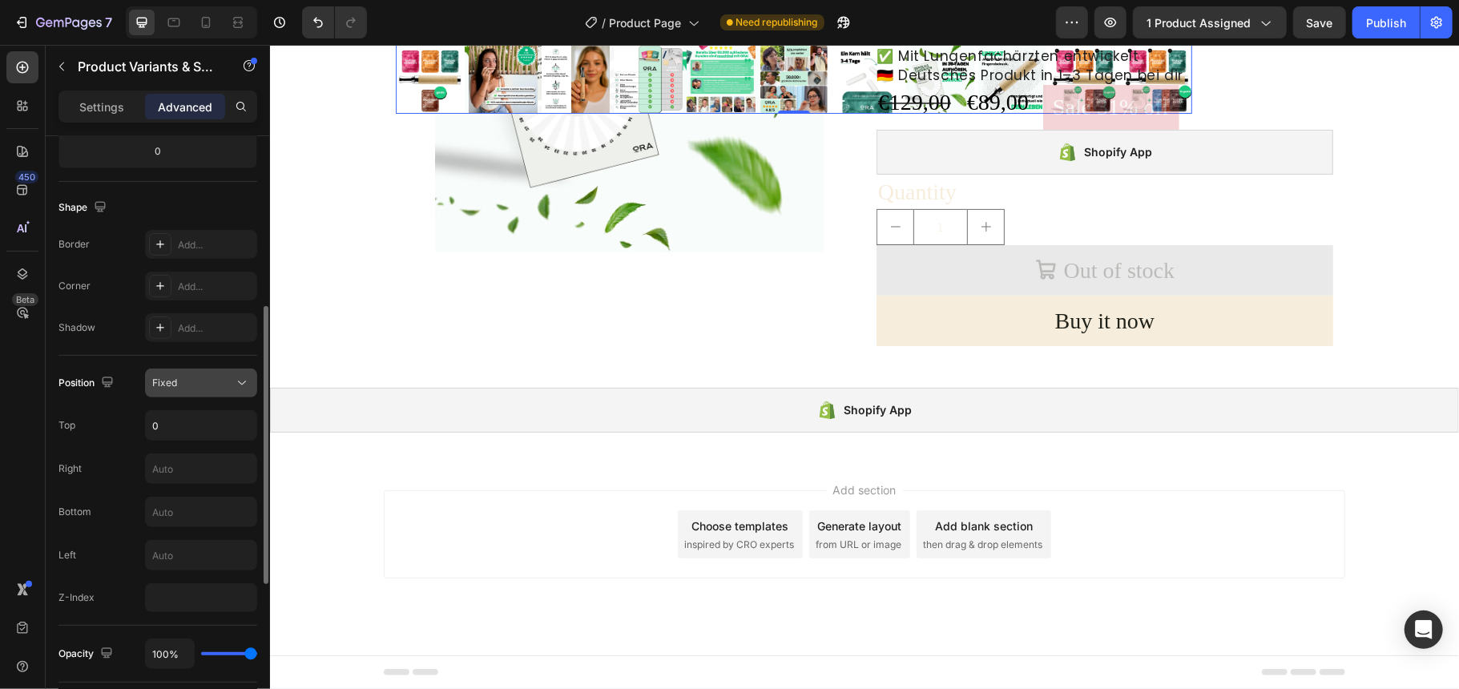
click at [187, 378] on div "Fixed" at bounding box center [193, 383] width 82 height 14
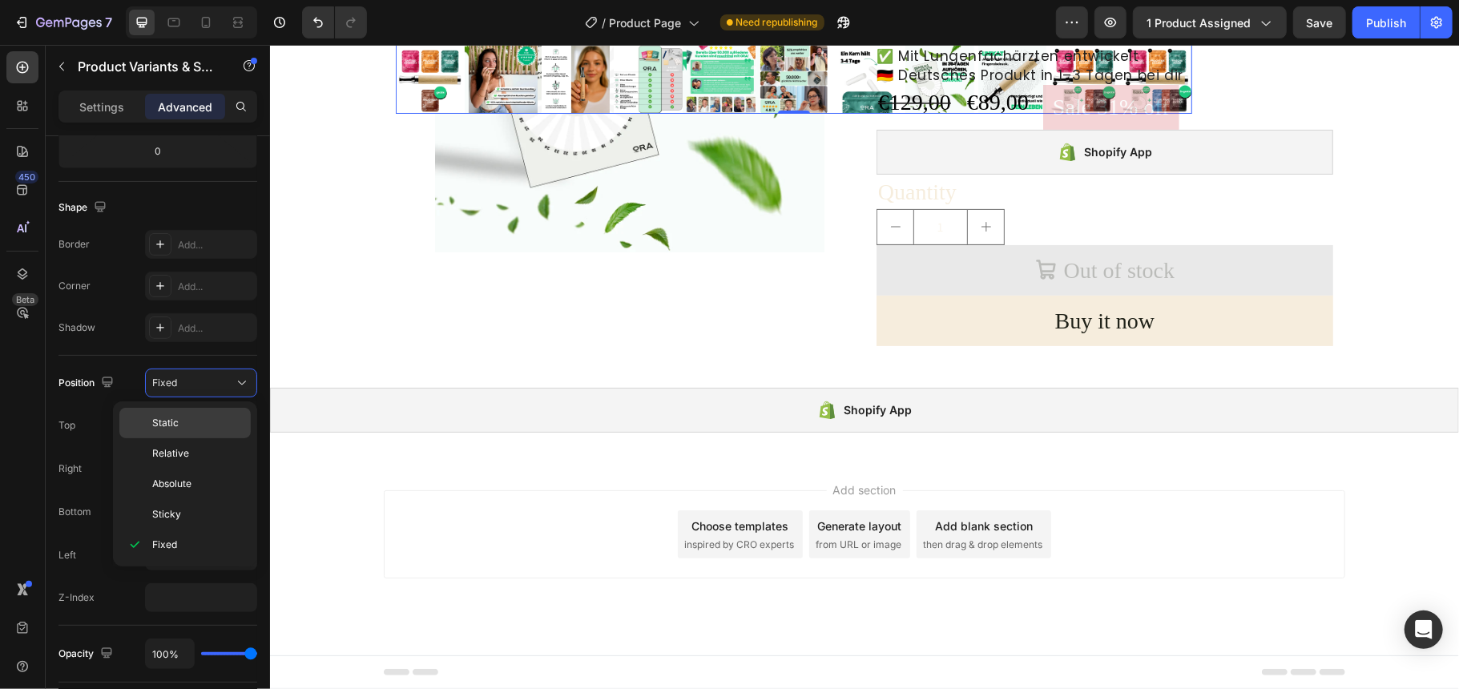
click at [190, 410] on div "Static" at bounding box center [184, 423] width 131 height 30
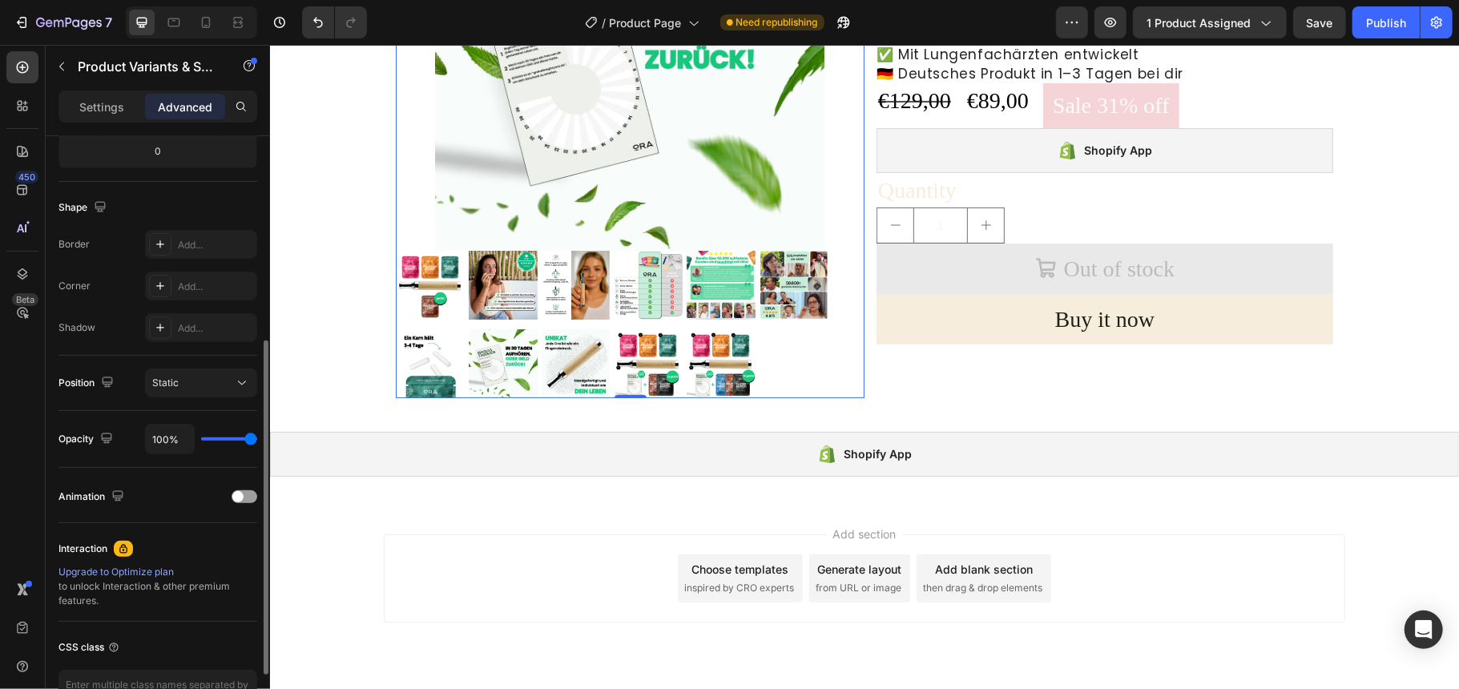
type input "98%"
type input "98"
type input "24%"
type input "24"
type input "9%"
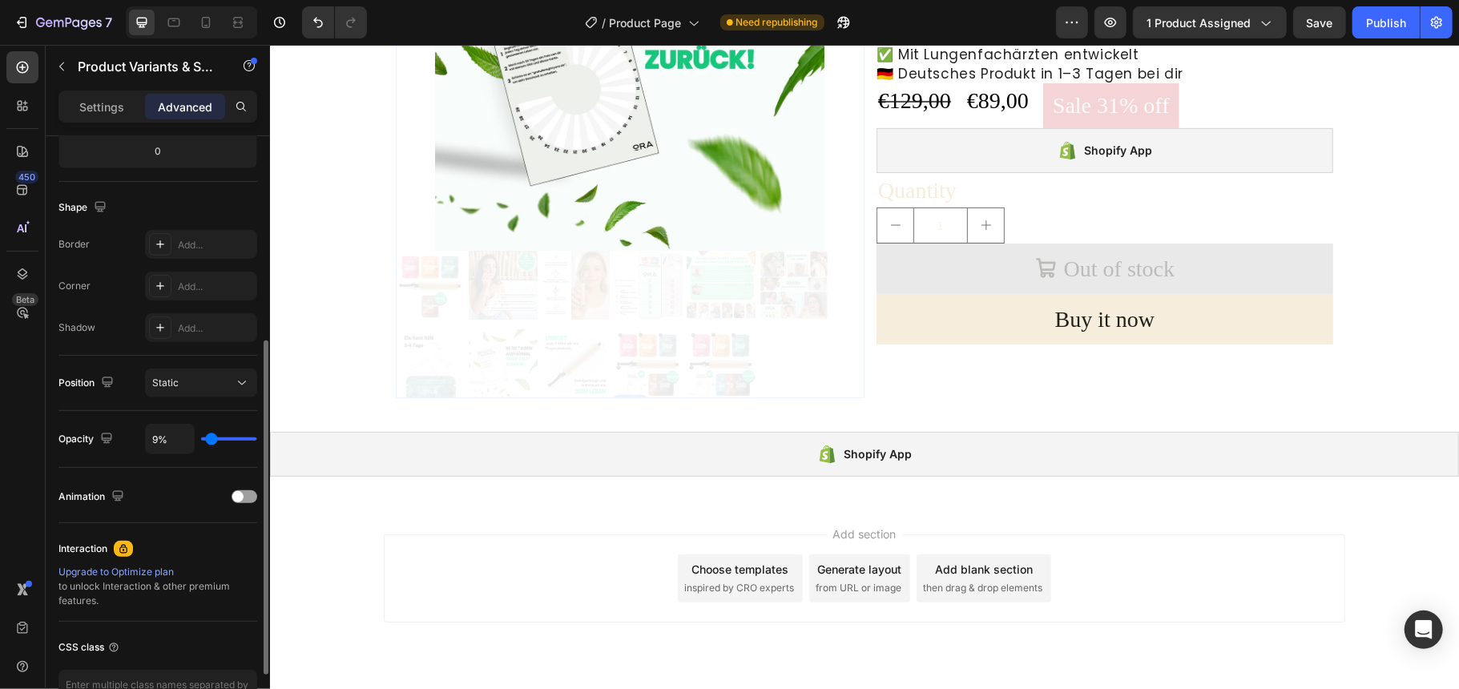
drag, startPoint x: 252, startPoint y: 437, endPoint x: 212, endPoint y: 434, distance: 40.1
type input "9"
click at [212, 438] on input "range" at bounding box center [229, 439] width 56 height 3
type input "100%"
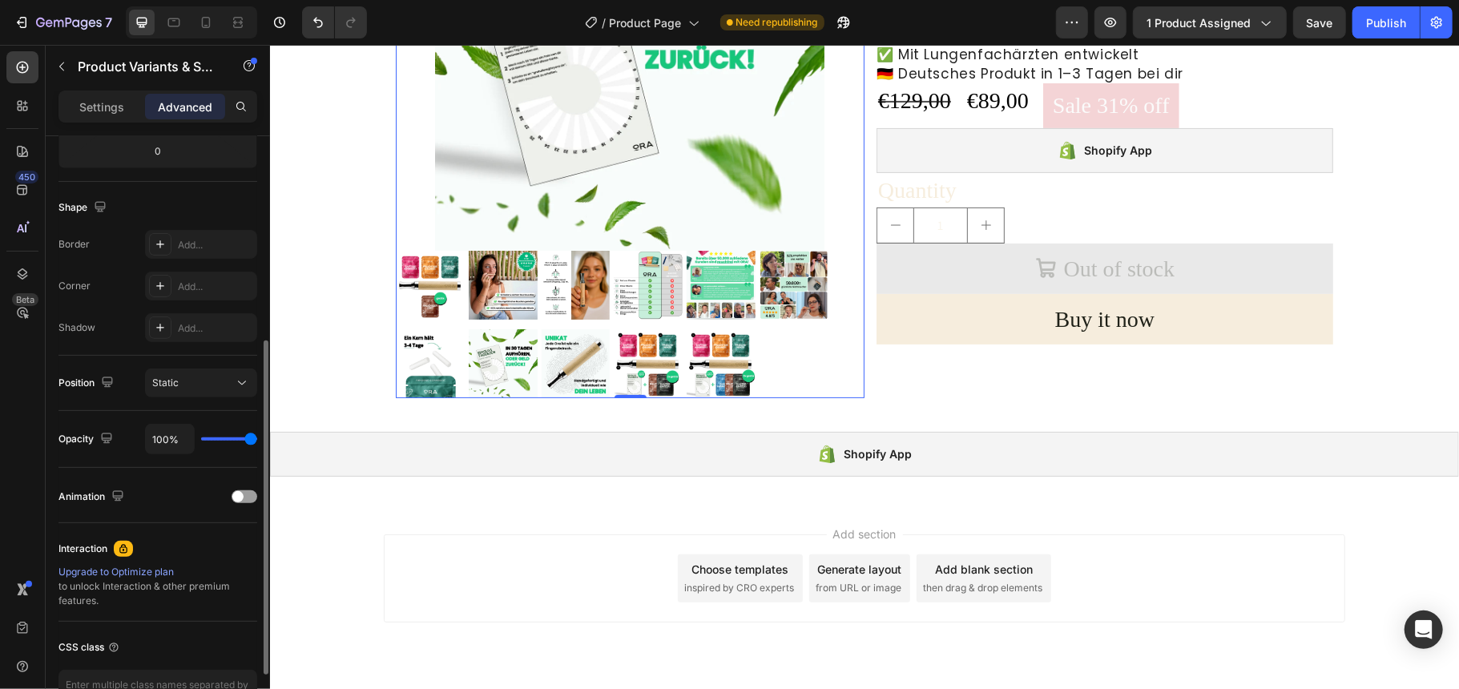
drag, startPoint x: 212, startPoint y: 434, endPoint x: 304, endPoint y: 430, distance: 93.0
type input "100"
click at [257, 438] on input "range" at bounding box center [229, 439] width 56 height 3
click at [239, 500] on span at bounding box center [237, 496] width 11 height 11
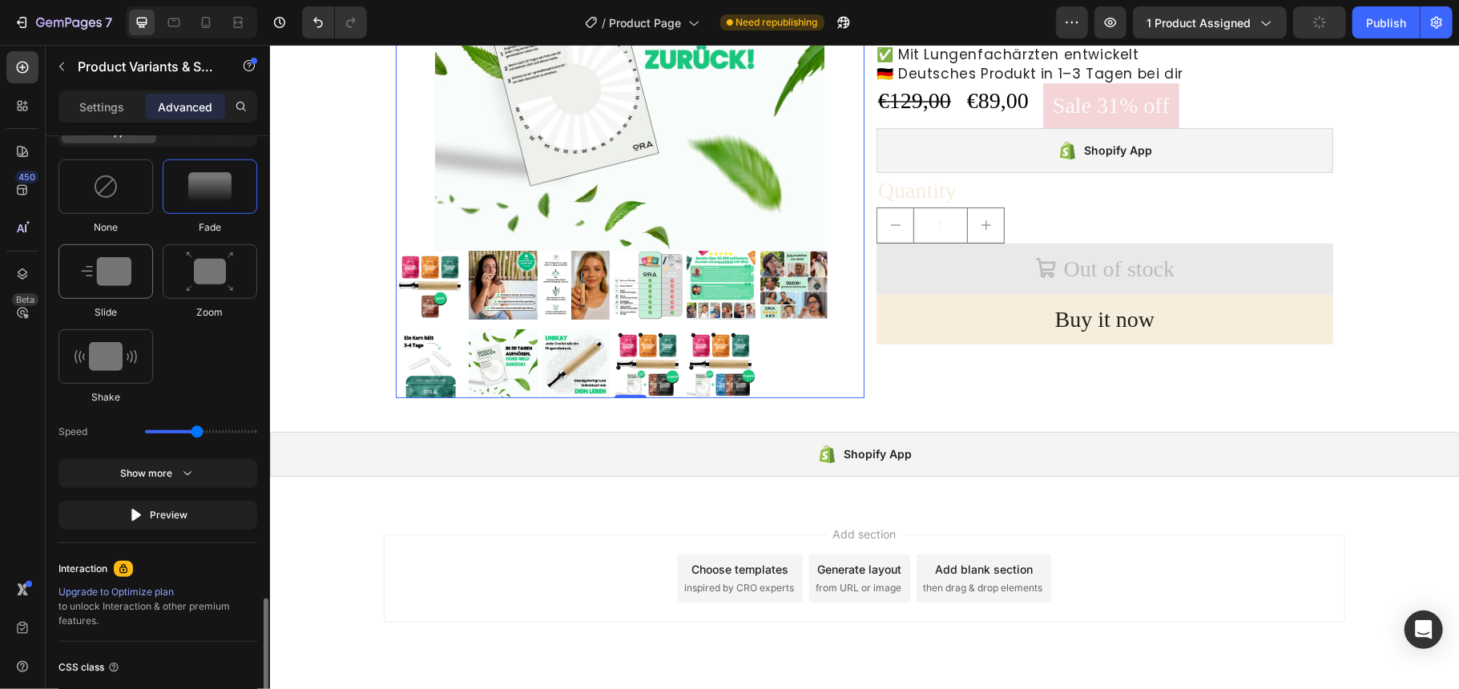
scroll to position [901, 0]
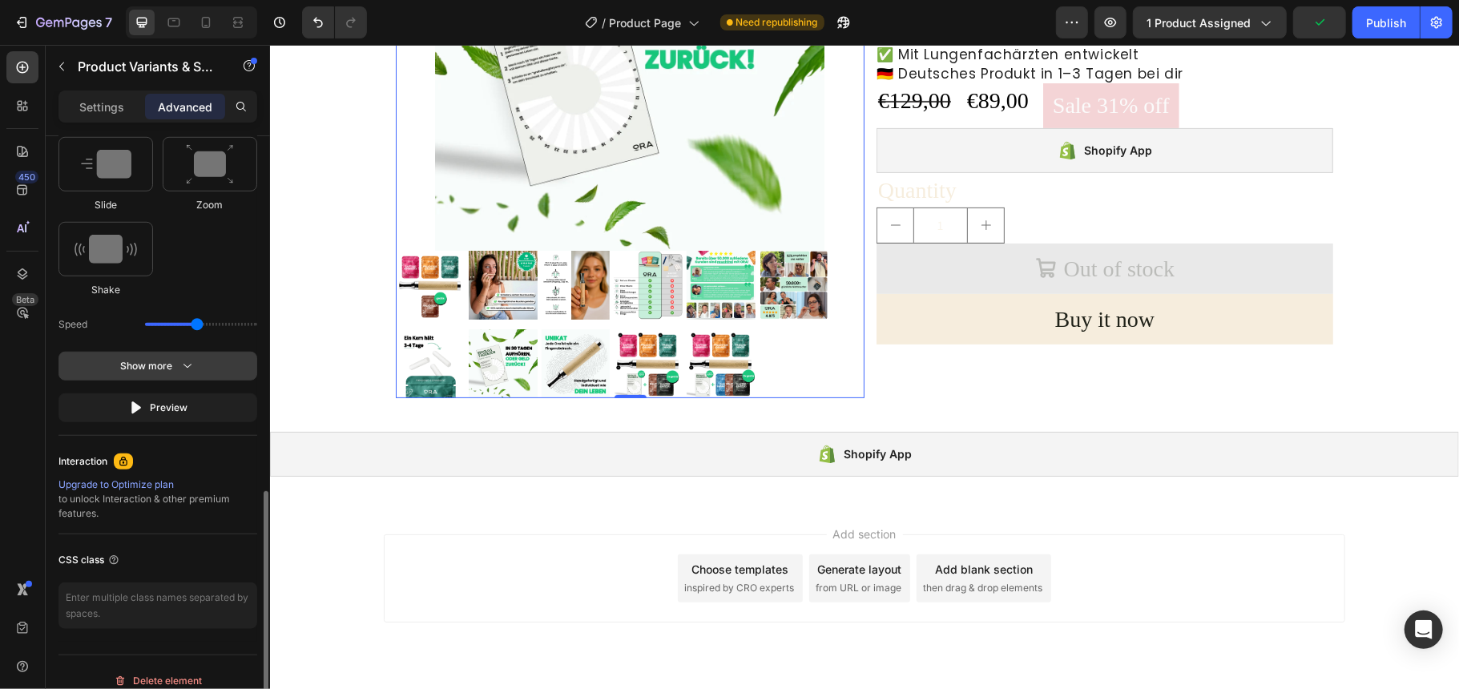
click at [173, 363] on div "Show more" at bounding box center [158, 366] width 75 height 16
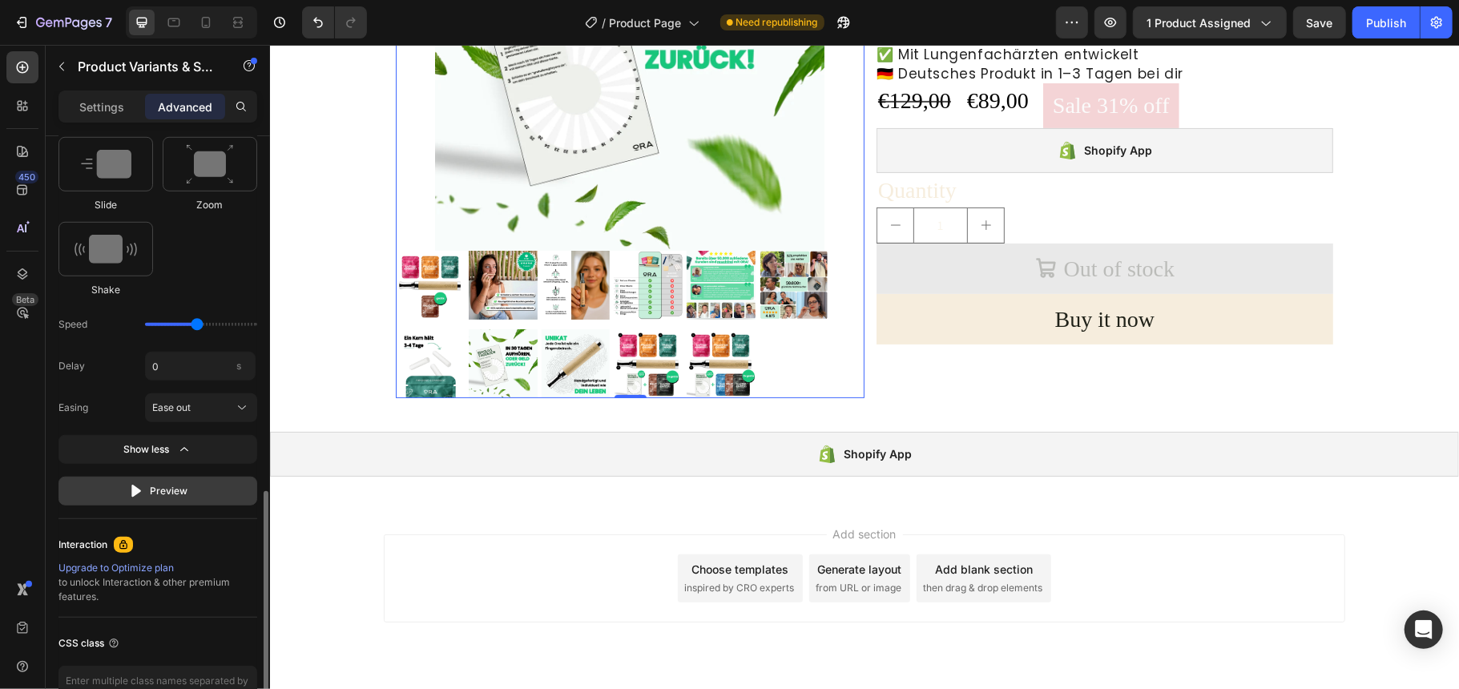
click at [173, 491] on div "Preview" at bounding box center [158, 491] width 60 height 16
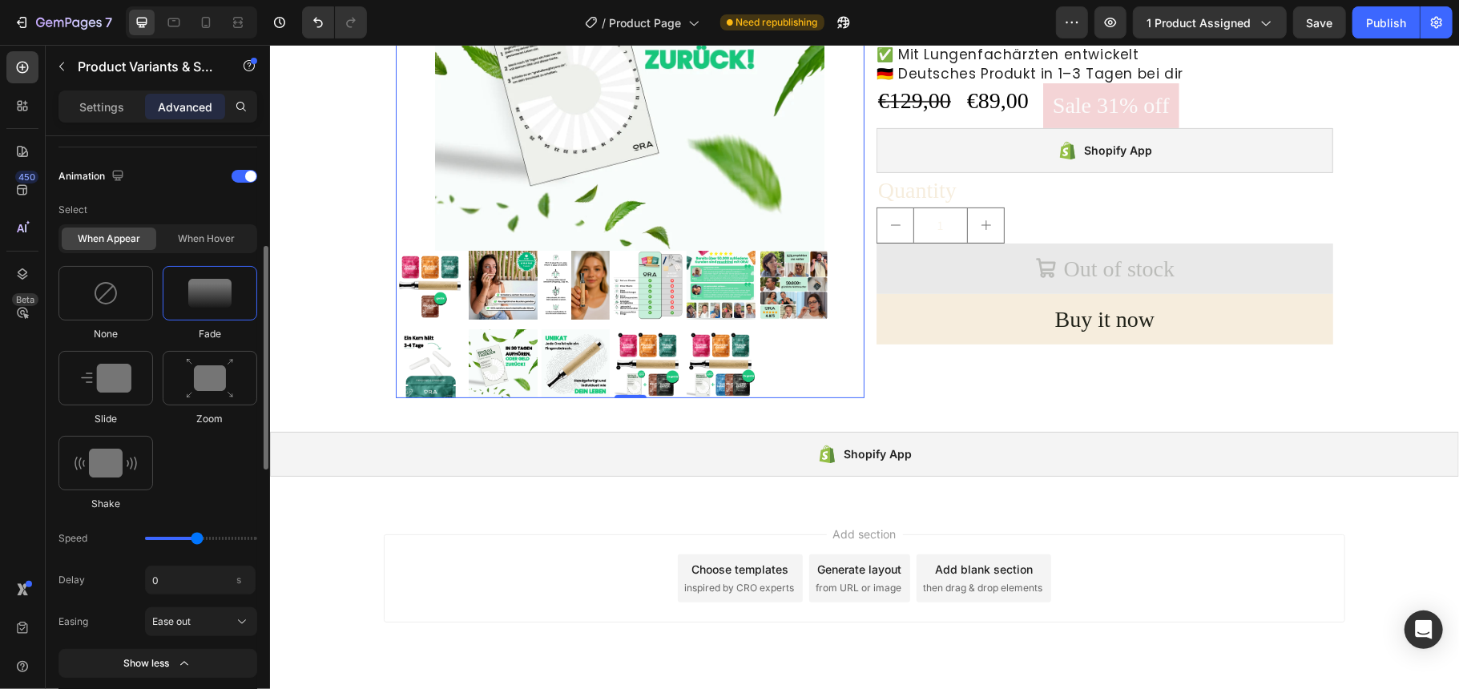
scroll to position [580, 0]
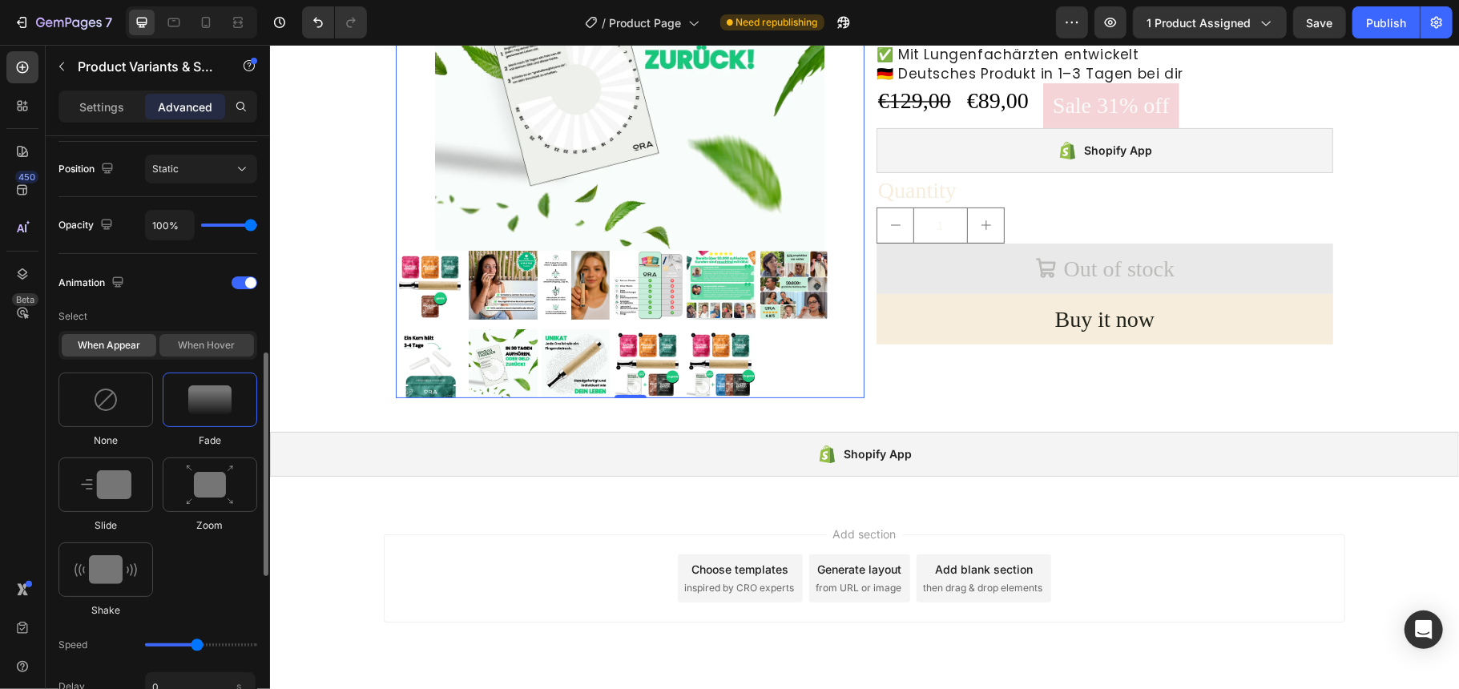
click at [207, 351] on div "When hover" at bounding box center [206, 345] width 95 height 22
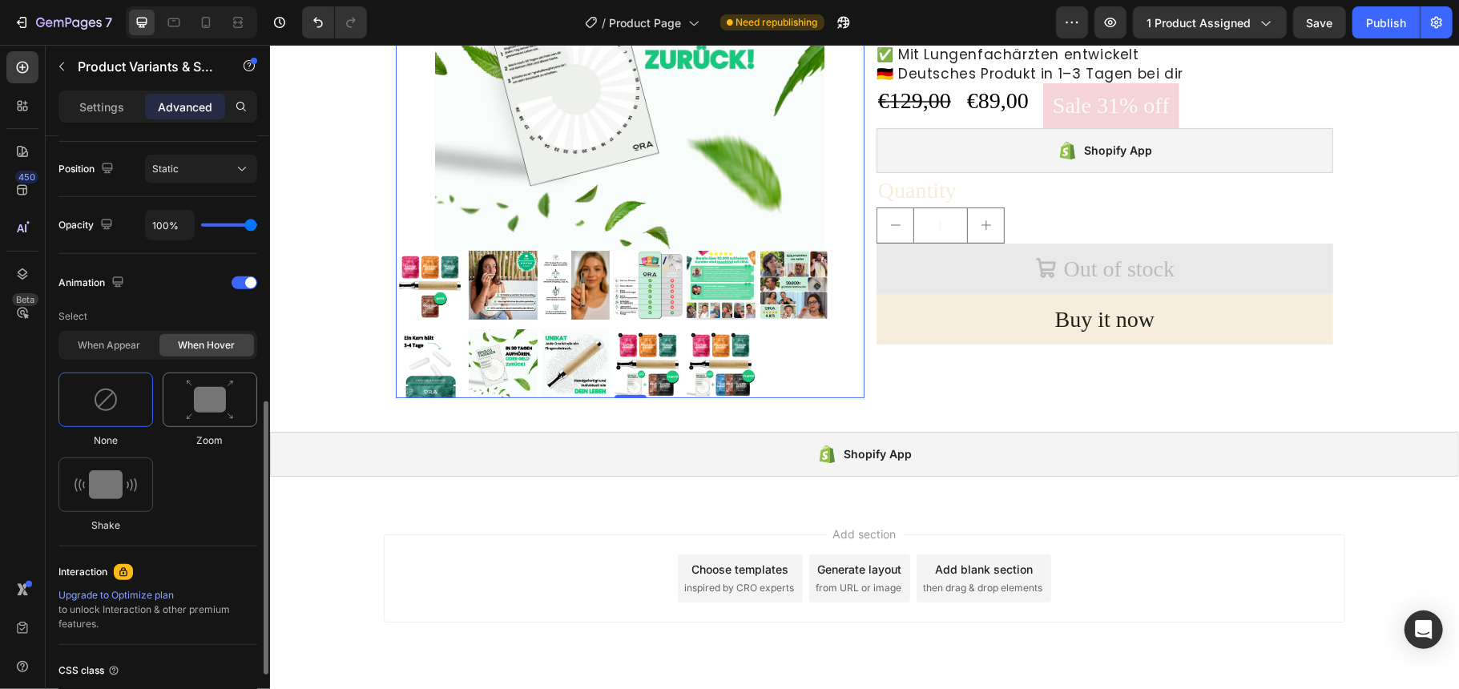
drag, startPoint x: 133, startPoint y: 345, endPoint x: 162, endPoint y: 421, distance: 81.4
click at [133, 346] on div "When appear" at bounding box center [109, 345] width 95 height 22
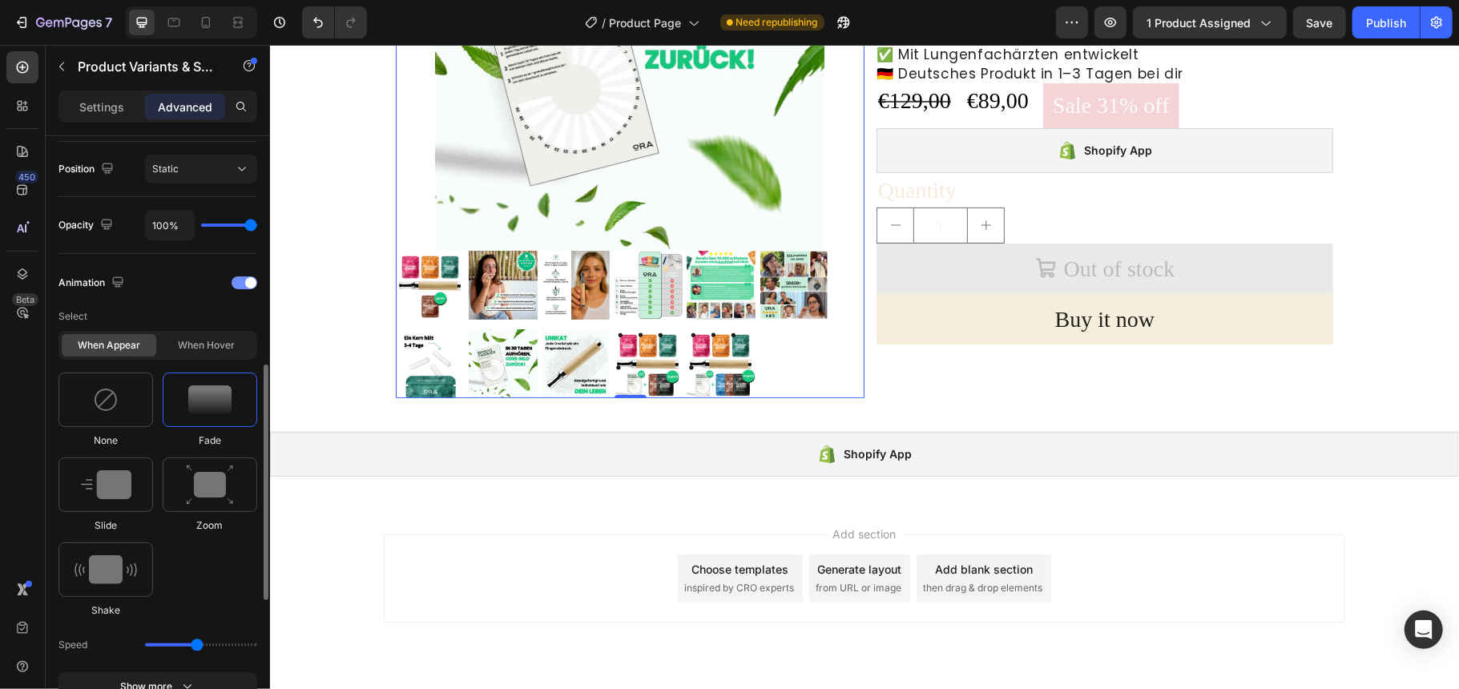
click at [253, 285] on span at bounding box center [250, 282] width 11 height 11
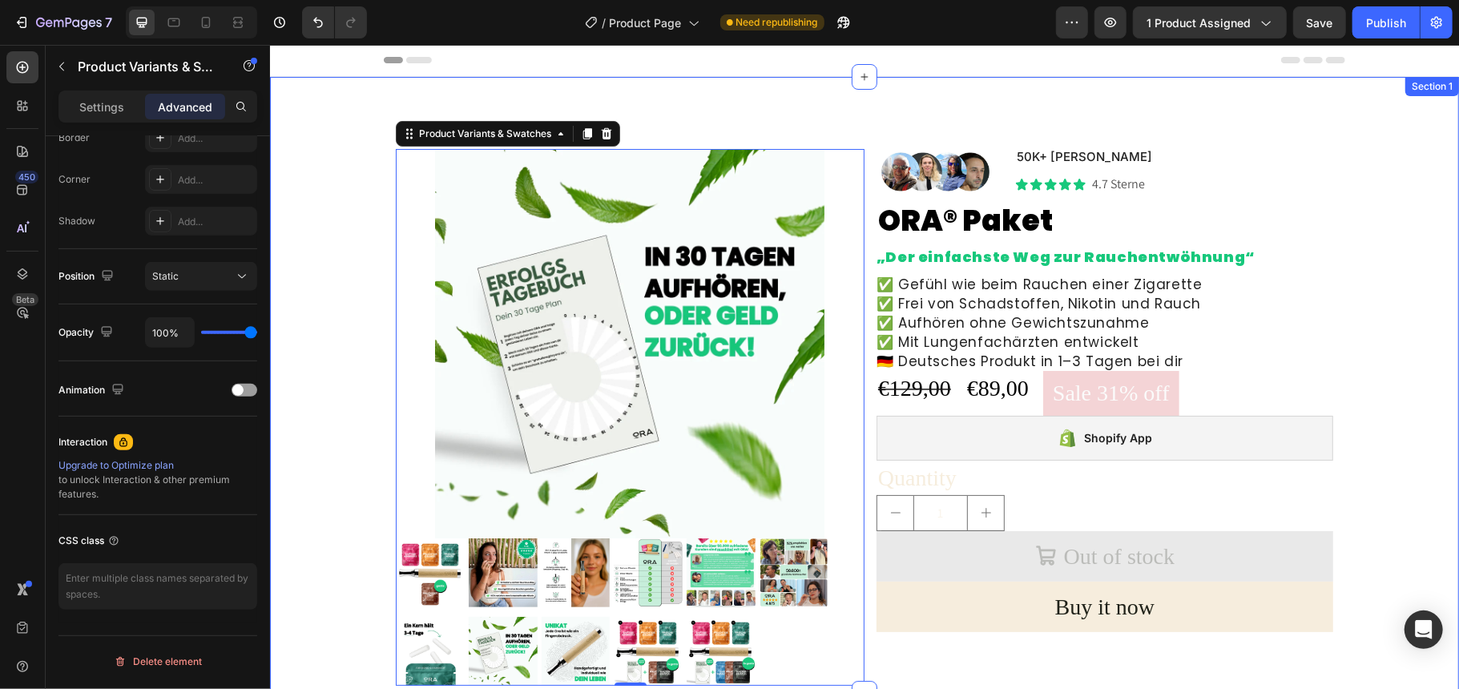
scroll to position [0, 0]
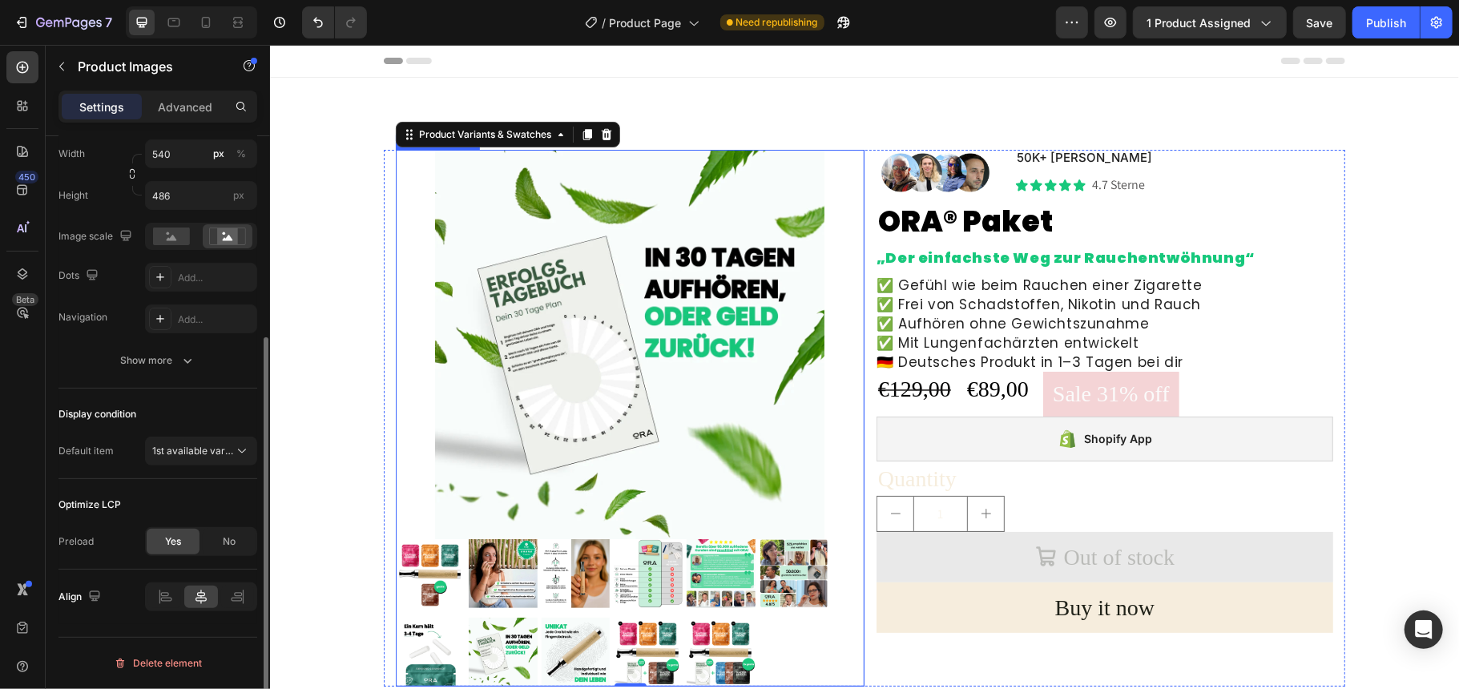
click at [508, 292] on img at bounding box center [629, 343] width 433 height 389
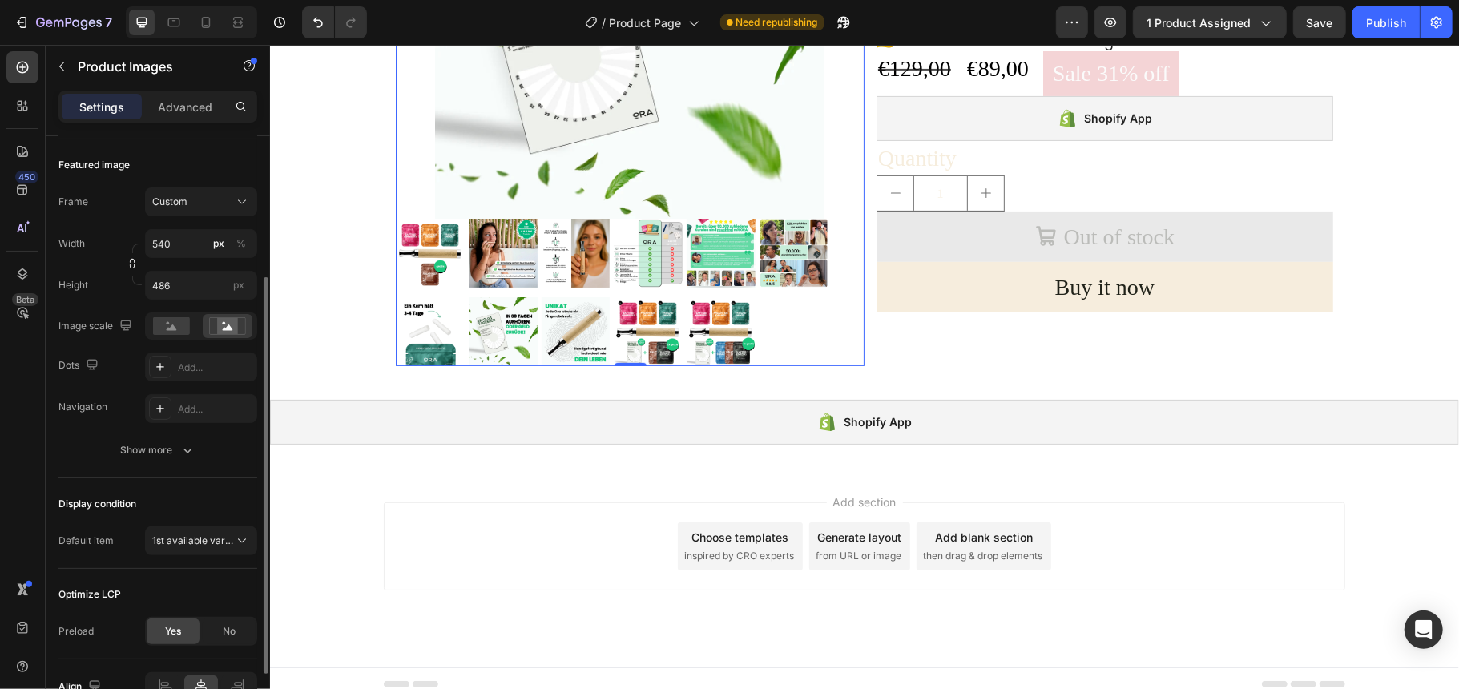
scroll to position [303, 0]
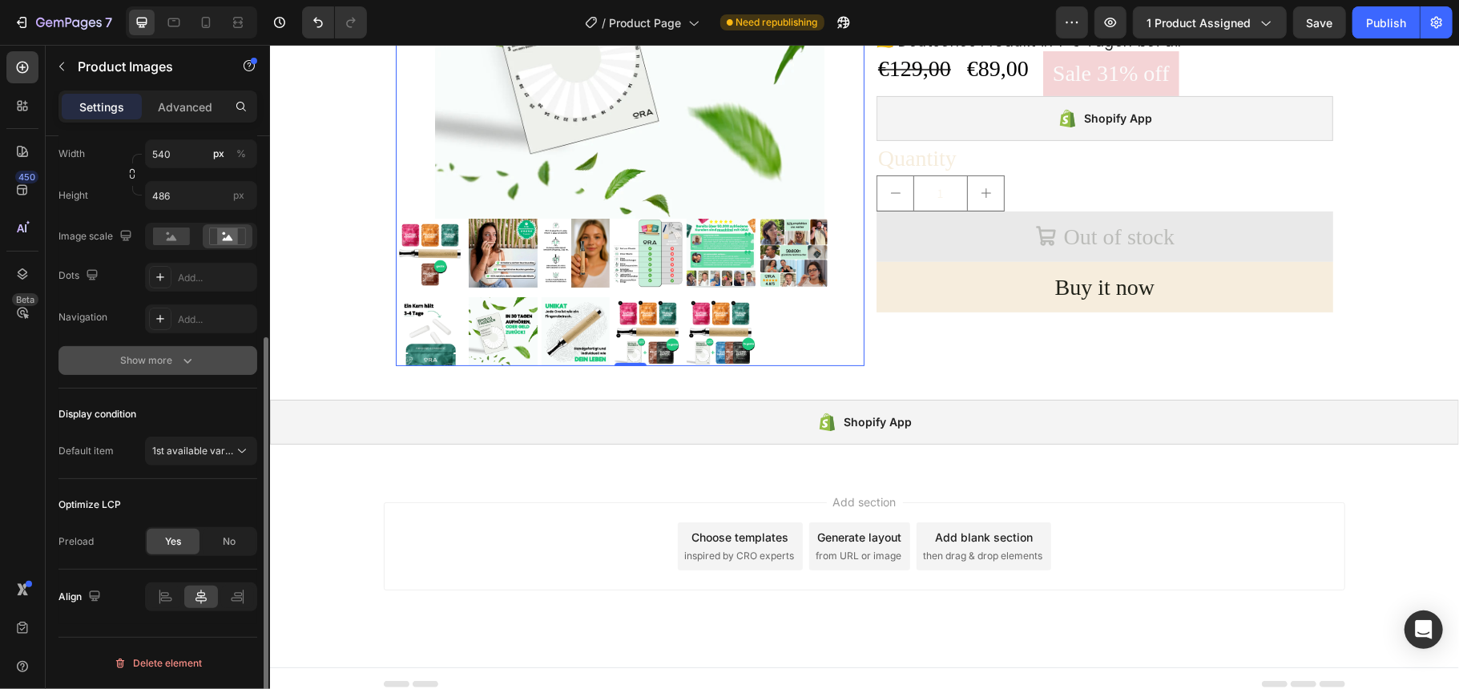
click at [205, 366] on button "Show more" at bounding box center [157, 360] width 199 height 29
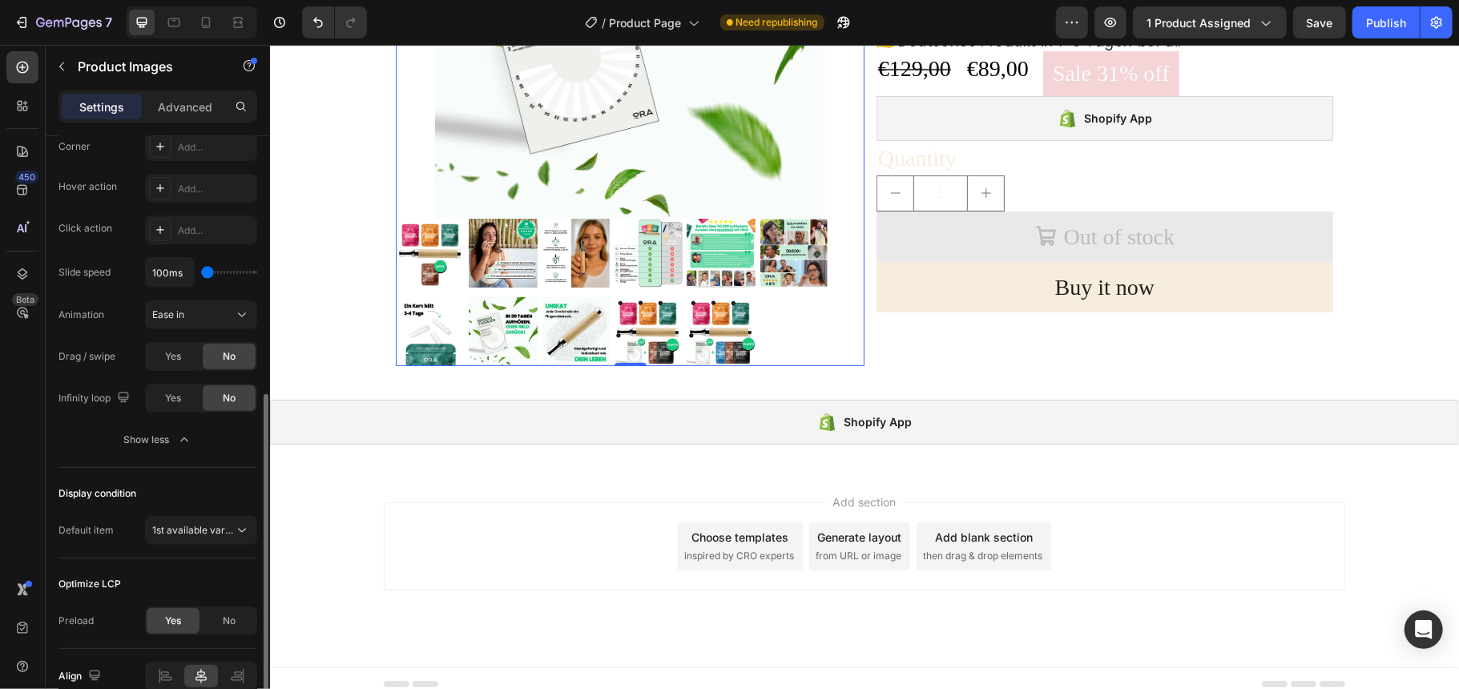
scroll to position [597, 0]
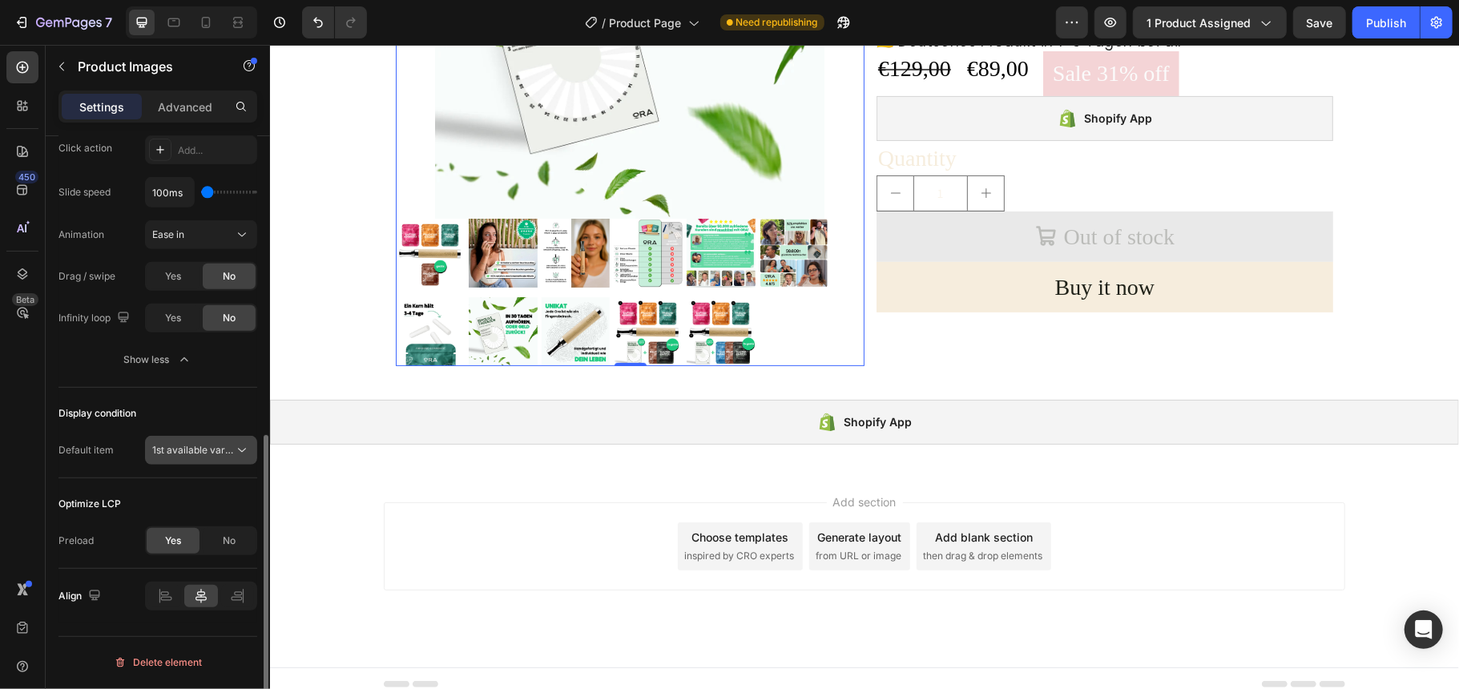
click at [181, 452] on span "1st available variant" at bounding box center [197, 450] width 90 height 12
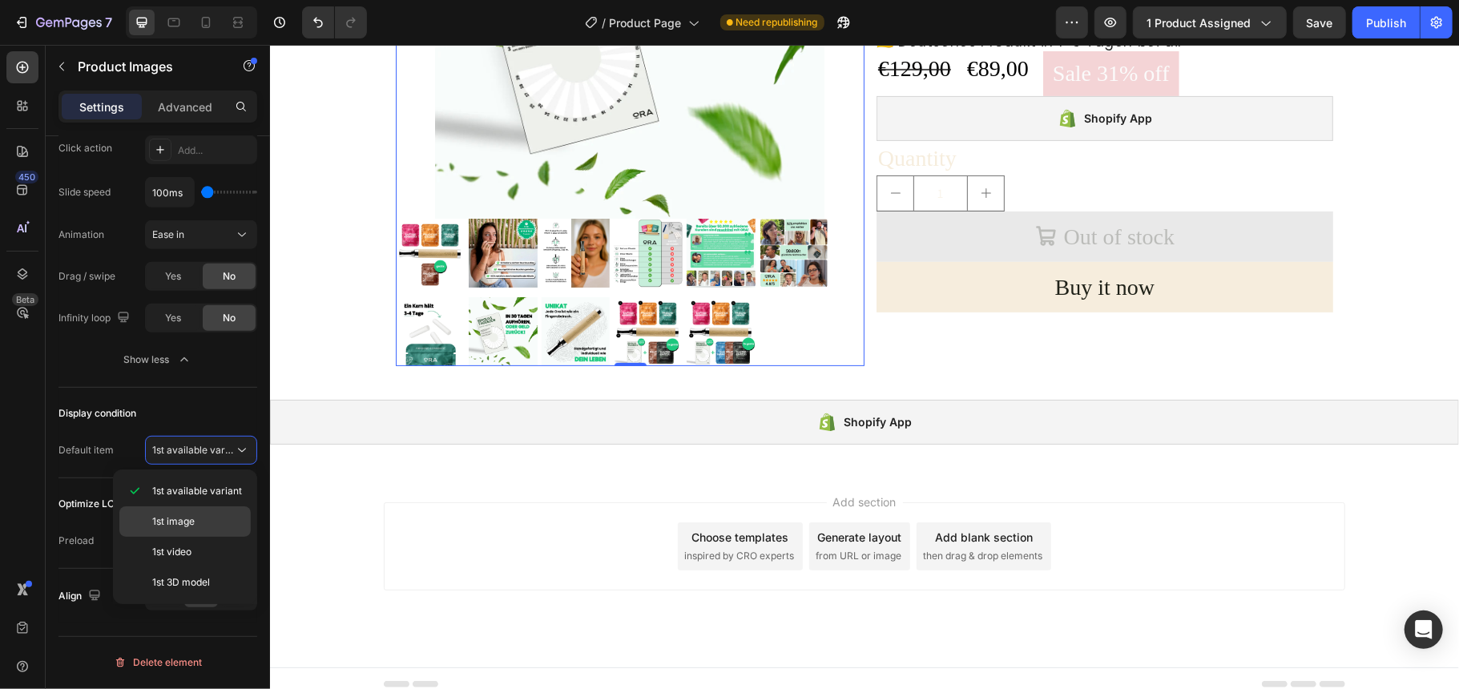
click at [206, 526] on p "1st image" at bounding box center [197, 521] width 91 height 14
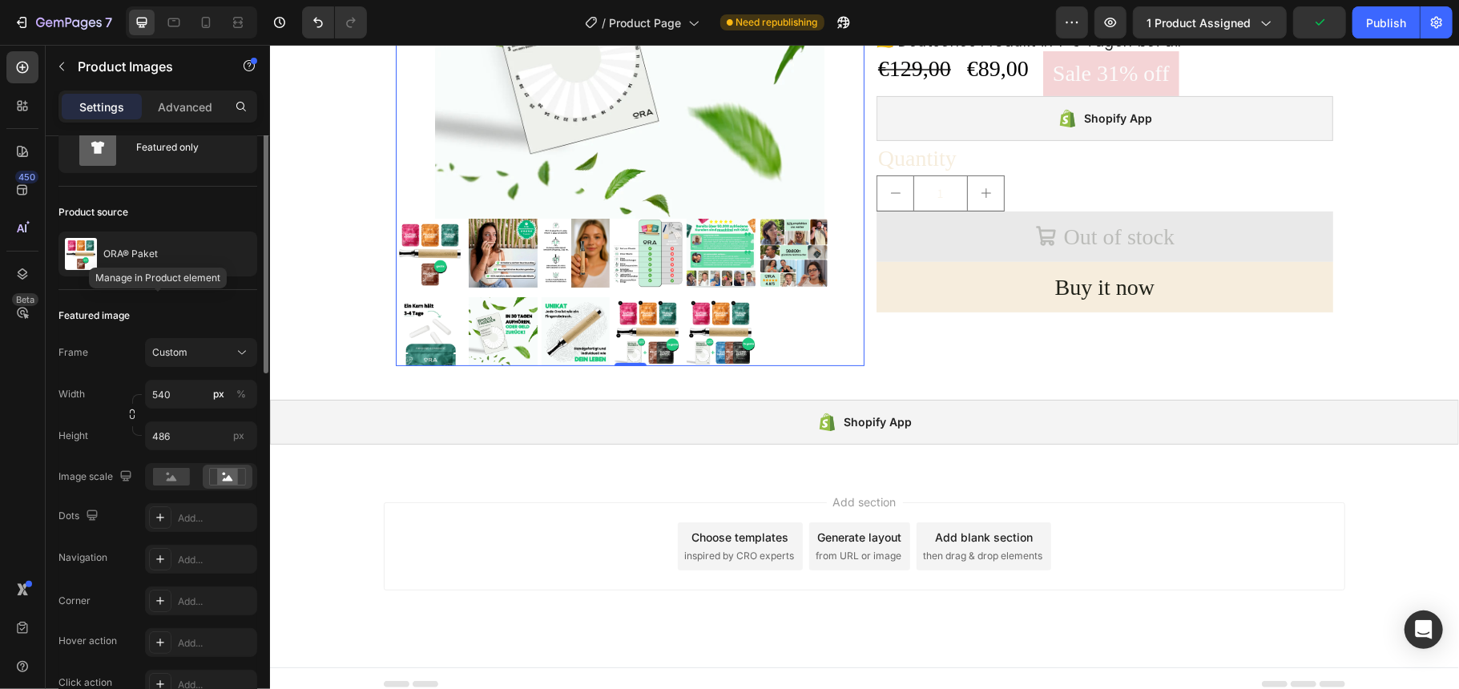
scroll to position [0, 0]
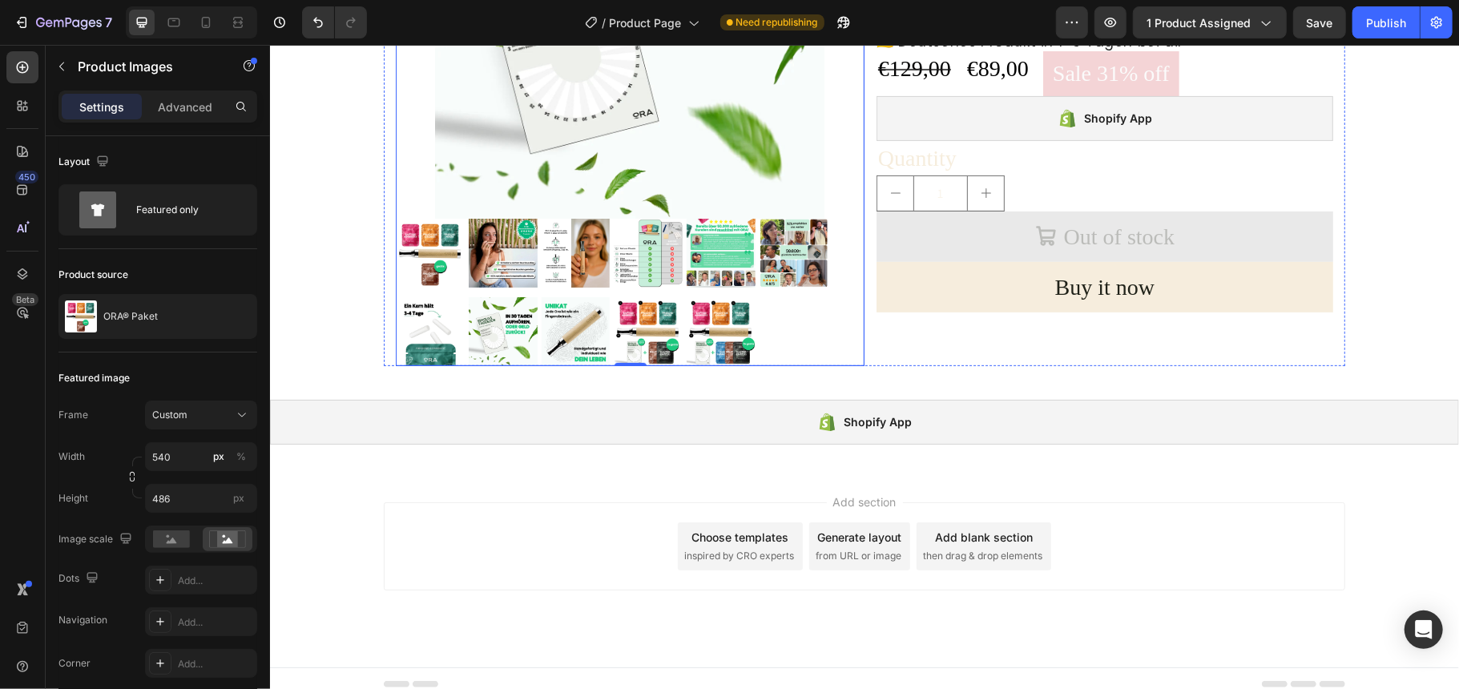
click at [821, 312] on div "p1 p1 p2 p2 p3 p3 p4 p4 p5 p5 p6 p6 p7 p7 p8 p8 p9 p9 p10 p10 p11 p11" at bounding box center [629, 291] width 469 height 147
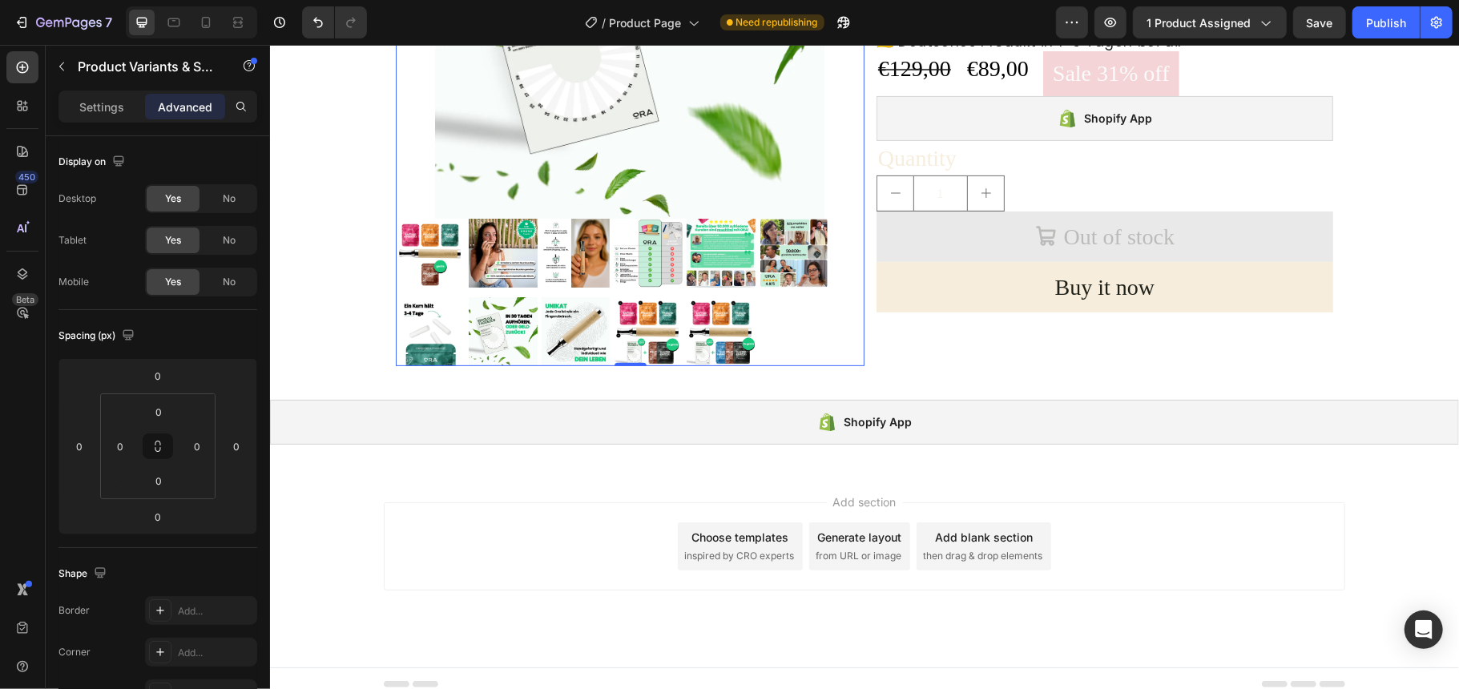
click at [796, 308] on div "p1 p1 p2 p2 p3 p3 p4 p4 p5 p5 p6 p6 p7 p7 p8 p8 p9 p9 p10 p10 p11 p11" at bounding box center [629, 291] width 469 height 147
click at [779, 265] on img at bounding box center [793, 252] width 69 height 69
click at [759, 218] on input "p6 p6" at bounding box center [758, 217] width 1 height 1
radio input "true"
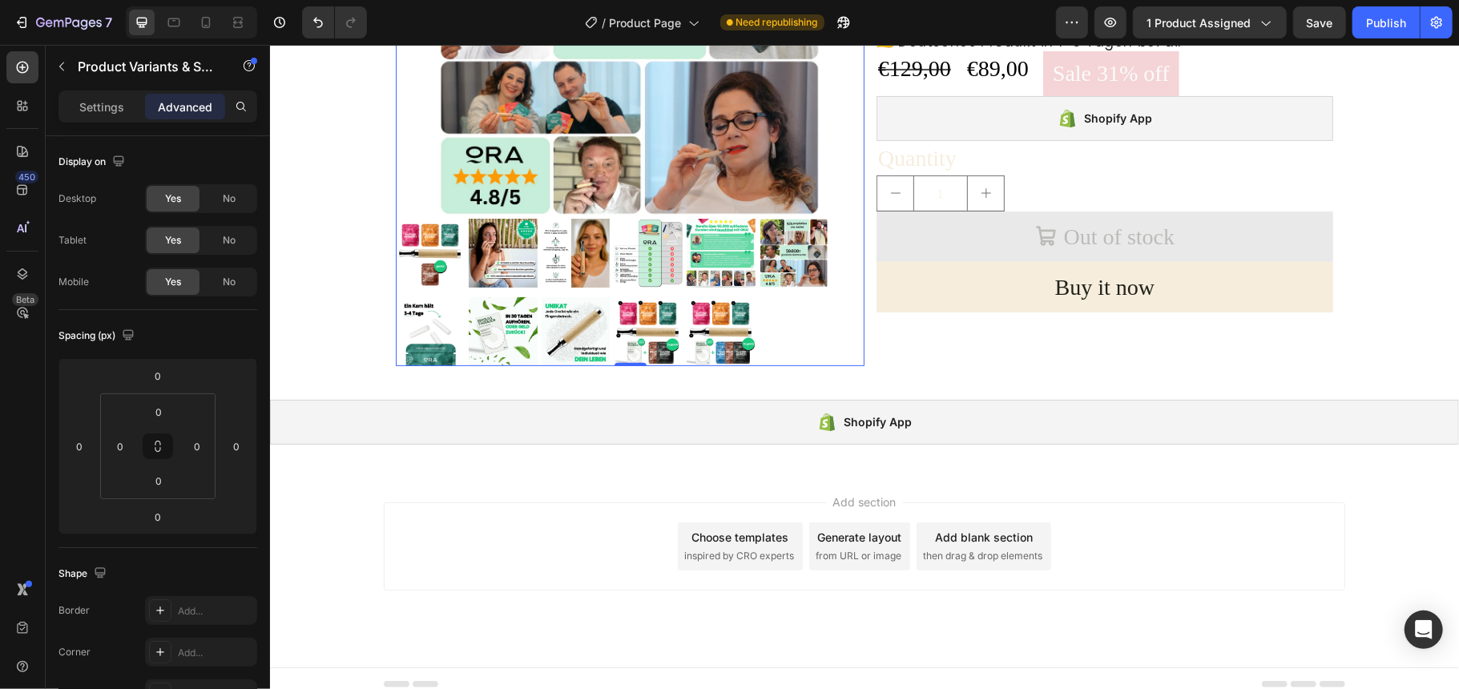
click at [705, 329] on img at bounding box center [720, 330] width 69 height 69
click at [686, 296] on input "p11 p11" at bounding box center [685, 296] width 1 height 1
radio input "true"
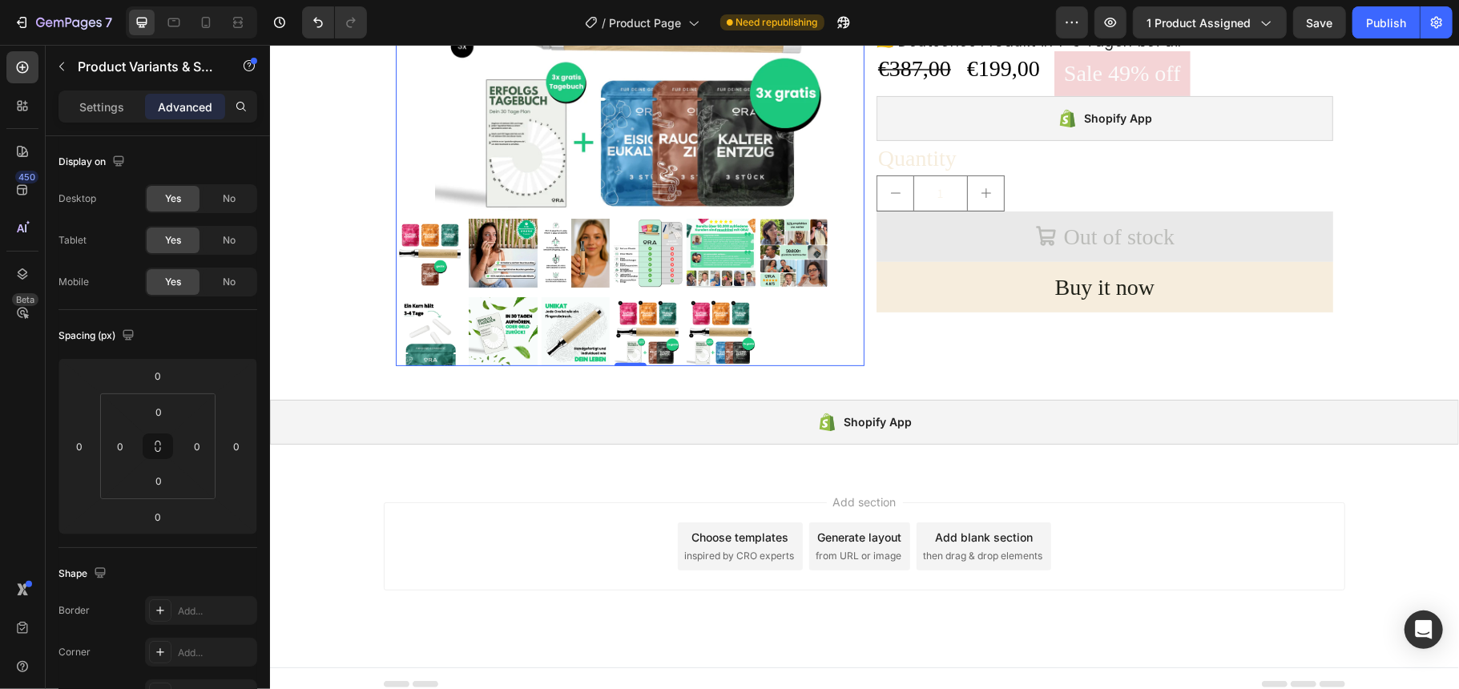
click at [771, 310] on div "p1 p1 p2 p2 p3 p3 p4 p4 p5 p5 p6 p6 p7 p7 p8 p8 p9 p9 p10 p10 p11 p11" at bounding box center [629, 291] width 469 height 147
click at [924, 115] on div "Shopify App" at bounding box center [1104, 117] width 457 height 45
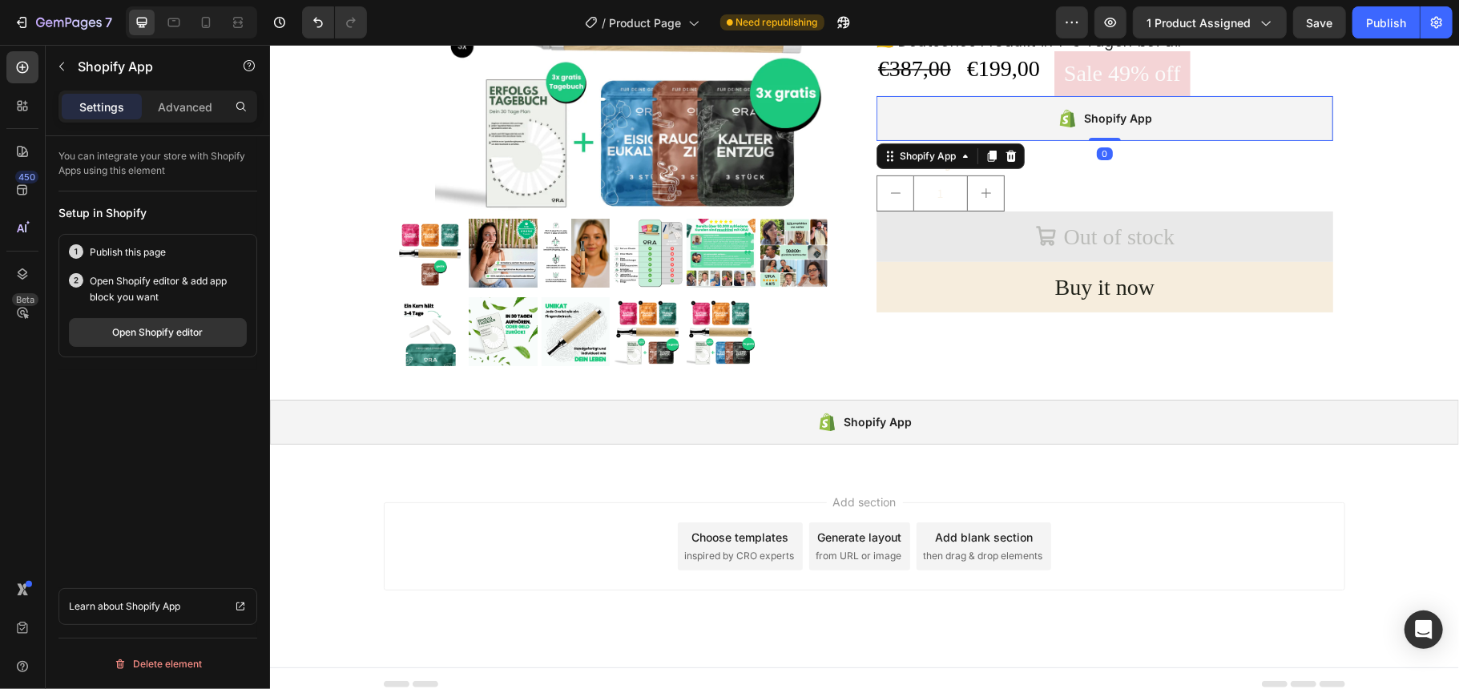
click at [924, 115] on div "Shopify App" at bounding box center [1104, 117] width 457 height 45
click at [152, 329] on div "Open Shopify editor" at bounding box center [158, 332] width 91 height 14
click at [1006, 118] on div "Shopify App" at bounding box center [1104, 117] width 457 height 45
click at [151, 329] on div "Open Shopify editor" at bounding box center [158, 332] width 91 height 14
click at [1391, 21] on div "Publish" at bounding box center [1386, 22] width 40 height 17
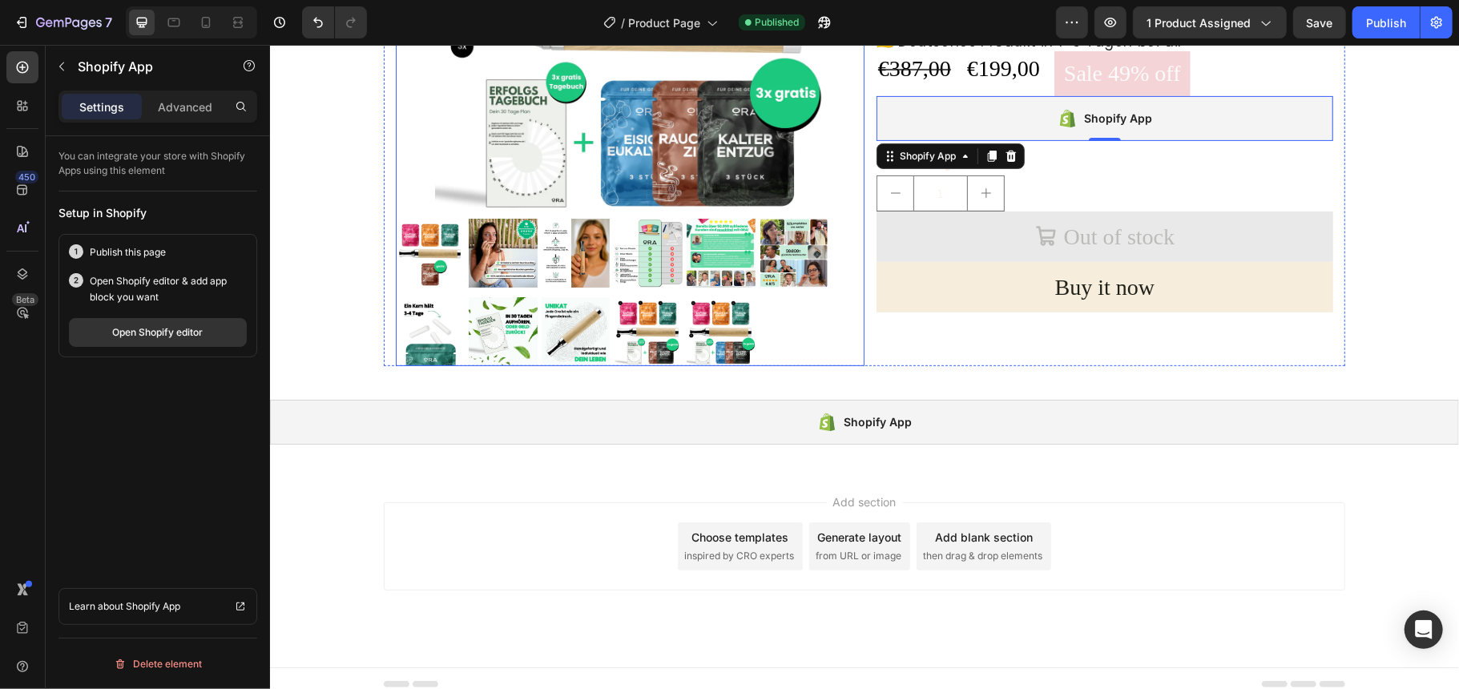
click at [581, 278] on img at bounding box center [575, 252] width 69 height 69
click at [541, 218] on input "p3 p3" at bounding box center [540, 217] width 1 height 1
radio input "true"
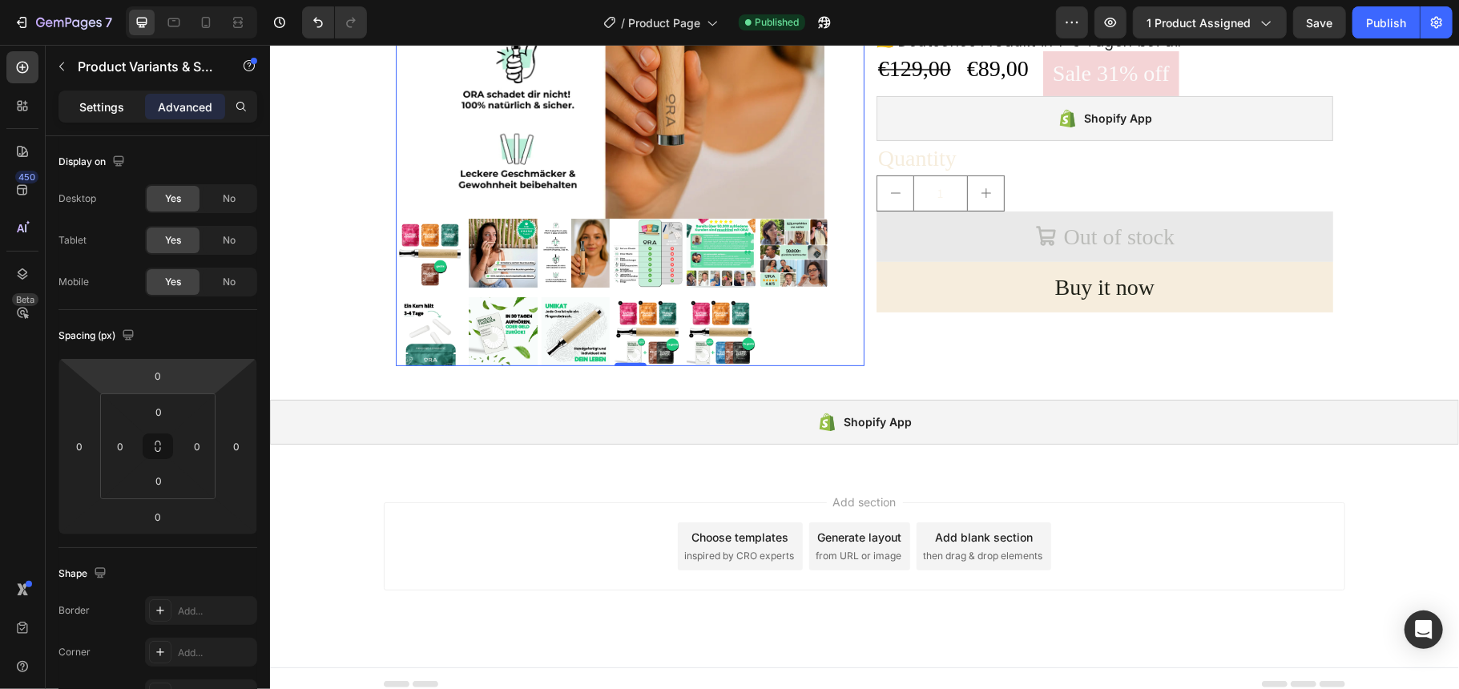
click at [107, 109] on p "Settings" at bounding box center [101, 107] width 45 height 17
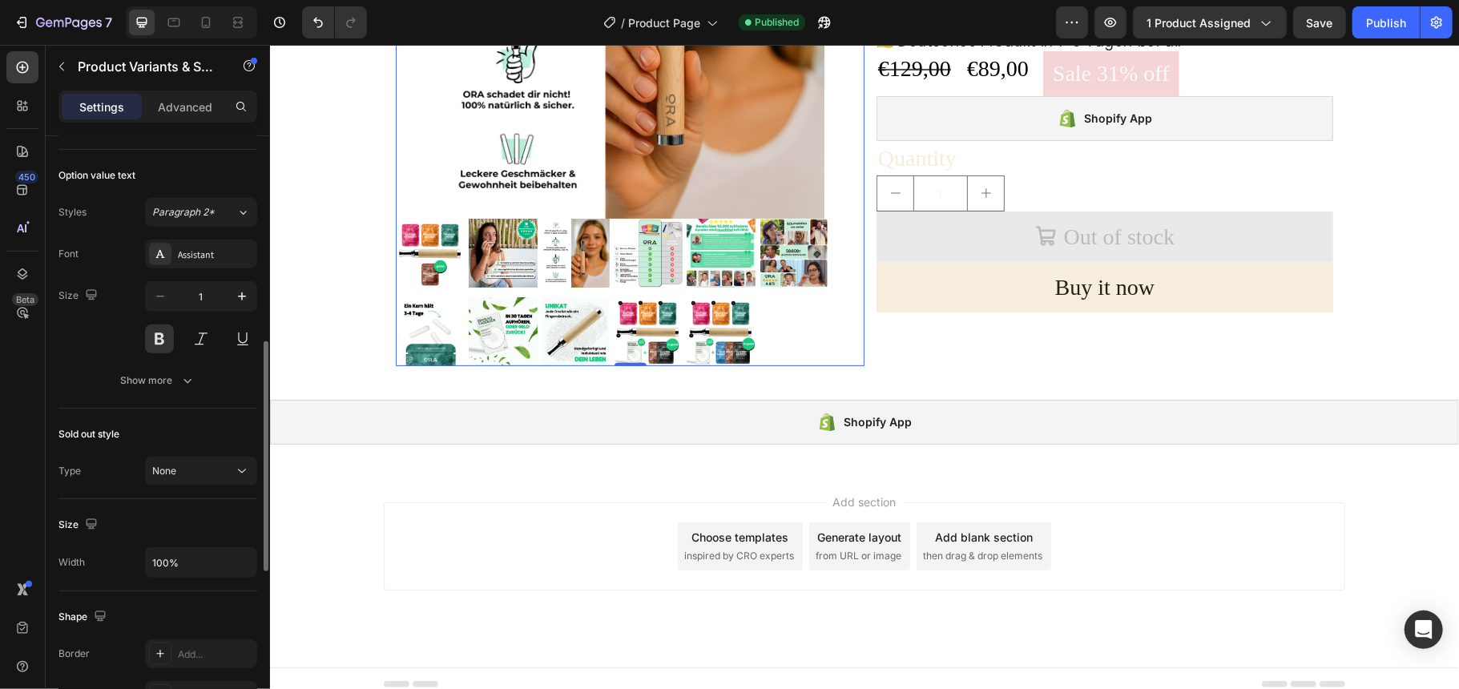
scroll to position [956, 0]
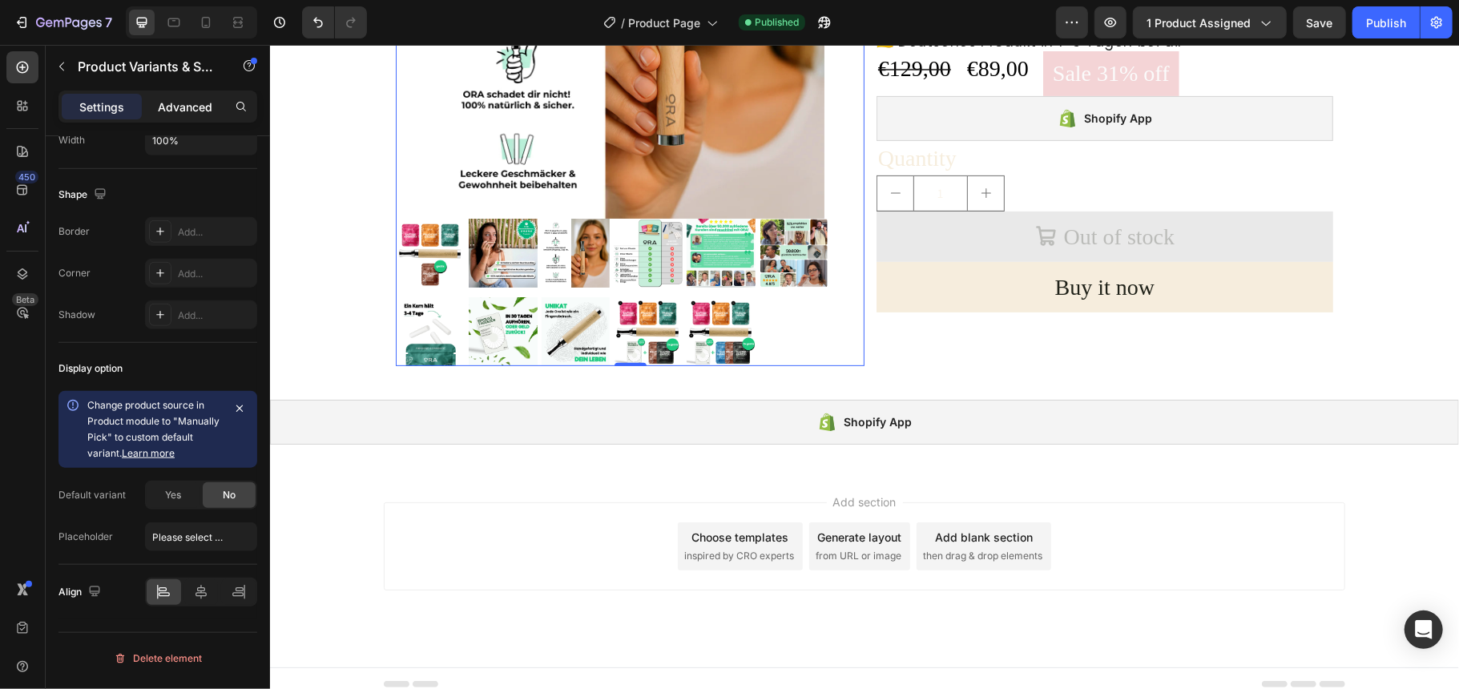
click at [178, 111] on p "Advanced" at bounding box center [185, 107] width 54 height 17
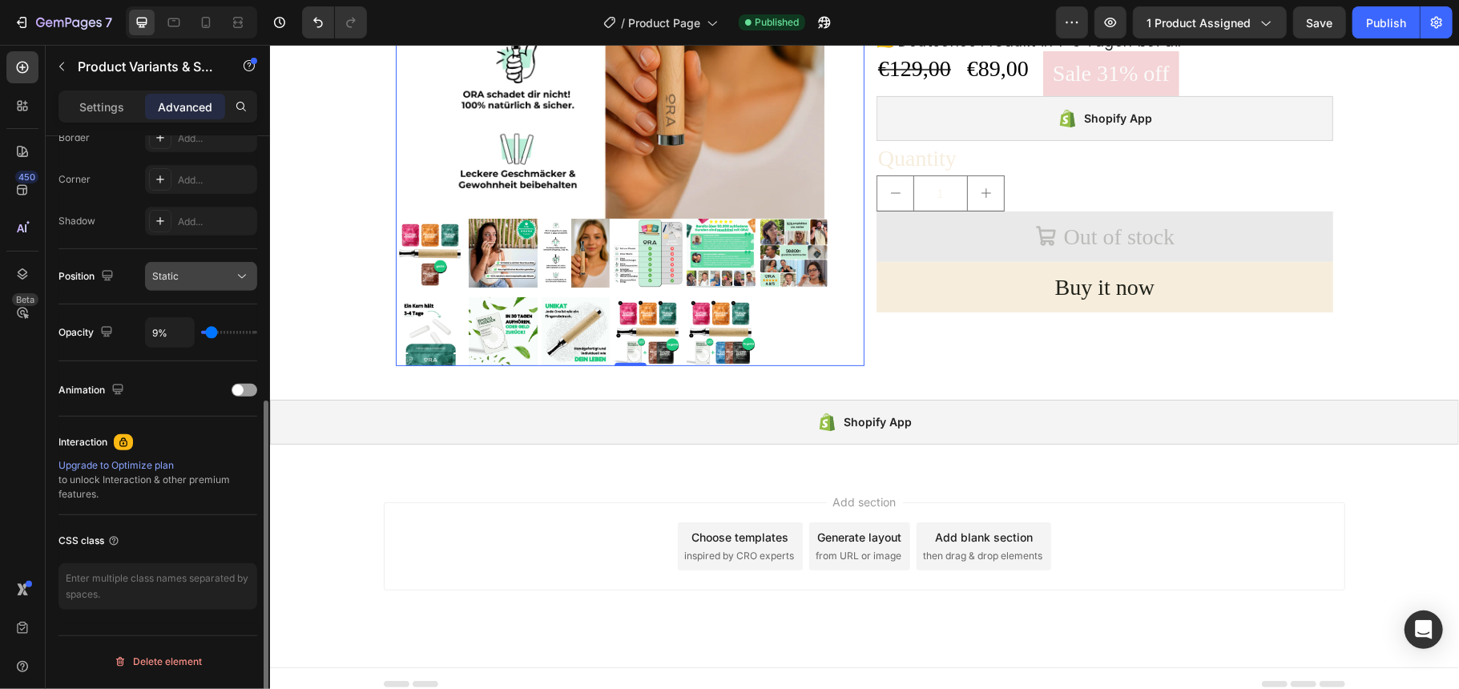
scroll to position [473, 0]
type input "100%"
drag, startPoint x: 209, startPoint y: 335, endPoint x: 886, endPoint y: 327, distance: 677.1
type input "100"
click at [257, 331] on input "range" at bounding box center [229, 332] width 56 height 3
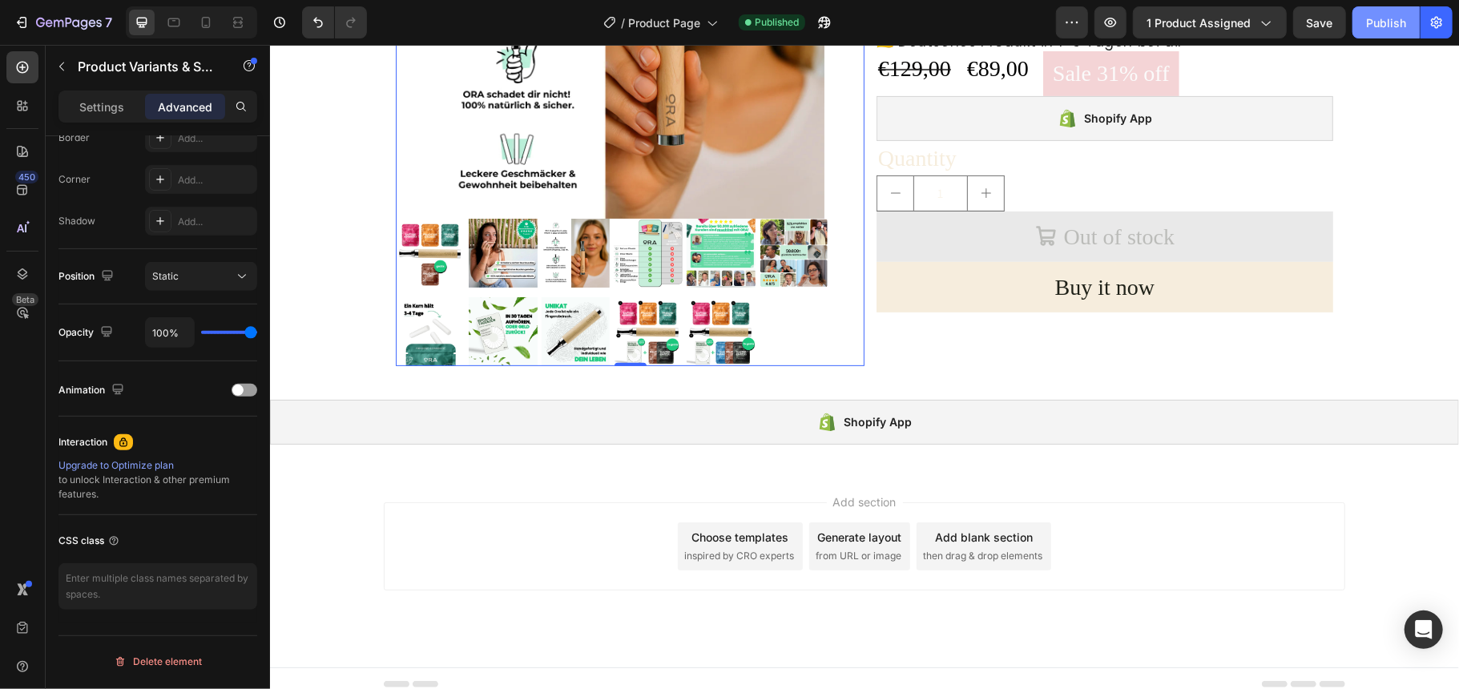
click at [1380, 26] on div "Publish" at bounding box center [1386, 22] width 40 height 17
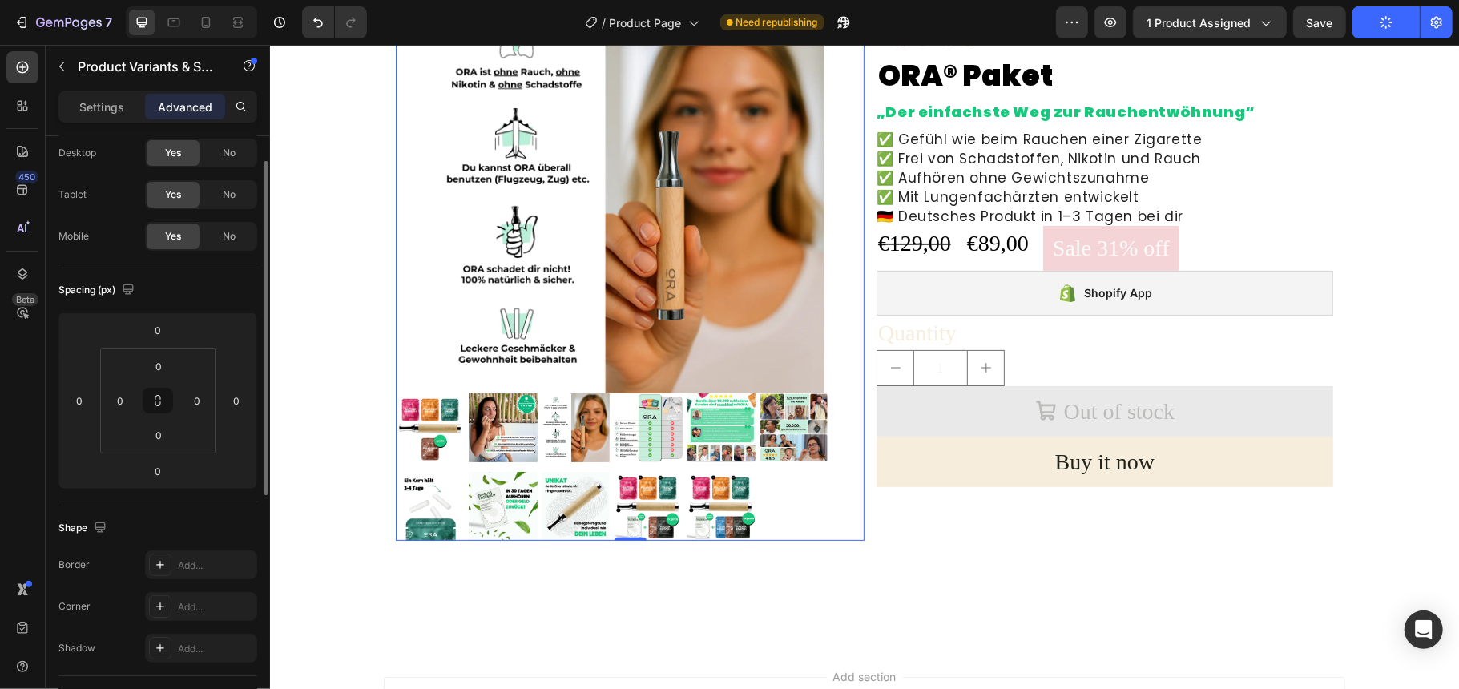
scroll to position [0, 0]
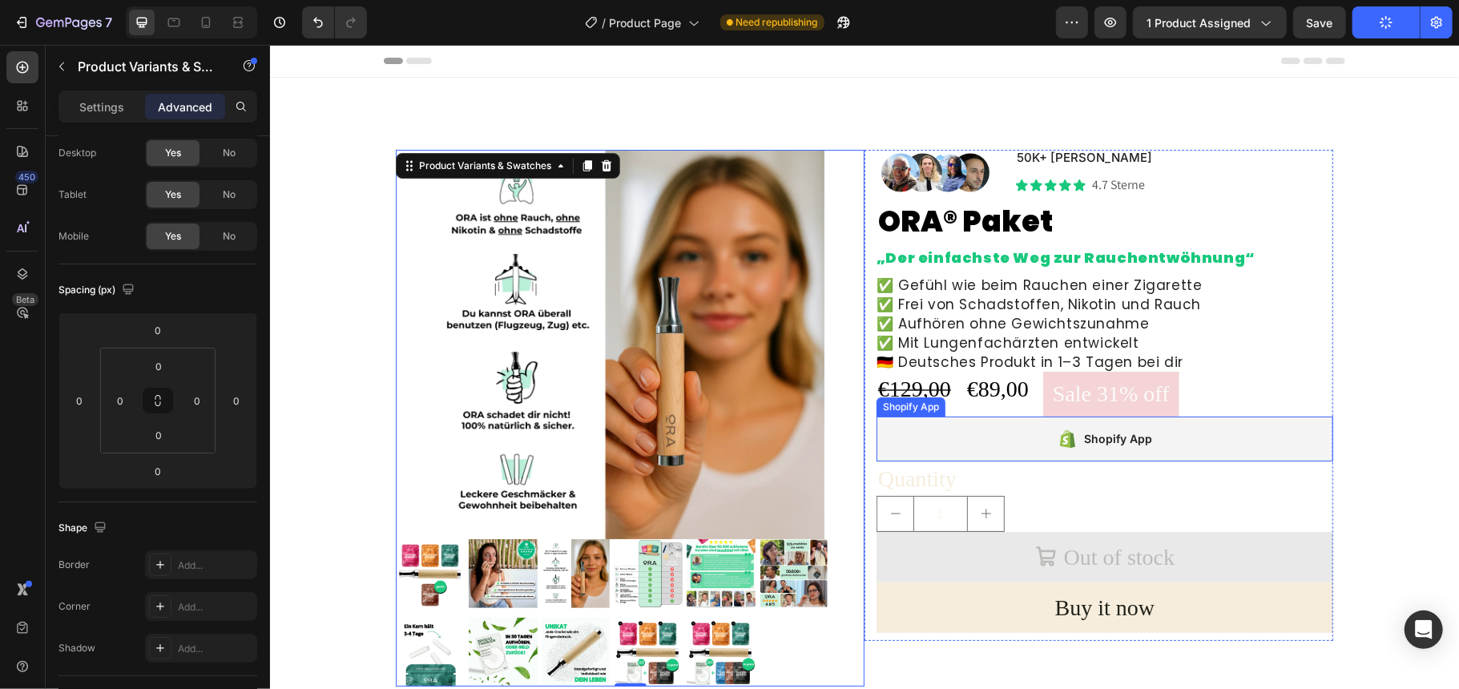
click at [952, 424] on div "Shopify App" at bounding box center [1104, 438] width 457 height 45
